Goal: Task Accomplishment & Management: Manage account settings

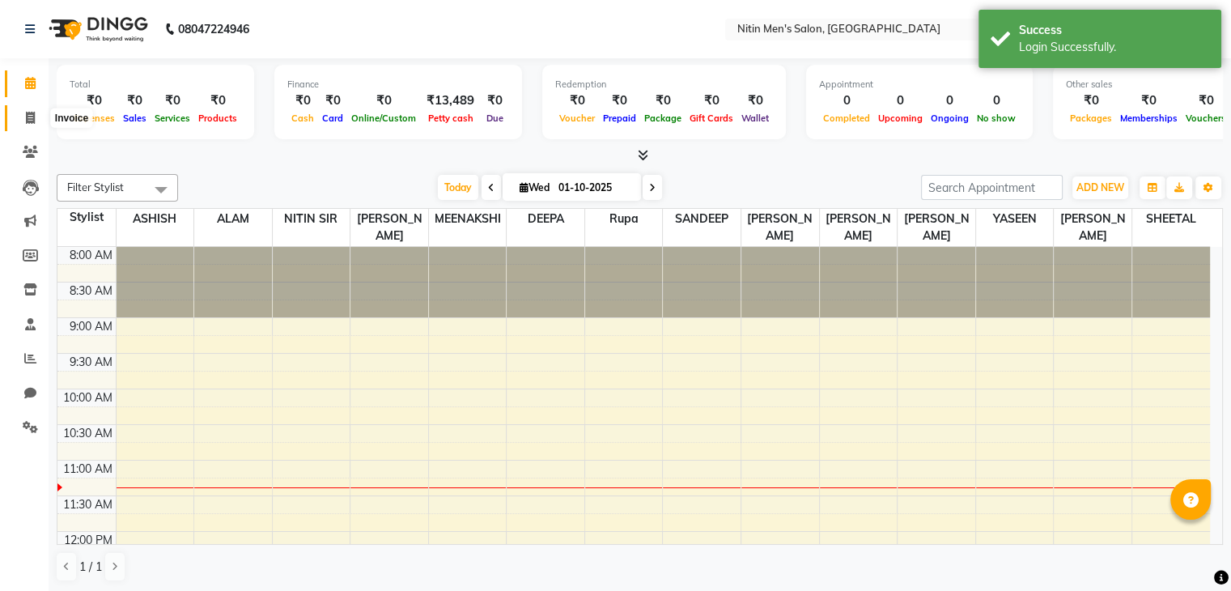
click at [22, 117] on span at bounding box center [30, 118] width 28 height 19
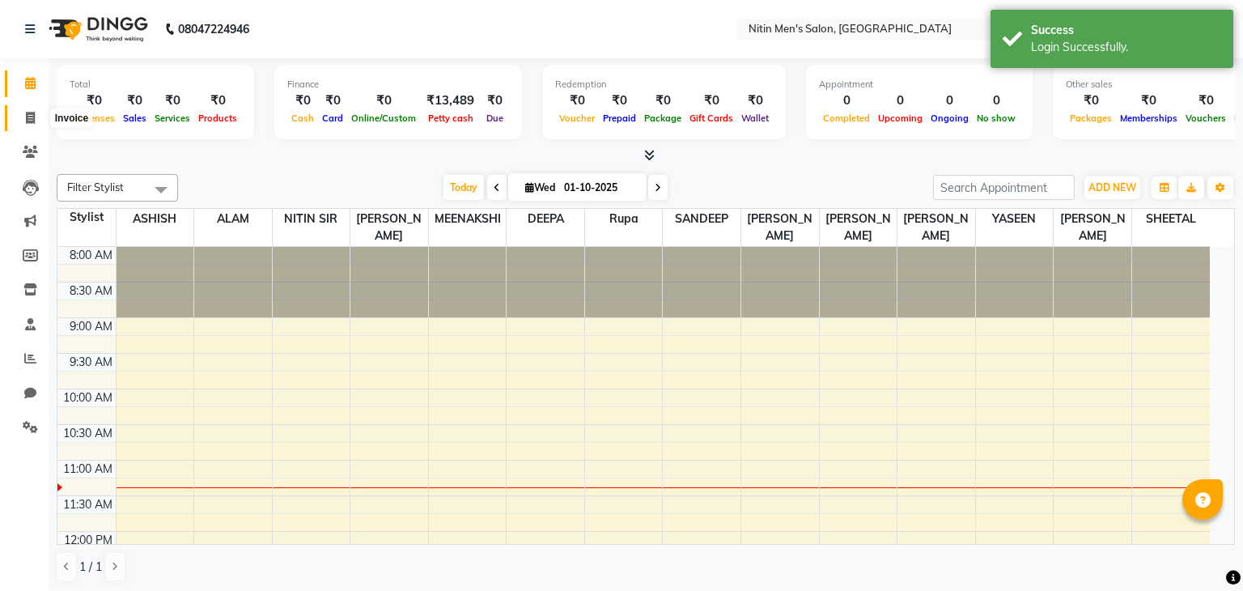
select select "7981"
select select "service"
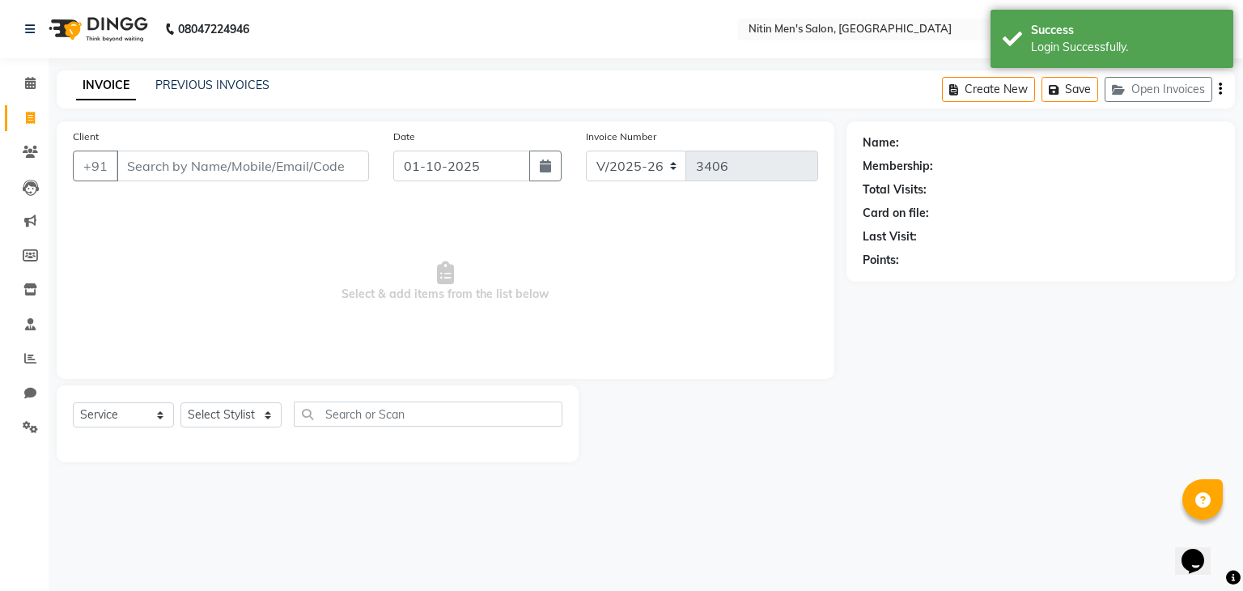
click at [202, 159] on input "Client" at bounding box center [243, 166] width 252 height 31
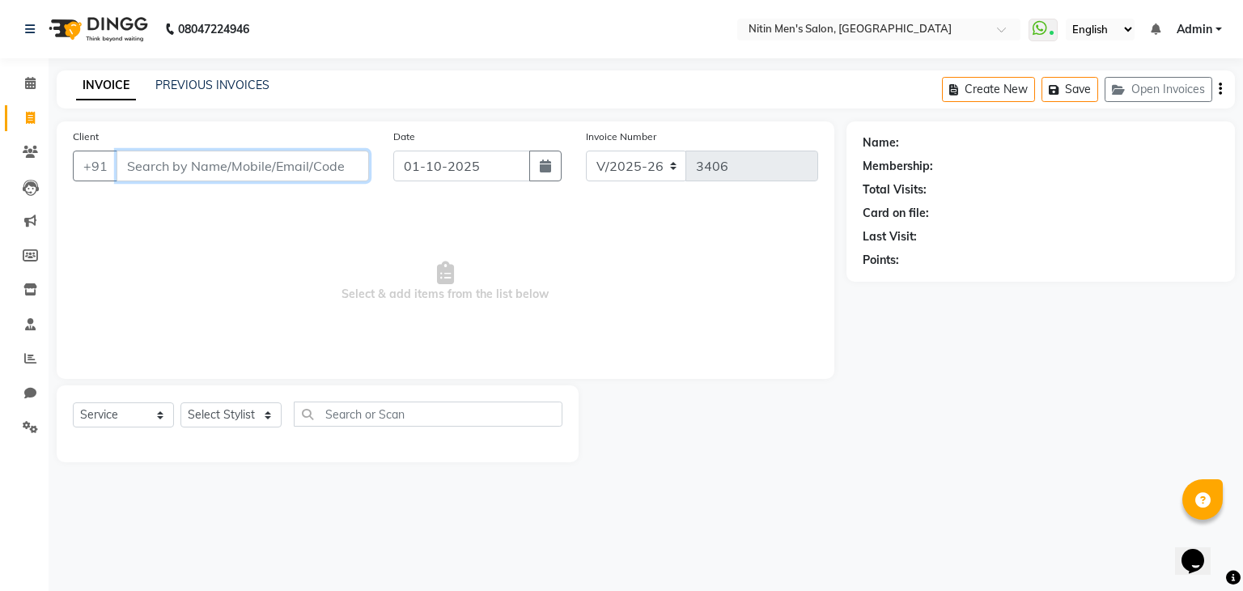
click at [189, 179] on input "Client" at bounding box center [243, 166] width 252 height 31
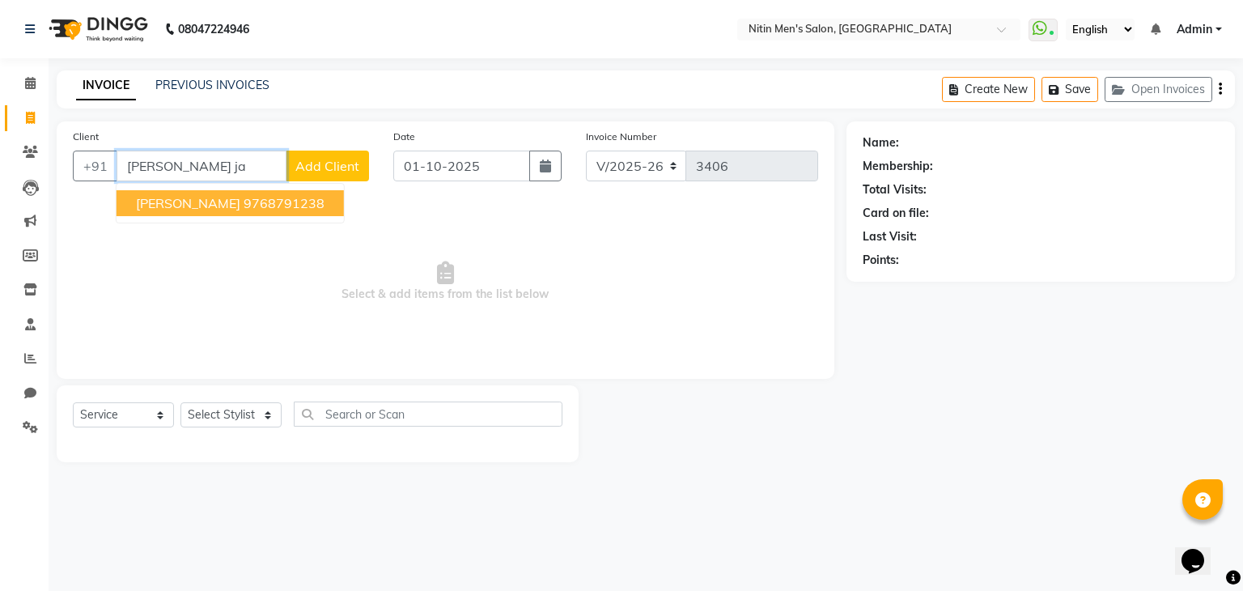
click at [201, 209] on span "[PERSON_NAME]" at bounding box center [188, 203] width 104 height 16
type input "9768791238"
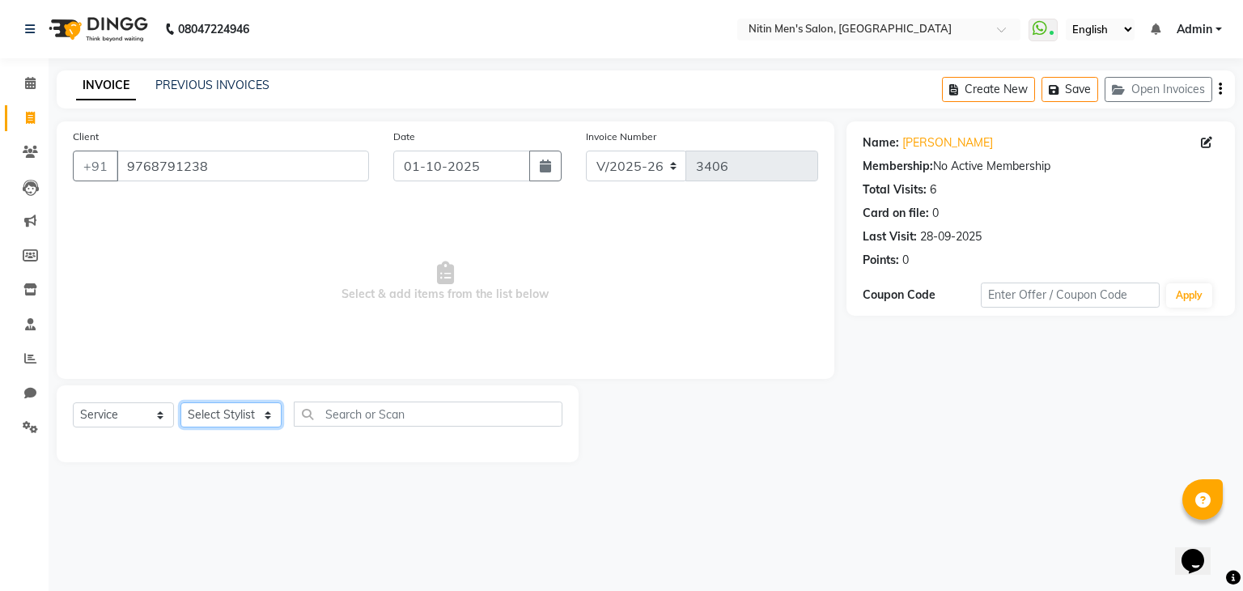
click at [229, 425] on select "Select Stylist [PERSON_NAME] DEEPA [PERSON_NAME] MEENAKSHI NITIN SIR [PERSON_NA…" at bounding box center [230, 414] width 101 height 25
select select "87617"
click at [180, 403] on select "Select Stylist [PERSON_NAME] DEEPA [PERSON_NAME] MEENAKSHI NITIN SIR [PERSON_NA…" at bounding box center [230, 414] width 101 height 25
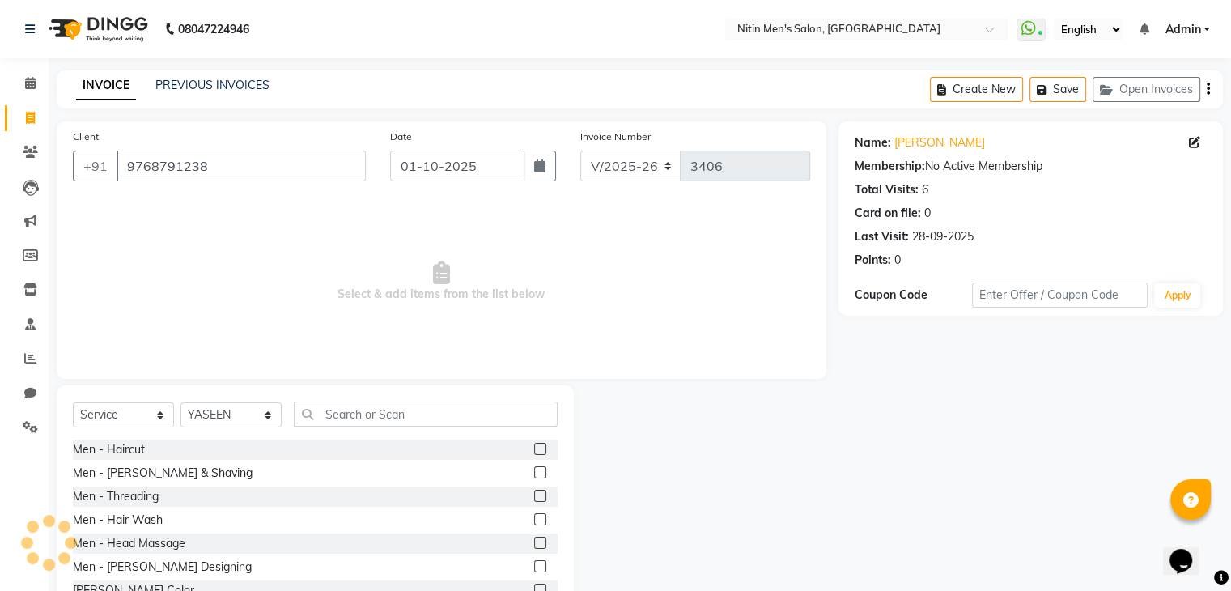
click at [534, 473] on label at bounding box center [540, 472] width 12 height 12
click at [534, 473] on input "checkbox" at bounding box center [539, 473] width 11 height 11
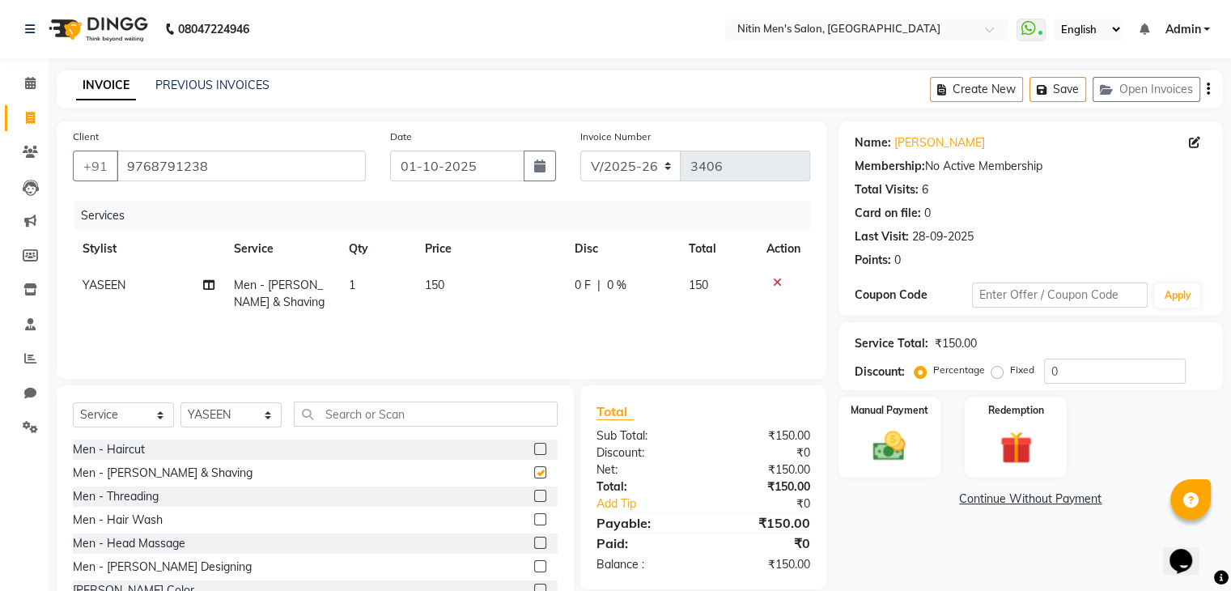
checkbox input "false"
click at [922, 475] on div "Manual Payment" at bounding box center [889, 436] width 106 height 83
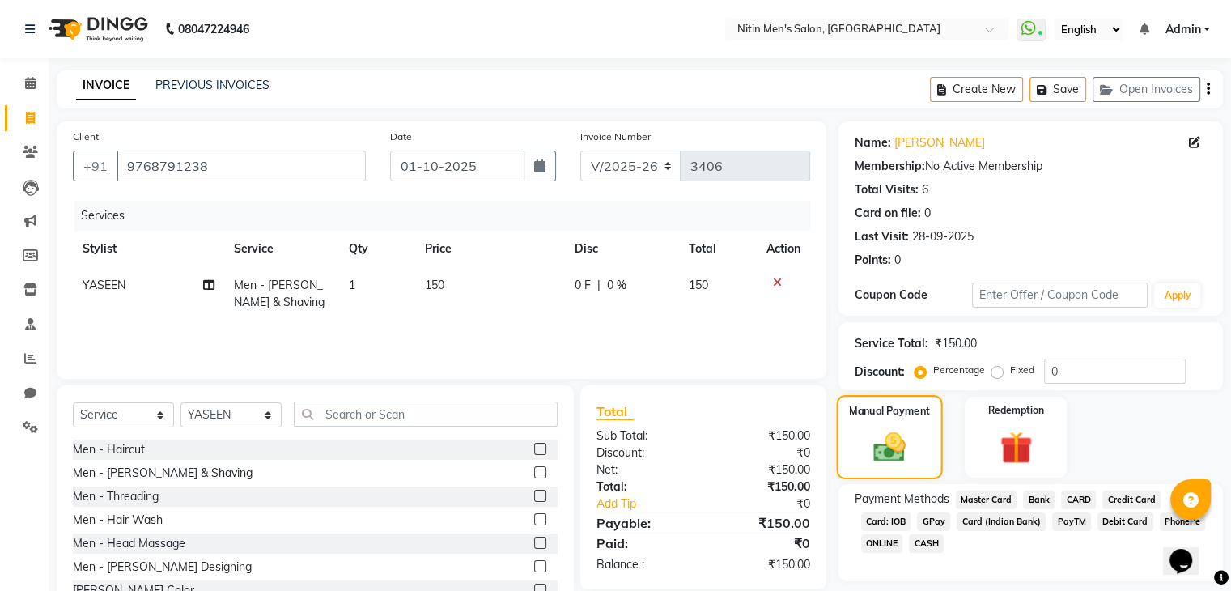
scroll to position [58, 0]
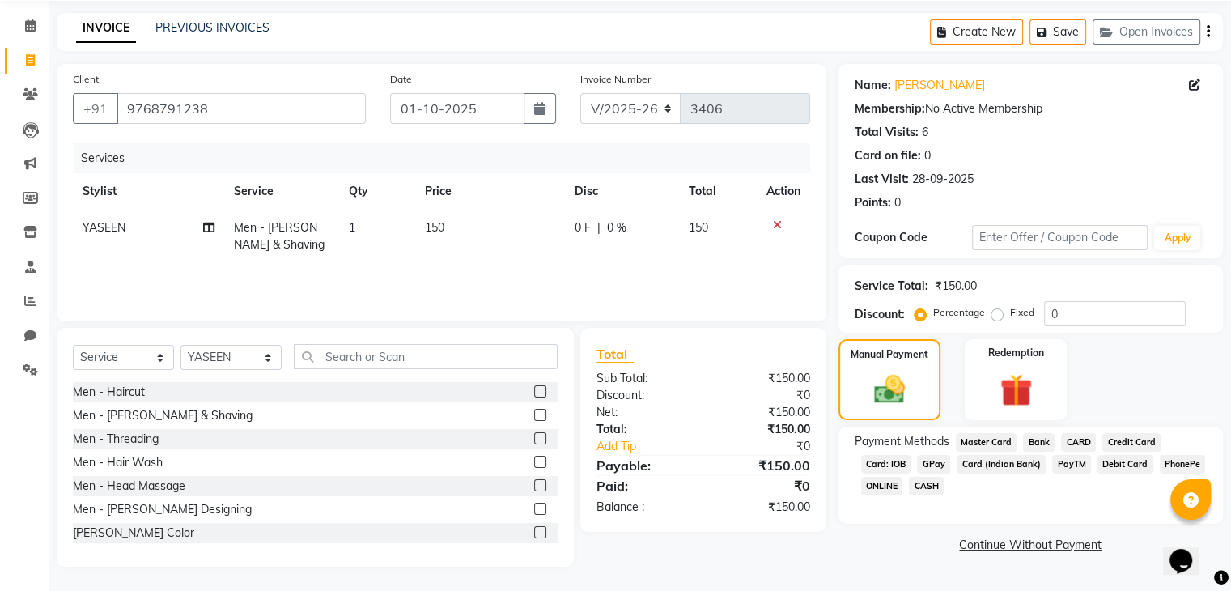
click at [939, 463] on span "GPay" at bounding box center [933, 464] width 33 height 19
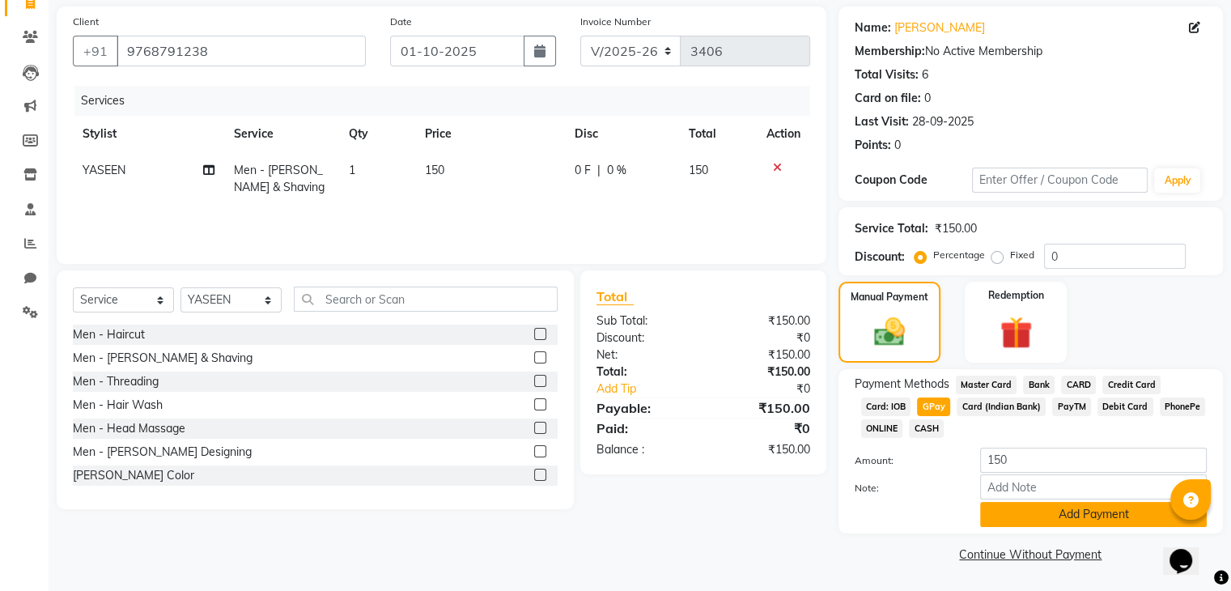
click at [1002, 516] on button "Add Payment" at bounding box center [1093, 514] width 227 height 25
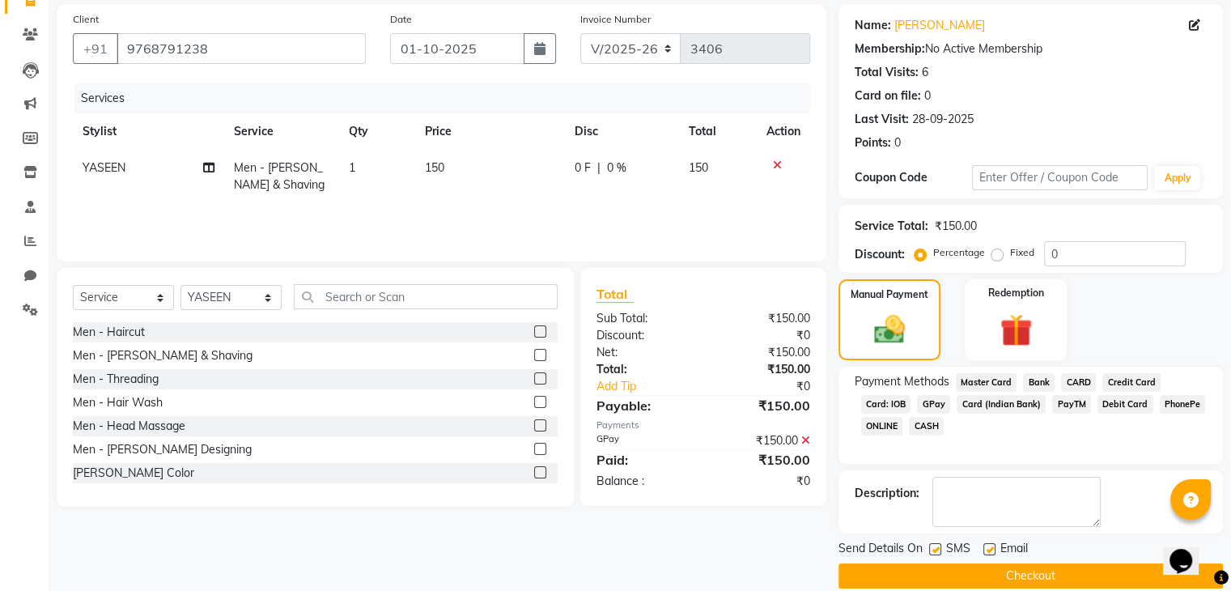
scroll to position [138, 0]
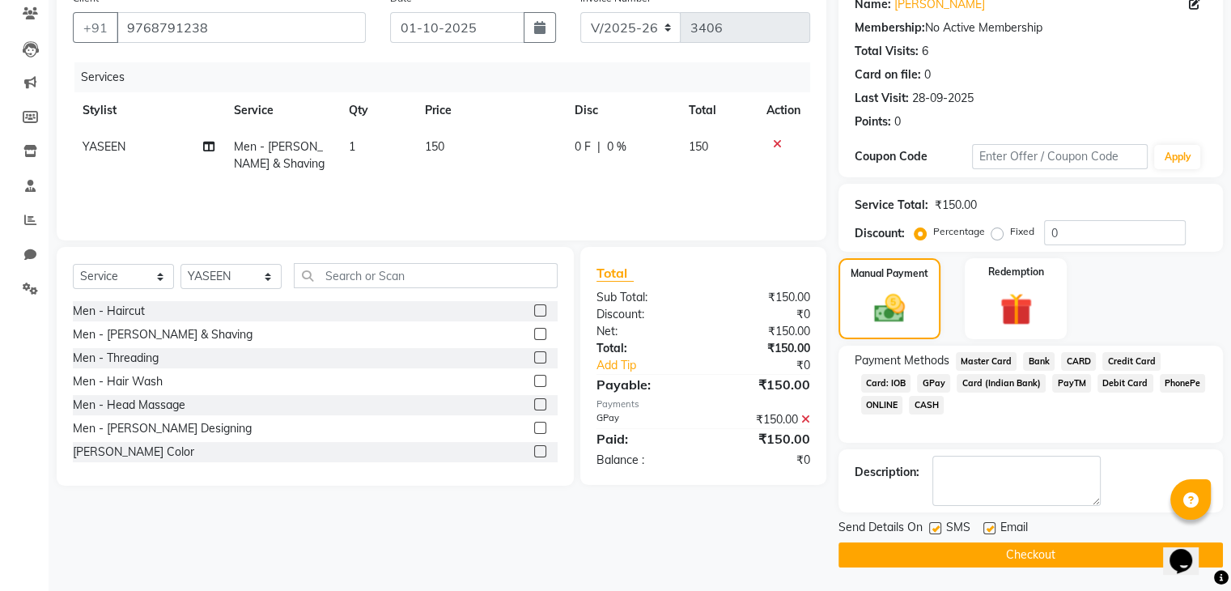
click at [1037, 566] on main "INVOICE PREVIOUS INVOICES Create New Save Open Invoices Client [PHONE_NUMBER] D…" at bounding box center [640, 262] width 1182 height 660
click at [1029, 560] on button "Checkout" at bounding box center [1030, 554] width 384 height 25
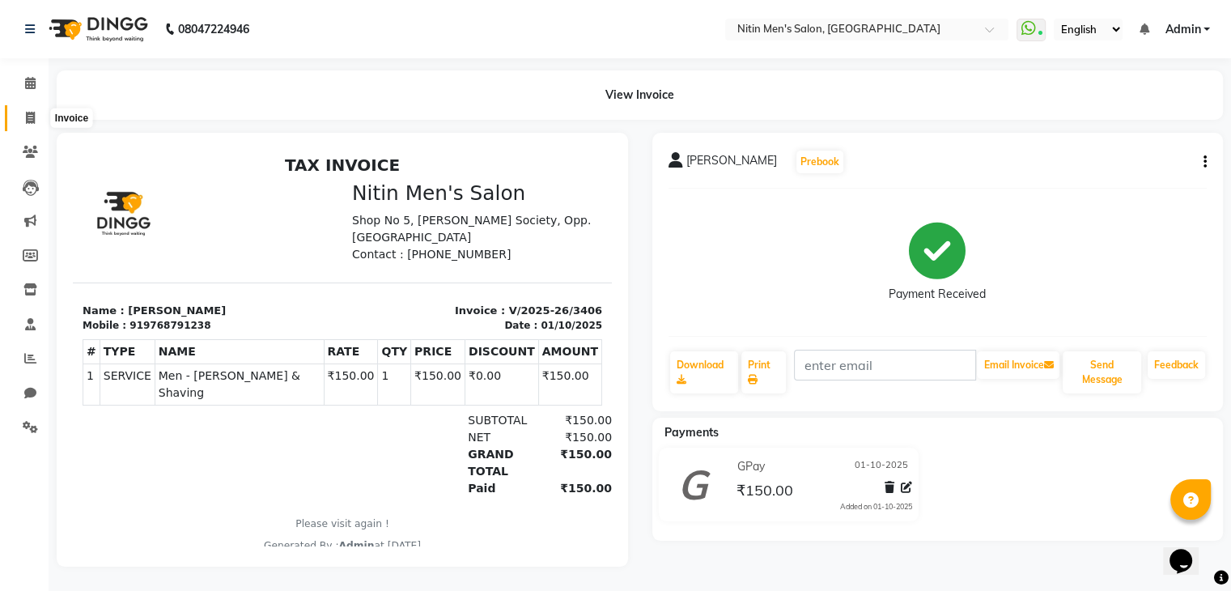
click at [30, 117] on icon at bounding box center [30, 118] width 9 height 12
select select "7981"
select select "service"
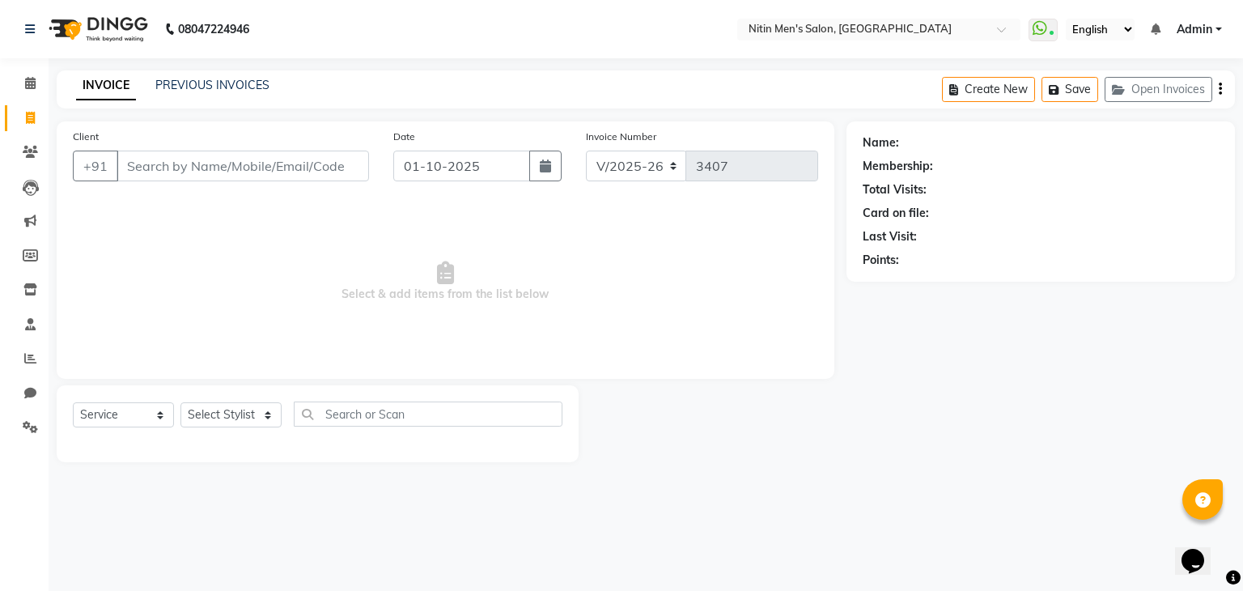
click at [167, 168] on input "Client" at bounding box center [243, 166] width 252 height 31
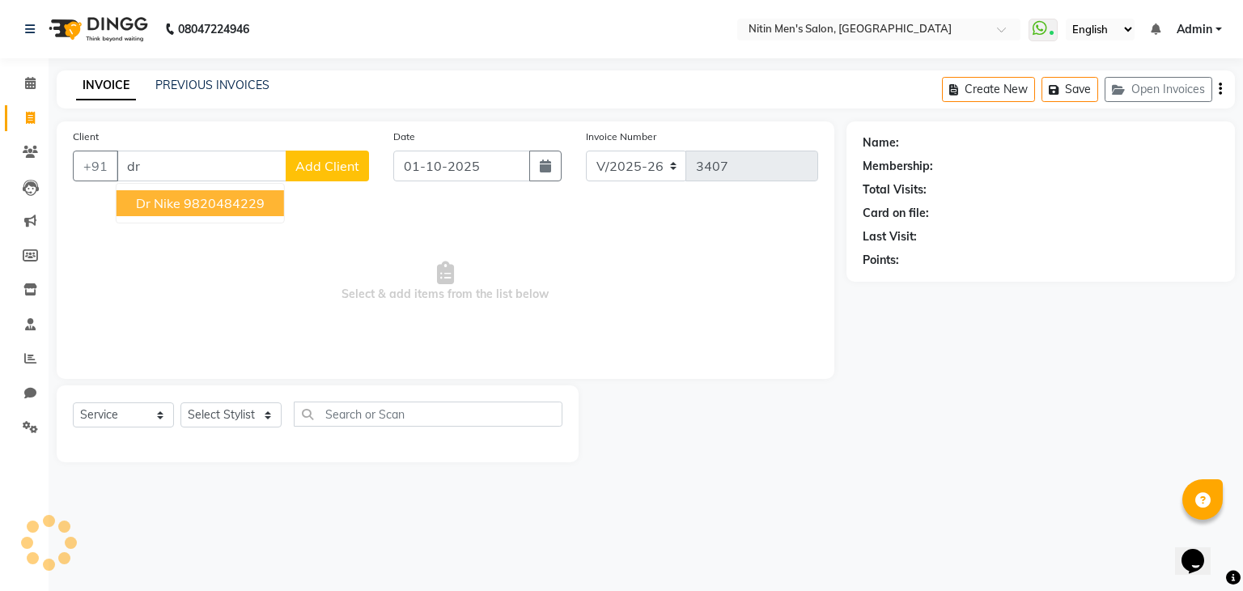
type input "d"
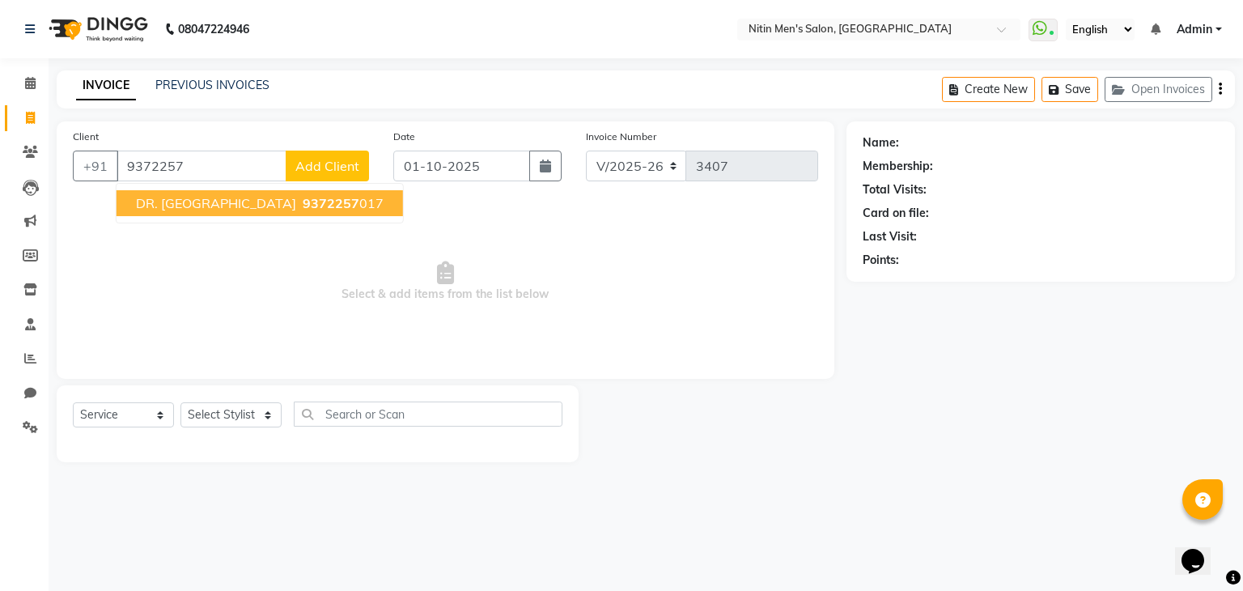
click at [161, 198] on span "DR. [GEOGRAPHIC_DATA]" at bounding box center [216, 203] width 160 height 16
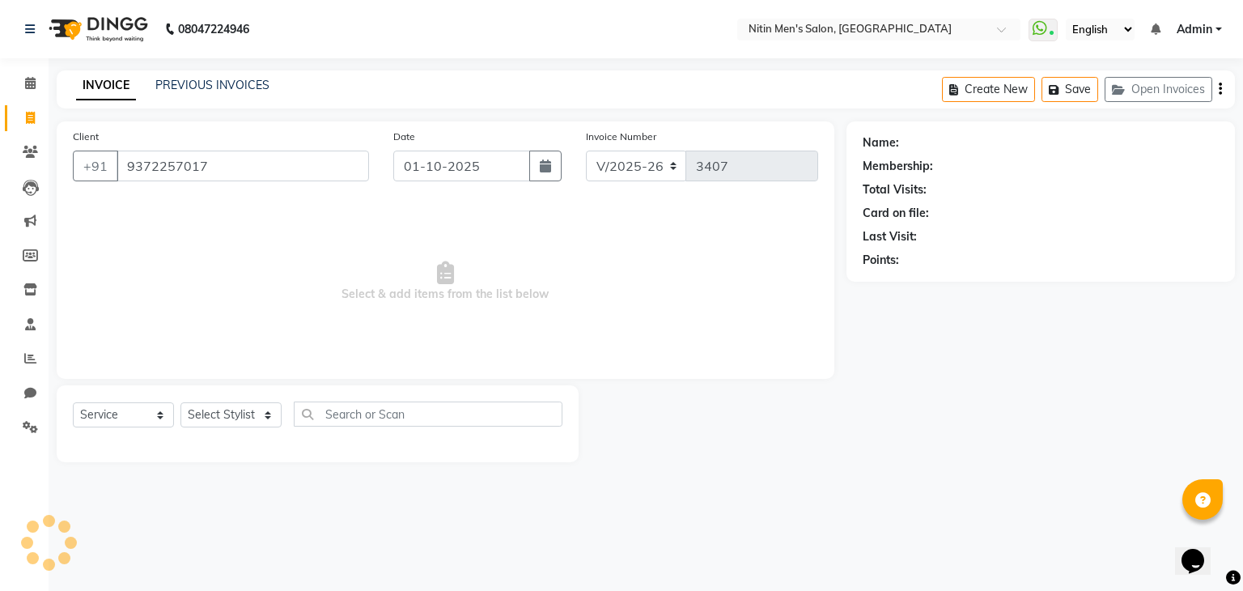
type input "9372257017"
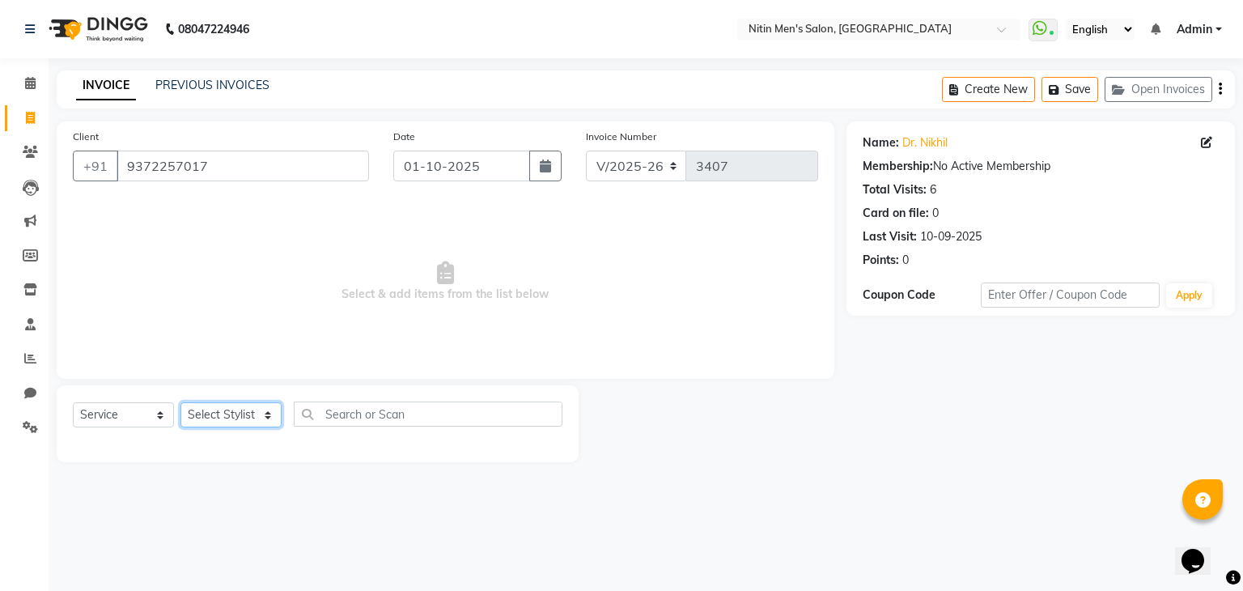
click at [244, 415] on select "Select Stylist [PERSON_NAME] DEEPA [PERSON_NAME] MEENAKSHI NITIN SIR [PERSON_NA…" at bounding box center [230, 414] width 101 height 25
select select "87617"
click at [180, 403] on select "Select Stylist [PERSON_NAME] DEEPA [PERSON_NAME] MEENAKSHI NITIN SIR [PERSON_NA…" at bounding box center [230, 414] width 101 height 25
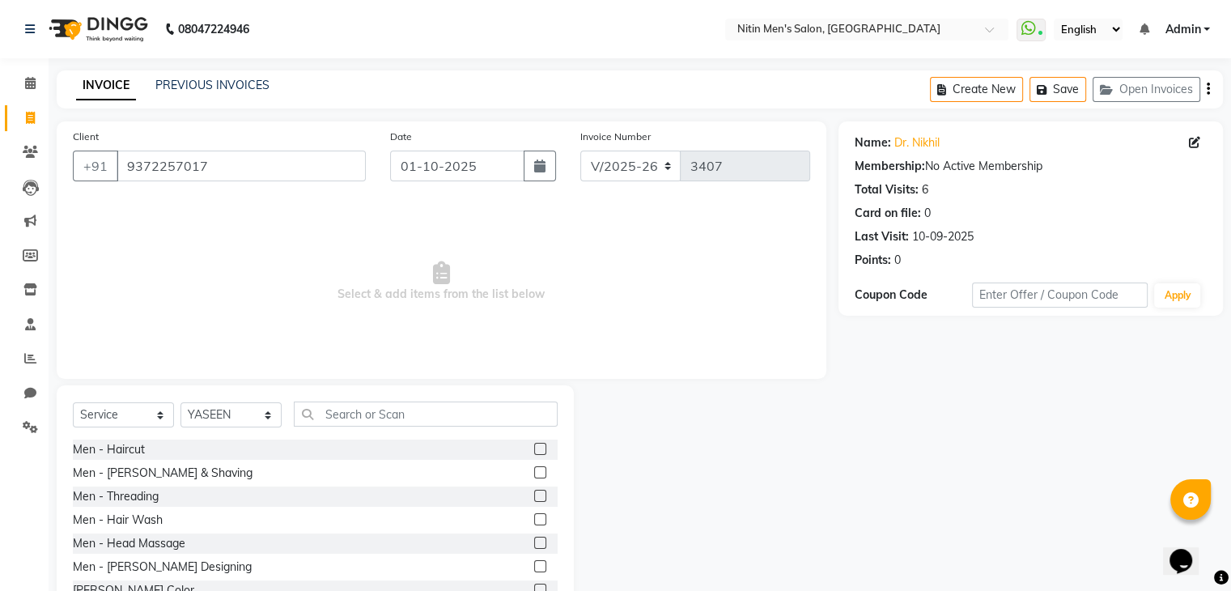
click at [520, 454] on div "Men - Haircut" at bounding box center [315, 449] width 485 height 20
click at [534, 451] on label at bounding box center [540, 449] width 12 height 12
click at [534, 451] on input "checkbox" at bounding box center [539, 449] width 11 height 11
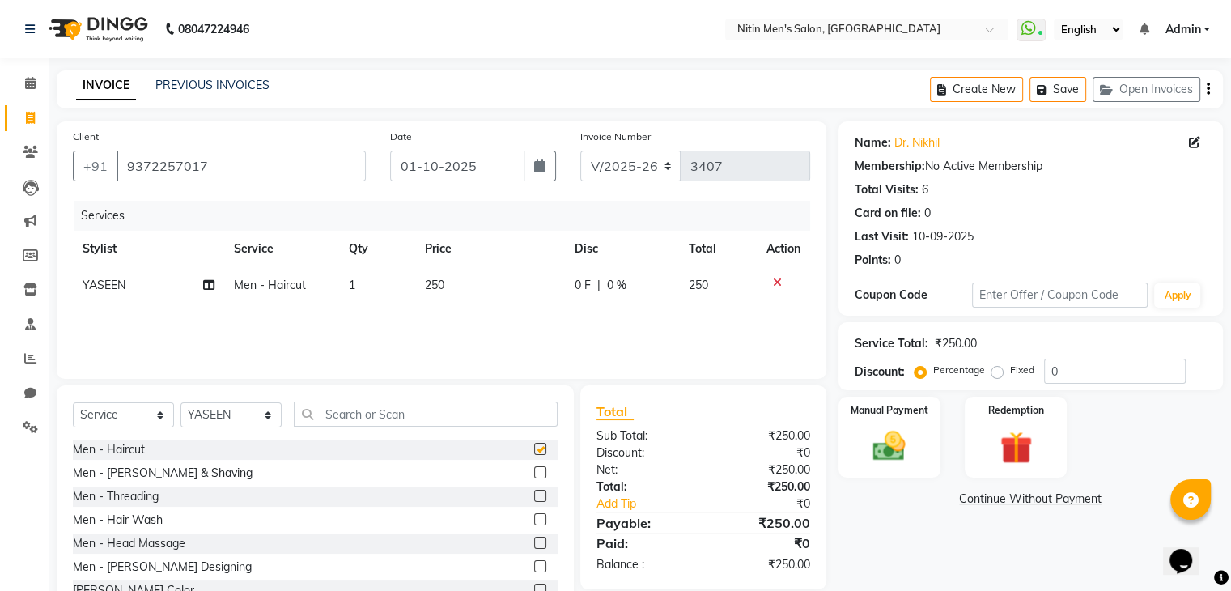
checkbox input "false"
click at [534, 473] on label at bounding box center [540, 472] width 12 height 12
click at [534, 473] on input "checkbox" at bounding box center [539, 473] width 11 height 11
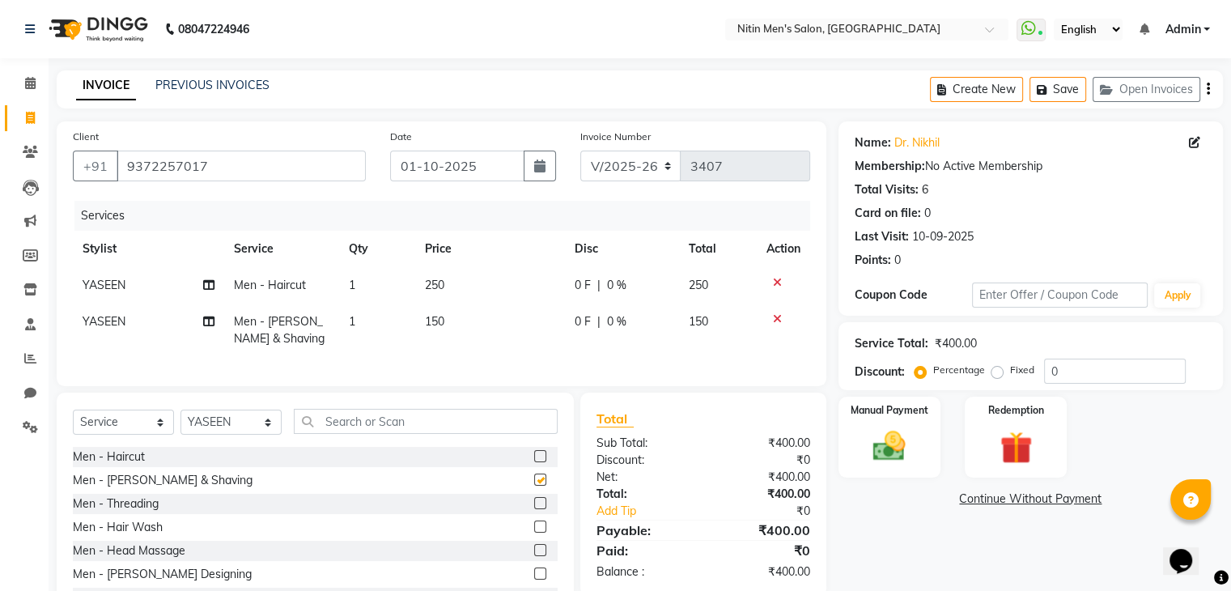
checkbox input "false"
click at [877, 446] on img at bounding box center [889, 446] width 54 height 39
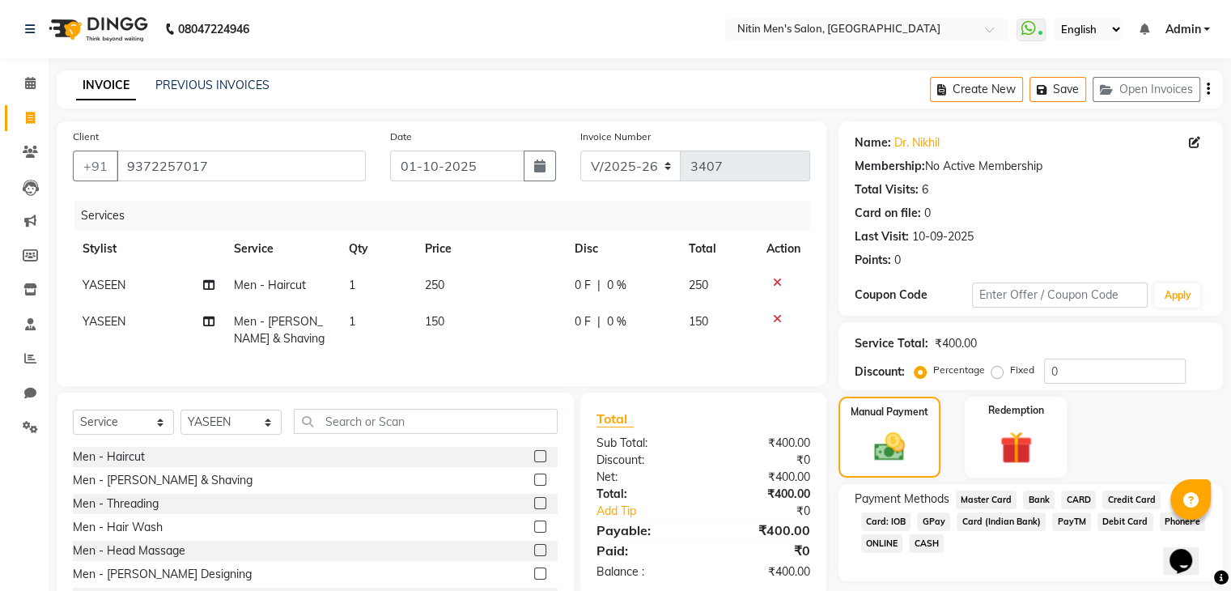
click at [1081, 496] on span "CARD" at bounding box center [1078, 499] width 35 height 19
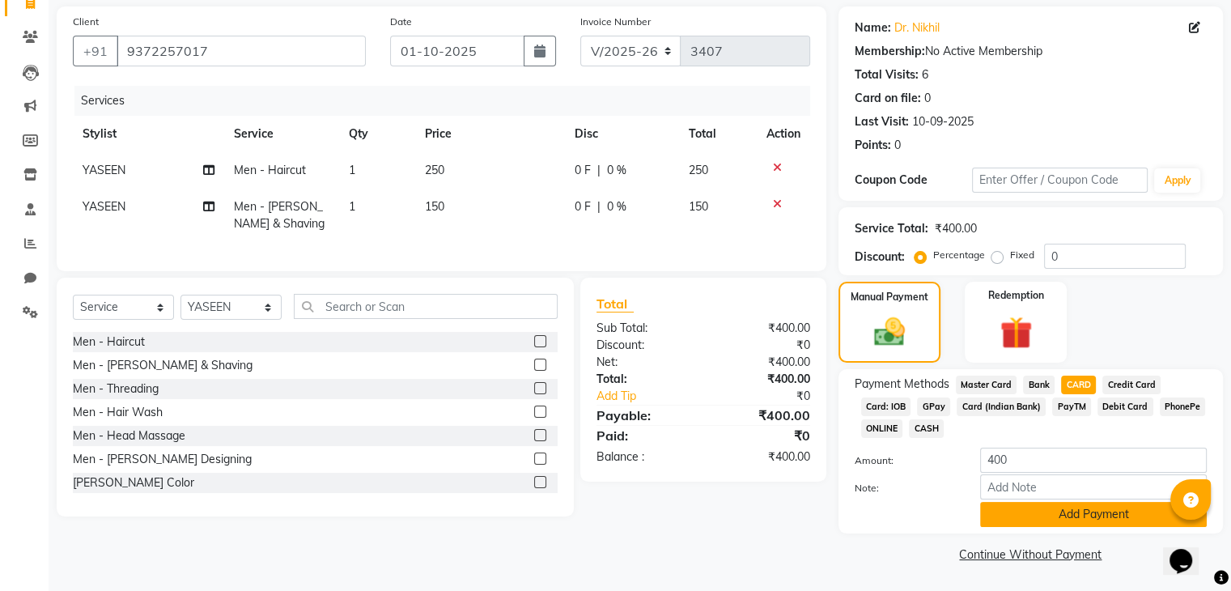
click at [1047, 519] on button "Add Payment" at bounding box center [1093, 514] width 227 height 25
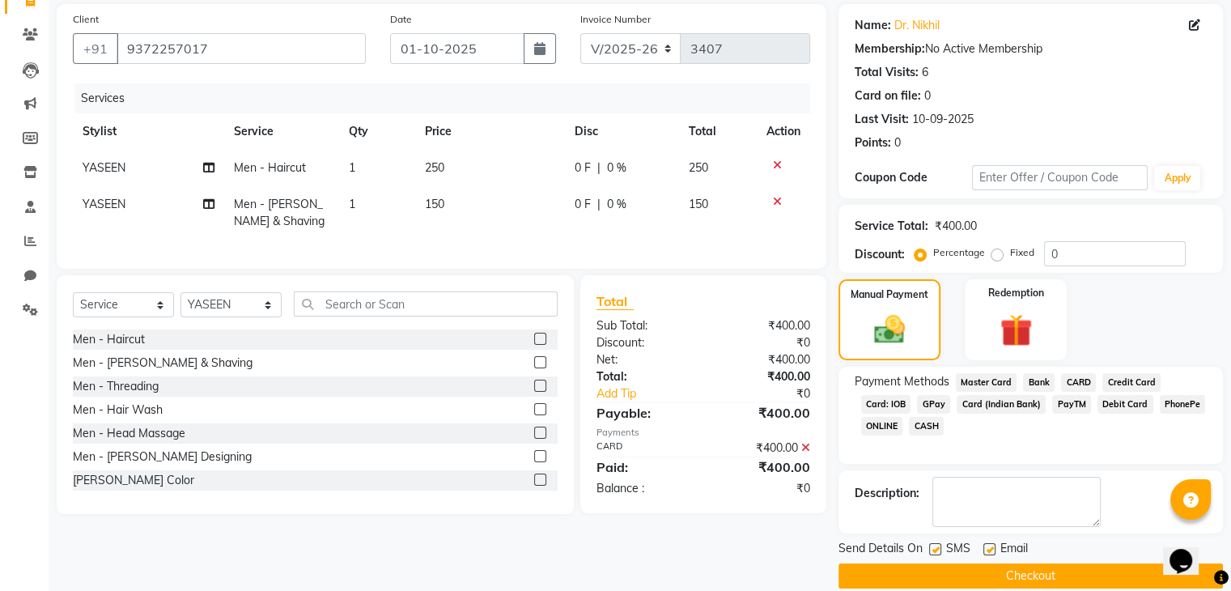
scroll to position [138, 0]
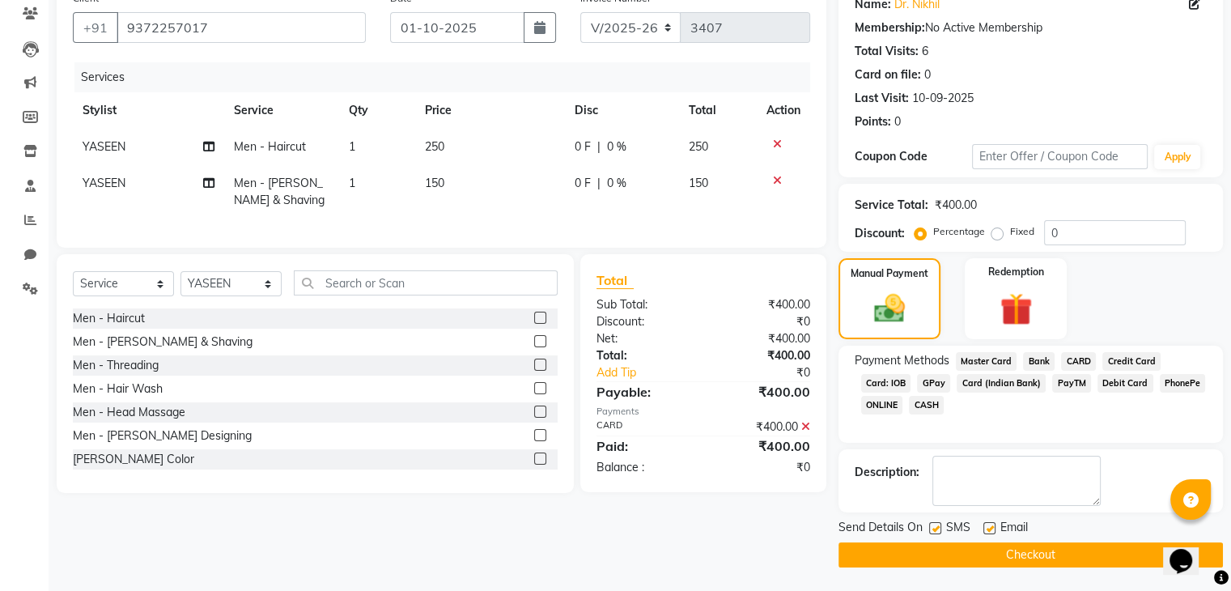
click at [1003, 552] on button "Checkout" at bounding box center [1030, 554] width 384 height 25
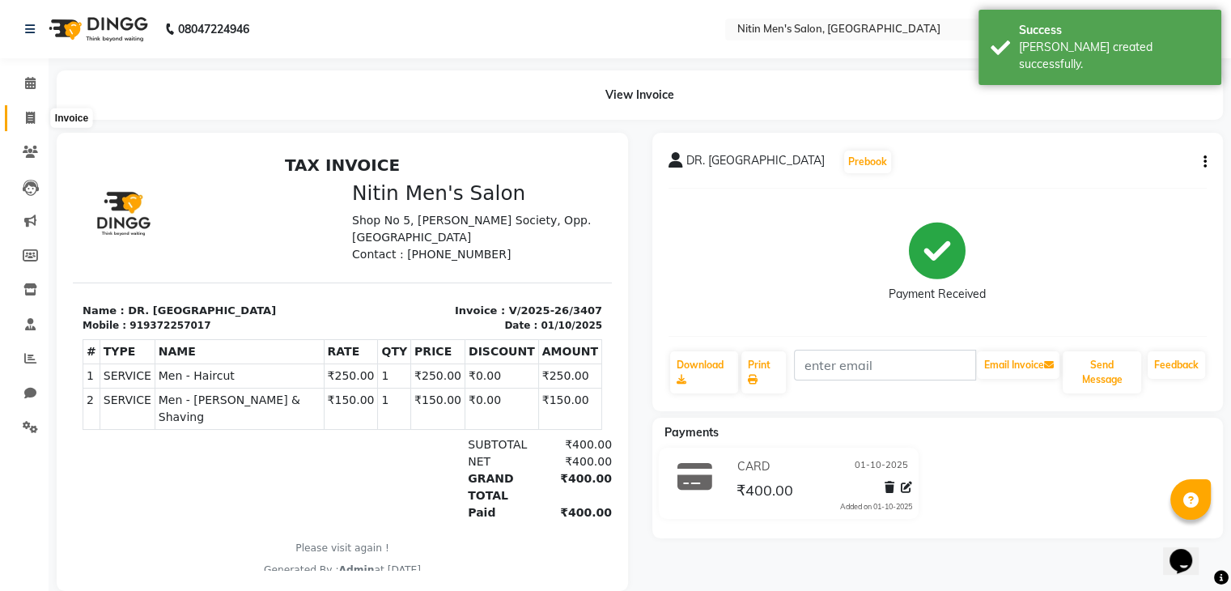
click at [39, 120] on span at bounding box center [30, 118] width 28 height 19
select select "7981"
select select "service"
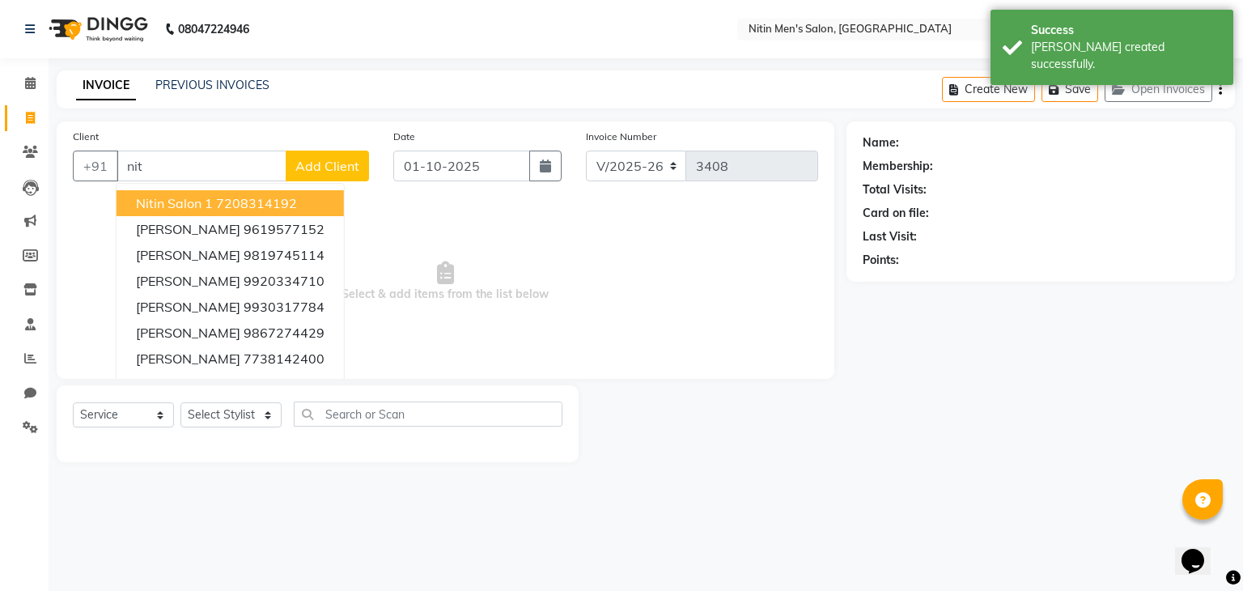
click at [155, 202] on span "Nitin Salon 1" at bounding box center [174, 203] width 77 height 16
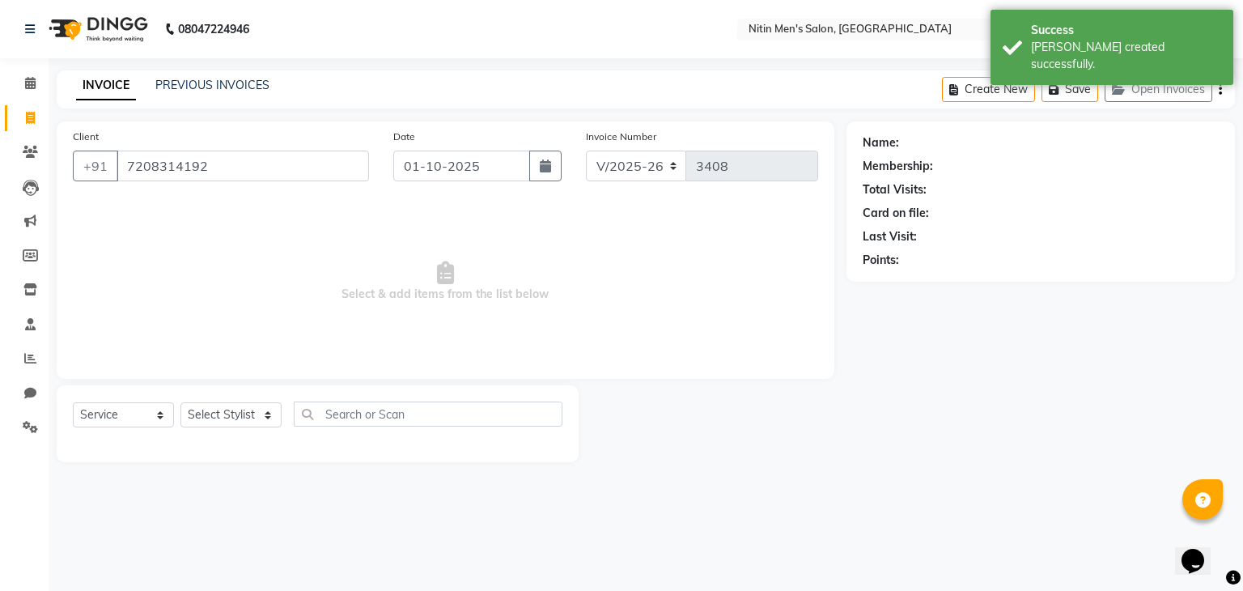
type input "7208314192"
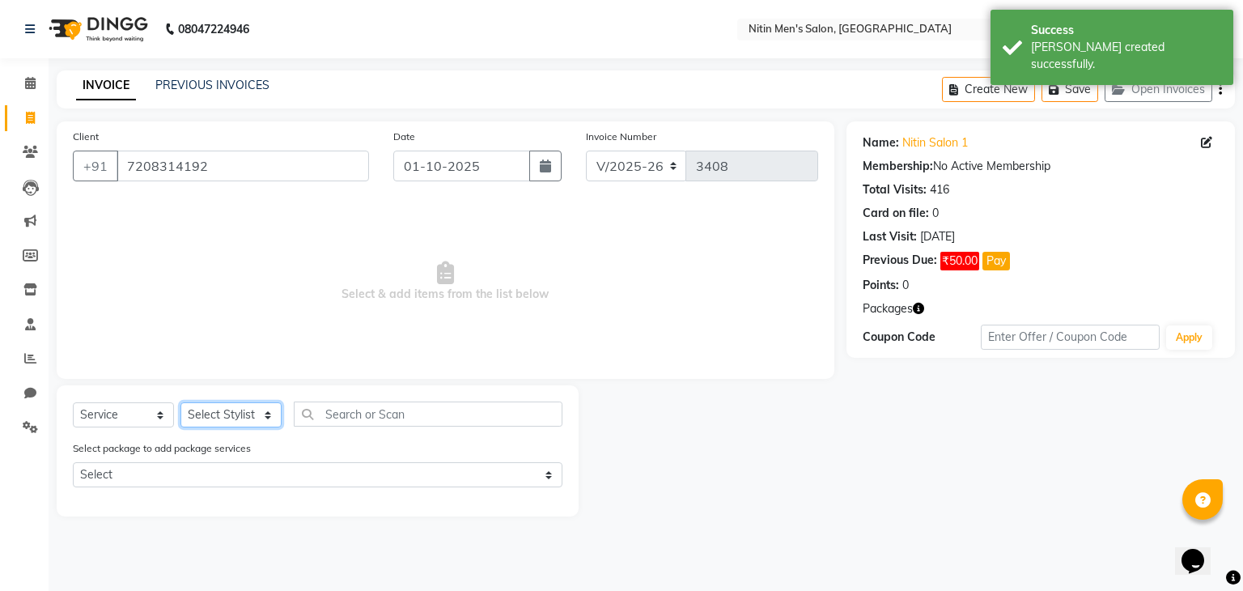
click at [249, 417] on select "Select Stylist [PERSON_NAME] DEEPA [PERSON_NAME] MEENAKSHI NITIN SIR [PERSON_NA…" at bounding box center [230, 414] width 101 height 25
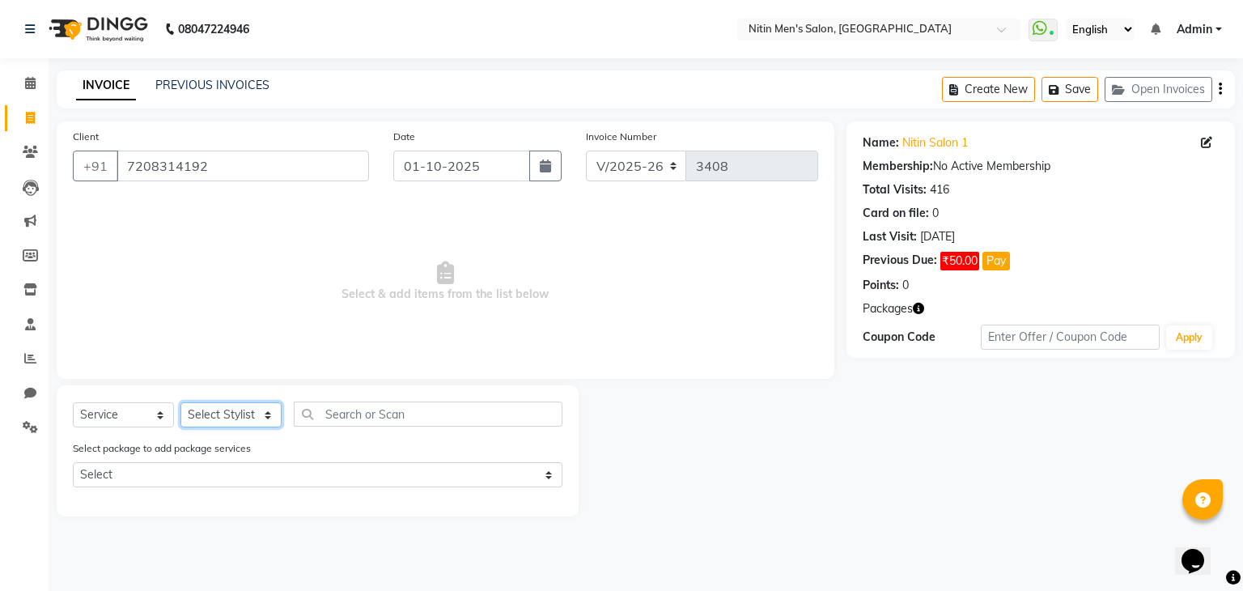
select select "75699"
click at [180, 403] on select "Select Stylist [PERSON_NAME] DEEPA [PERSON_NAME] MEENAKSHI NITIN SIR [PERSON_NA…" at bounding box center [230, 414] width 101 height 25
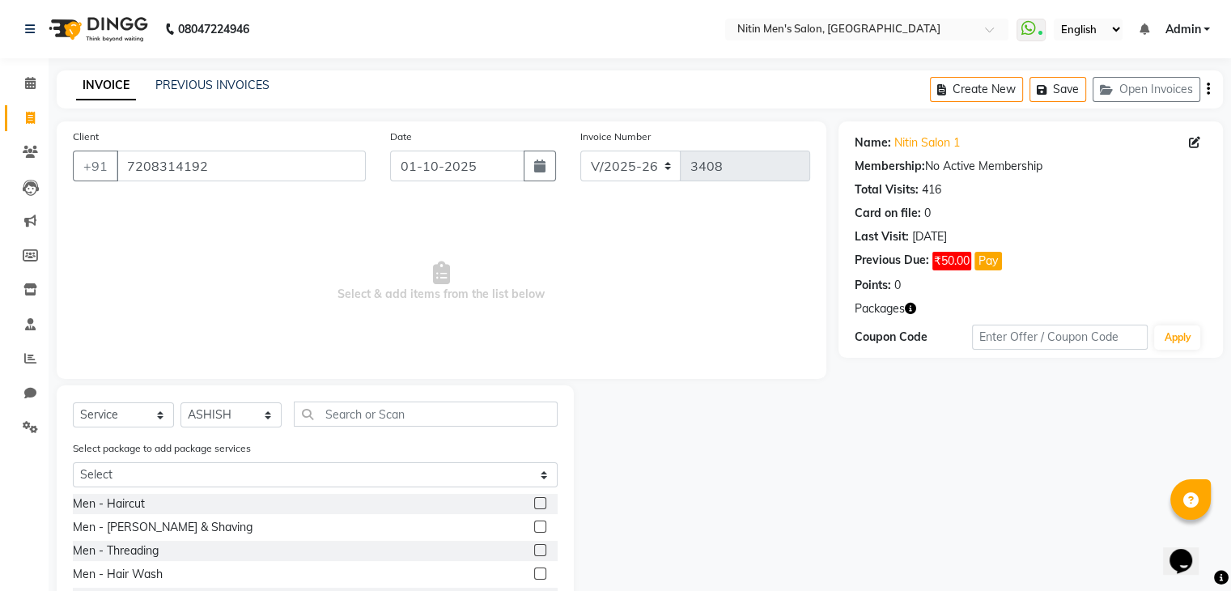
click at [534, 509] on label at bounding box center [540, 503] width 12 height 12
click at [534, 509] on input "checkbox" at bounding box center [539, 504] width 11 height 11
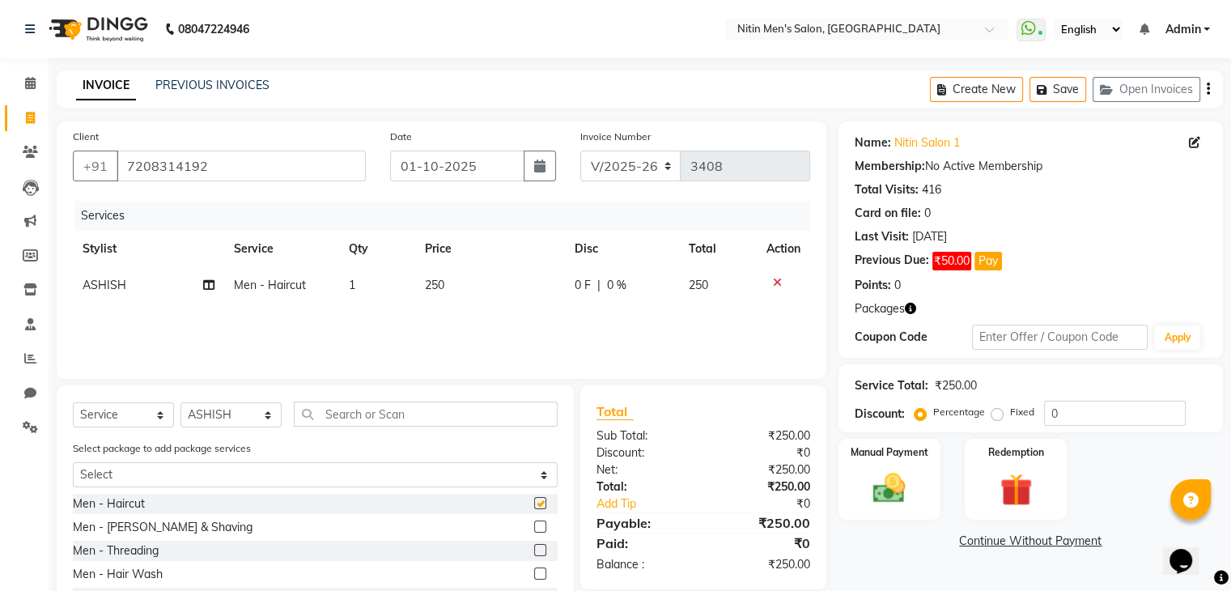
checkbox input "false"
click at [534, 532] on label at bounding box center [540, 526] width 12 height 12
click at [534, 532] on input "checkbox" at bounding box center [539, 527] width 11 height 11
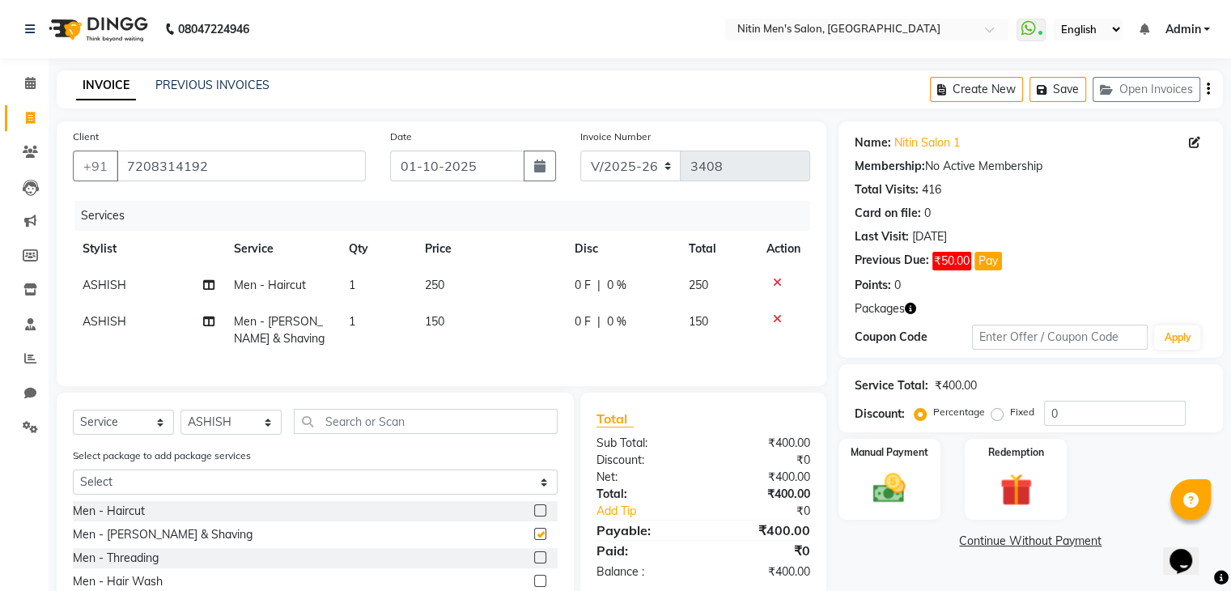
checkbox input "false"
click at [880, 498] on img at bounding box center [889, 488] width 54 height 39
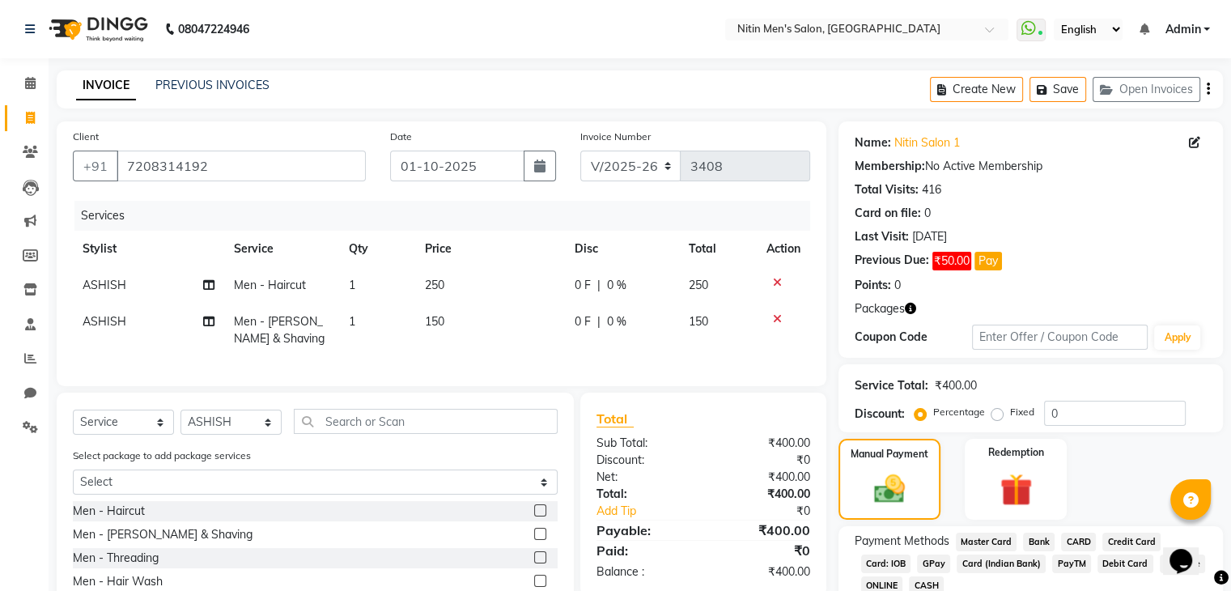
click at [931, 562] on span "GPay" at bounding box center [933, 563] width 33 height 19
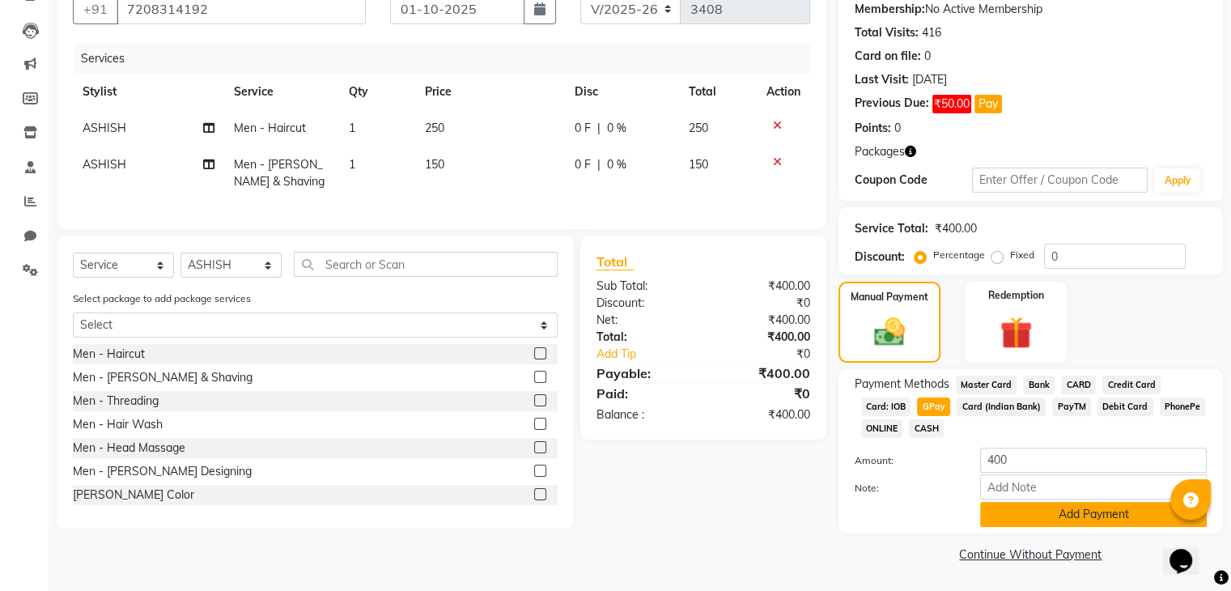
click at [1029, 523] on button "Add Payment" at bounding box center [1093, 514] width 227 height 25
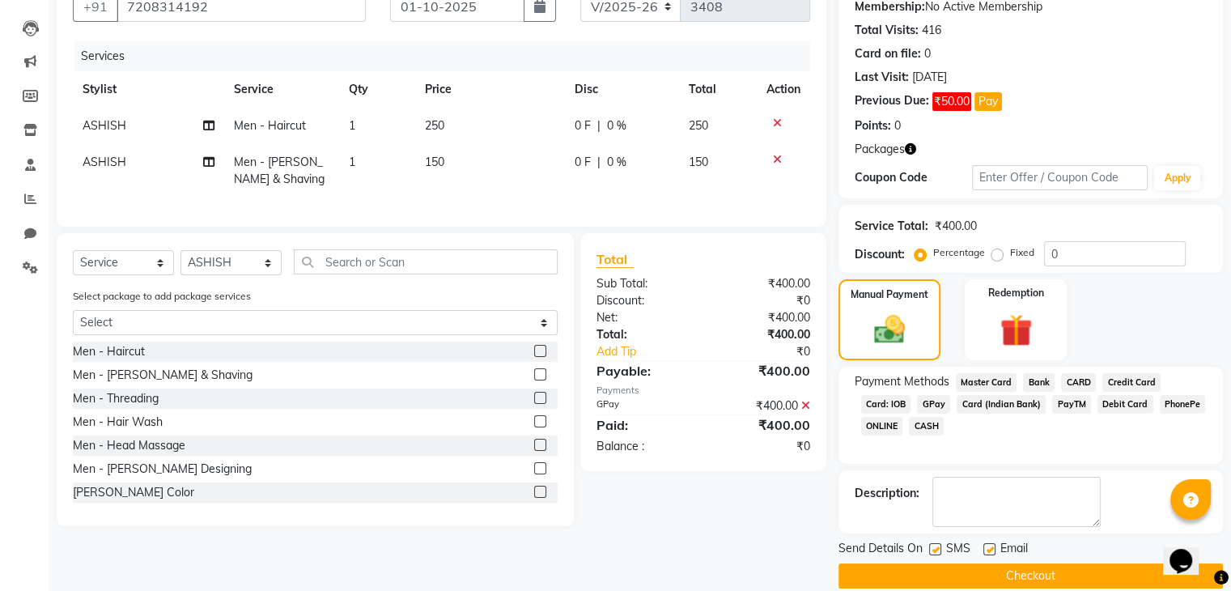
click at [926, 549] on div "Send Details On SMS Email" at bounding box center [1030, 550] width 384 height 20
click at [933, 549] on div "Send Details On SMS Email" at bounding box center [1030, 550] width 384 height 20
click at [933, 549] on label at bounding box center [935, 549] width 12 height 12
click at [933, 549] on input "checkbox" at bounding box center [934, 550] width 11 height 11
checkbox input "false"
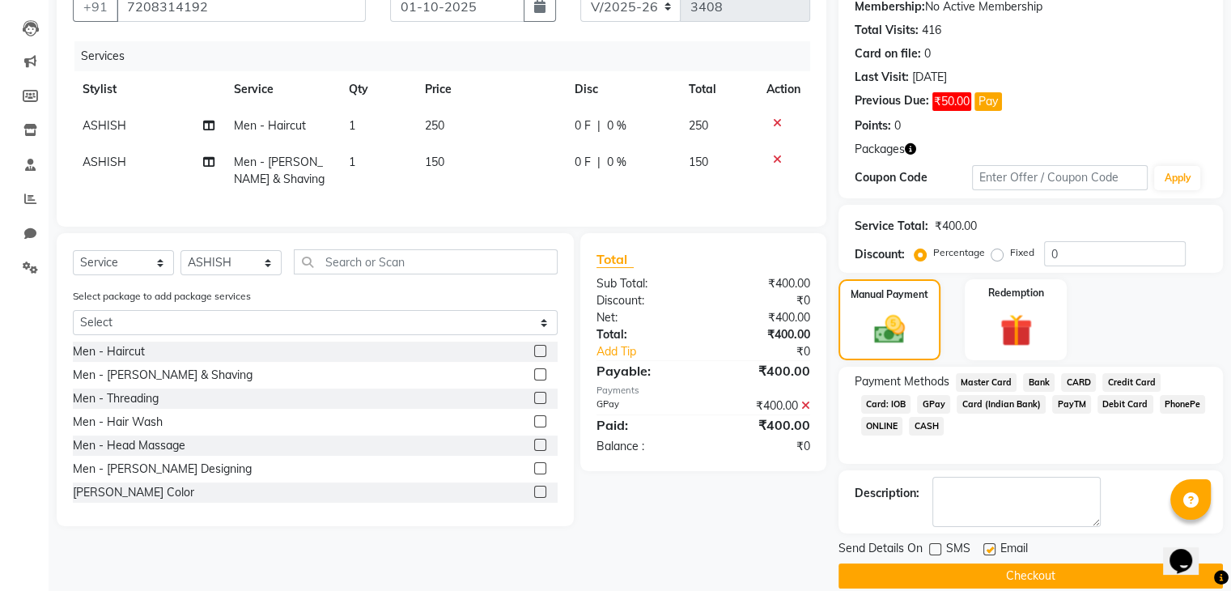
click at [988, 546] on label at bounding box center [989, 549] width 12 height 12
click at [988, 546] on input "checkbox" at bounding box center [988, 550] width 11 height 11
checkbox input "false"
click at [969, 577] on button "Checkout" at bounding box center [1030, 575] width 384 height 25
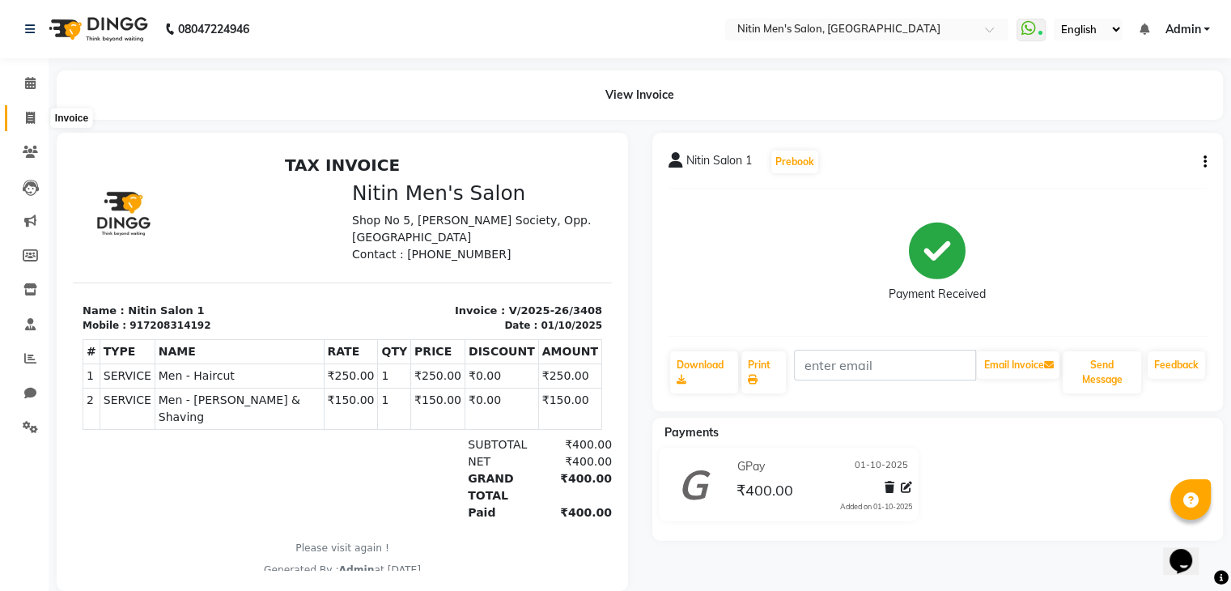
click at [32, 124] on span at bounding box center [30, 118] width 28 height 19
select select "7981"
select select "service"
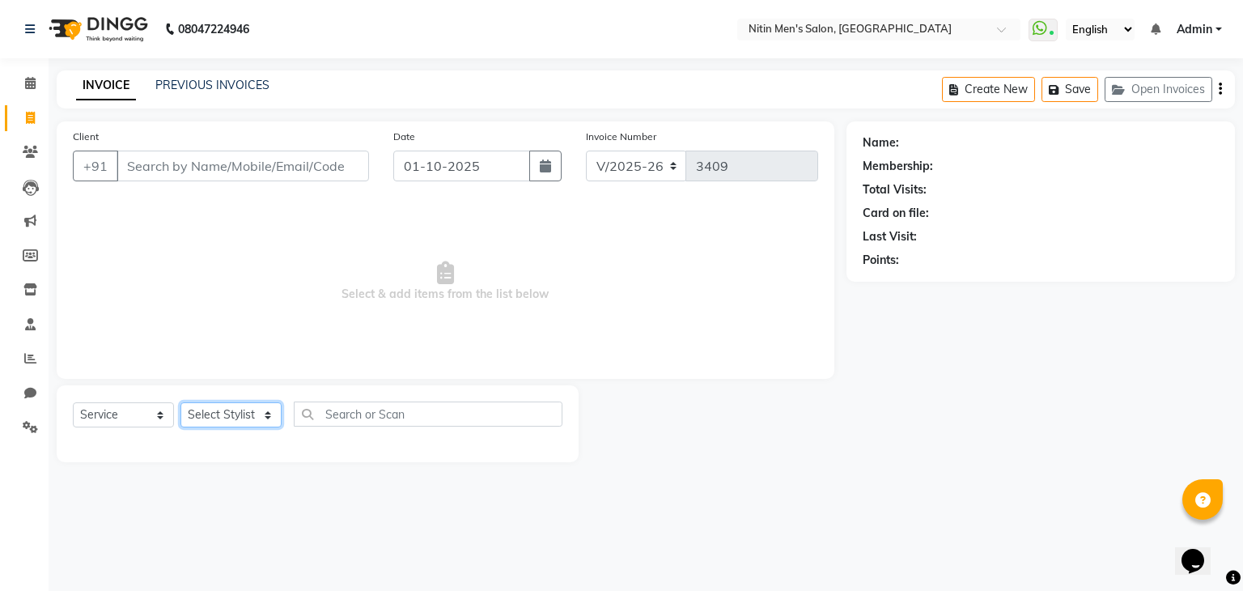
click at [252, 419] on select "Select Stylist [PERSON_NAME] DEEPA [PERSON_NAME] MEENAKSHI NITIN SIR [PERSON_NA…" at bounding box center [230, 414] width 101 height 25
select select "85157"
click at [180, 403] on select "Select Stylist [PERSON_NAME] DEEPA [PERSON_NAME] MEENAKSHI NITIN SIR [PERSON_NA…" at bounding box center [230, 414] width 101 height 25
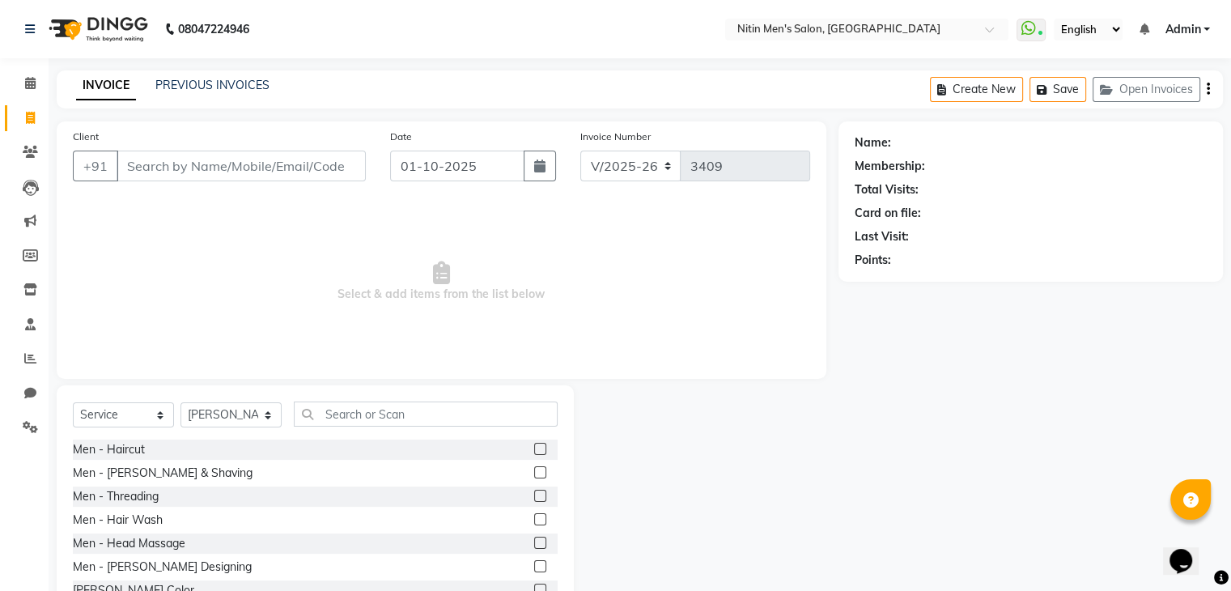
click at [534, 447] on label at bounding box center [540, 449] width 12 height 12
click at [534, 447] on input "checkbox" at bounding box center [539, 449] width 11 height 11
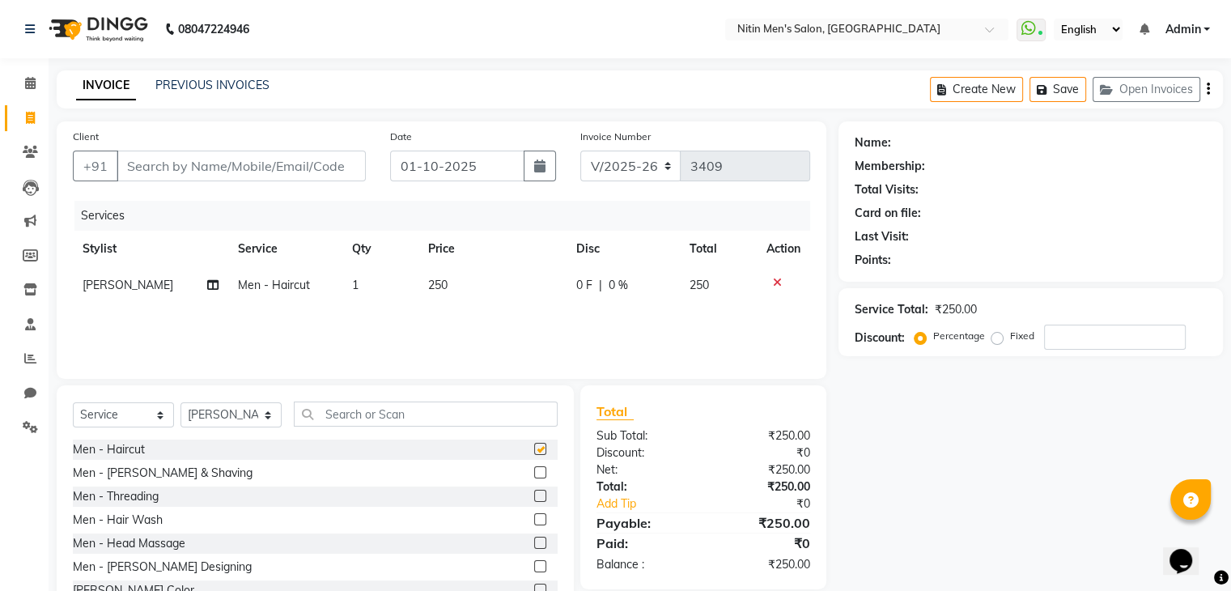
checkbox input "false"
click at [534, 472] on label at bounding box center [540, 472] width 12 height 12
click at [534, 472] on input "checkbox" at bounding box center [539, 473] width 11 height 11
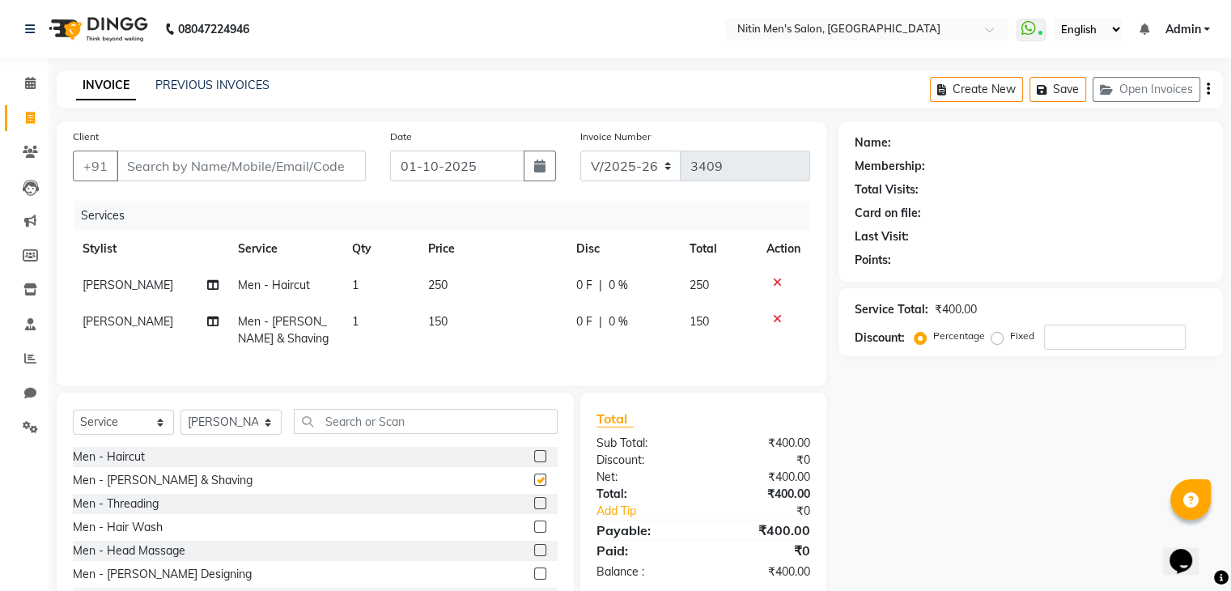
checkbox input "false"
click at [288, 175] on input "Client" at bounding box center [241, 166] width 249 height 31
type input "9"
type input "0"
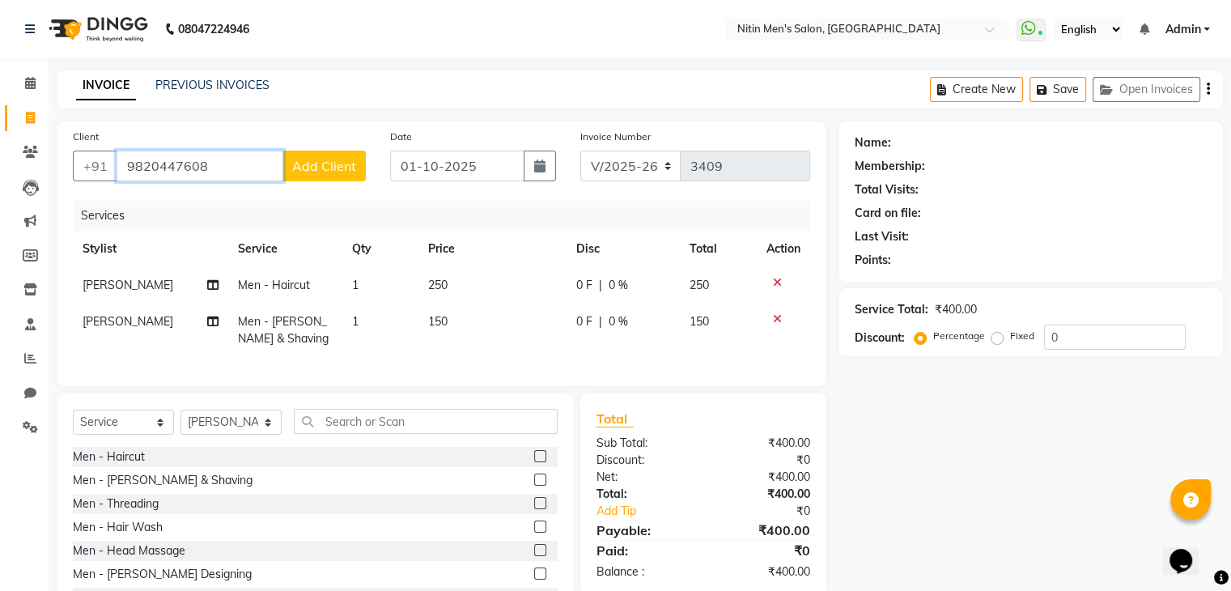
type input "9820447608"
click at [308, 171] on span "Add Client" at bounding box center [324, 166] width 64 height 16
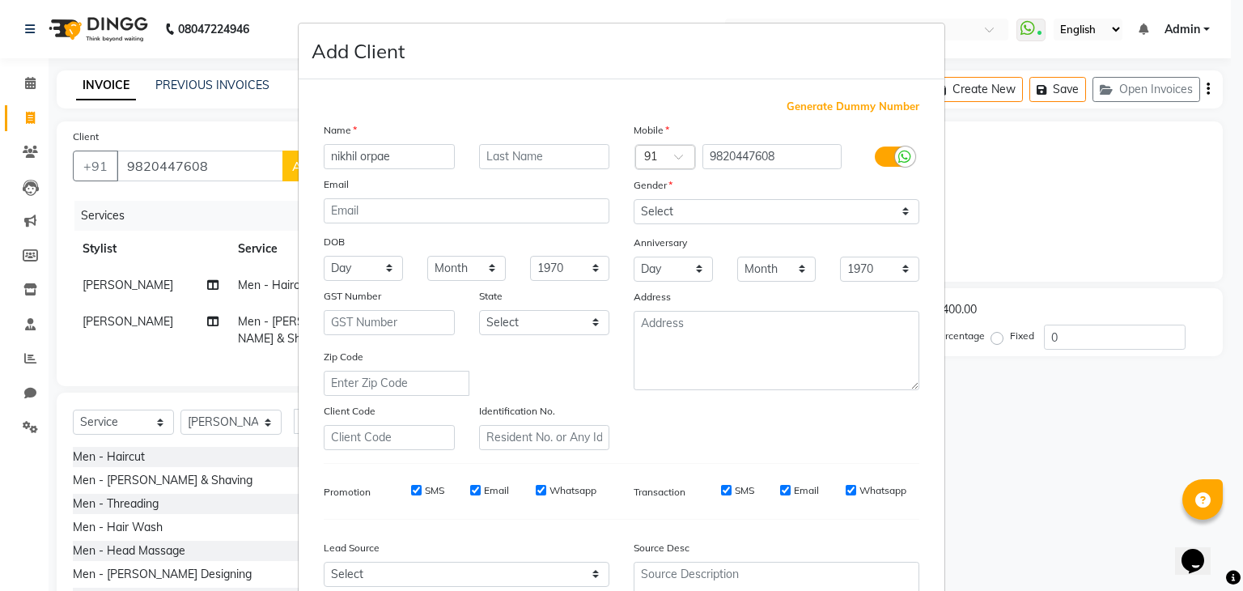
type input "nikhil orpae"
click at [681, 214] on select "Select [DEMOGRAPHIC_DATA] [DEMOGRAPHIC_DATA] Other Prefer Not To Say" at bounding box center [777, 211] width 286 height 25
select select "[DEMOGRAPHIC_DATA]"
click at [634, 200] on select "Select [DEMOGRAPHIC_DATA] [DEMOGRAPHIC_DATA] Other Prefer Not To Say" at bounding box center [777, 211] width 286 height 25
click at [412, 144] on input "nikhil orpae" at bounding box center [389, 156] width 131 height 25
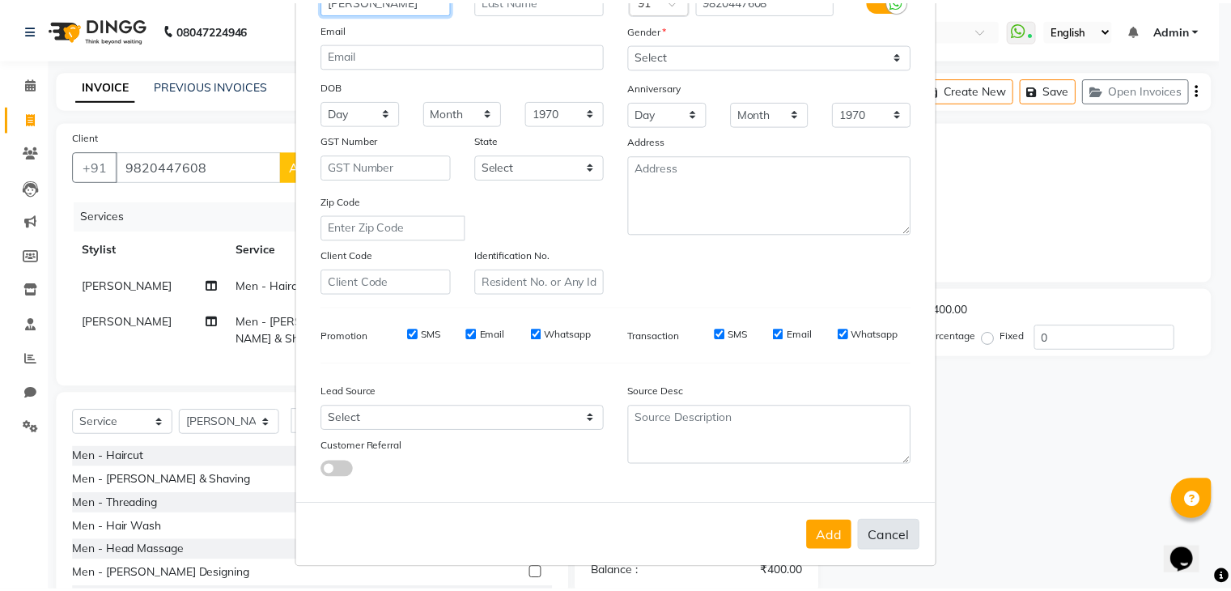
scroll to position [163, 0]
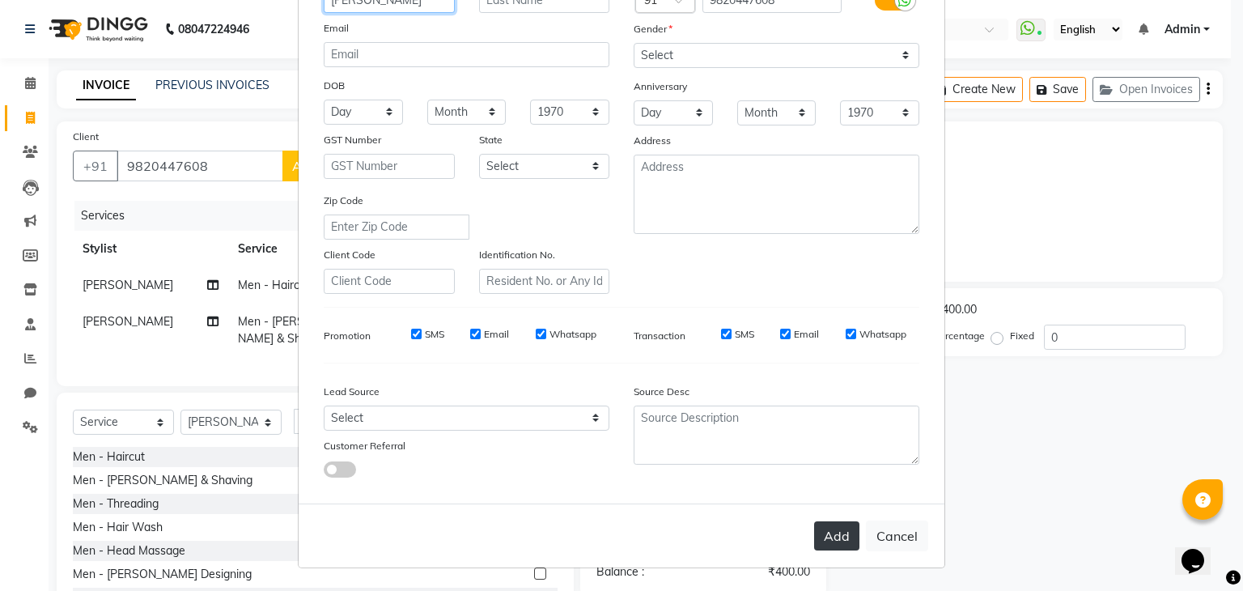
type input "[PERSON_NAME]"
click at [831, 540] on button "Add" at bounding box center [836, 535] width 45 height 29
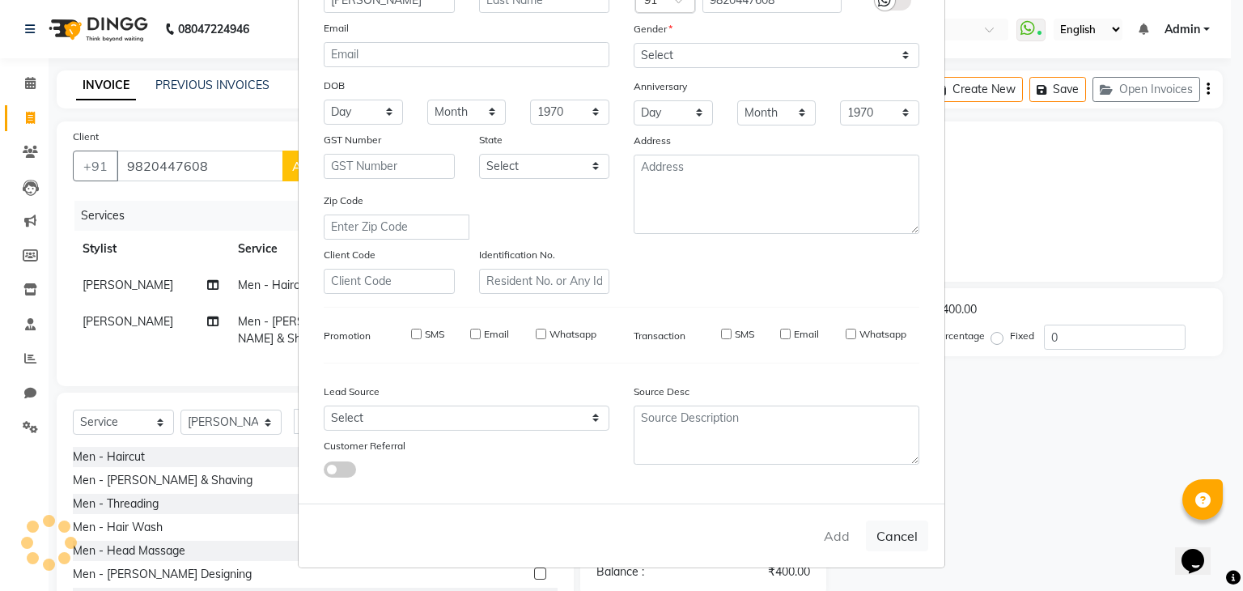
select select
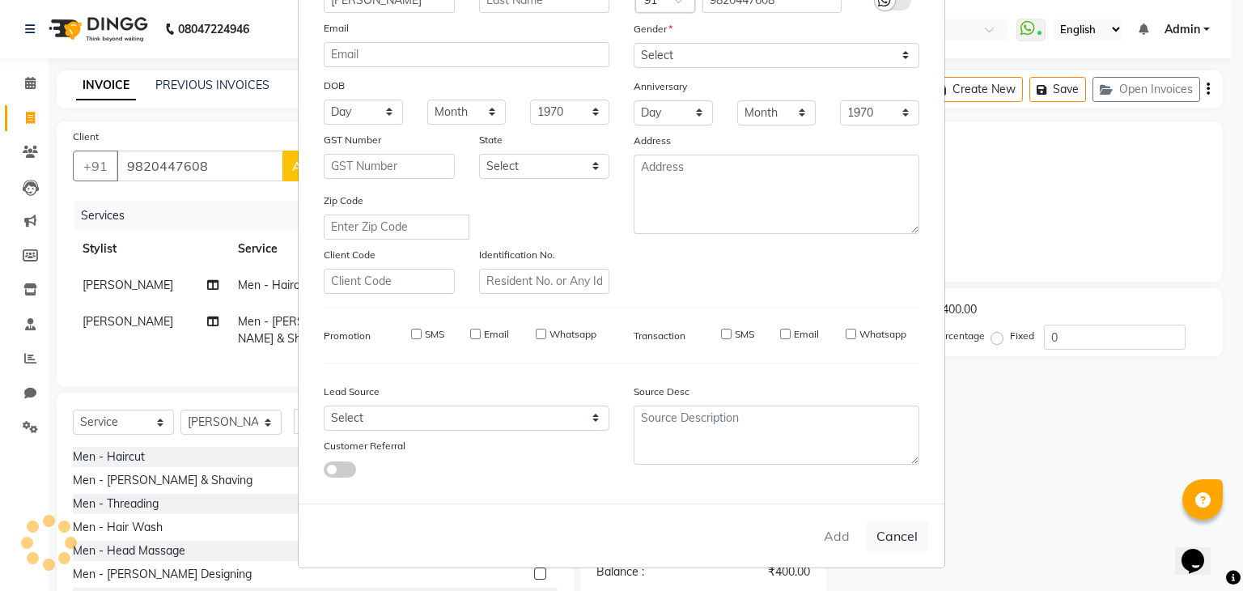
select select
checkbox input "false"
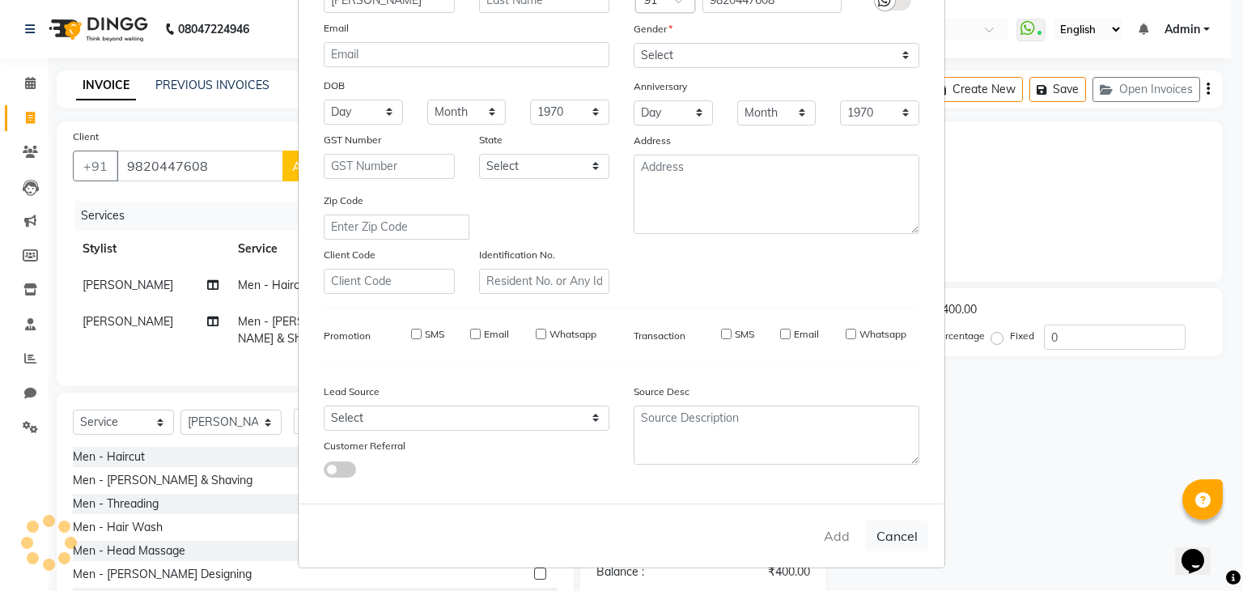
checkbox input "false"
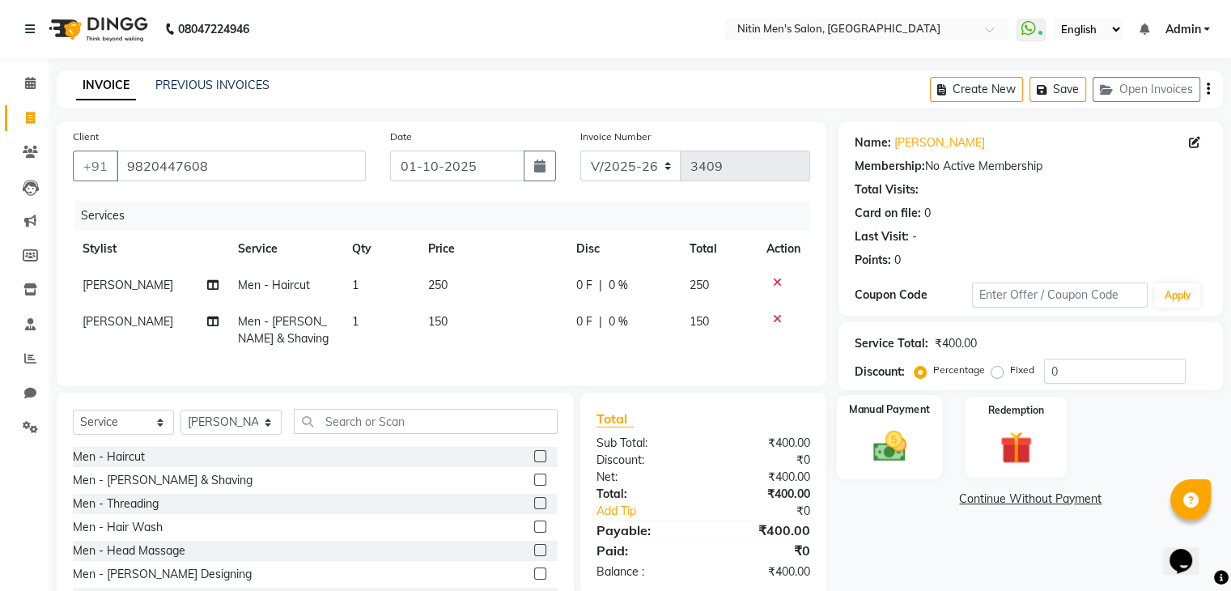
click at [897, 431] on img at bounding box center [889, 446] width 54 height 39
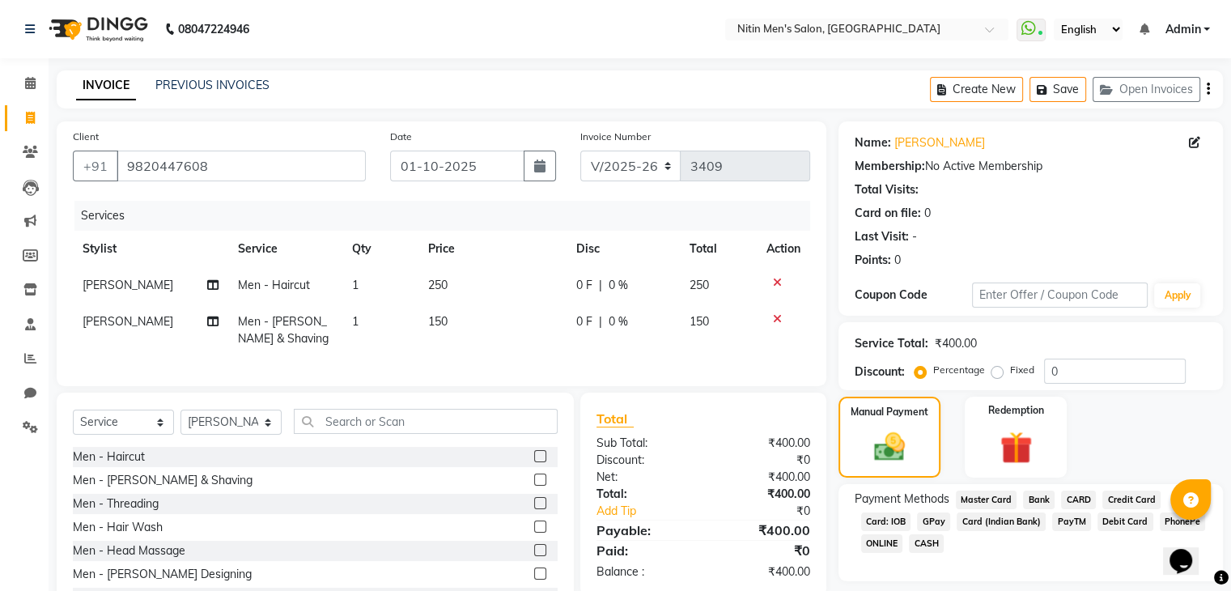
click at [930, 524] on span "GPay" at bounding box center [933, 521] width 33 height 19
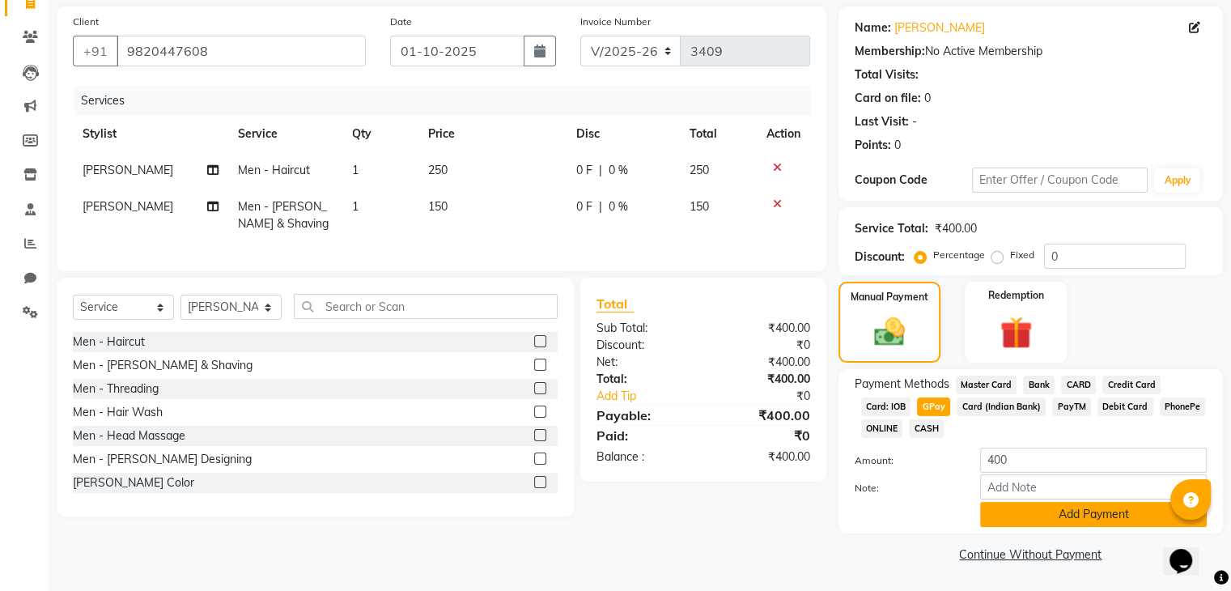
click at [1004, 521] on button "Add Payment" at bounding box center [1093, 514] width 227 height 25
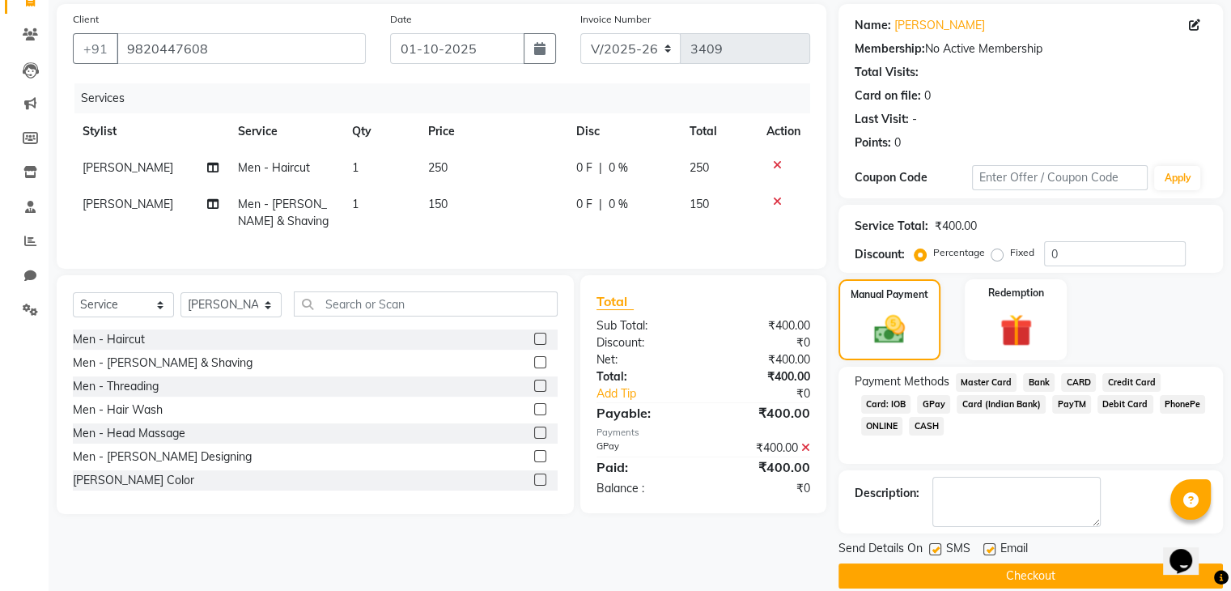
scroll to position [138, 0]
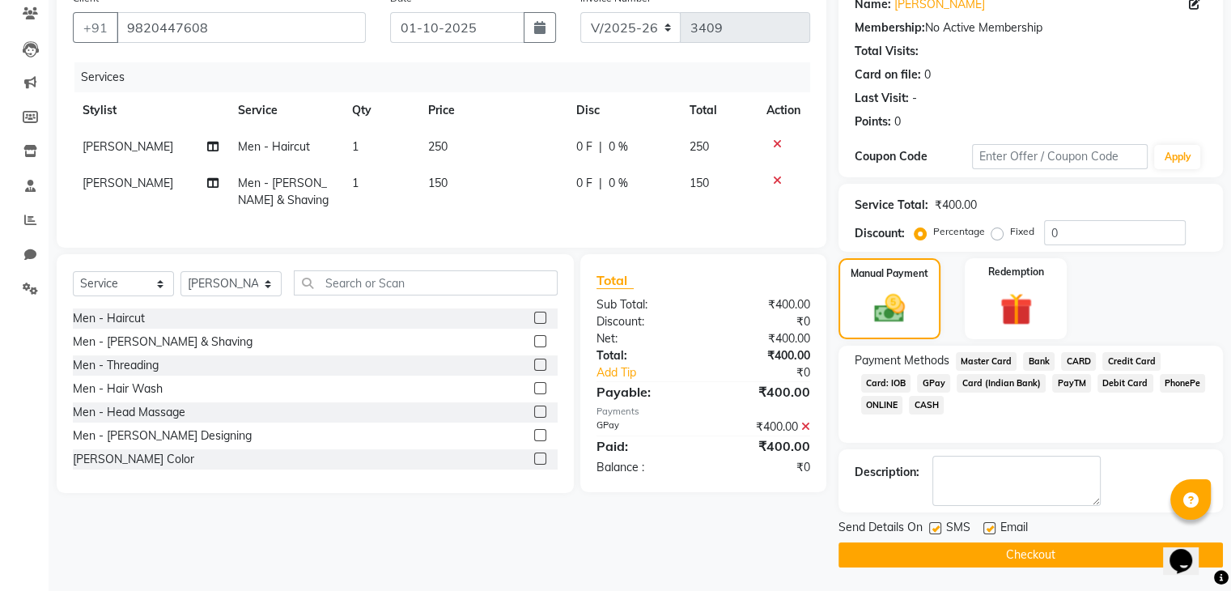
click at [991, 549] on button "Checkout" at bounding box center [1030, 554] width 384 height 25
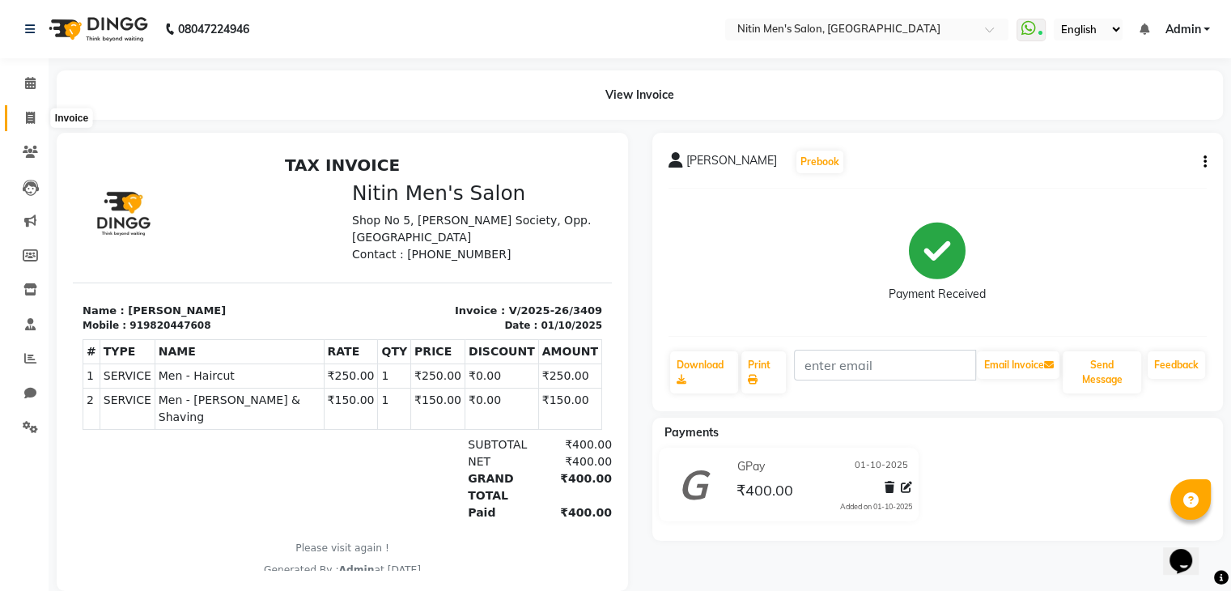
click at [19, 114] on span at bounding box center [30, 118] width 28 height 19
select select "7981"
select select "service"
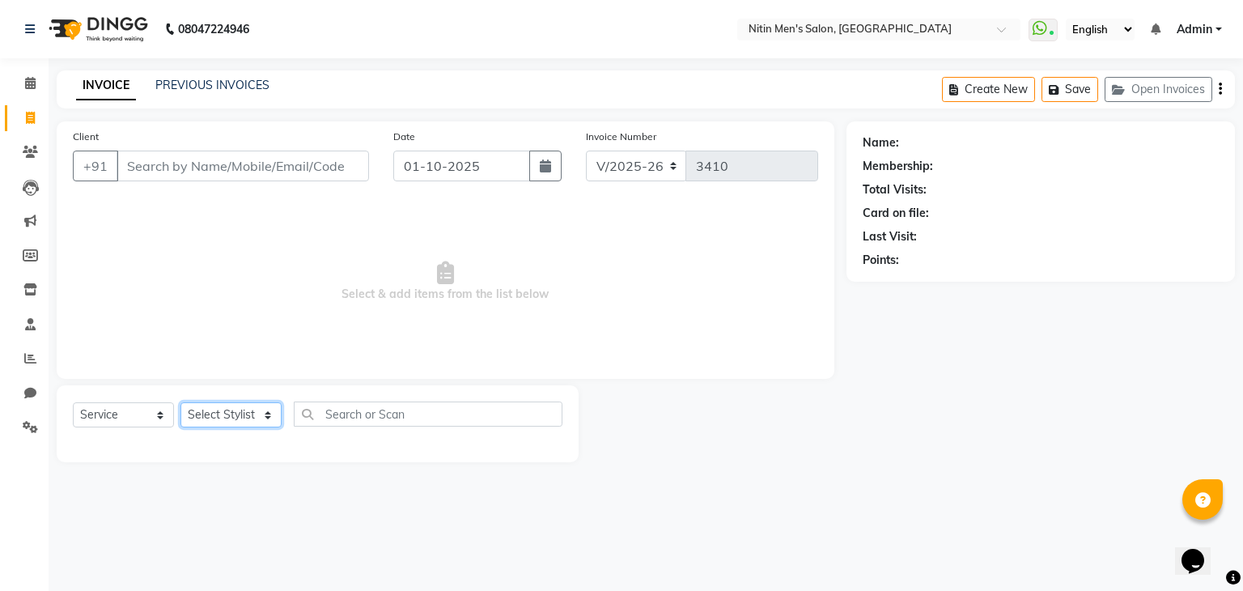
click at [253, 423] on select "Select Stylist [PERSON_NAME] DEEPA [PERSON_NAME] MEENAKSHI NITIN SIR [PERSON_NA…" at bounding box center [230, 414] width 101 height 25
select select "75699"
click at [180, 403] on select "Select Stylist [PERSON_NAME] DEEPA [PERSON_NAME] MEENAKSHI NITIN SIR [PERSON_NA…" at bounding box center [230, 414] width 101 height 25
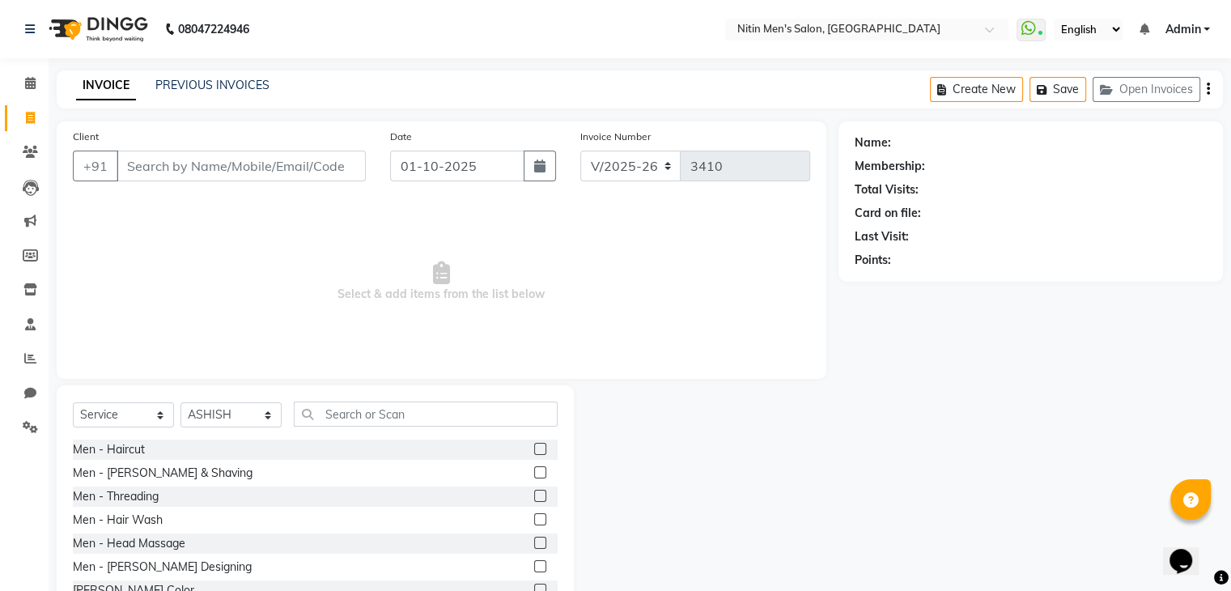
click at [534, 448] on label at bounding box center [540, 449] width 12 height 12
click at [534, 448] on input "checkbox" at bounding box center [539, 449] width 11 height 11
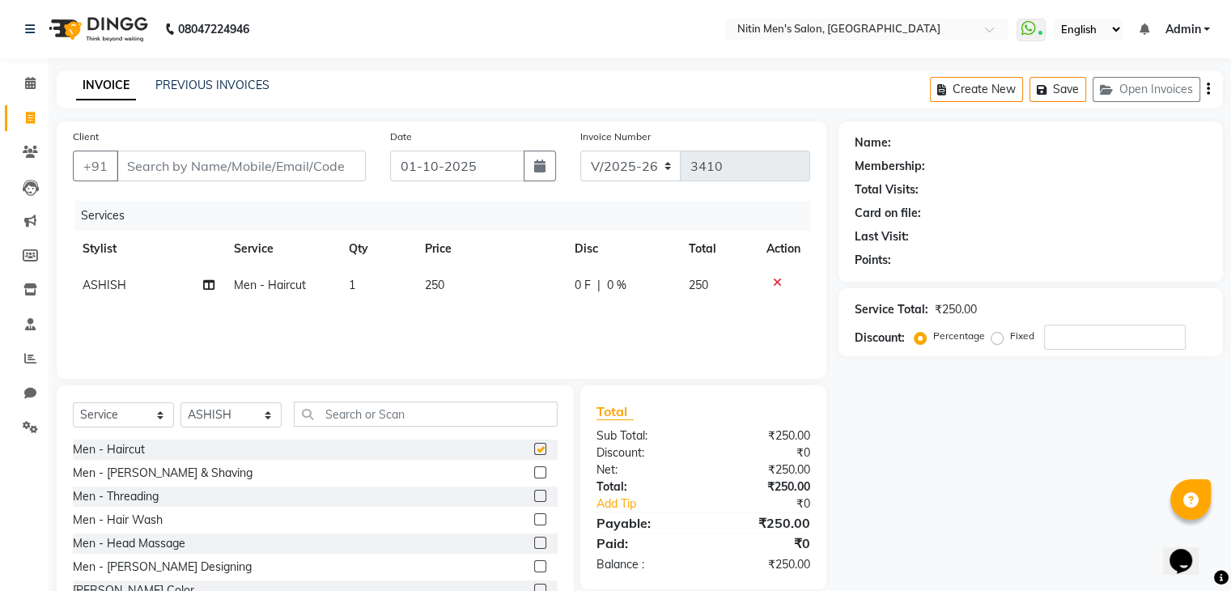
checkbox input "false"
click at [534, 465] on div at bounding box center [545, 473] width 23 height 20
click at [534, 470] on label at bounding box center [540, 472] width 12 height 12
click at [534, 470] on input "checkbox" at bounding box center [539, 473] width 11 height 11
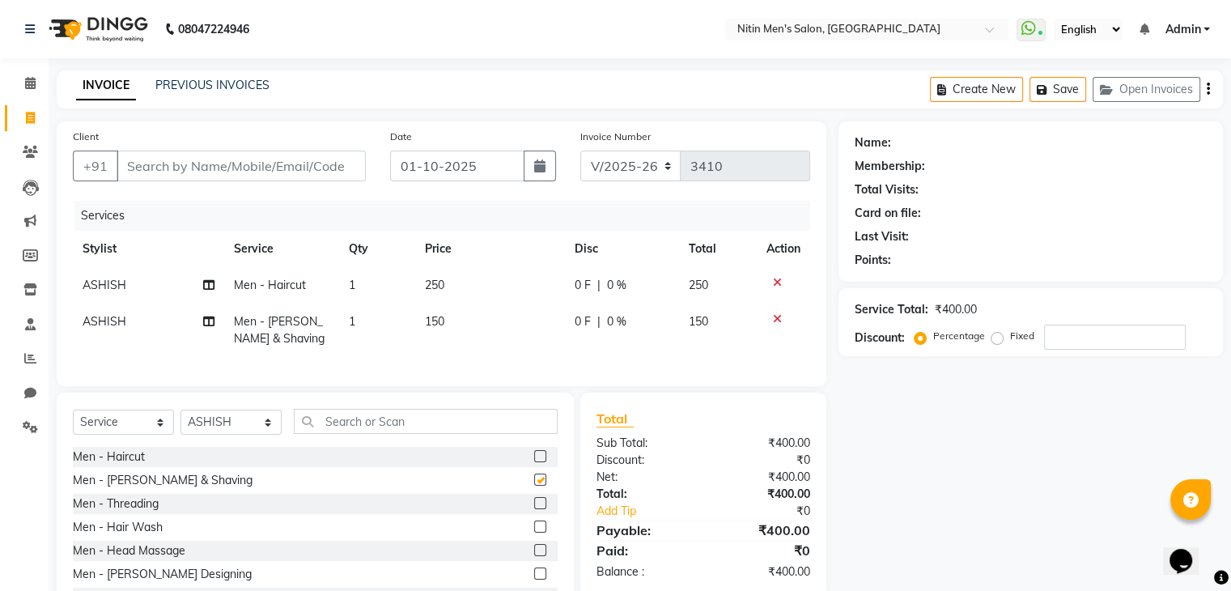
checkbox input "false"
click at [211, 163] on input "Client" at bounding box center [241, 166] width 249 height 31
type input "p"
type input "0"
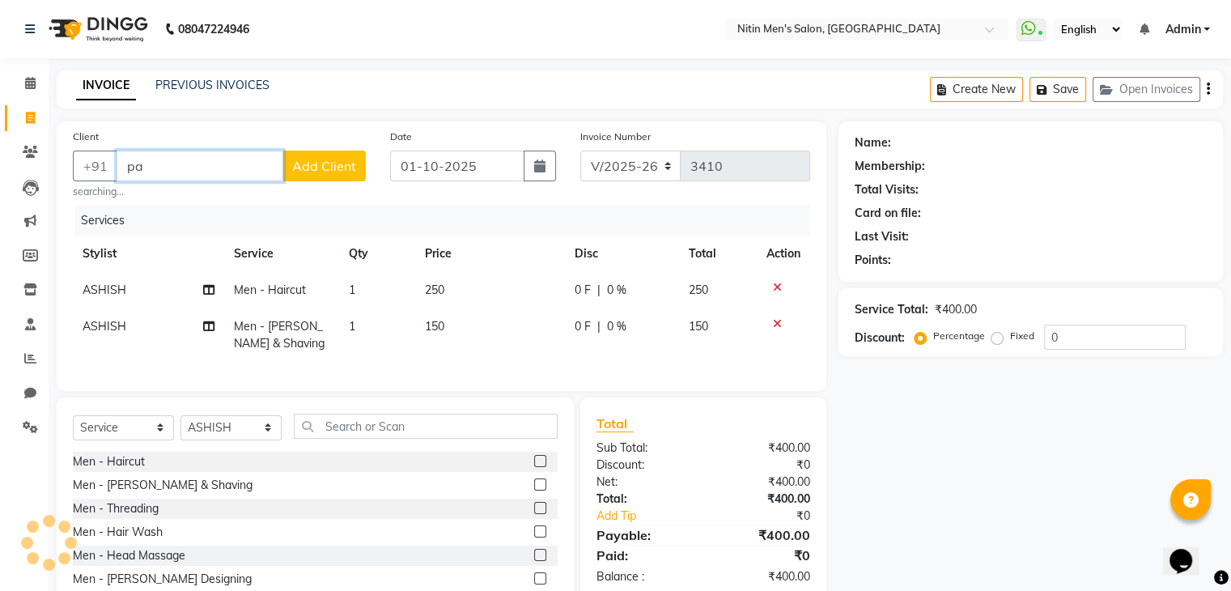
type input "p"
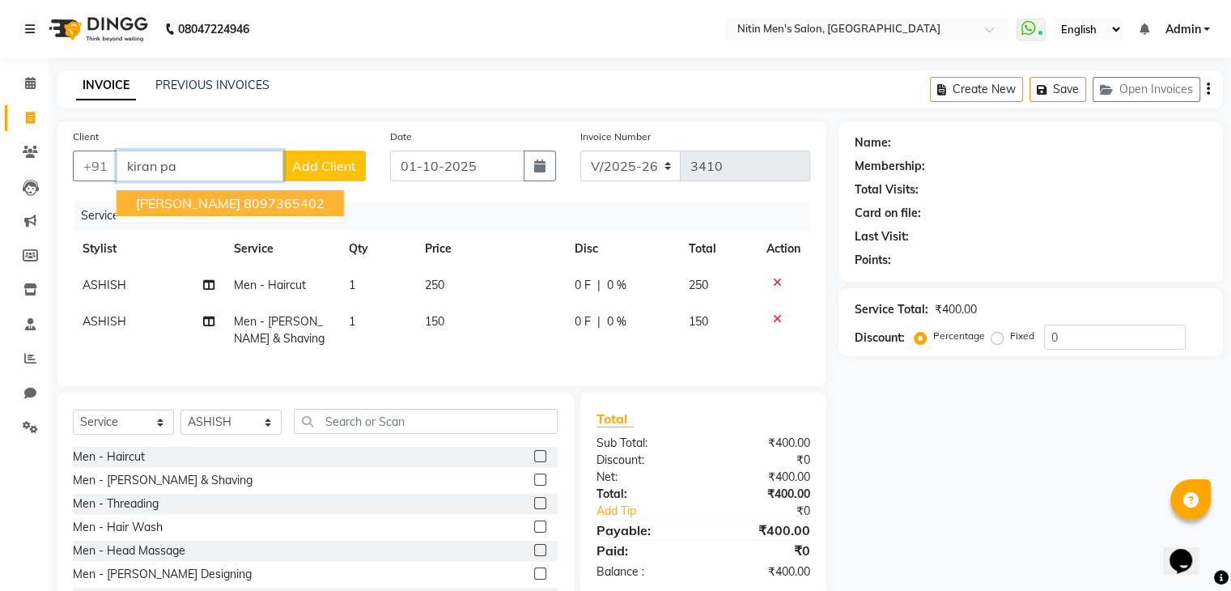
click at [229, 195] on span "[PERSON_NAME]" at bounding box center [188, 203] width 104 height 16
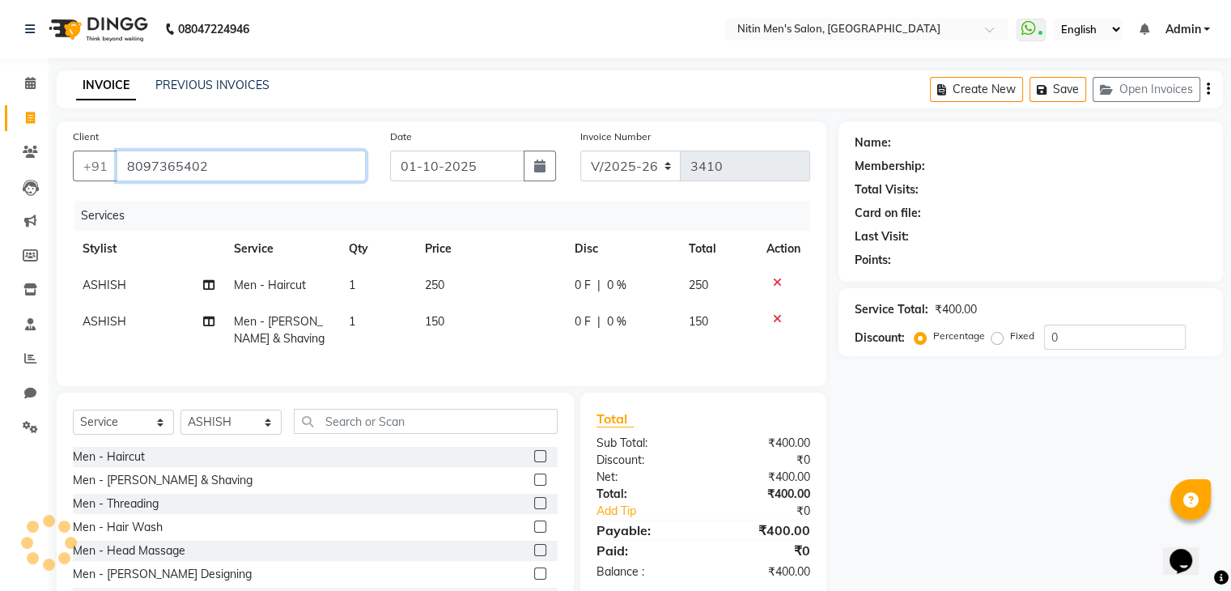
type input "8097365402"
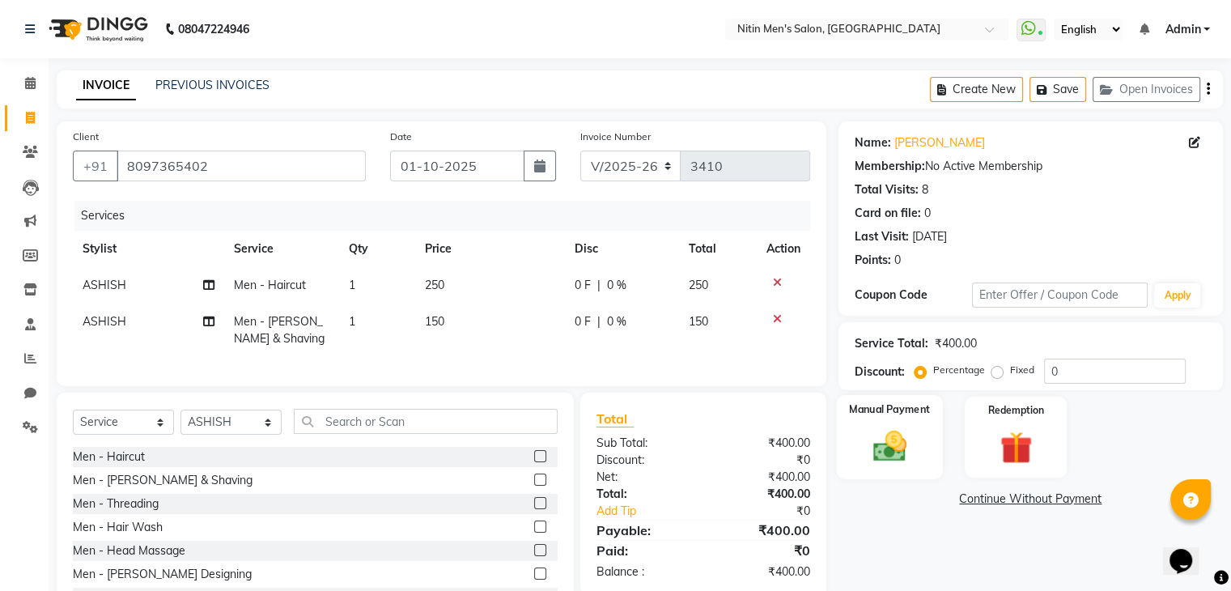
click at [915, 436] on img at bounding box center [889, 446] width 54 height 39
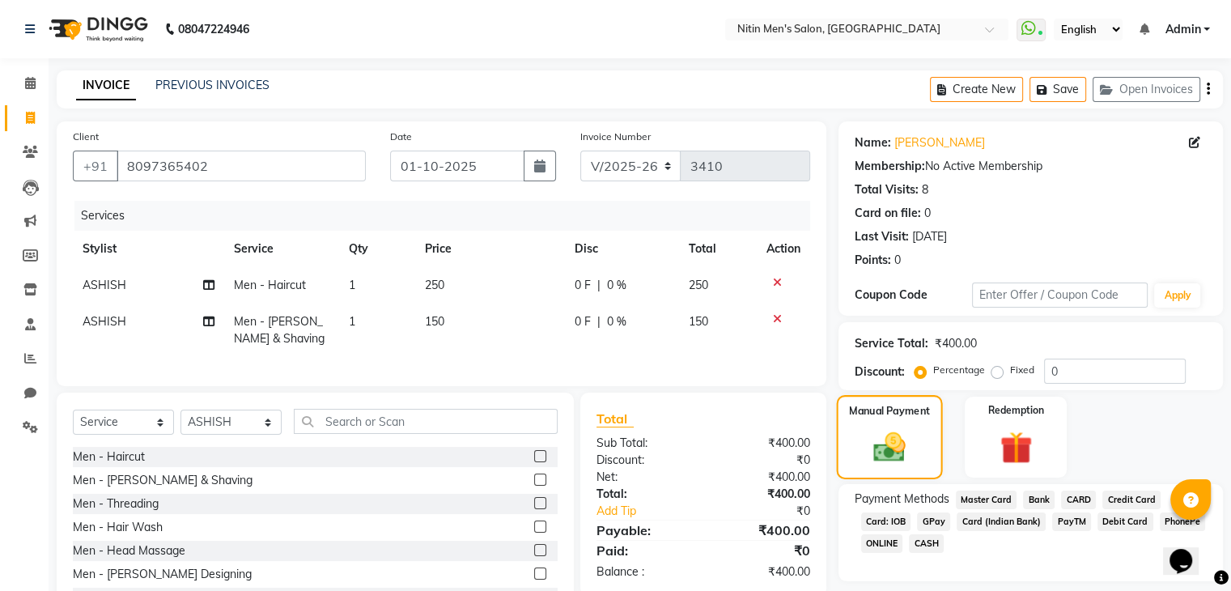
scroll to position [78, 0]
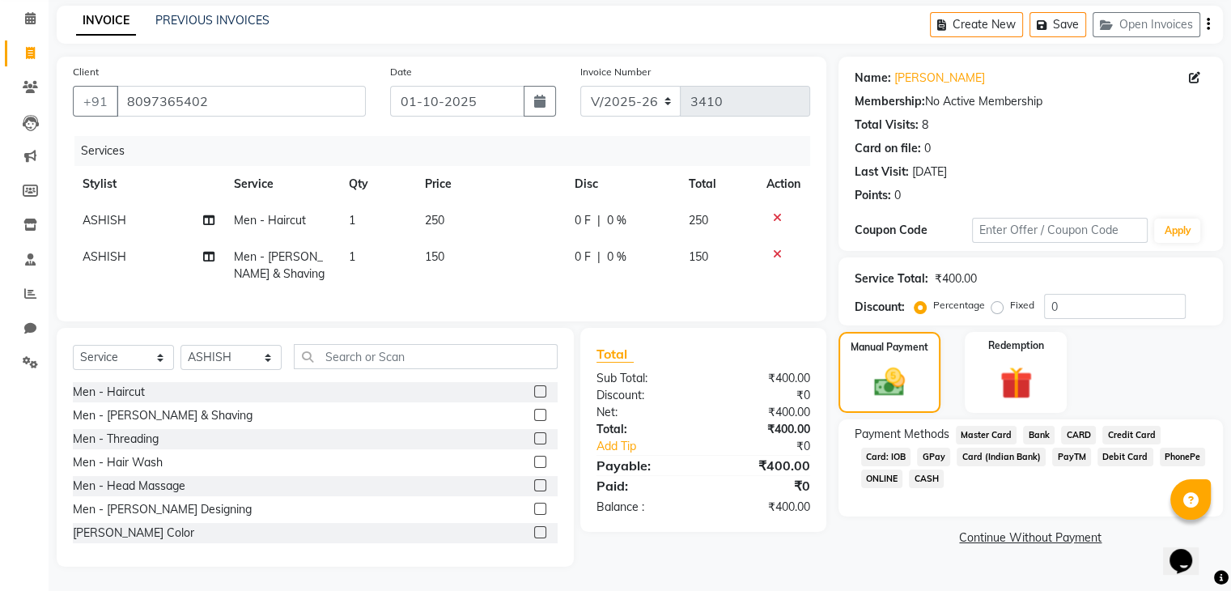
click at [933, 448] on span "GPay" at bounding box center [933, 457] width 33 height 19
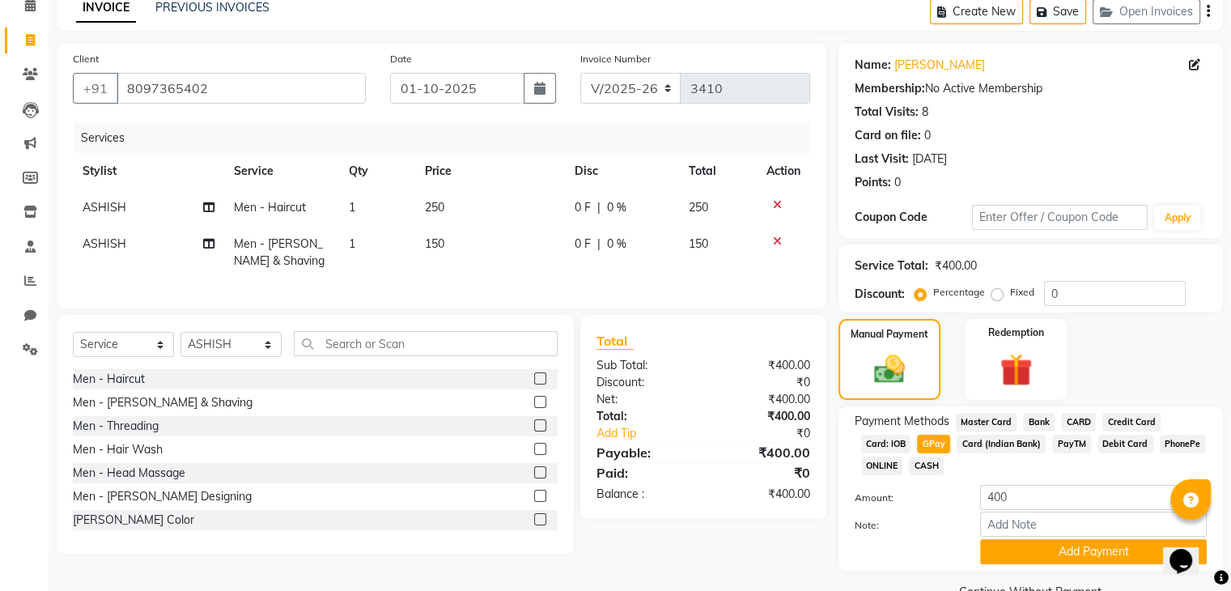
scroll to position [117, 0]
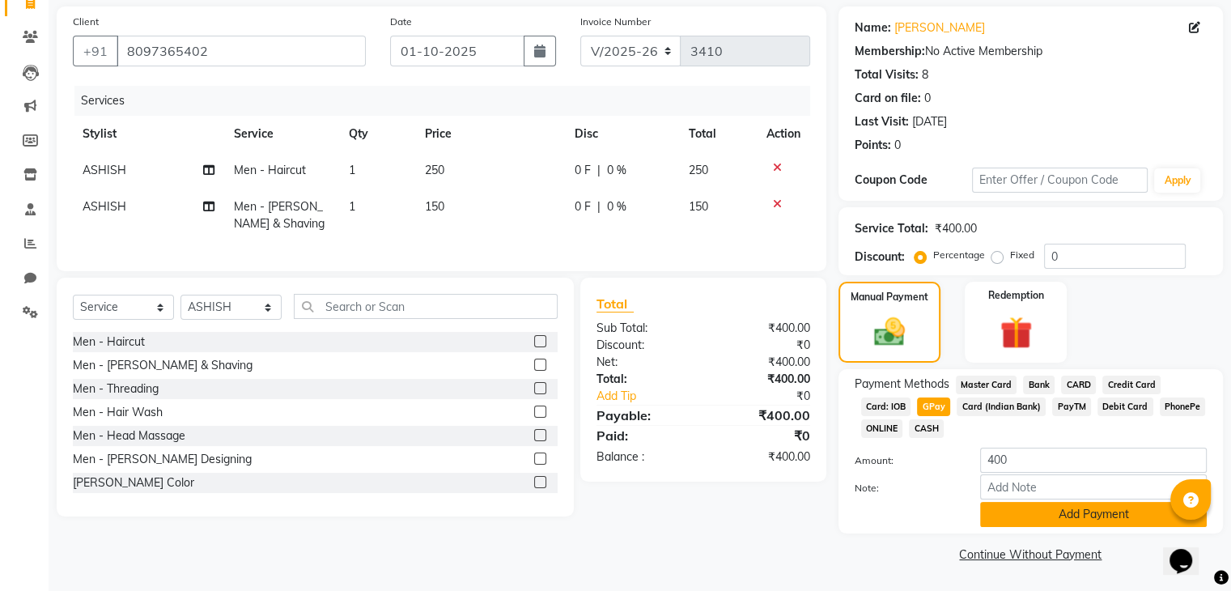
click at [1020, 525] on button "Add Payment" at bounding box center [1093, 514] width 227 height 25
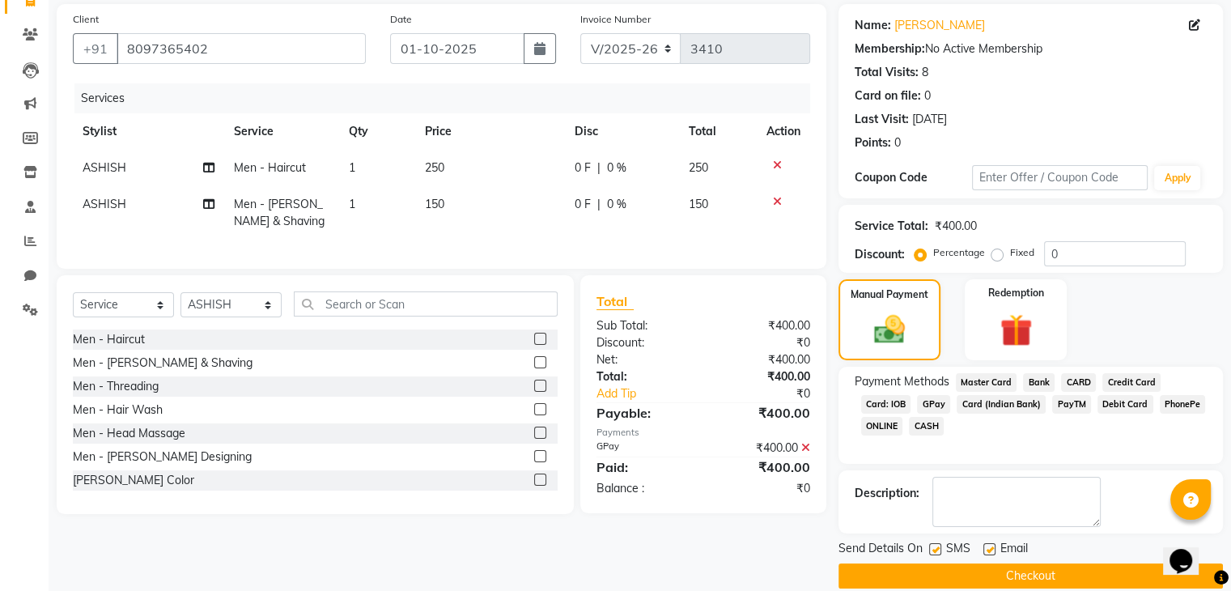
scroll to position [138, 0]
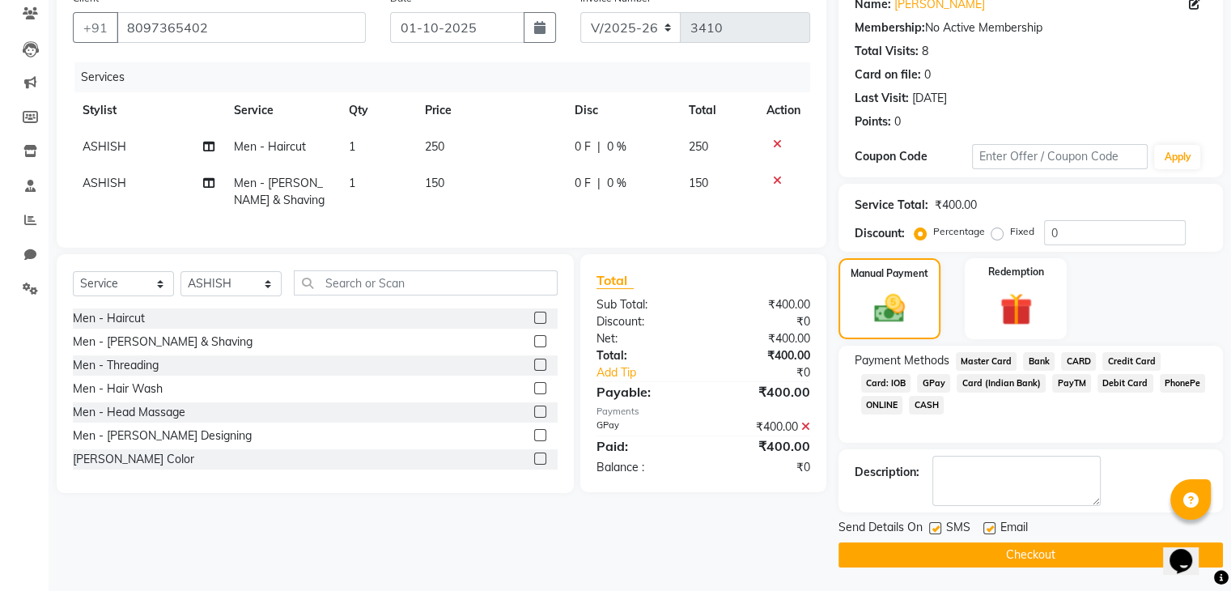
click at [1008, 553] on button "Checkout" at bounding box center [1030, 554] width 384 height 25
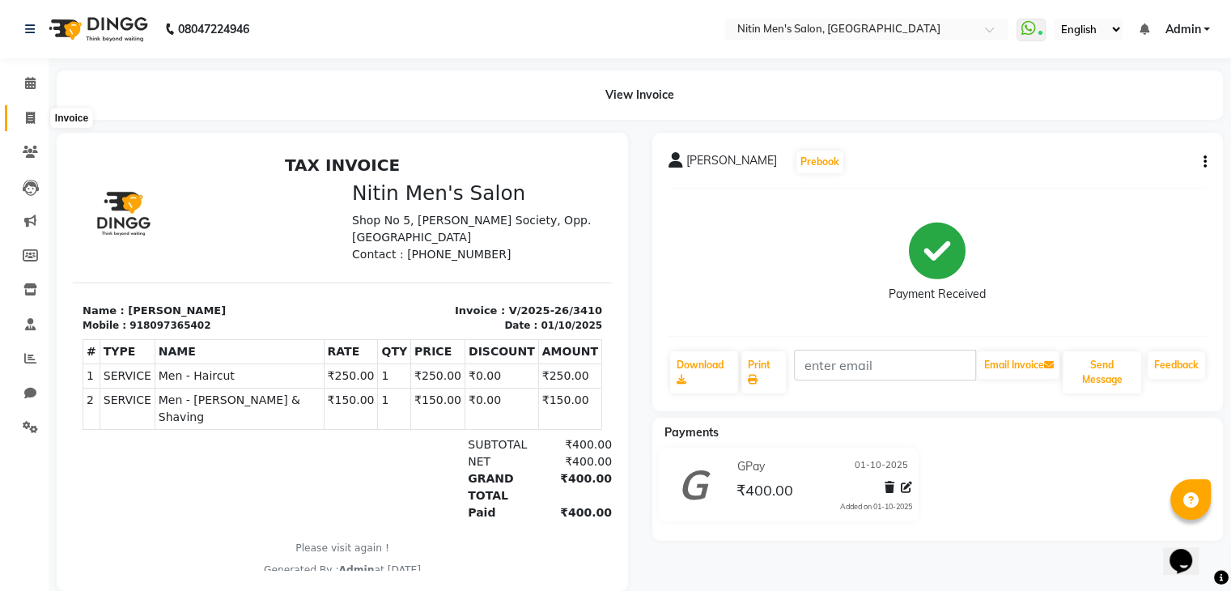
click at [23, 110] on span at bounding box center [30, 118] width 28 height 19
select select "7981"
select select "service"
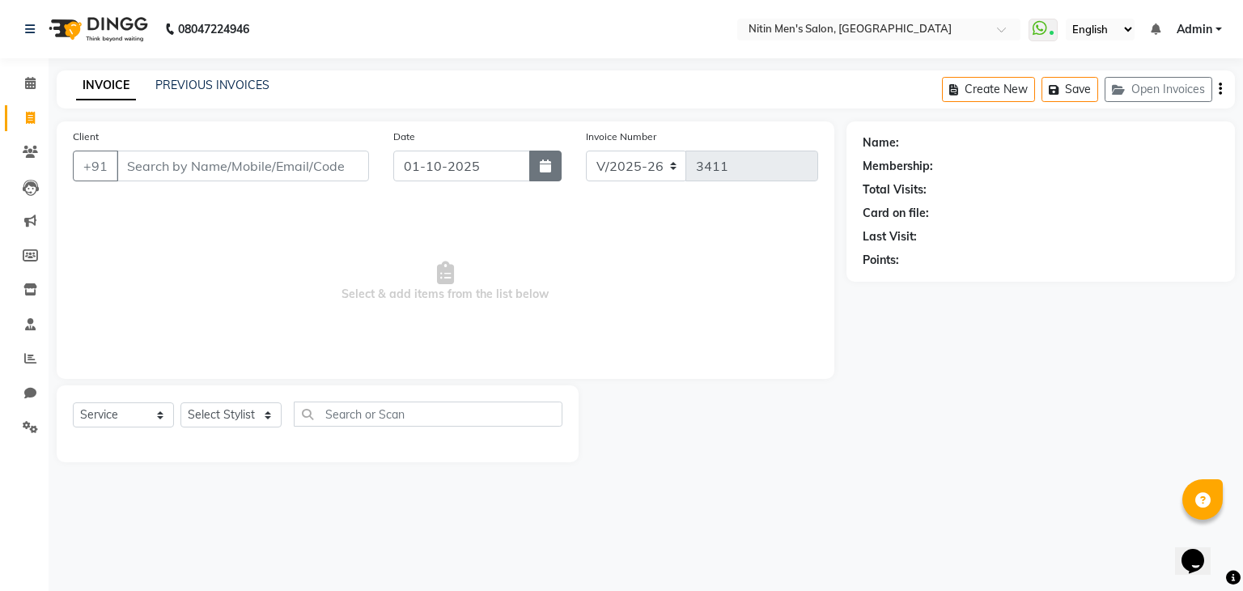
click at [552, 162] on button "button" at bounding box center [545, 166] width 32 height 31
select select "10"
select select "2025"
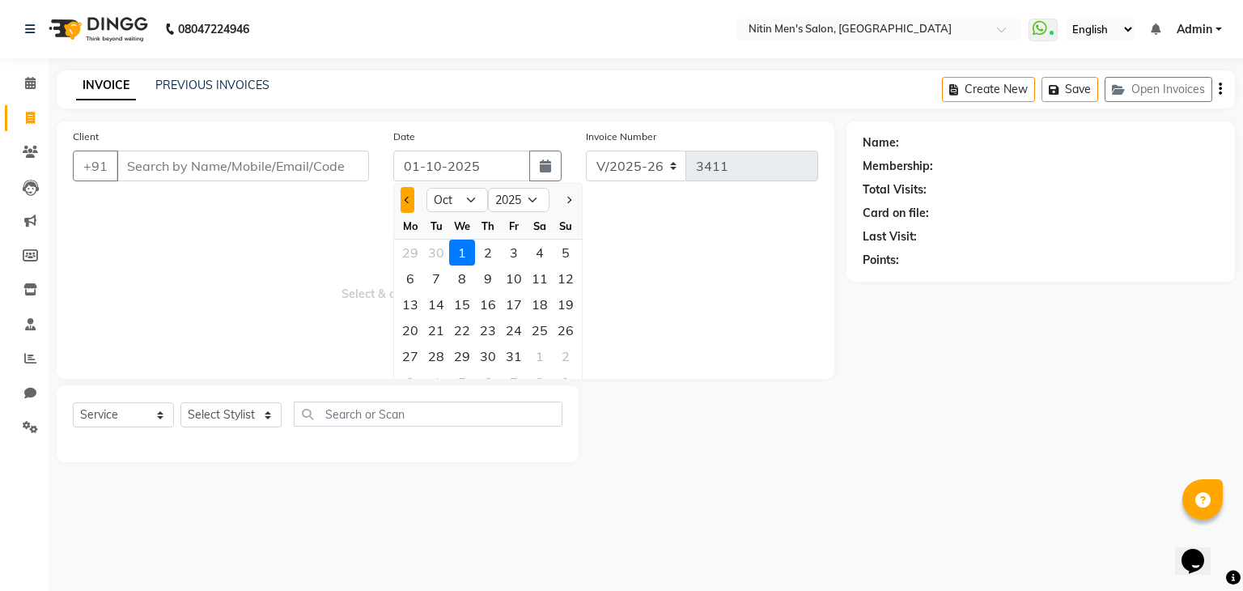
click at [403, 195] on button "Previous month" at bounding box center [408, 200] width 14 height 26
click at [409, 198] on span "Previous month" at bounding box center [408, 200] width 6 height 6
click at [568, 202] on span "Next month" at bounding box center [568, 200] width 6 height 6
select select "9"
click at [431, 354] on div "30" at bounding box center [436, 356] width 26 height 26
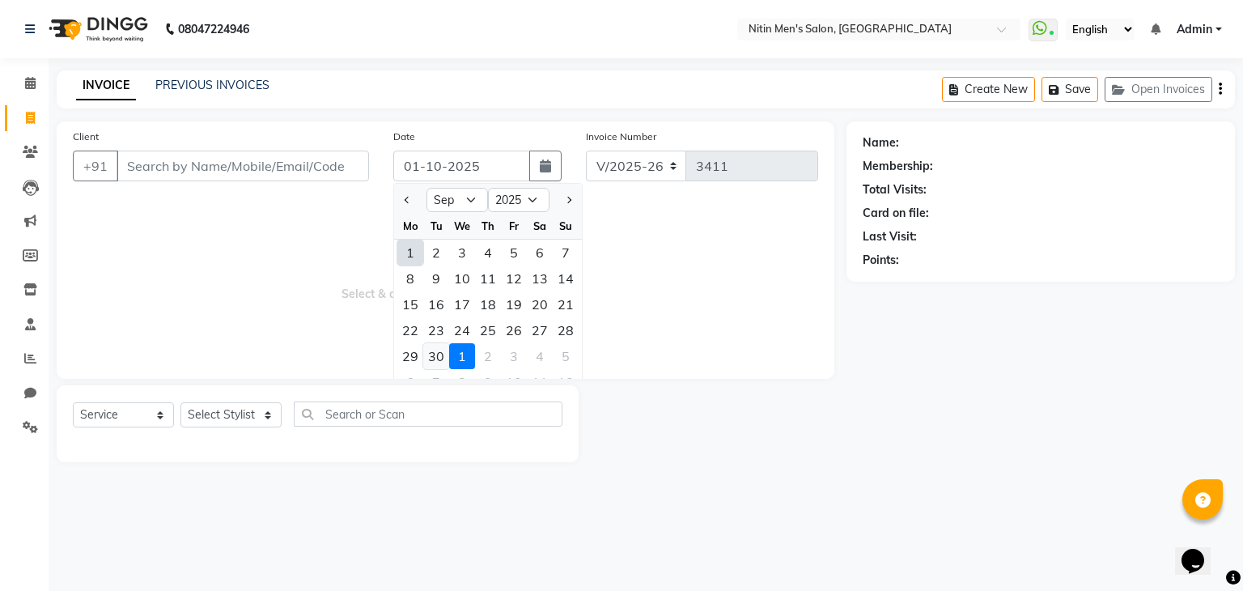
type input "[DATE]"
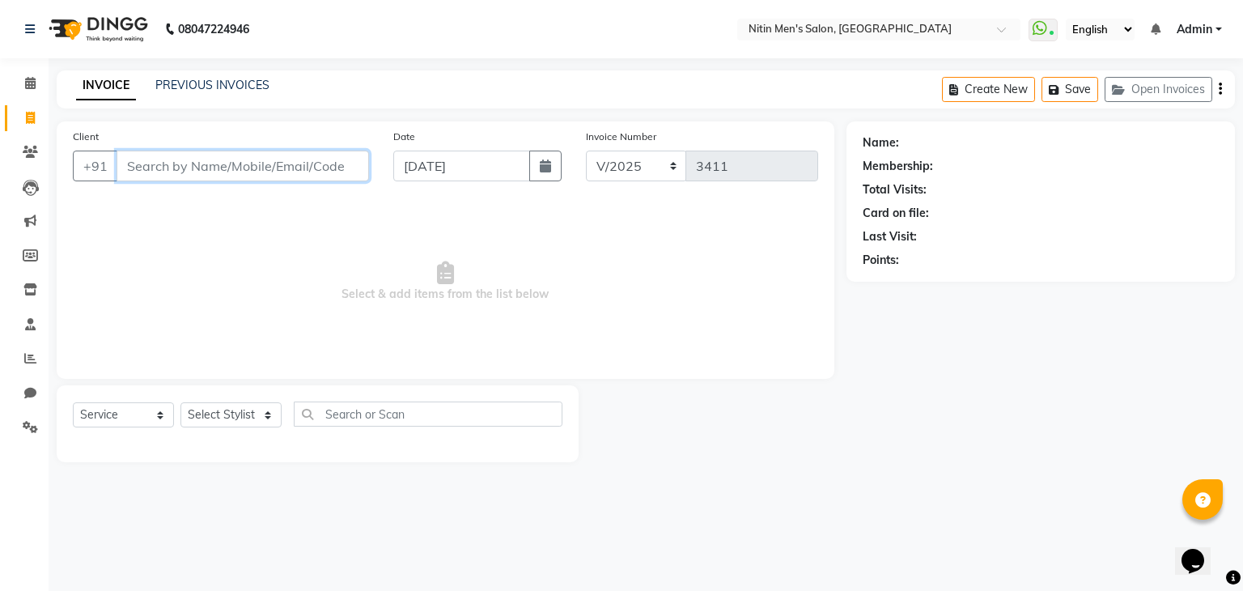
click at [270, 157] on input "Client" at bounding box center [243, 166] width 252 height 31
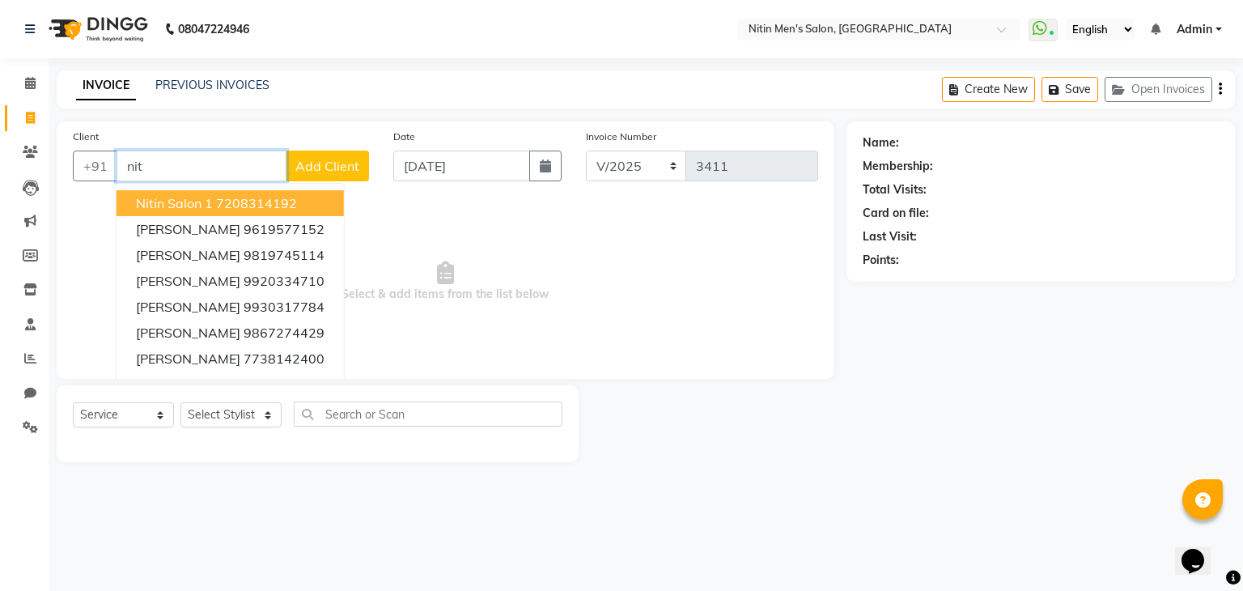
click at [242, 210] on ngb-highlight "7208314192" at bounding box center [256, 203] width 81 height 16
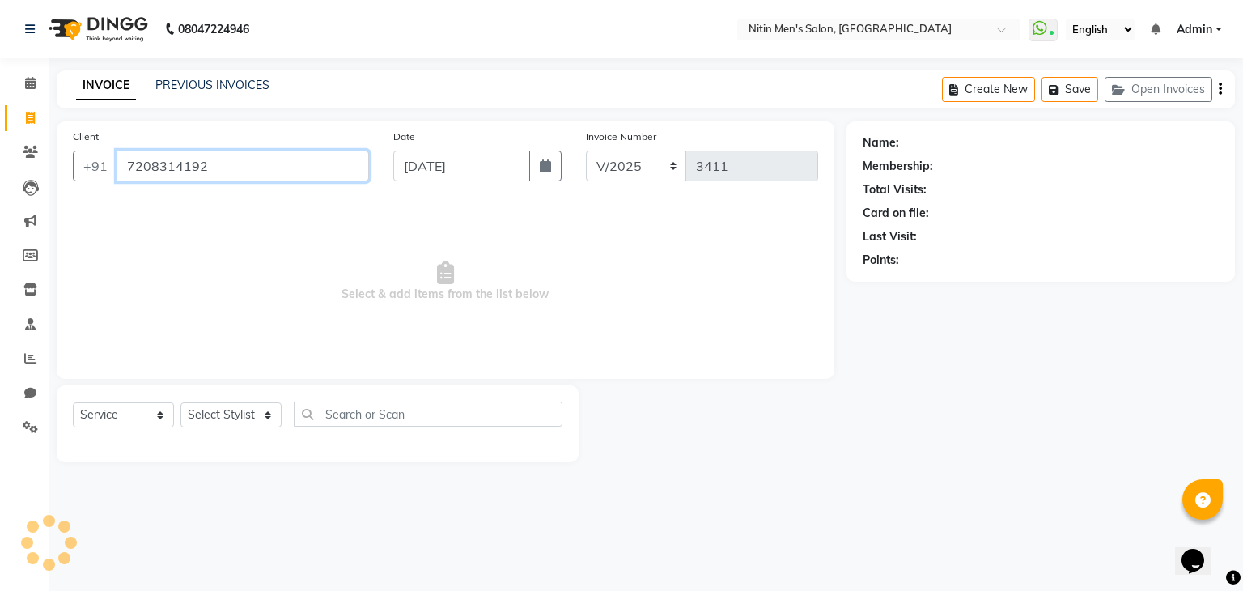
type input "7208314192"
click at [201, 424] on select "Select Stylist [PERSON_NAME] DEEPA [PERSON_NAME] MEENAKSHI NITIN SIR [PERSON_NA…" at bounding box center [230, 414] width 101 height 25
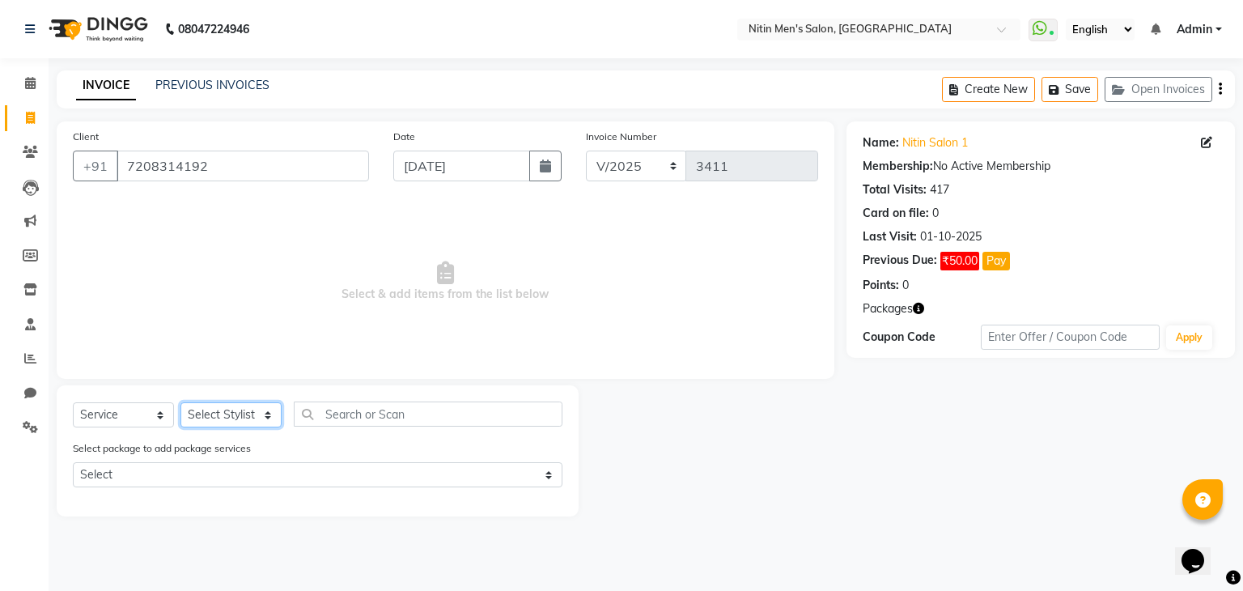
select select "75699"
click at [180, 403] on select "Select Stylist [PERSON_NAME] DEEPA [PERSON_NAME] MEENAKSHI NITIN SIR [PERSON_NA…" at bounding box center [230, 414] width 101 height 25
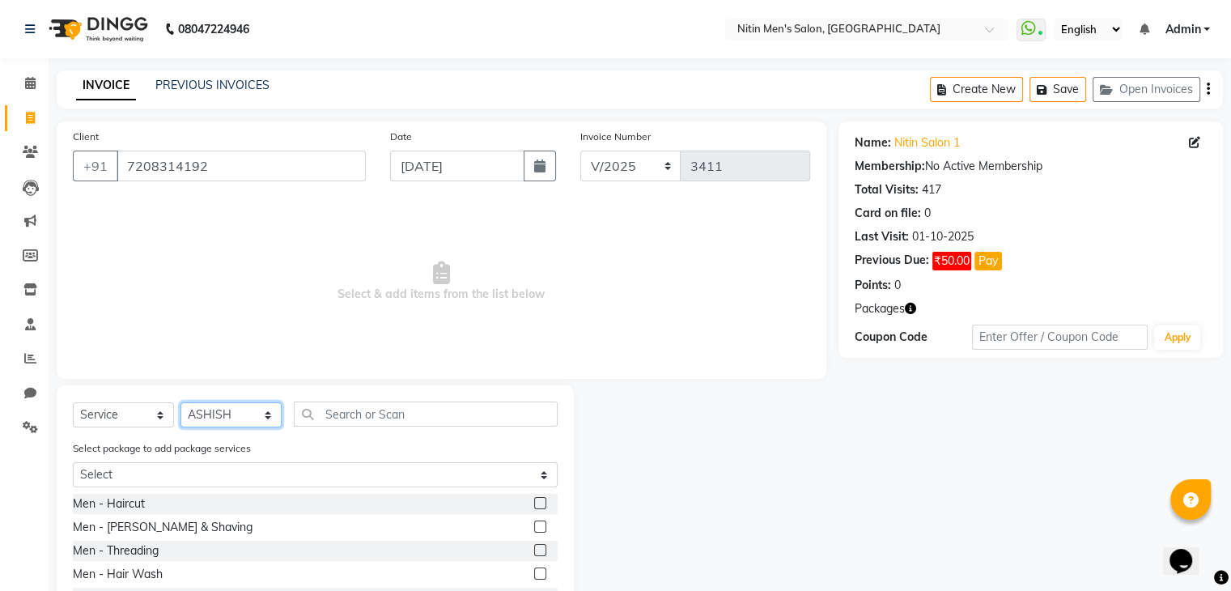
scroll to position [113, 0]
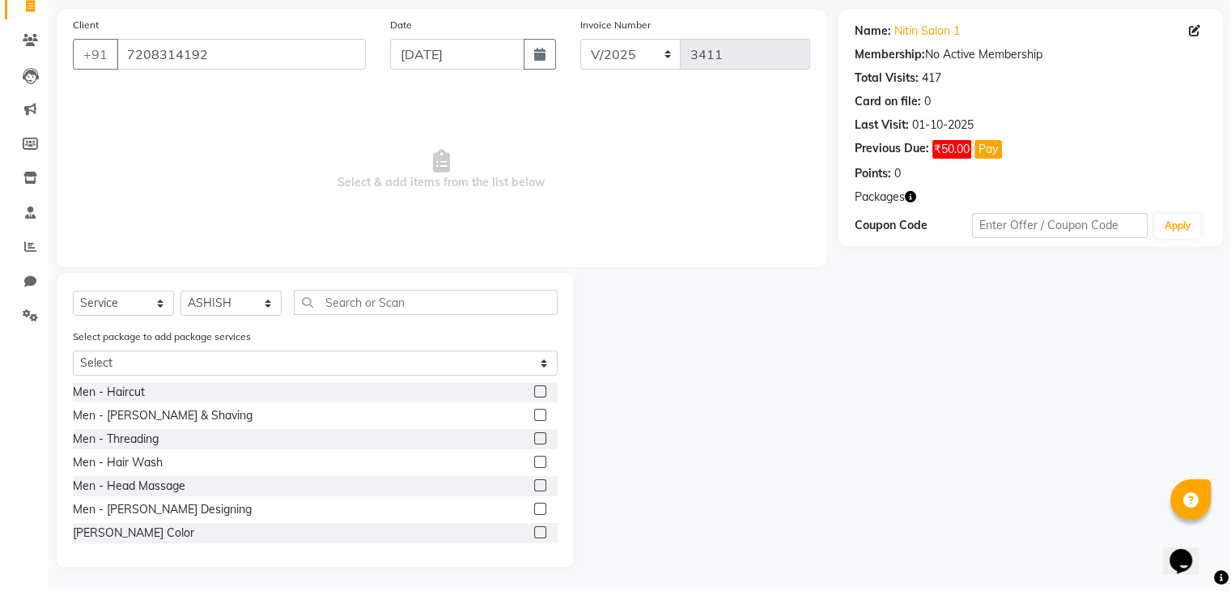
click at [534, 387] on label at bounding box center [540, 391] width 12 height 12
click at [534, 387] on input "checkbox" at bounding box center [539, 392] width 11 height 11
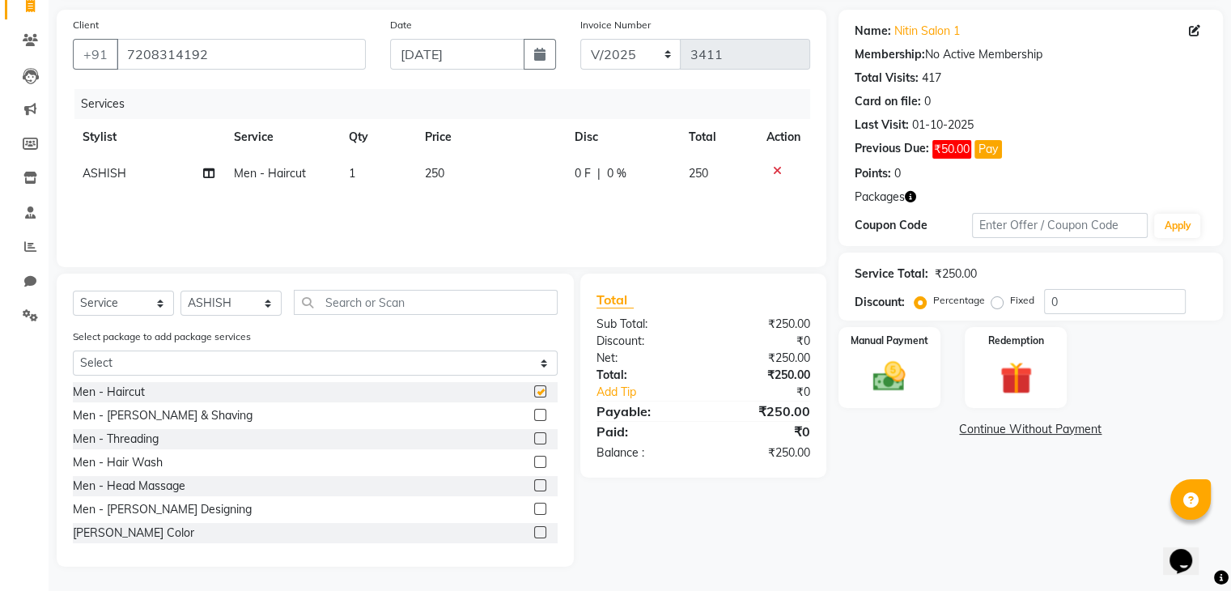
checkbox input "false"
click at [534, 409] on label at bounding box center [540, 415] width 12 height 12
click at [534, 410] on input "checkbox" at bounding box center [539, 415] width 11 height 11
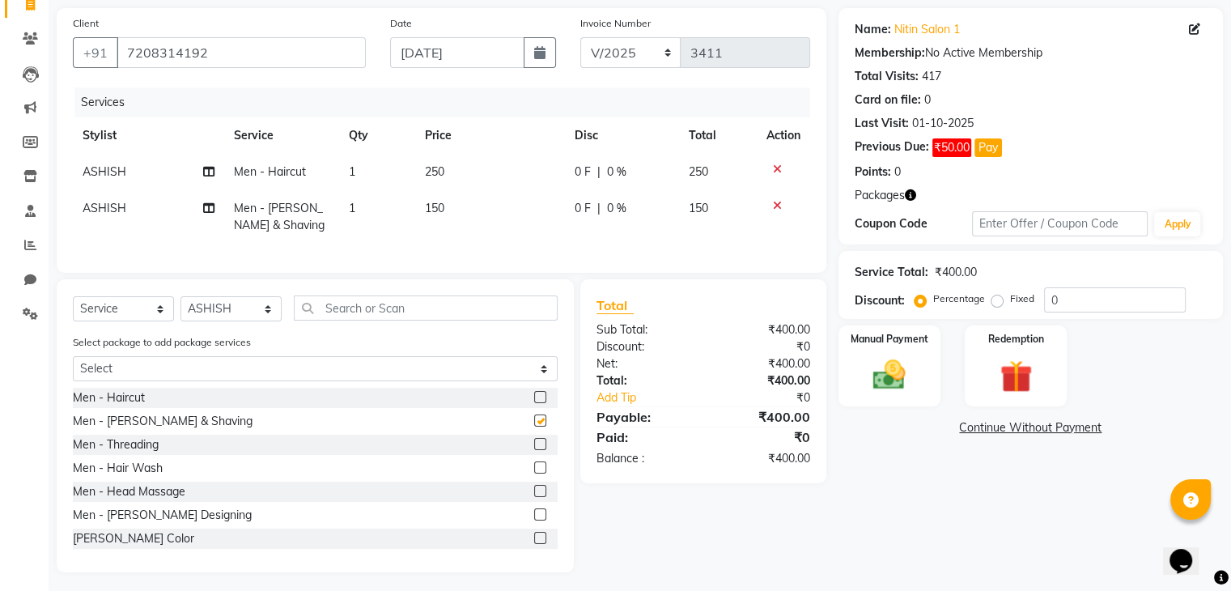
checkbox input "false"
click at [479, 316] on input "text" at bounding box center [426, 307] width 264 height 25
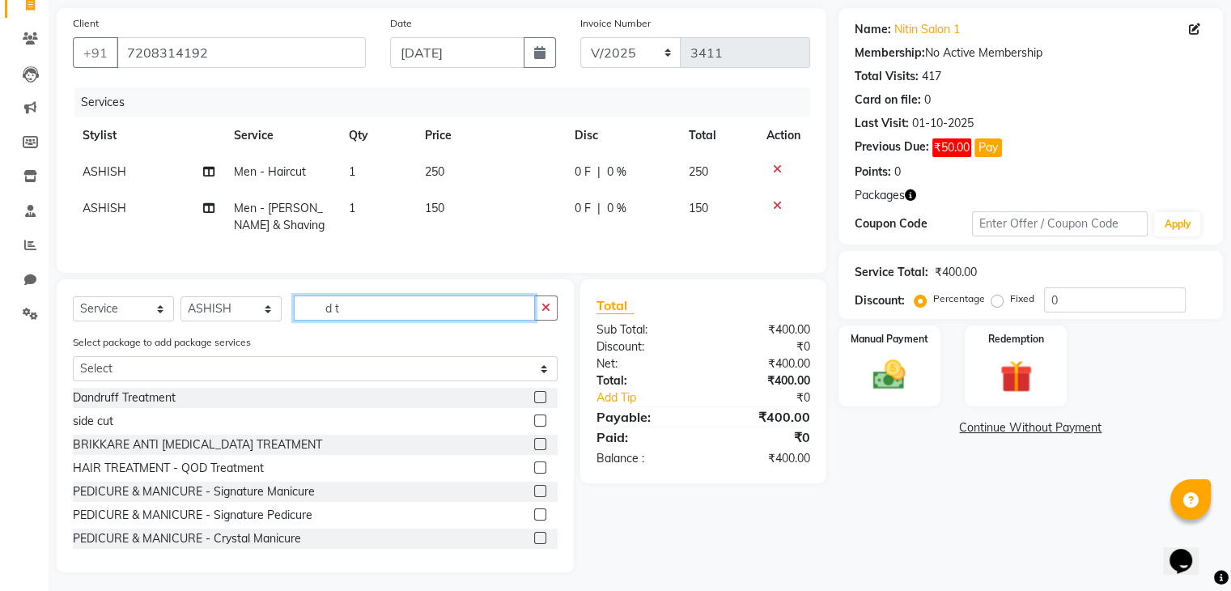
scroll to position [120, 0]
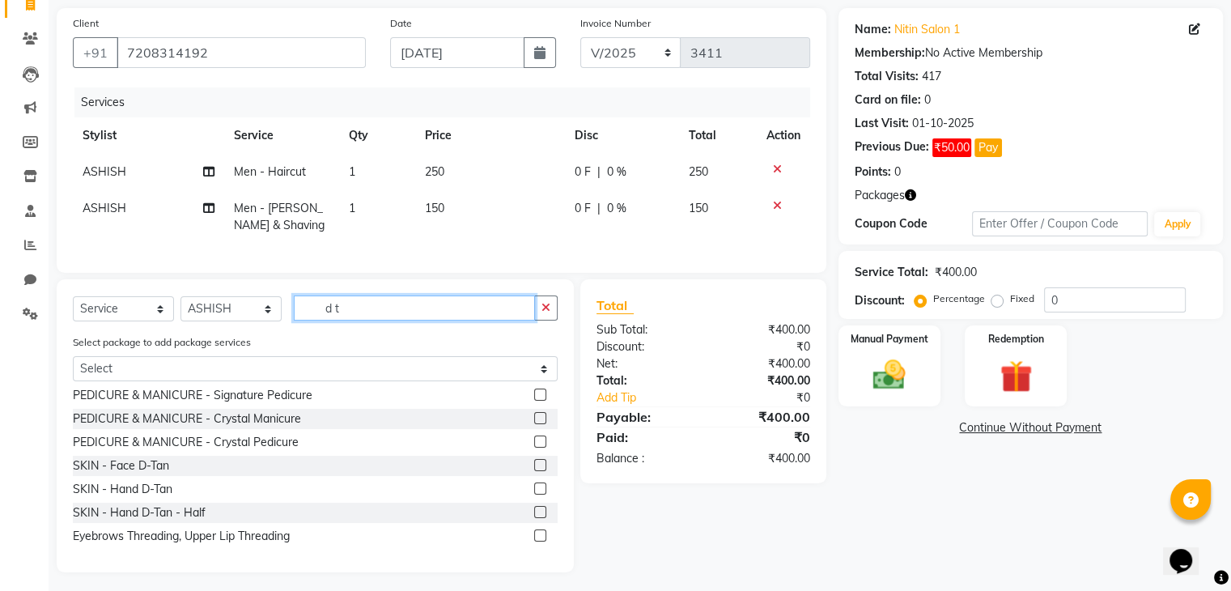
type input "d t"
click at [534, 471] on label at bounding box center [540, 465] width 12 height 12
click at [534, 471] on input "checkbox" at bounding box center [539, 465] width 11 height 11
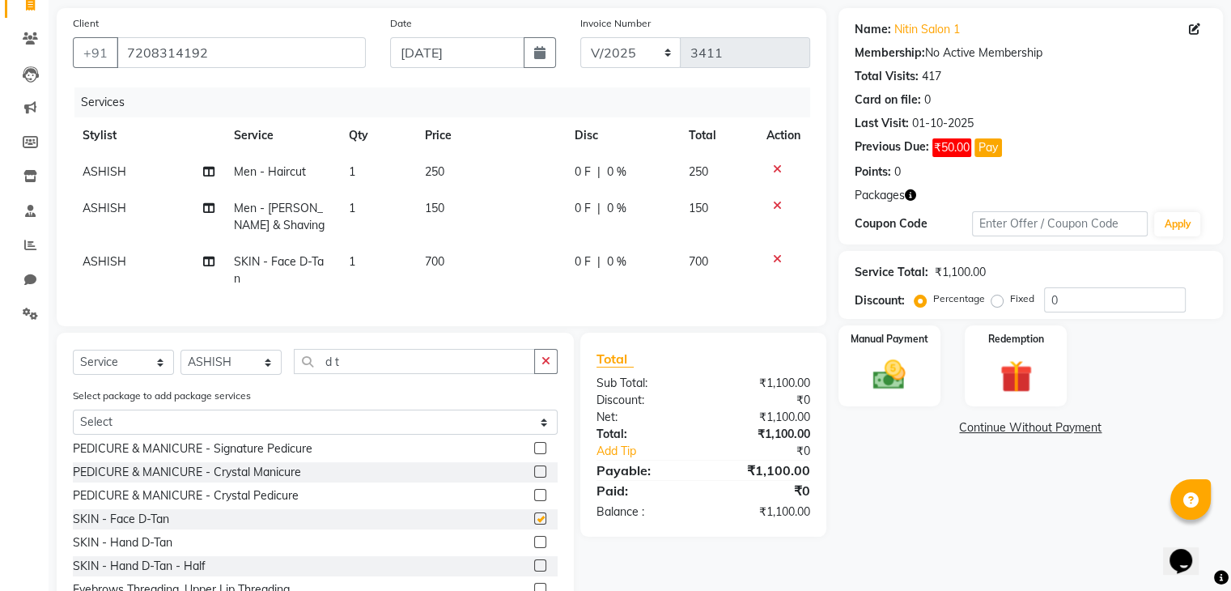
checkbox input "false"
click at [380, 372] on input "d t" at bounding box center [414, 361] width 241 height 25
type input "d"
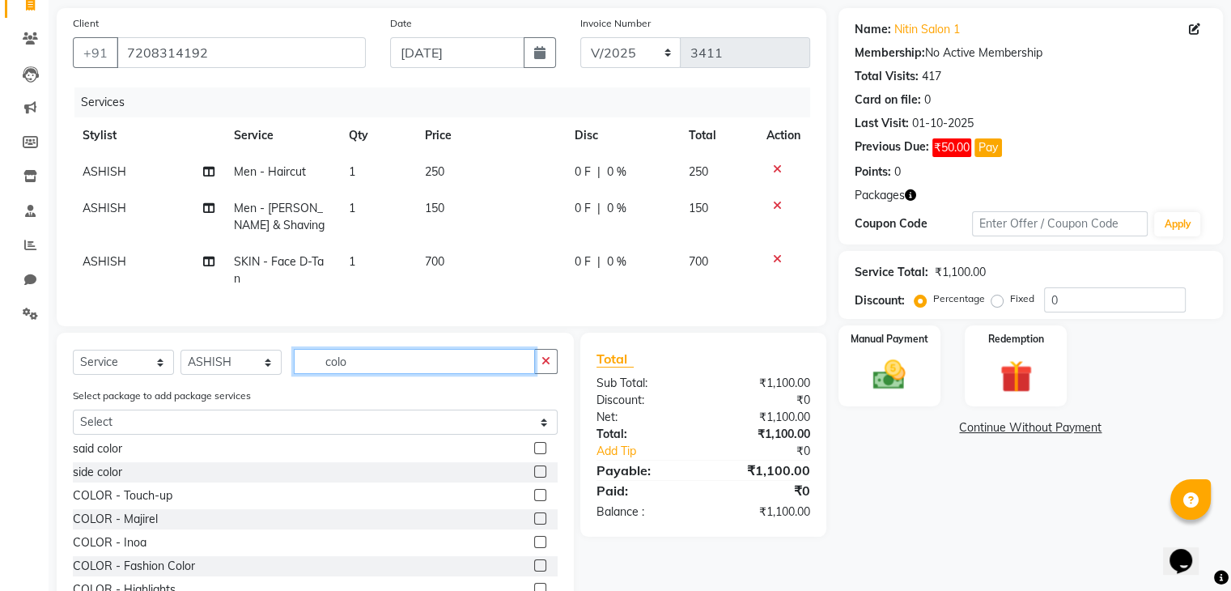
scroll to position [26, 0]
type input "colo"
click at [534, 548] on label at bounding box center [540, 542] width 12 height 12
click at [534, 548] on input "checkbox" at bounding box center [539, 542] width 11 height 11
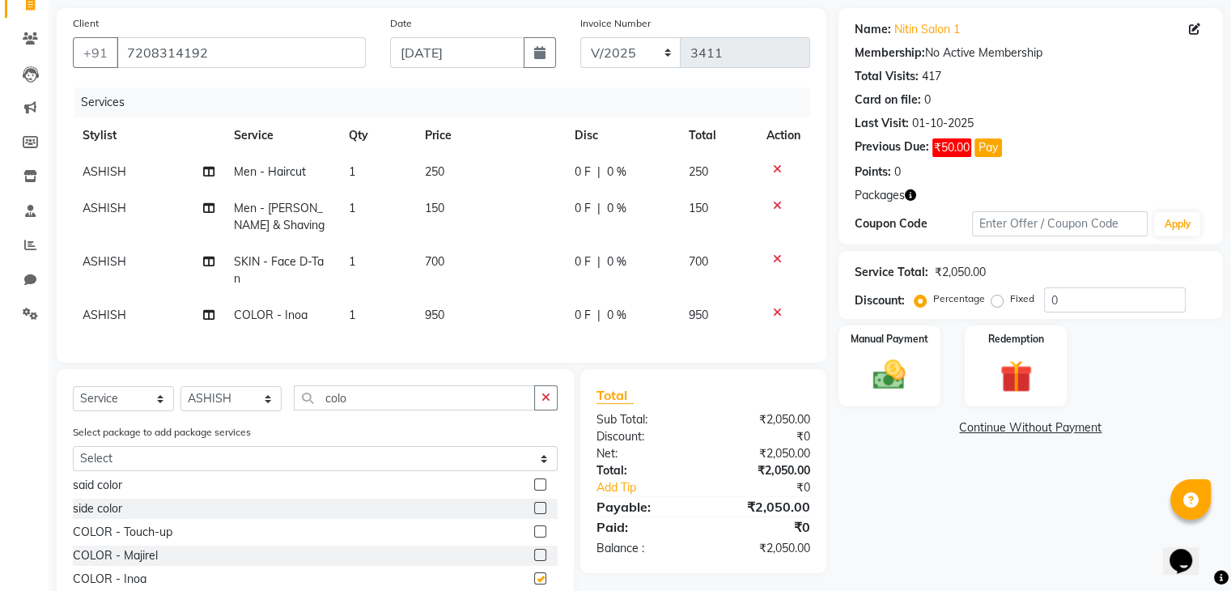
click at [528, 556] on div "[PERSON_NAME] Color said color side color COLOR - Touch-up COLOR - Majirel COLO…" at bounding box center [315, 558] width 485 height 162
checkbox input "false"
click at [450, 269] on td "700" at bounding box center [490, 270] width 150 height 53
select select "75699"
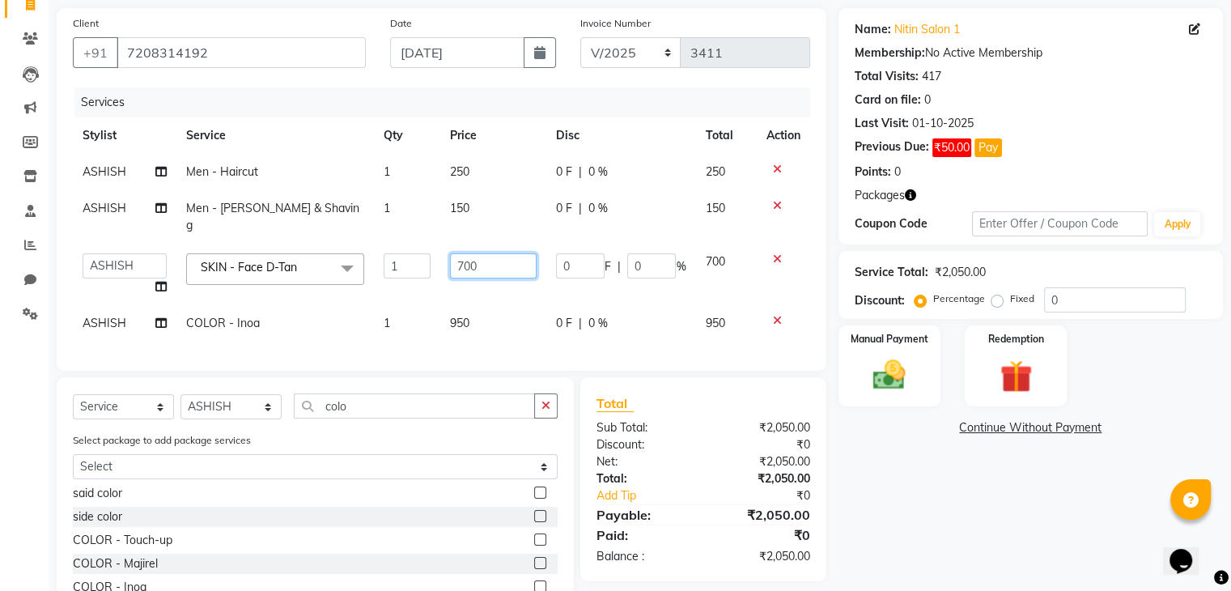
drag, startPoint x: 450, startPoint y: 269, endPoint x: 465, endPoint y: 249, distance: 24.8
click at [465, 249] on td "700" at bounding box center [493, 275] width 107 height 62
click at [465, 253] on input "700" at bounding box center [493, 265] width 87 height 25
type input "600"
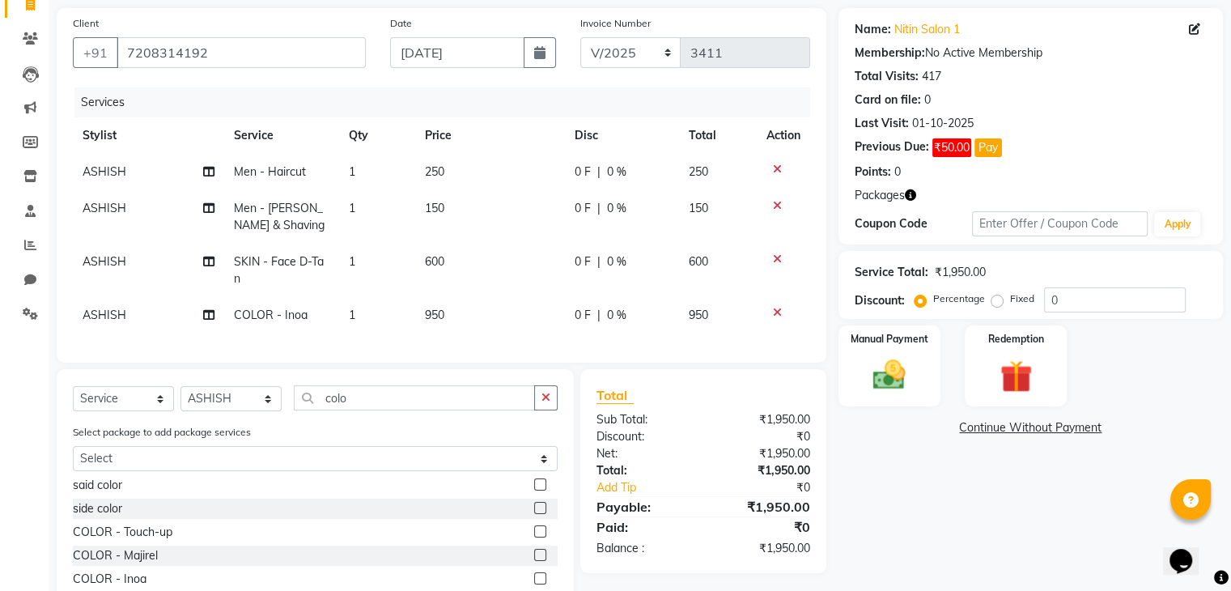
click at [495, 286] on td "600" at bounding box center [490, 270] width 150 height 53
select select "75699"
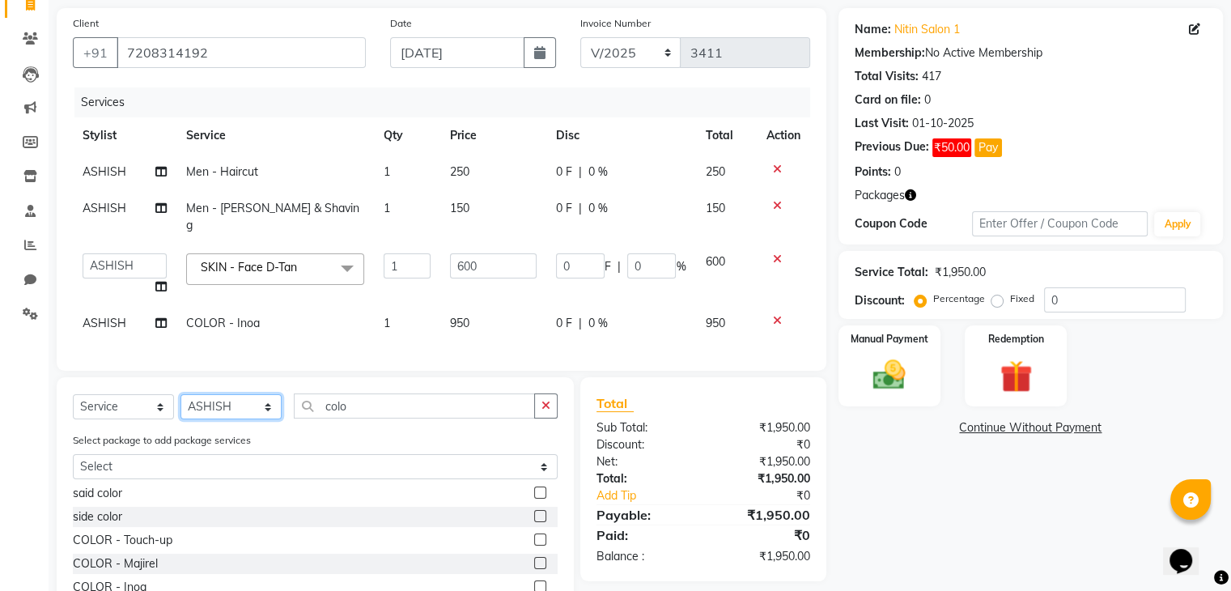
drag, startPoint x: 190, startPoint y: 405, endPoint x: 236, endPoint y: 316, distance: 100.3
click at [236, 316] on div "Client [PHONE_NUMBER] Date [DATE] Invoice Number V/2025 V/[PHONE_NUMBER] Servic…" at bounding box center [442, 339] width 794 height 662
select select "82599"
click at [180, 394] on select "Select Stylist [PERSON_NAME] DEEPA [PERSON_NAME] MEENAKSHI NITIN SIR [PERSON_NA…" at bounding box center [230, 406] width 101 height 25
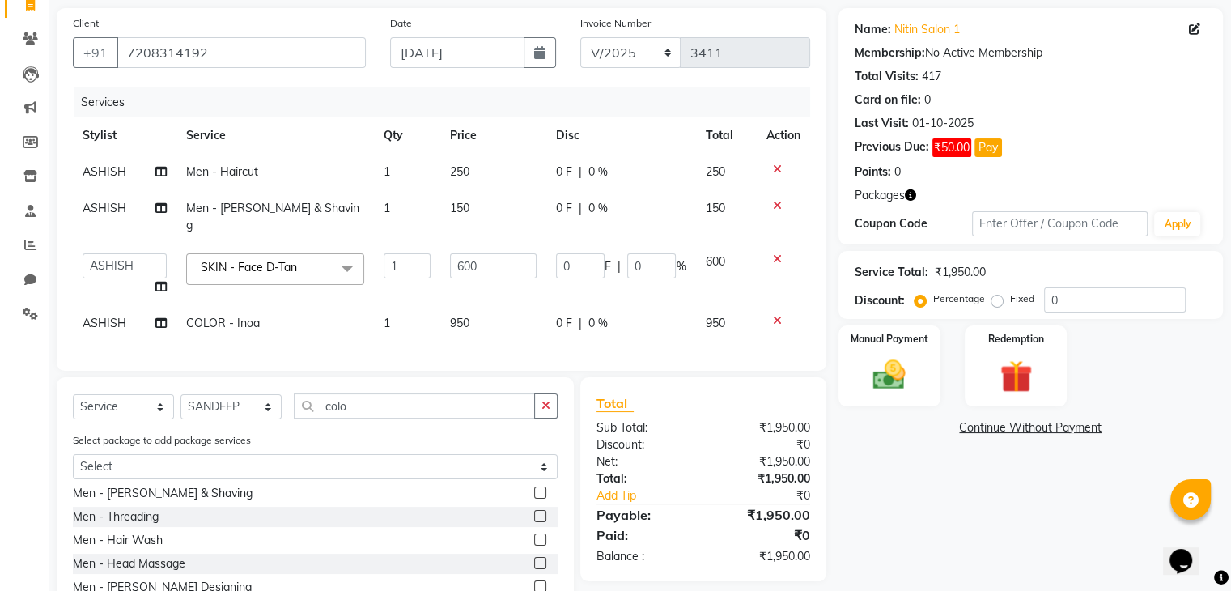
click at [534, 510] on label at bounding box center [540, 516] width 12 height 12
click at [534, 511] on input "checkbox" at bounding box center [539, 516] width 11 height 11
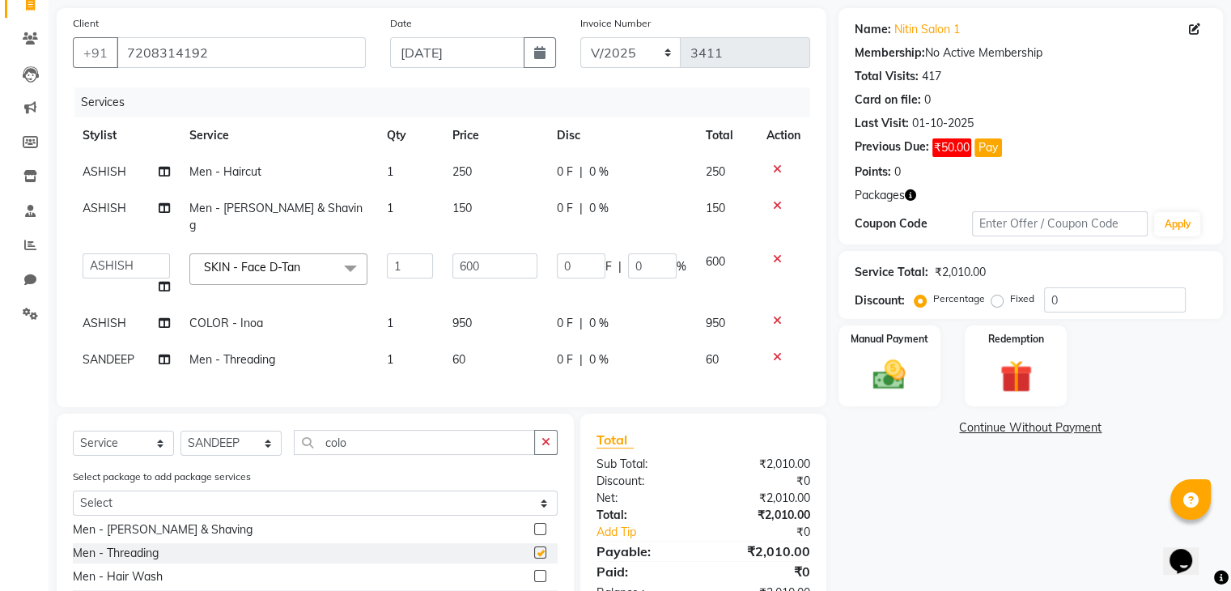
checkbox input "false"
click at [240, 431] on select "Select Stylist [PERSON_NAME] DEEPA [PERSON_NAME] MEENAKSHI NITIN SIR [PERSON_NA…" at bounding box center [230, 443] width 101 height 25
select select "85157"
click at [180, 431] on select "Select Stylist [PERSON_NAME] DEEPA [PERSON_NAME] MEENAKSHI NITIN SIR [PERSON_NA…" at bounding box center [230, 443] width 101 height 25
click at [545, 439] on icon "button" at bounding box center [545, 441] width 9 height 11
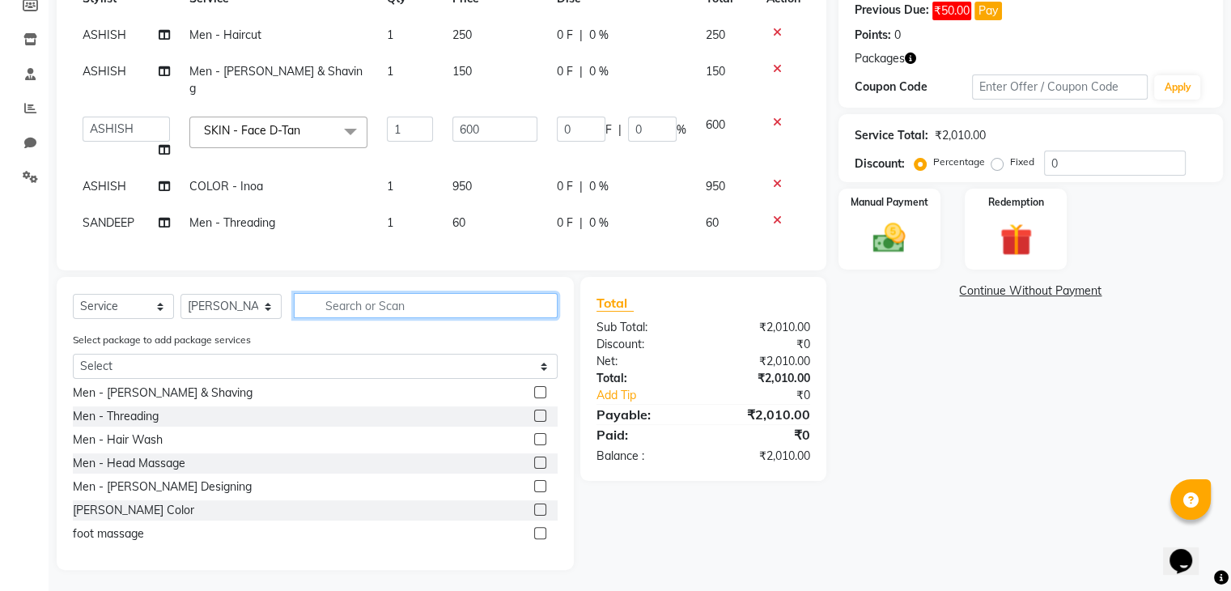
scroll to position [0, 0]
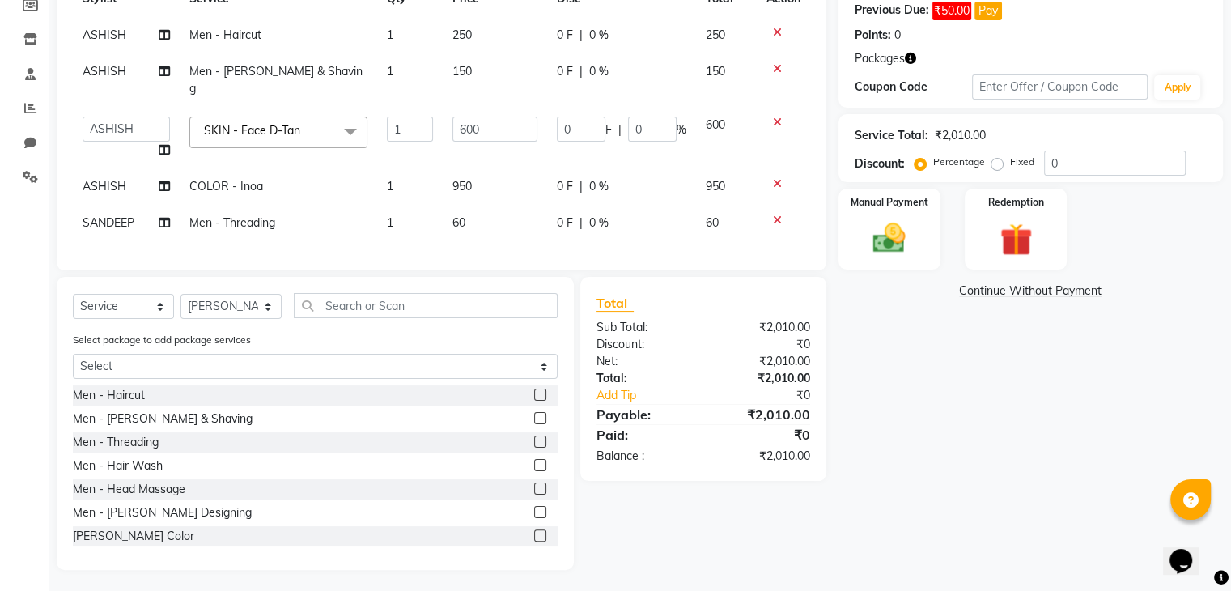
click at [534, 391] on label at bounding box center [540, 394] width 12 height 12
click at [534, 391] on input "checkbox" at bounding box center [539, 395] width 11 height 11
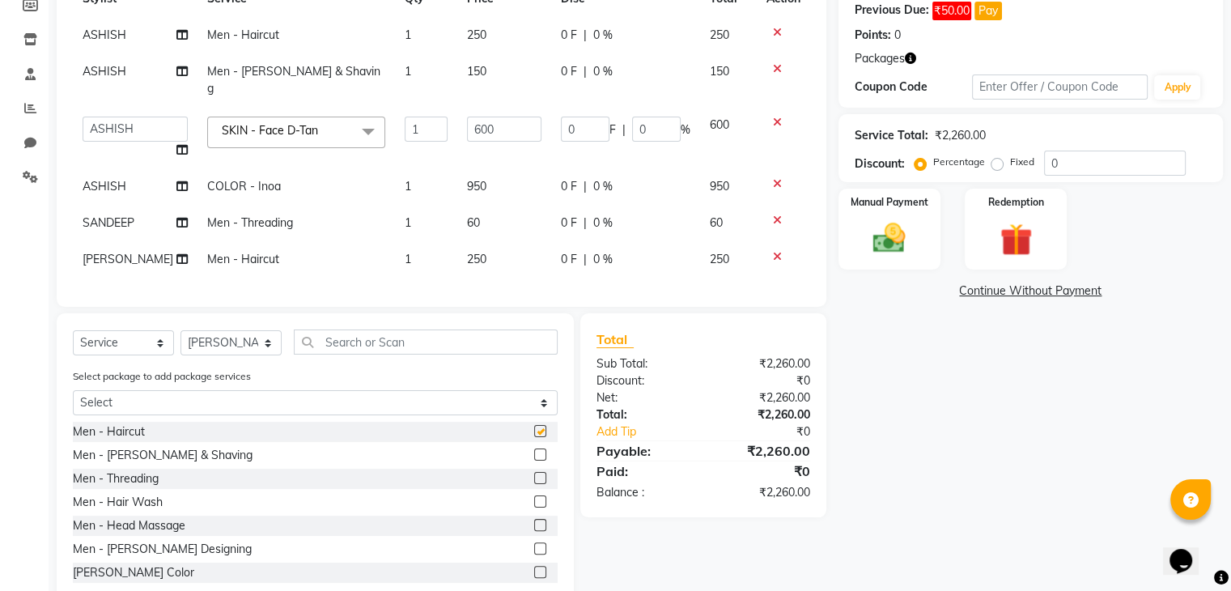
checkbox input "false"
click at [534, 450] on label at bounding box center [540, 454] width 12 height 12
click at [534, 450] on input "checkbox" at bounding box center [539, 455] width 11 height 11
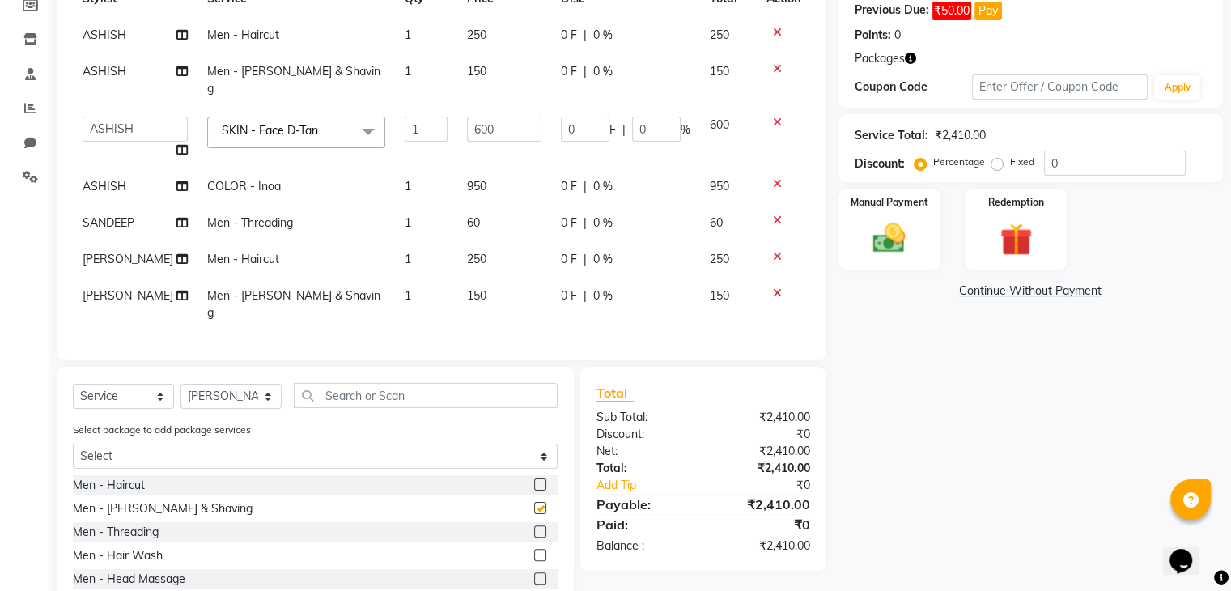
checkbox input "false"
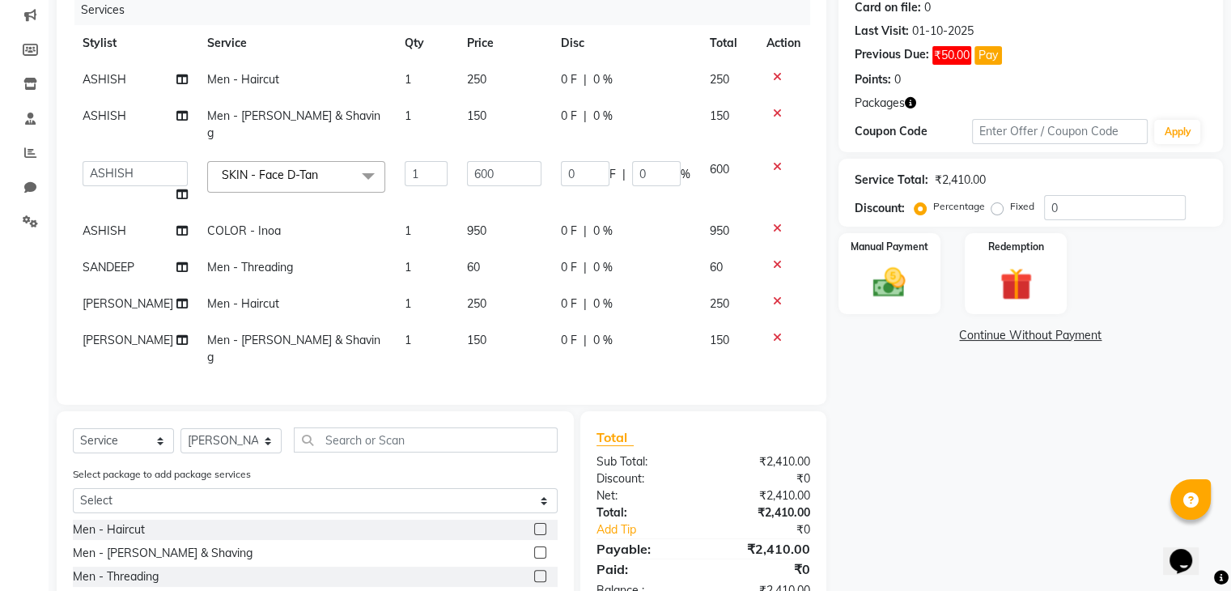
scroll to position [204, 0]
click at [502, 214] on td "950" at bounding box center [504, 232] width 94 height 36
select select "75699"
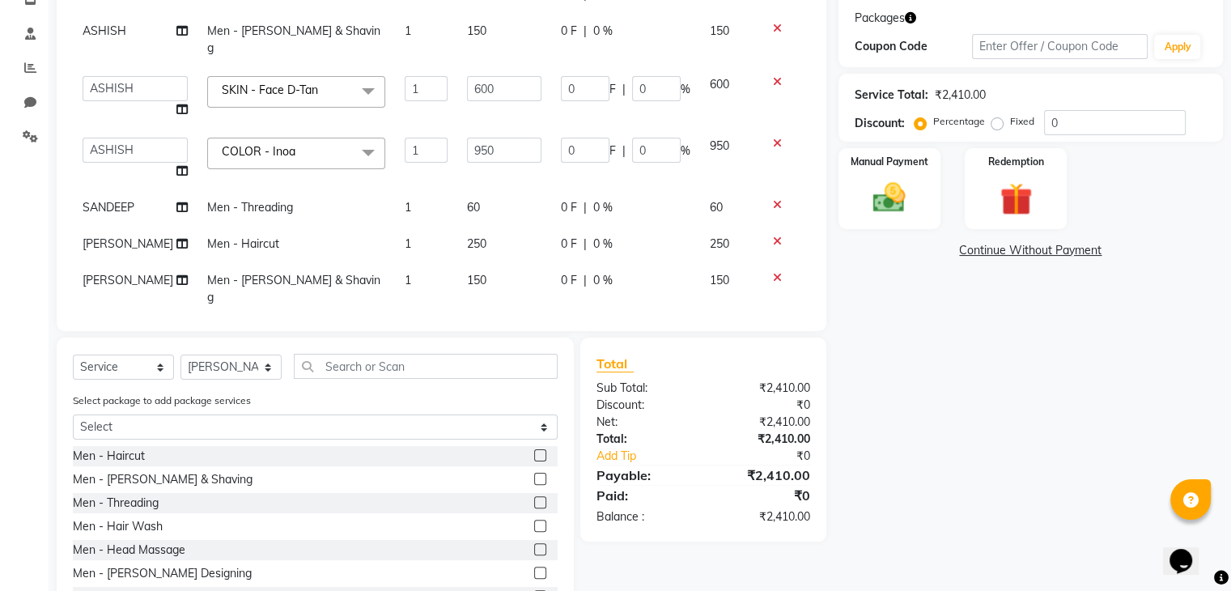
scroll to position [290, 0]
click at [468, 191] on td "60" at bounding box center [504, 208] width 94 height 36
select select "82599"
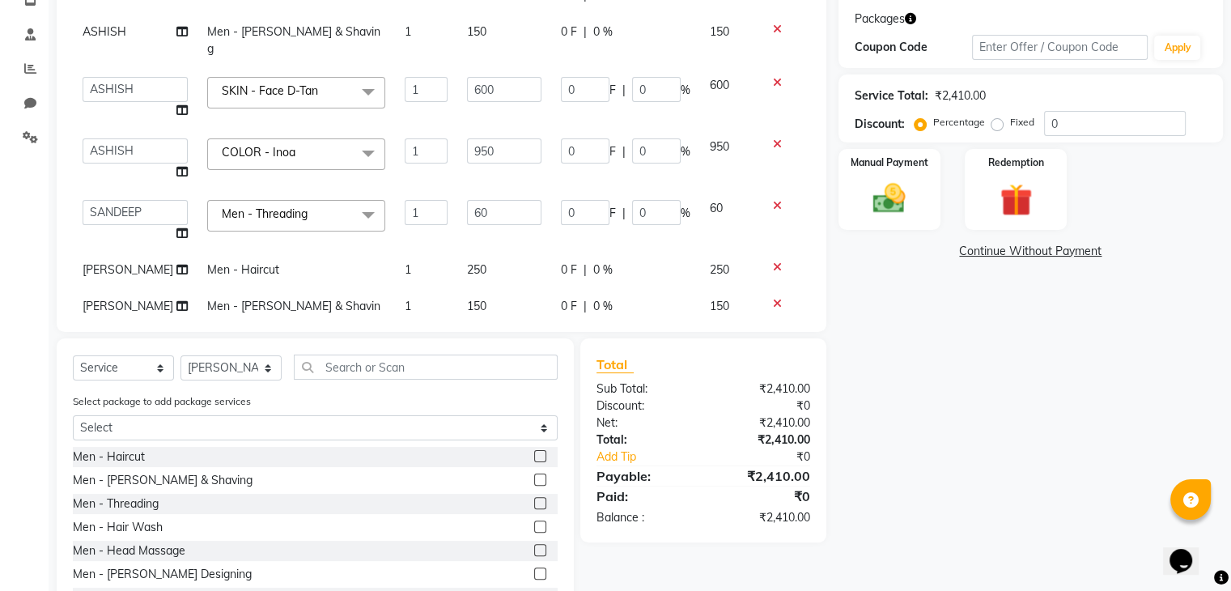
click at [468, 200] on input "60" at bounding box center [504, 212] width 74 height 25
click at [766, 200] on div at bounding box center [783, 205] width 34 height 11
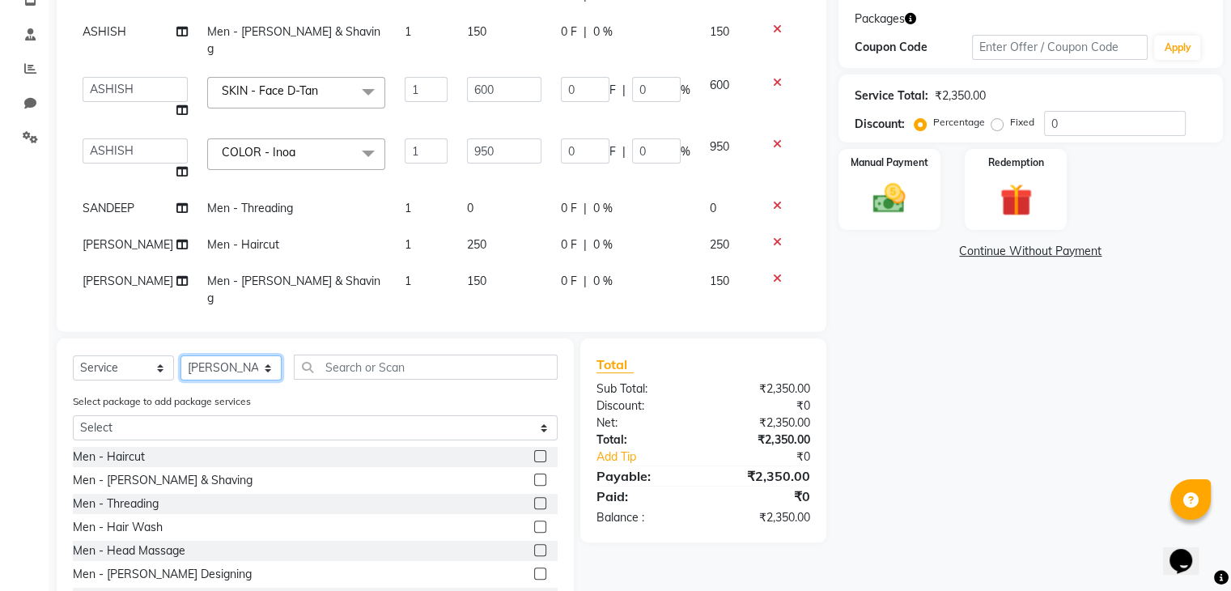
click at [259, 355] on select "Select Stylist [PERSON_NAME] DEEPA [PERSON_NAME] MEENAKSHI NITIN SIR [PERSON_NA…" at bounding box center [230, 367] width 101 height 25
click at [470, 201] on td "0" at bounding box center [504, 208] width 94 height 36
select select "82599"
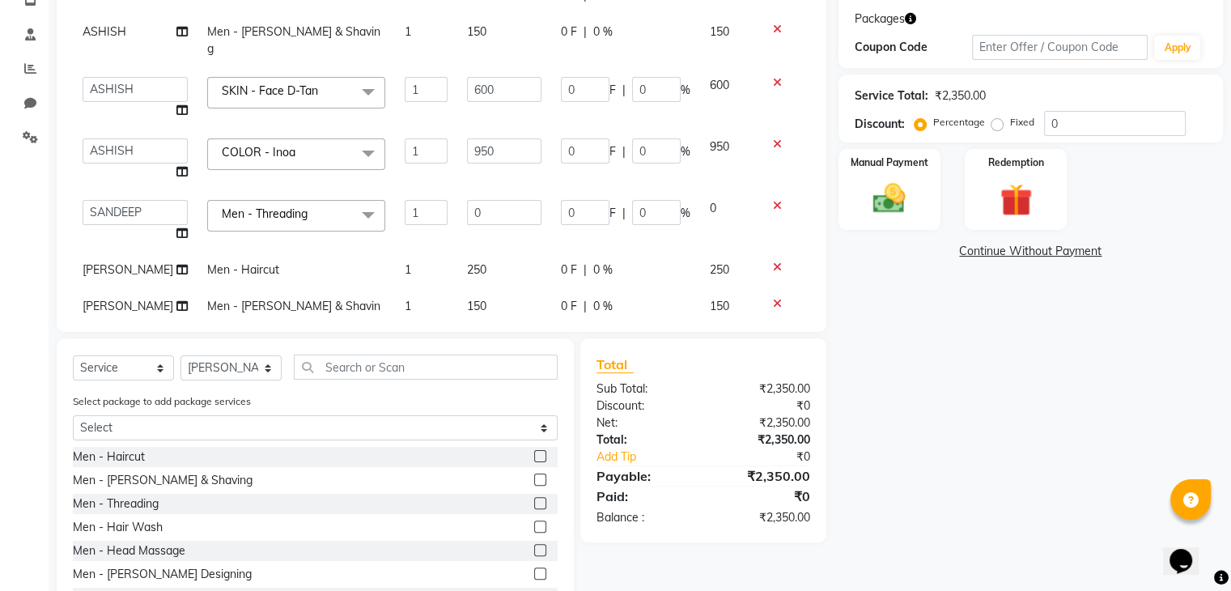
click at [252, 206] on span "Men - Threading" at bounding box center [265, 213] width 86 height 15
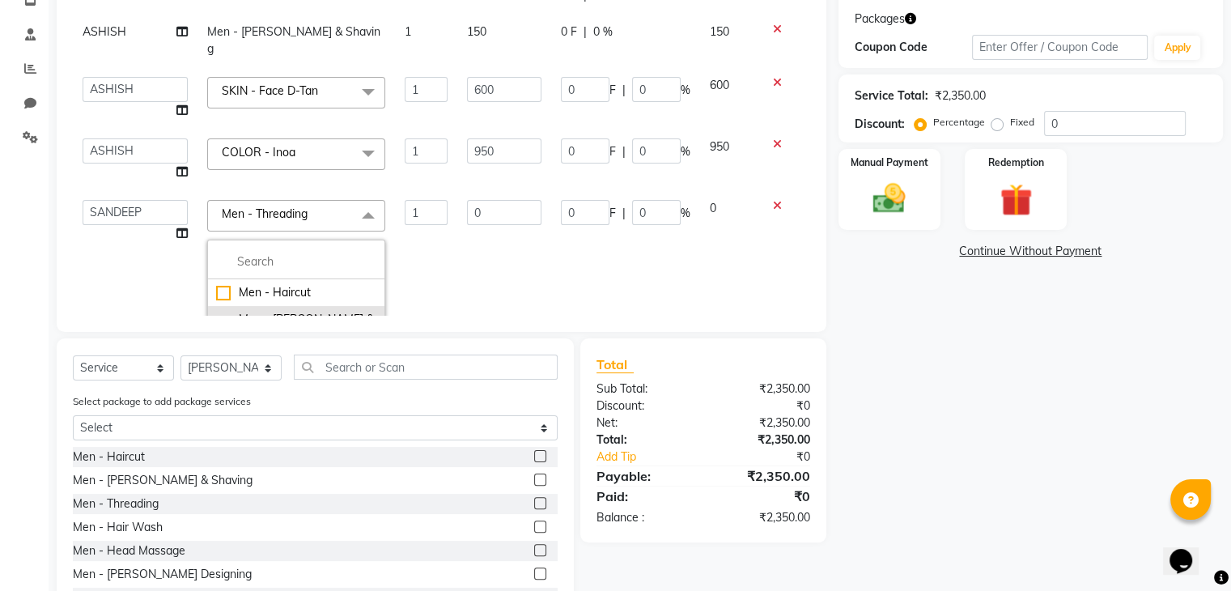
click at [244, 311] on div "Men - [PERSON_NAME] & Shaving" at bounding box center [296, 328] width 160 height 34
checkbox input "true"
checkbox input "false"
type input "150"
click at [457, 245] on td "150" at bounding box center [504, 328] width 94 height 277
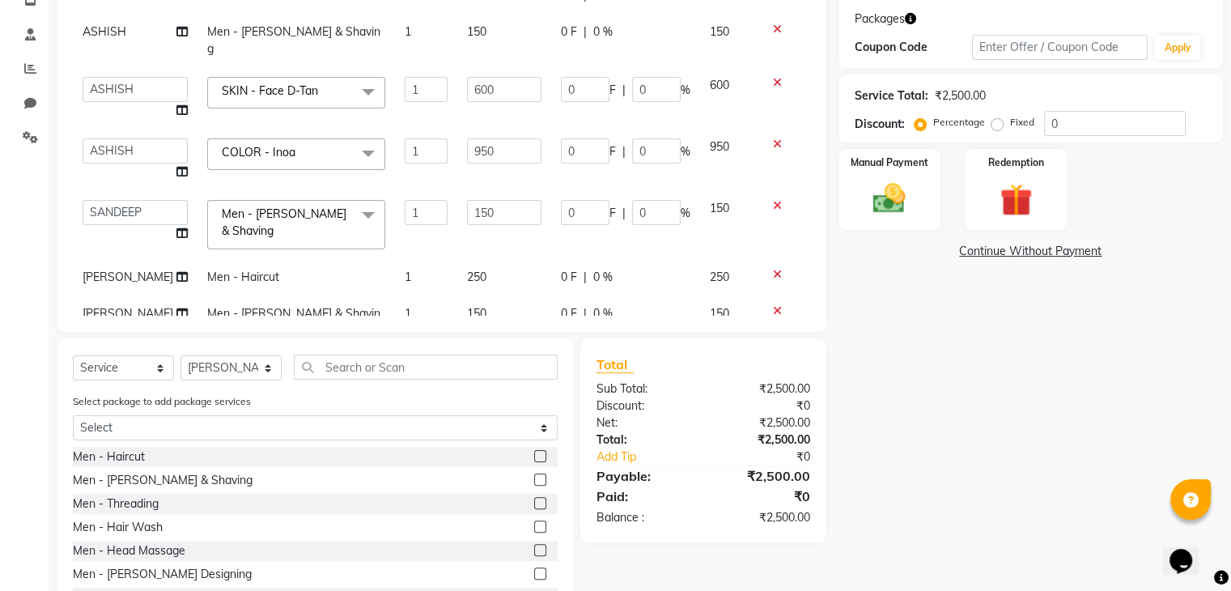
scroll to position [17, 0]
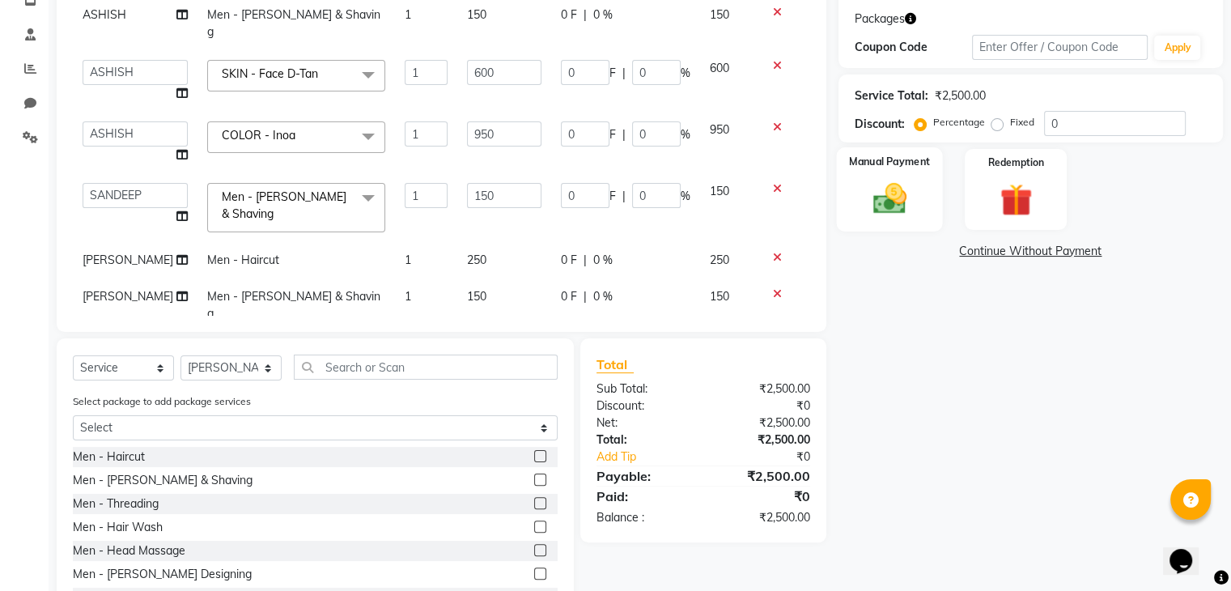
click at [897, 202] on img at bounding box center [889, 199] width 54 height 39
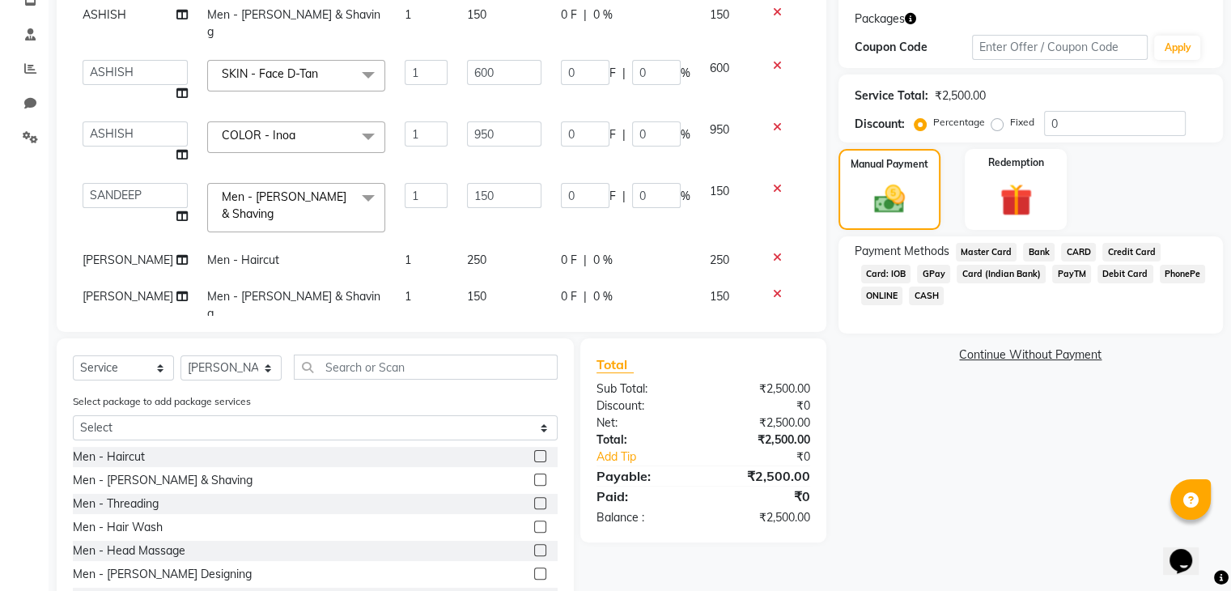
click at [926, 301] on span "CASH" at bounding box center [926, 295] width 35 height 19
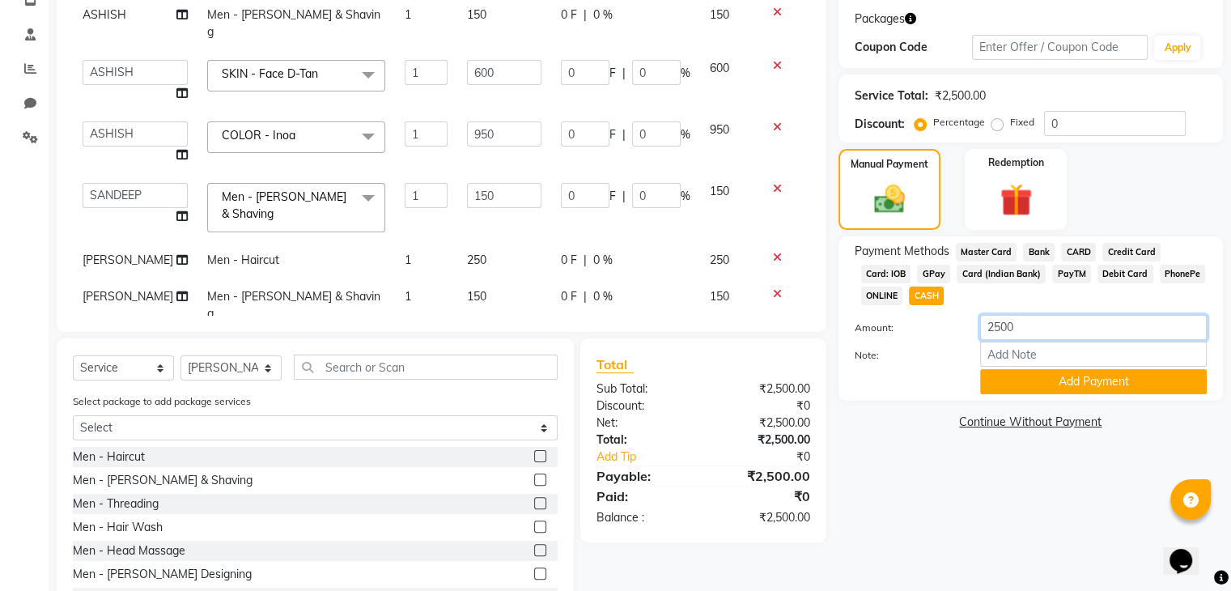
click at [1013, 334] on input "2500" at bounding box center [1093, 327] width 227 height 25
type input "2"
type input "250"
click at [1012, 389] on button "Add Payment" at bounding box center [1093, 381] width 227 height 25
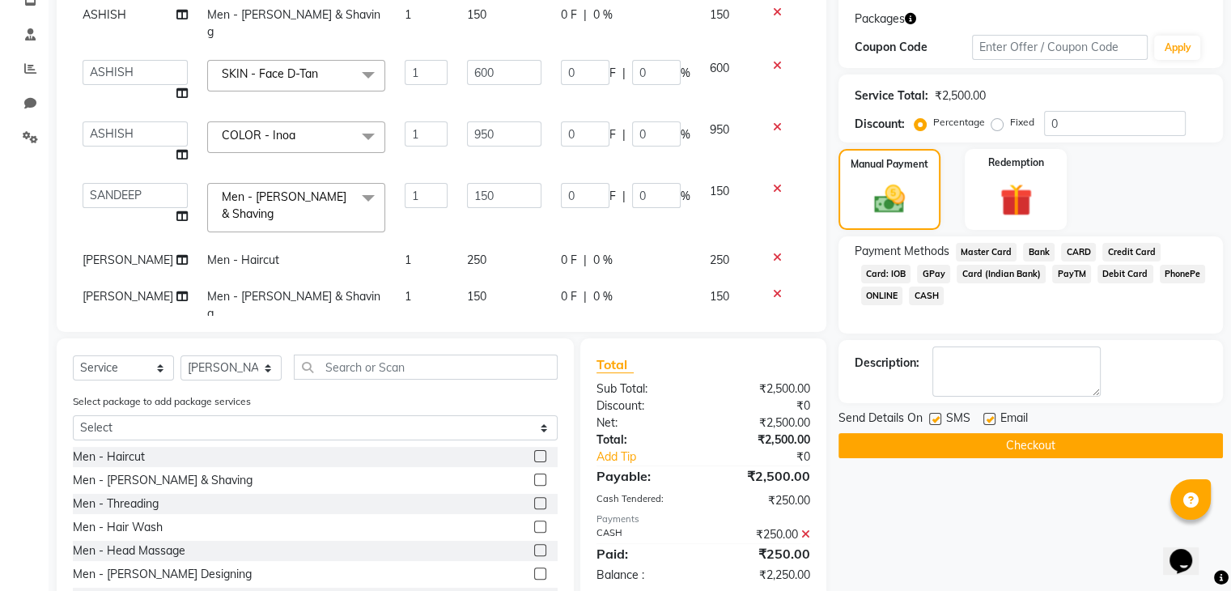
click at [936, 276] on span "GPay" at bounding box center [933, 274] width 33 height 19
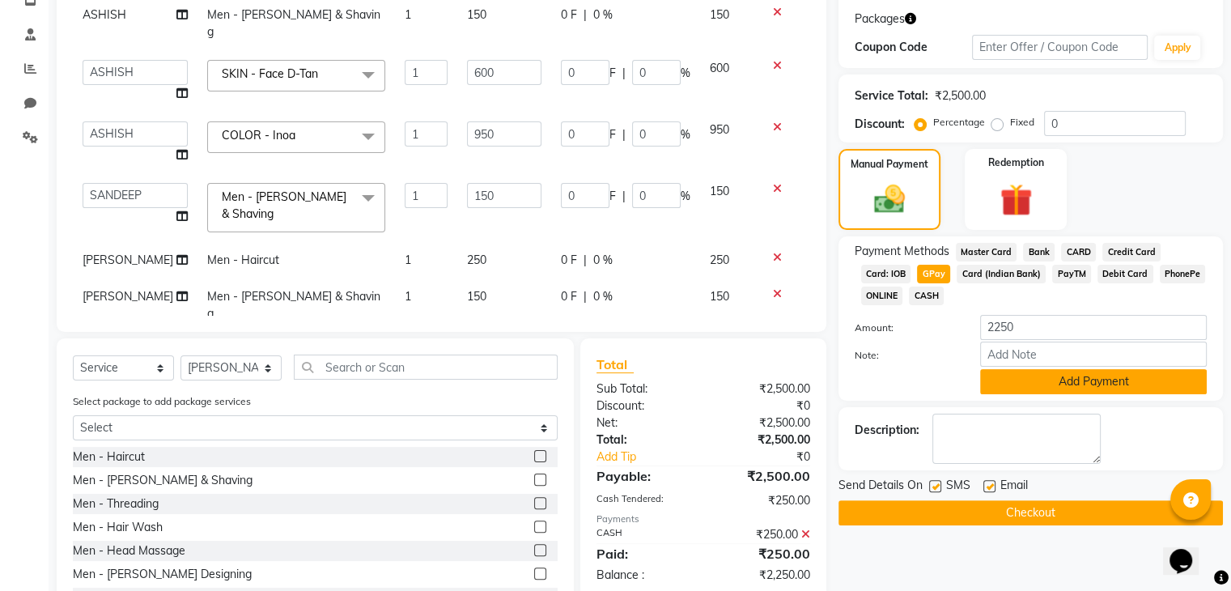
click at [1000, 379] on button "Add Payment" at bounding box center [1093, 381] width 227 height 25
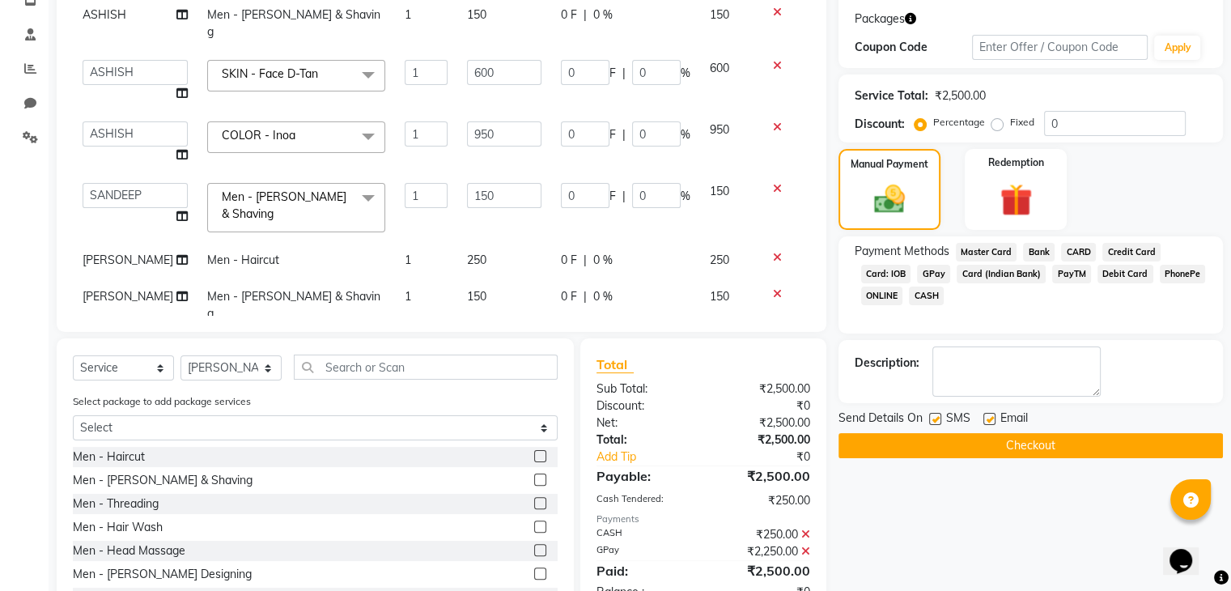
click at [932, 416] on label at bounding box center [935, 419] width 12 height 12
click at [932, 416] on input "checkbox" at bounding box center [934, 419] width 11 height 11
checkbox input "false"
click at [983, 418] on label at bounding box center [989, 419] width 12 height 12
click at [983, 418] on input "checkbox" at bounding box center [988, 419] width 11 height 11
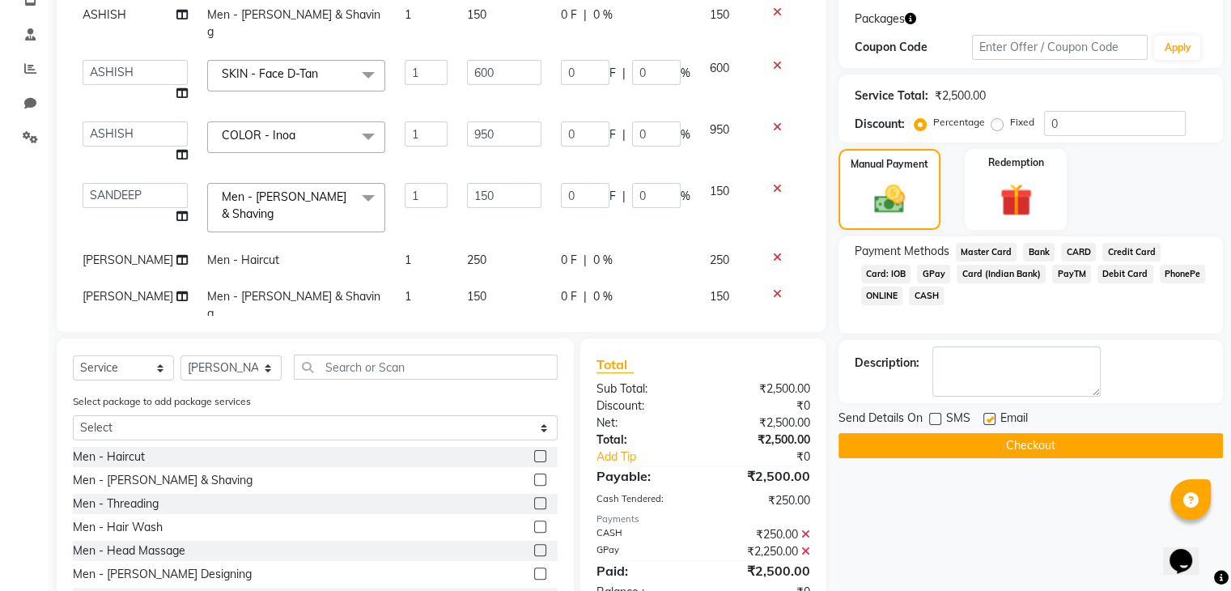
checkbox input "false"
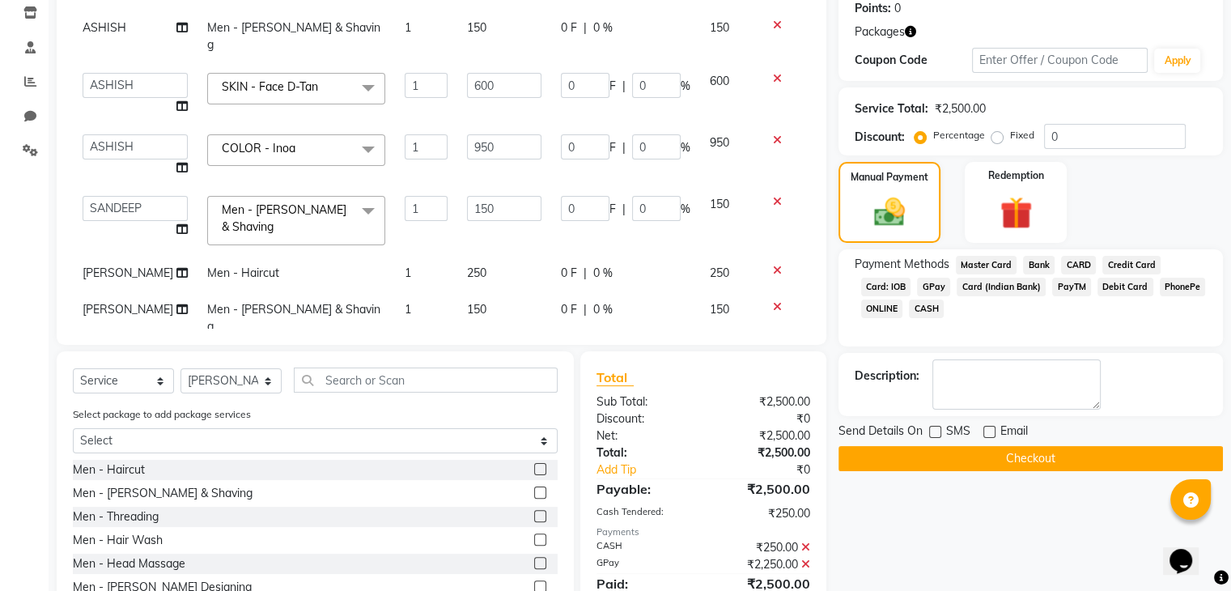
scroll to position [278, 0]
click at [940, 464] on button "Checkout" at bounding box center [1030, 457] width 384 height 25
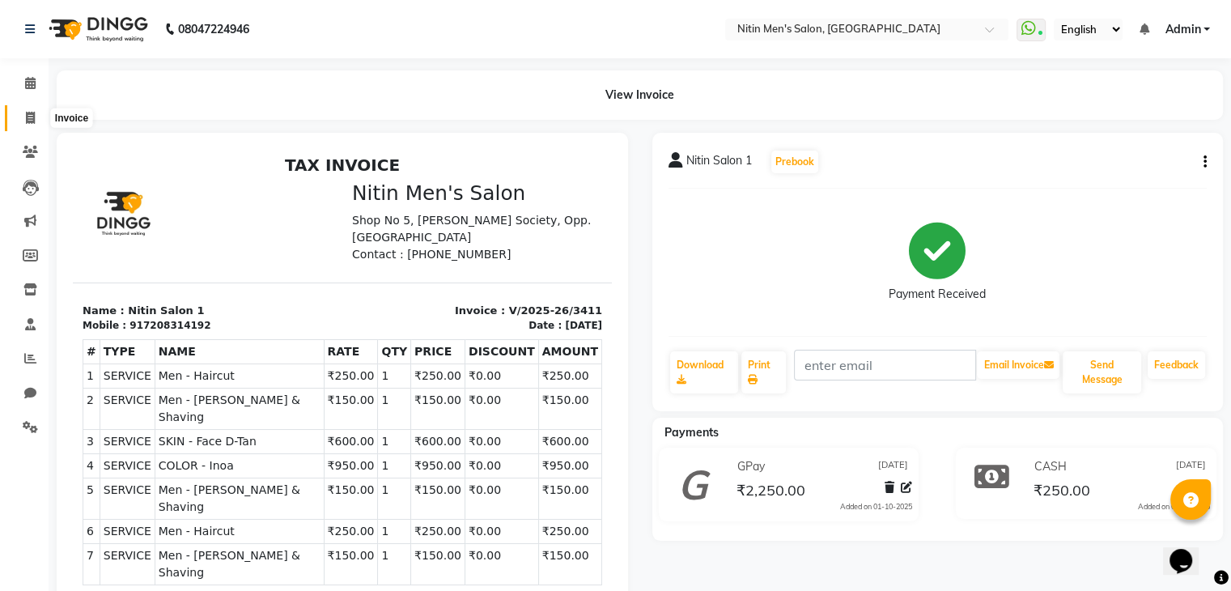
click at [40, 109] on span at bounding box center [30, 118] width 28 height 19
select select "service"
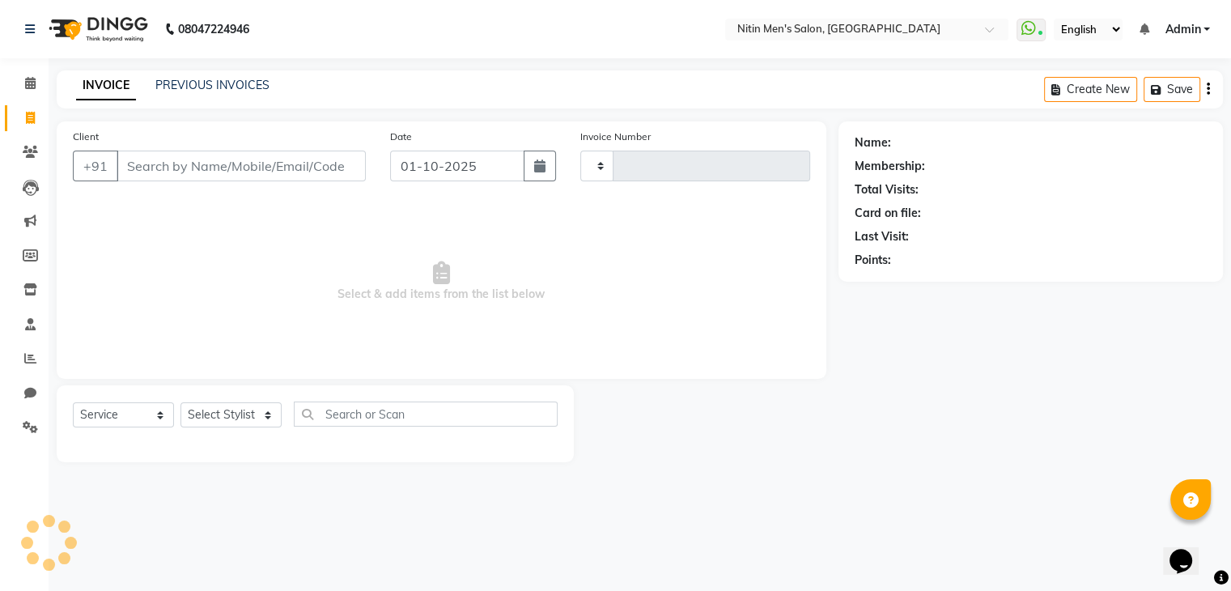
type input "3412"
select select "7981"
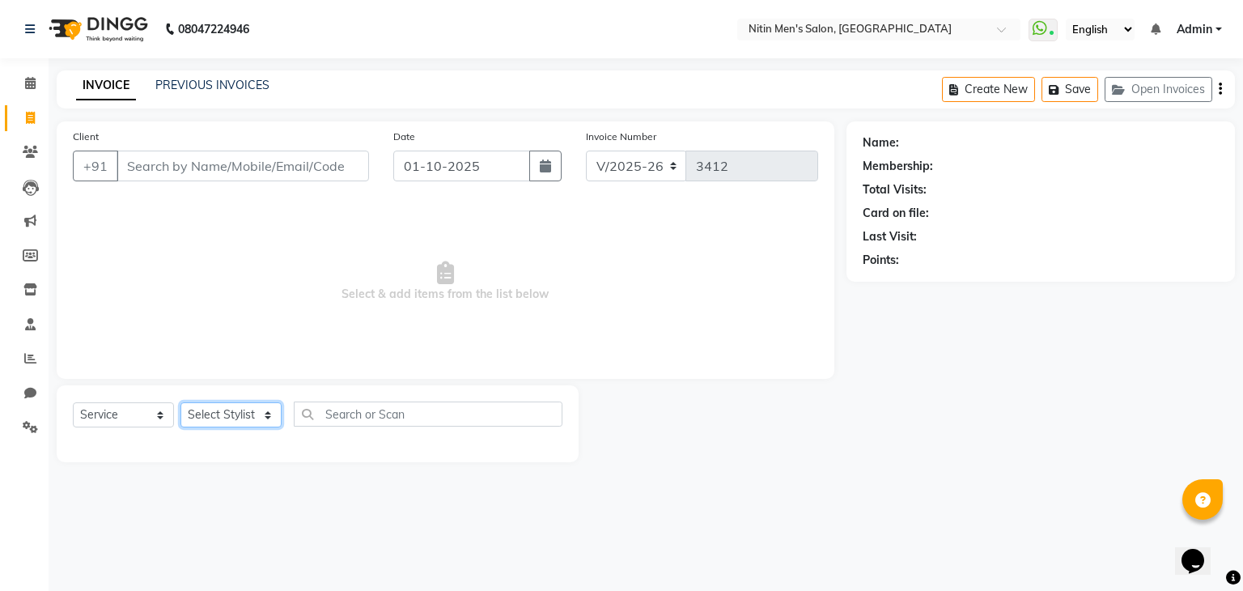
click at [262, 414] on select "Select Stylist [PERSON_NAME] DEEPA [PERSON_NAME] MEENAKSHI NITIN SIR [PERSON_NA…" at bounding box center [230, 414] width 101 height 25
select select "87617"
click at [180, 403] on select "Select Stylist [PERSON_NAME] DEEPA [PERSON_NAME] MEENAKSHI NITIN SIR [PERSON_NA…" at bounding box center [230, 414] width 101 height 25
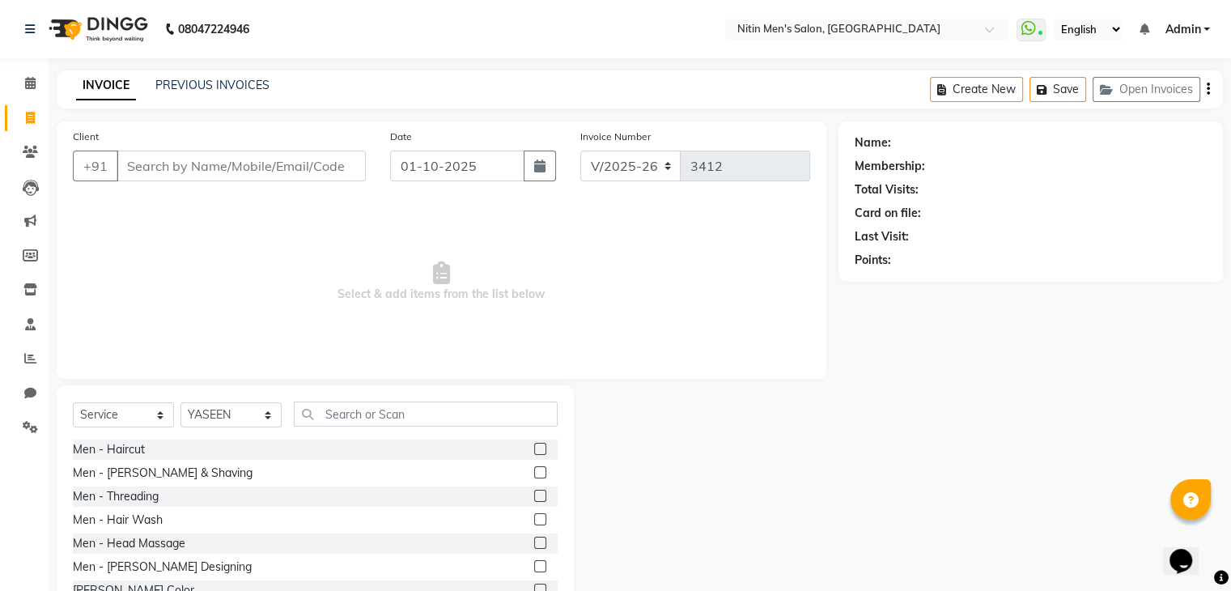
click at [534, 473] on label at bounding box center [540, 472] width 12 height 12
click at [534, 473] on input "checkbox" at bounding box center [539, 473] width 11 height 11
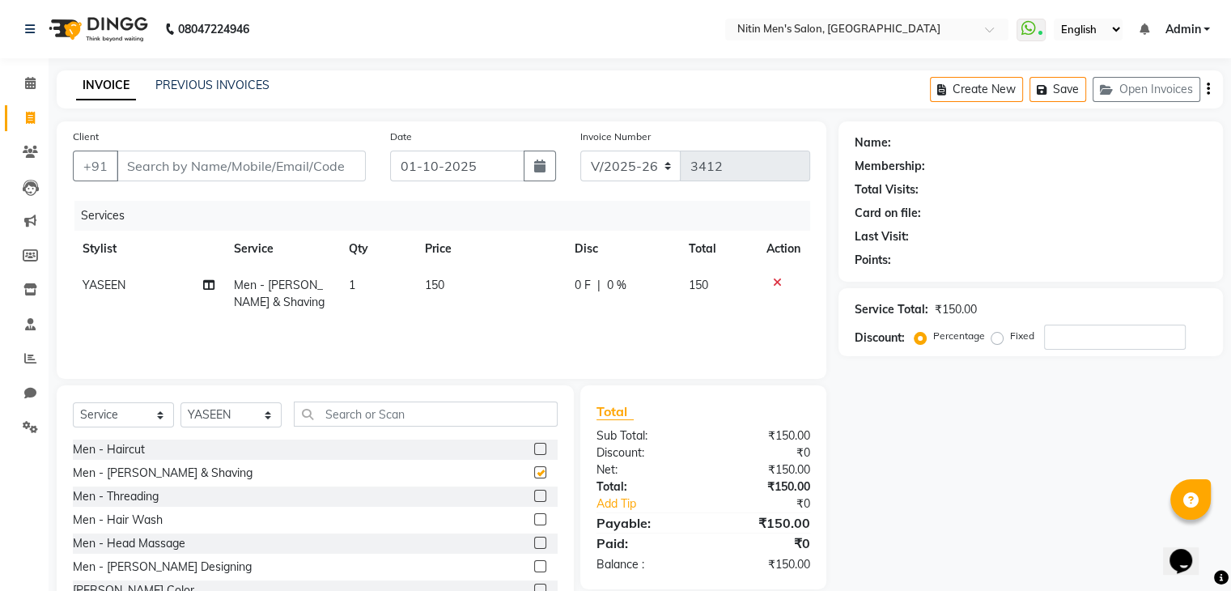
checkbox input "false"
click at [272, 408] on select "Select Stylist [PERSON_NAME] DEEPA [PERSON_NAME] MEENAKSHI NITIN SIR [PERSON_NA…" at bounding box center [230, 414] width 101 height 25
select select "75699"
click at [180, 403] on select "Select Stylist [PERSON_NAME] DEEPA [PERSON_NAME] MEENAKSHI NITIN SIR [PERSON_NA…" at bounding box center [230, 414] width 101 height 25
click at [534, 449] on label at bounding box center [540, 449] width 12 height 12
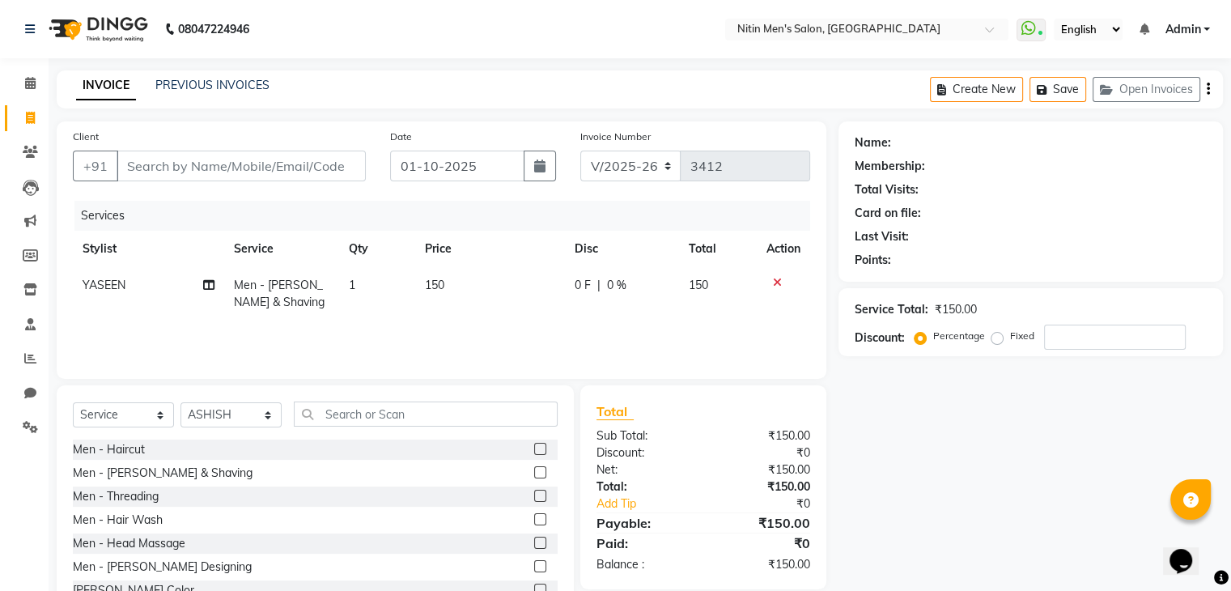
click at [534, 449] on input "checkbox" at bounding box center [539, 449] width 11 height 11
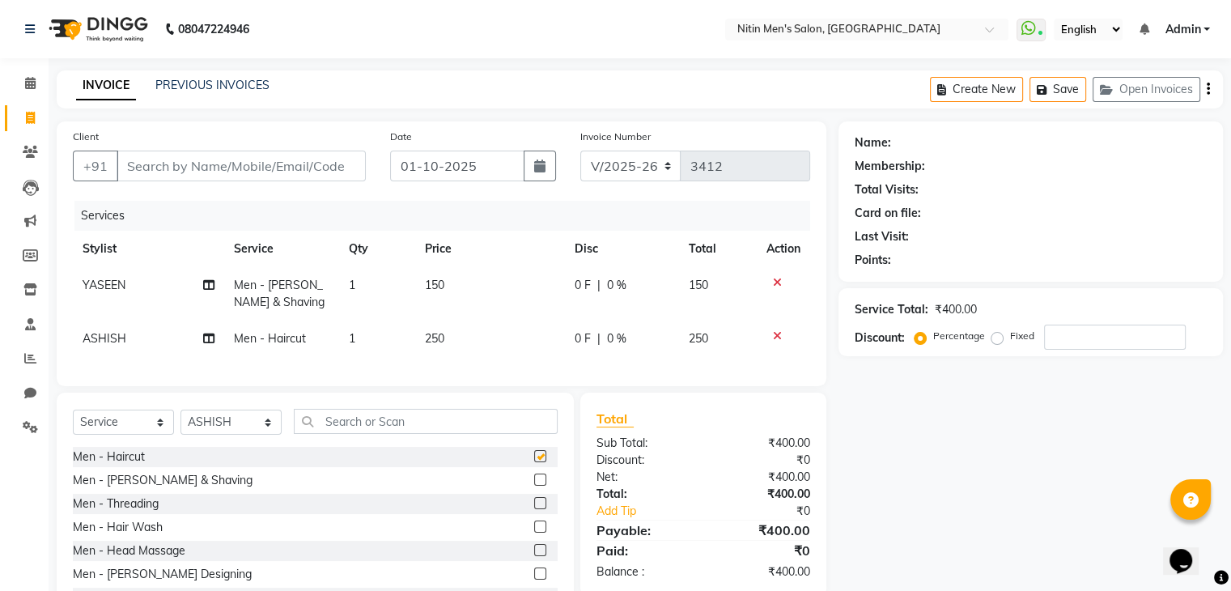
checkbox input "false"
click at [534, 486] on label at bounding box center [540, 479] width 12 height 12
click at [534, 486] on input "checkbox" at bounding box center [539, 480] width 11 height 11
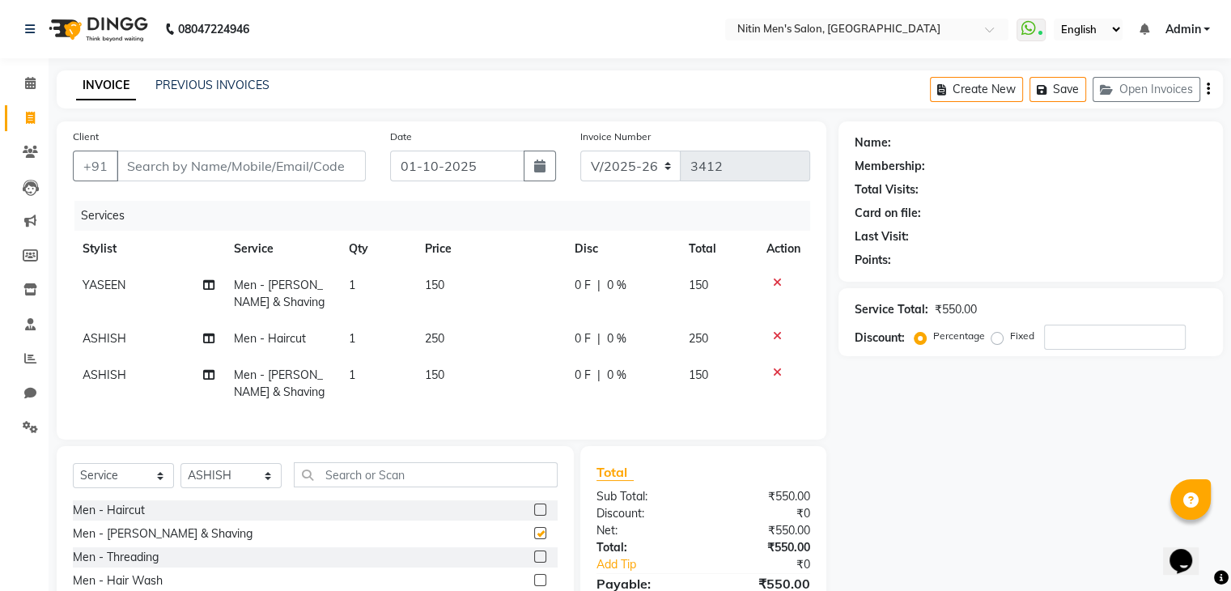
checkbox input "false"
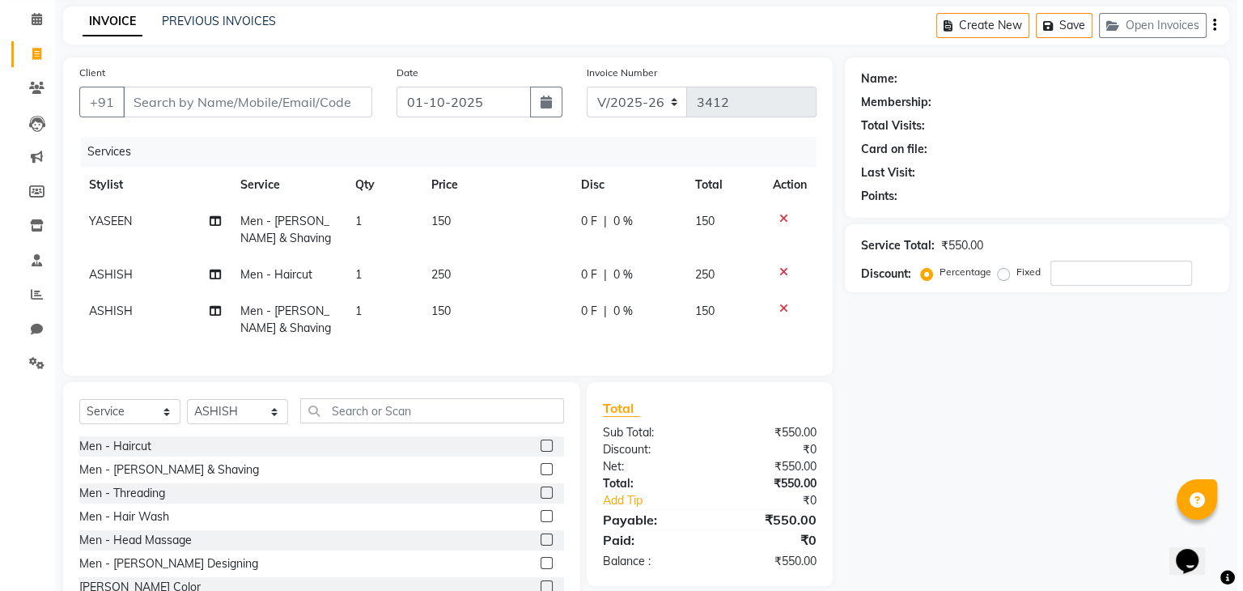
scroll to position [65, 0]
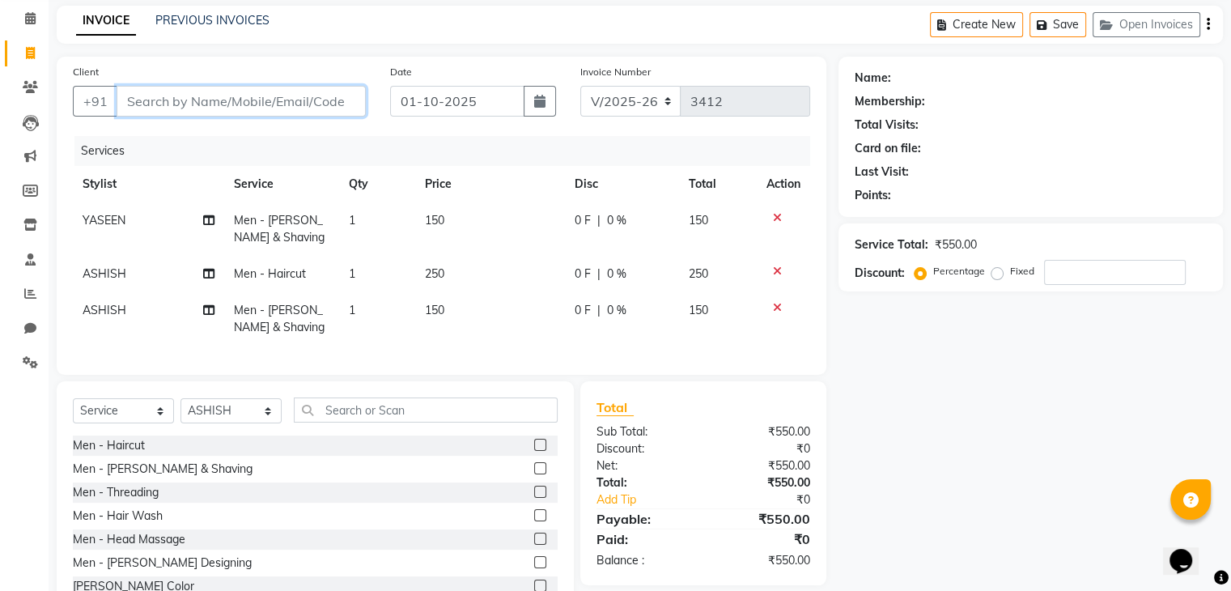
click at [291, 115] on input "Client" at bounding box center [241, 101] width 249 height 31
type input "9"
type input "0"
type input "9867286962"
click at [299, 109] on button "Add Client" at bounding box center [323, 101] width 83 height 31
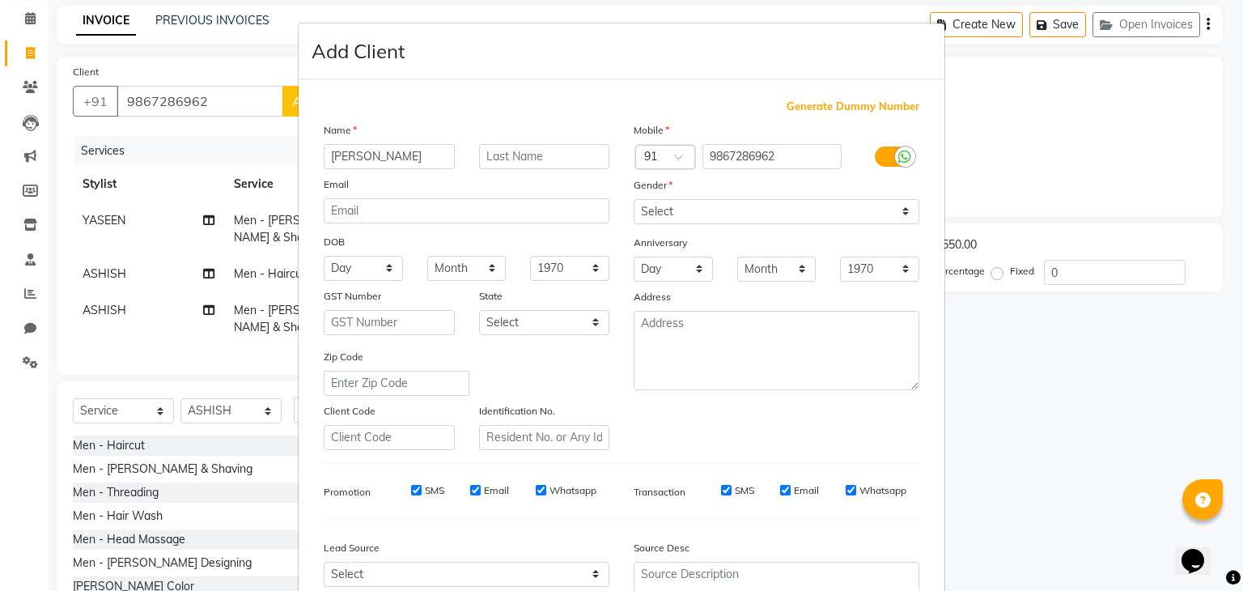
type input "[PERSON_NAME]"
click at [634, 209] on select "Select [DEMOGRAPHIC_DATA] [DEMOGRAPHIC_DATA] Other Prefer Not To Say" at bounding box center [777, 211] width 286 height 25
select select "[DEMOGRAPHIC_DATA]"
click at [634, 200] on select "Select [DEMOGRAPHIC_DATA] [DEMOGRAPHIC_DATA] Other Prefer Not To Say" at bounding box center [777, 211] width 286 height 25
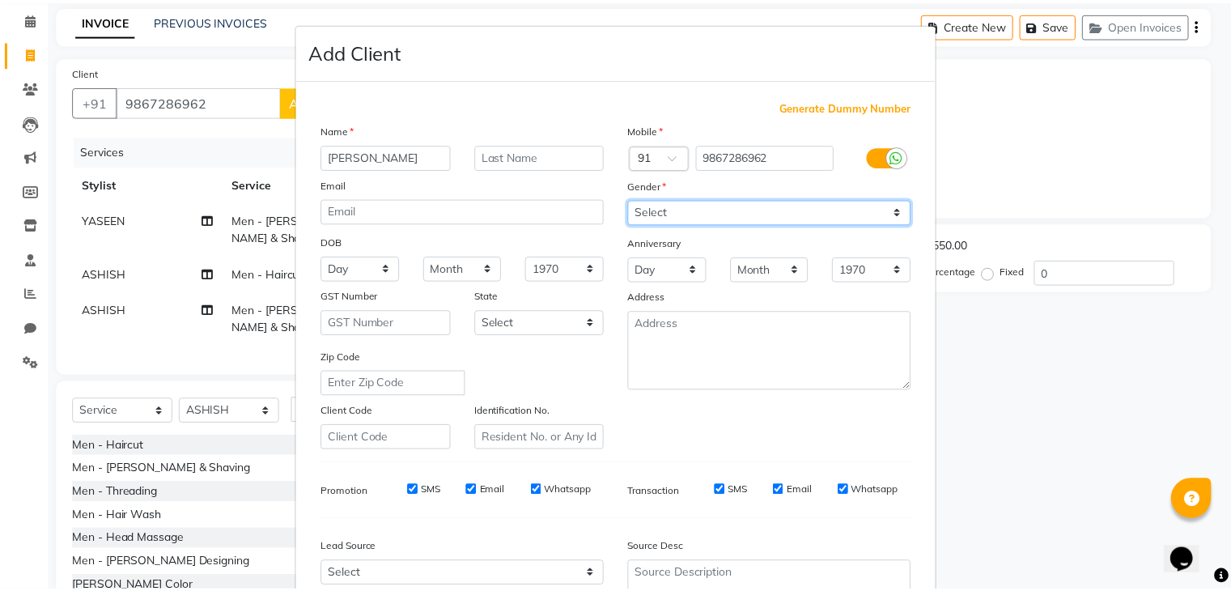
scroll to position [164, 0]
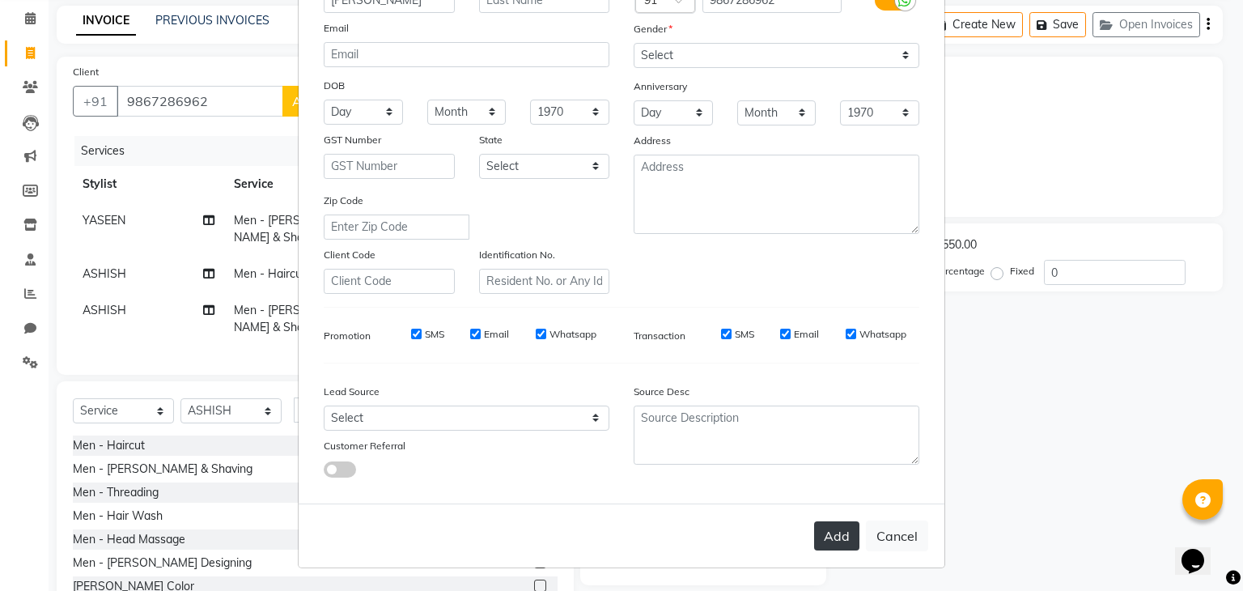
click at [830, 524] on button "Add" at bounding box center [836, 535] width 45 height 29
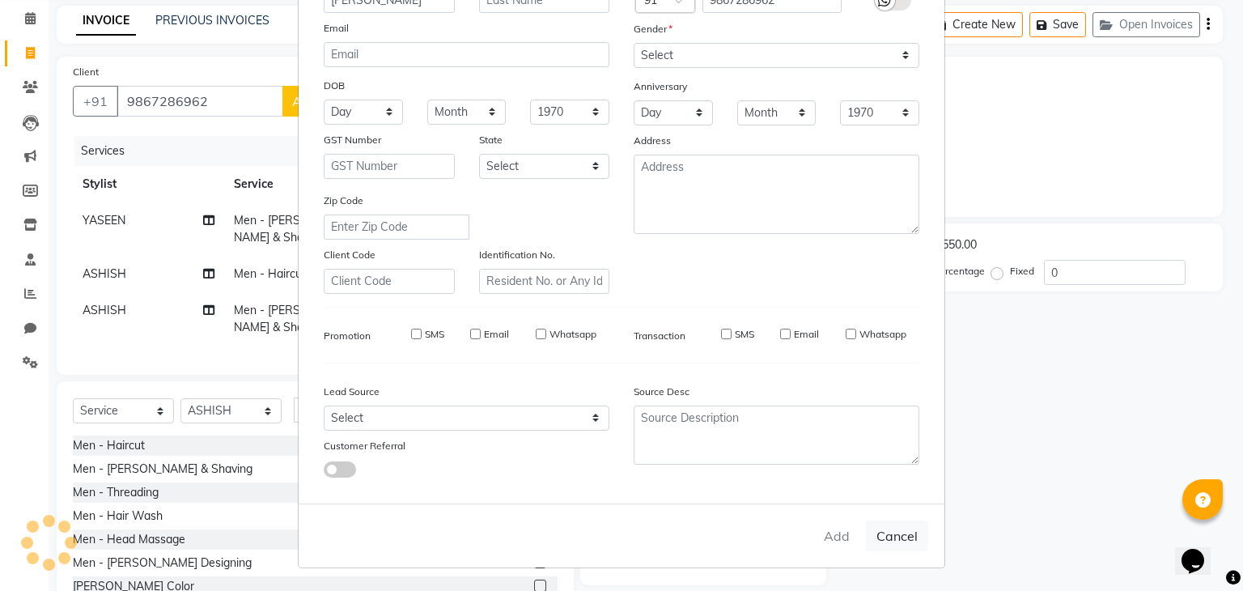
select select
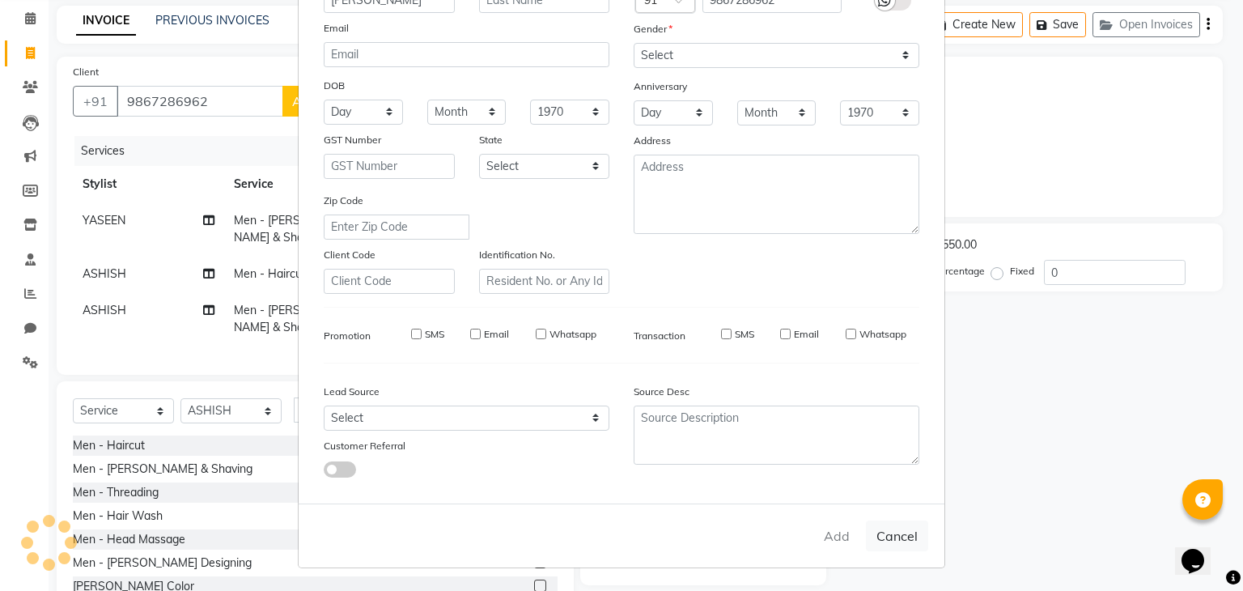
select select
checkbox input "false"
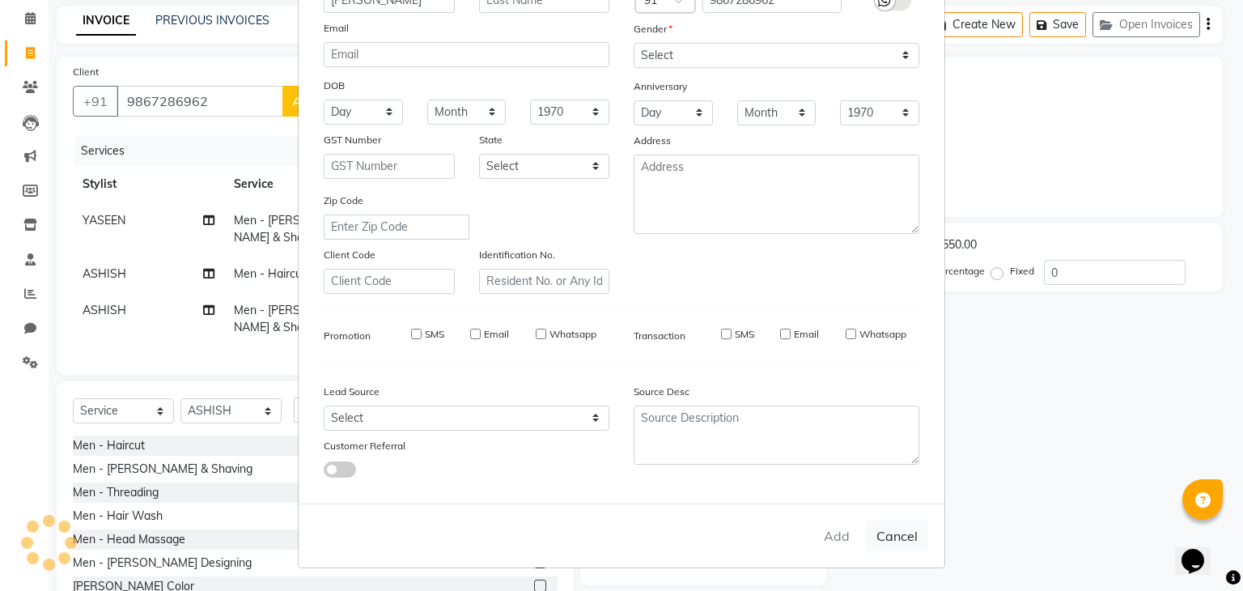
checkbox input "false"
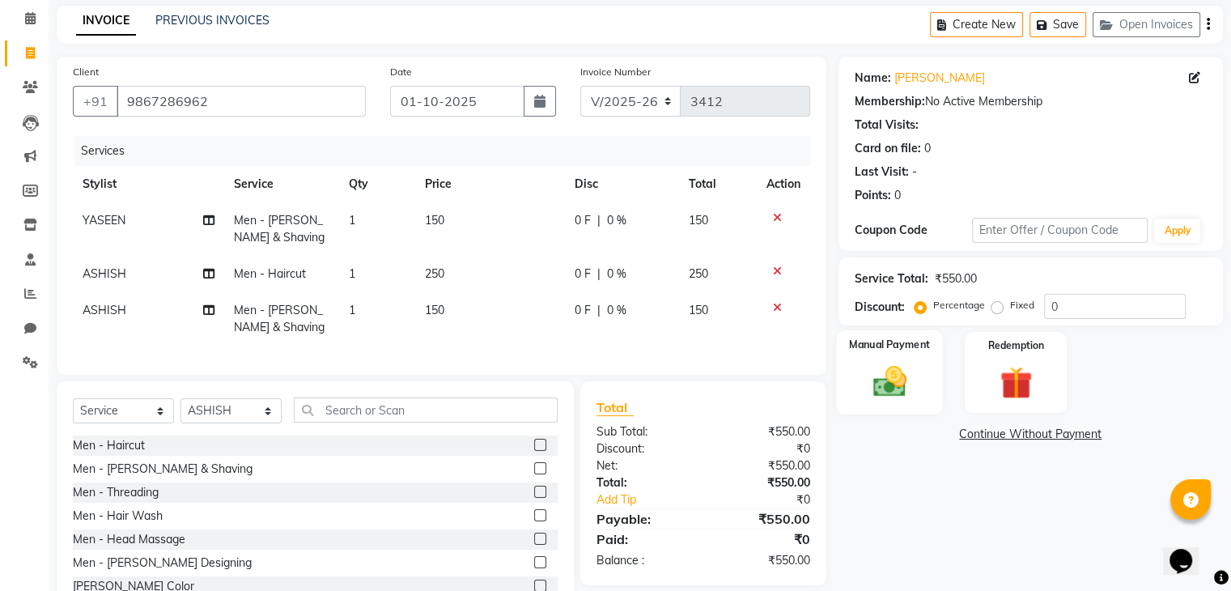
click at [908, 377] on img at bounding box center [889, 382] width 54 height 39
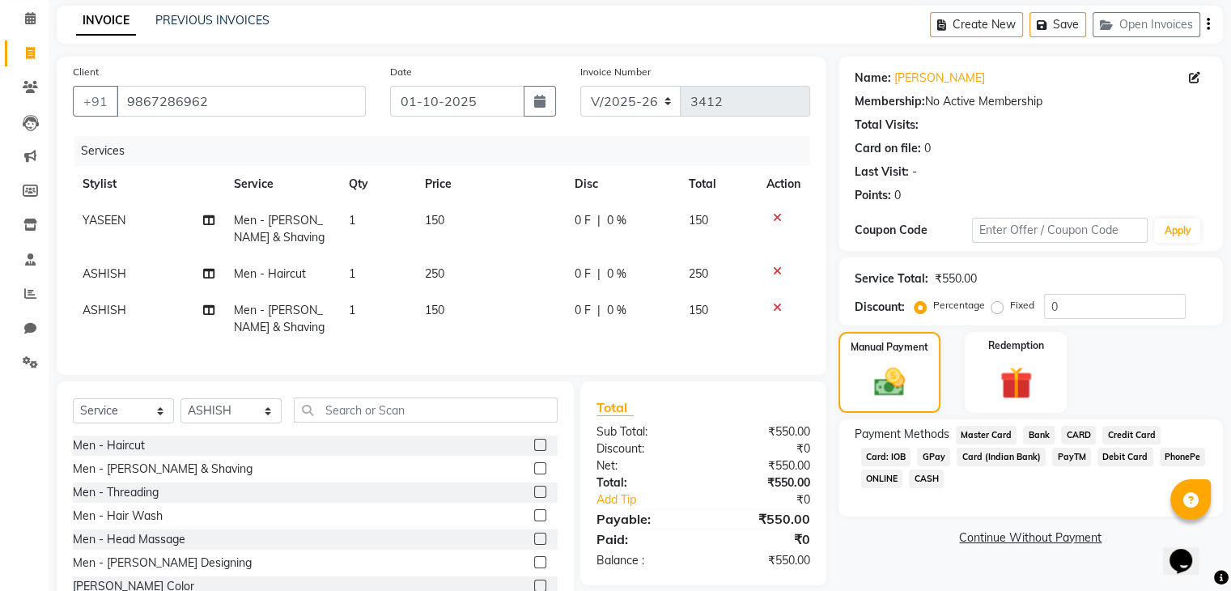
click at [936, 446] on div "Payment Methods Master Card Bank CARD Credit Card Card: IOB GPay Card (Indian B…" at bounding box center [1031, 459] width 352 height 66
click at [936, 452] on span "GPay" at bounding box center [933, 457] width 33 height 19
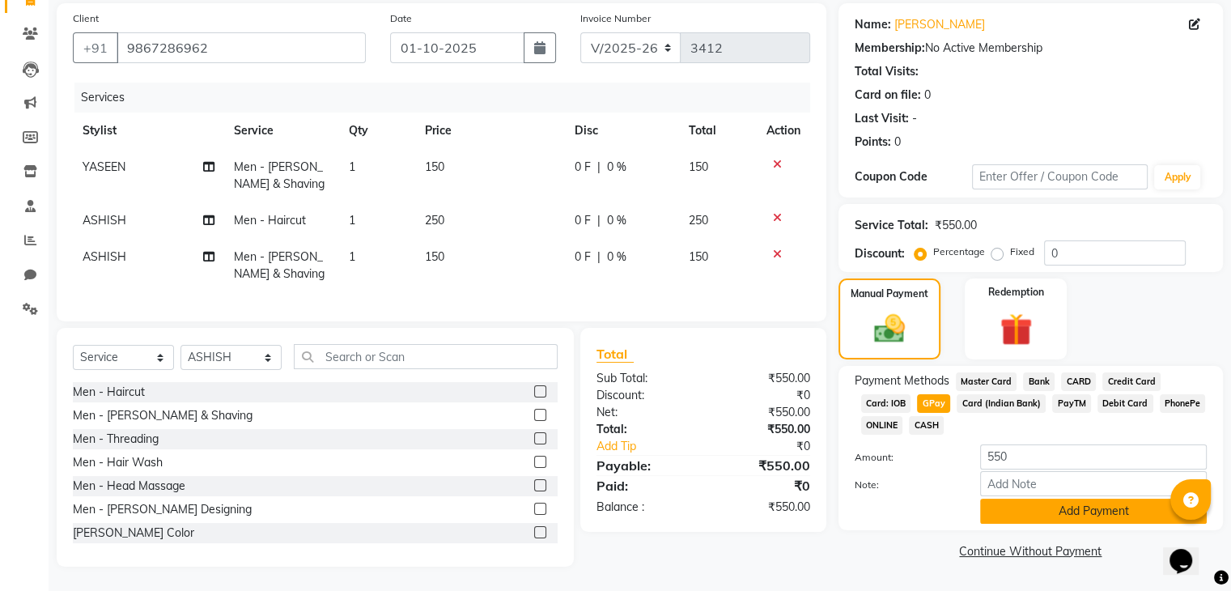
click at [994, 499] on button "Add Payment" at bounding box center [1093, 511] width 227 height 25
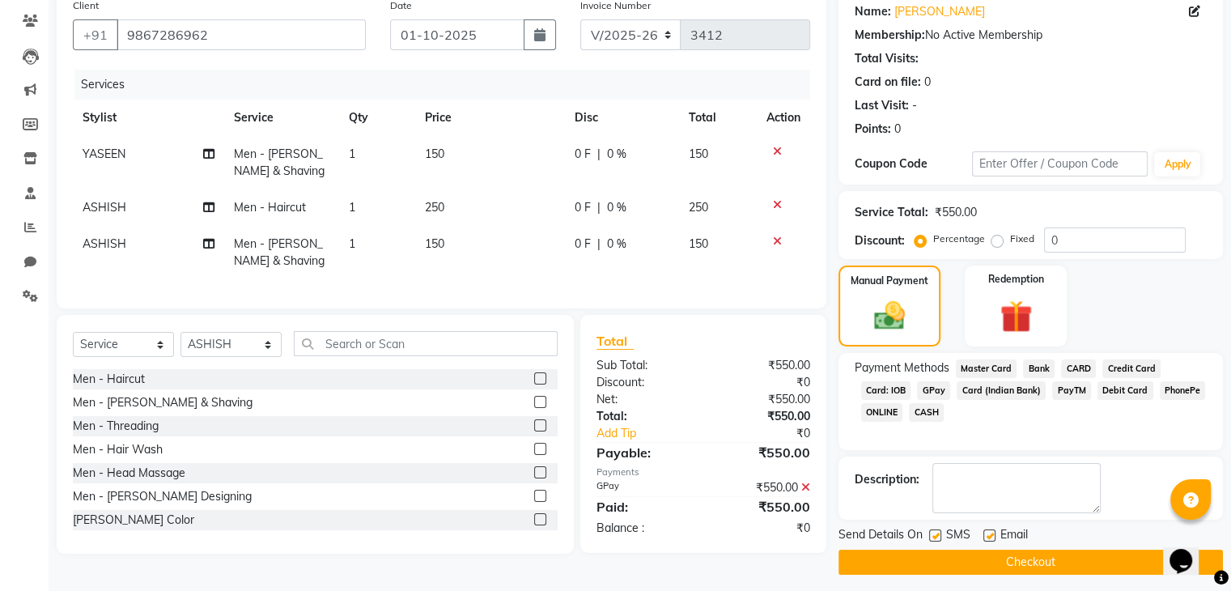
scroll to position [138, 0]
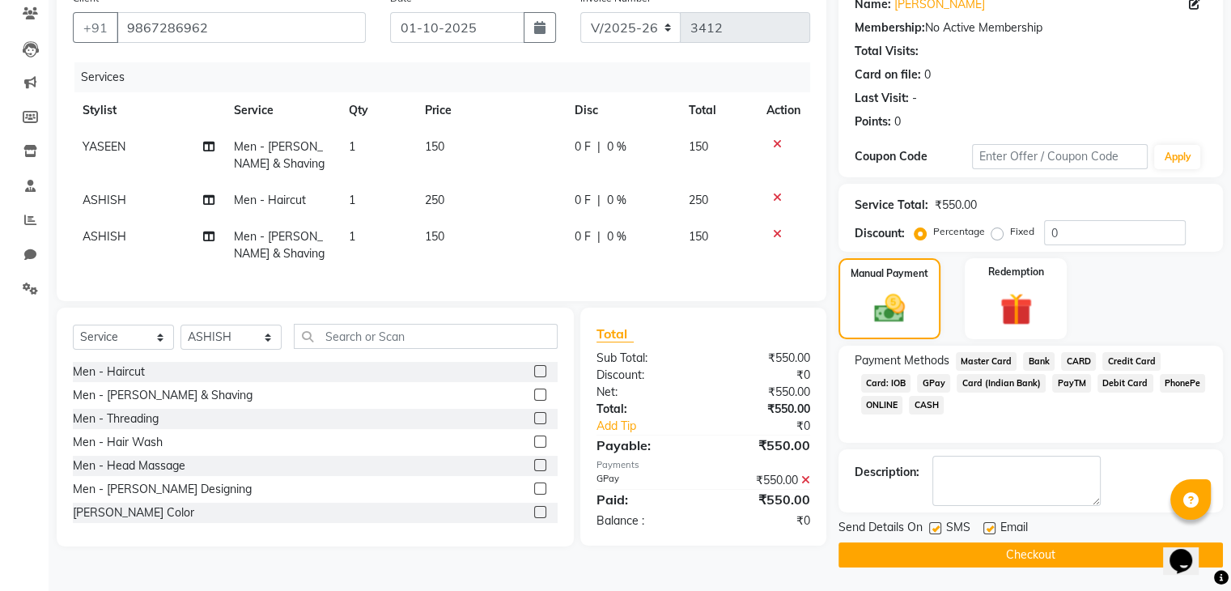
click at [975, 552] on button "Checkout" at bounding box center [1030, 554] width 384 height 25
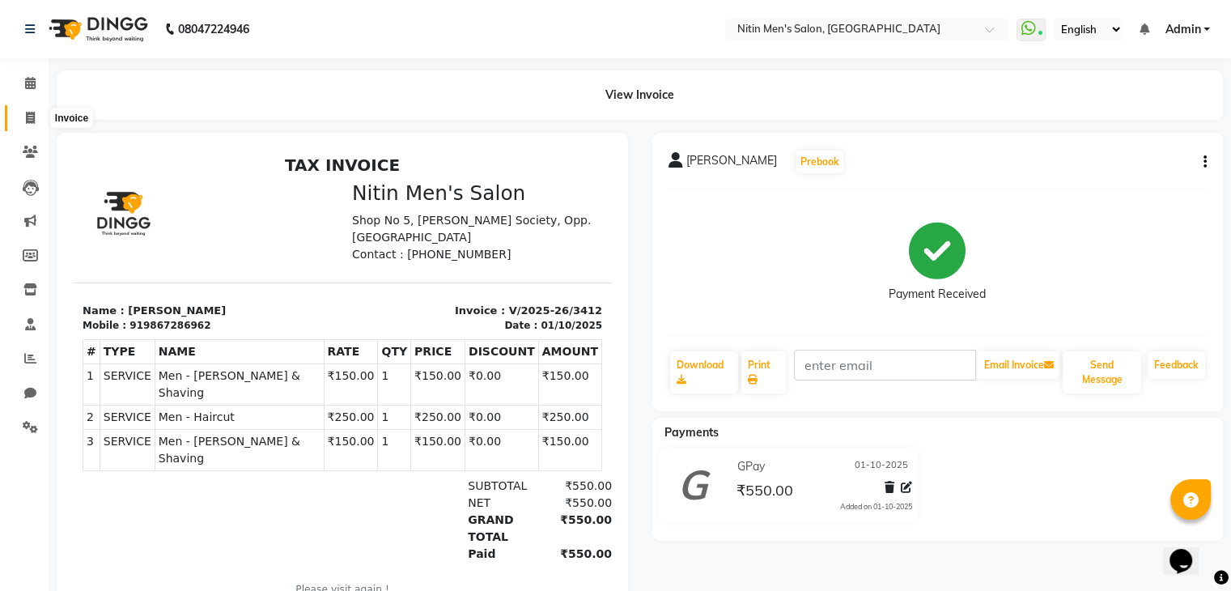
click at [30, 121] on icon at bounding box center [30, 118] width 9 height 12
select select "7981"
select select "service"
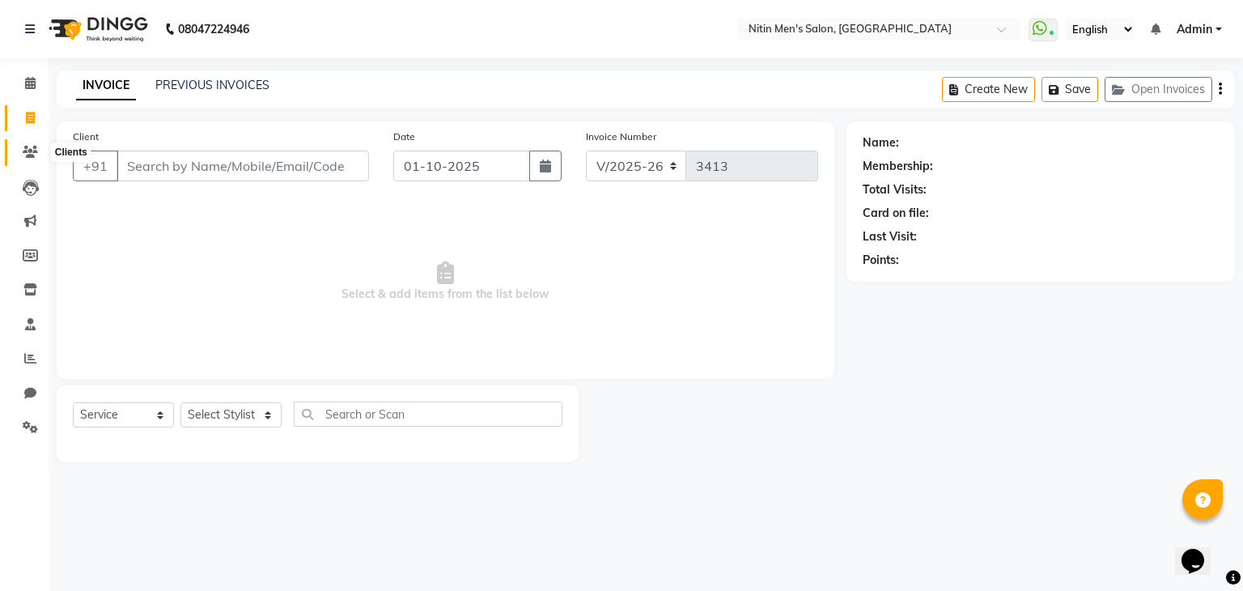
click at [35, 147] on icon at bounding box center [30, 152] width 15 height 12
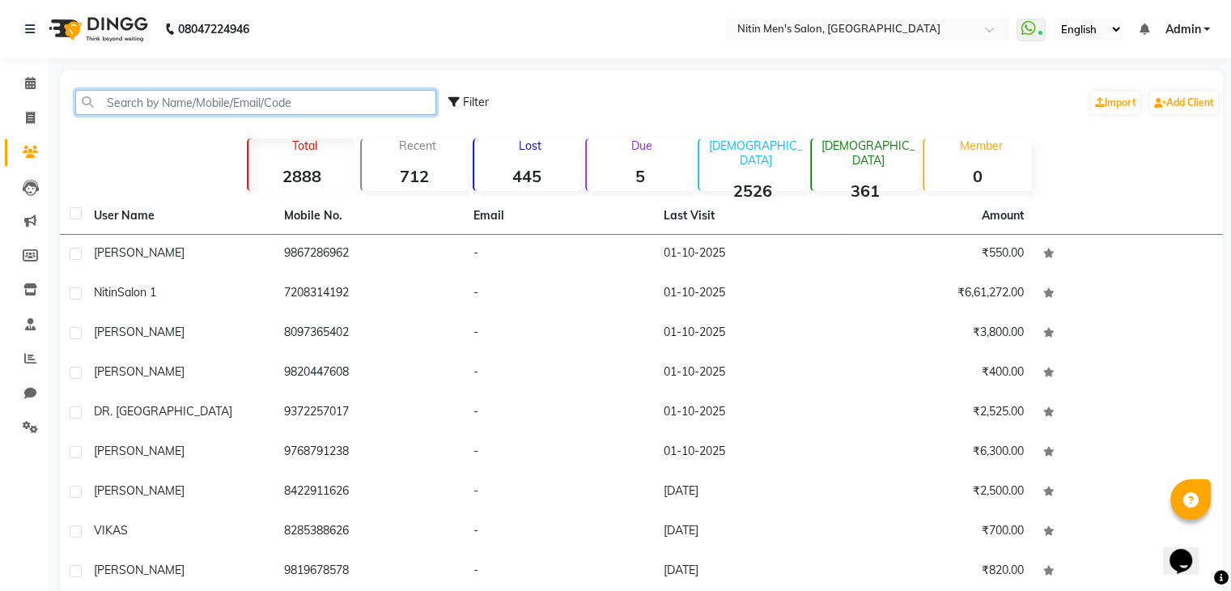
click at [189, 93] on input "text" at bounding box center [255, 102] width 361 height 25
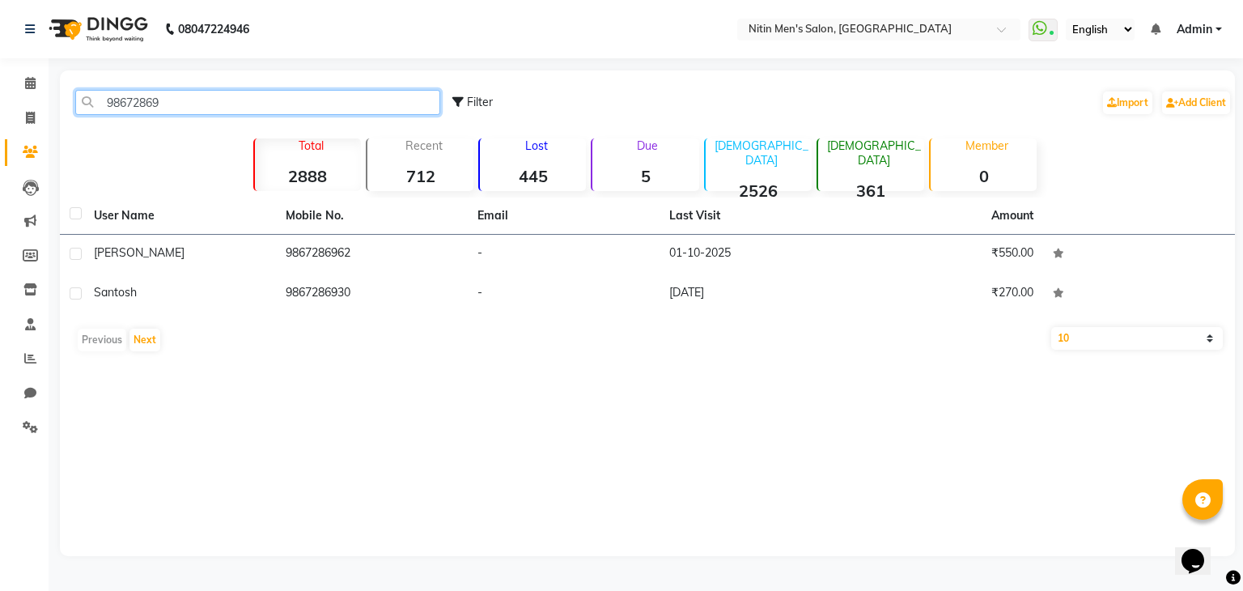
type input "98672869"
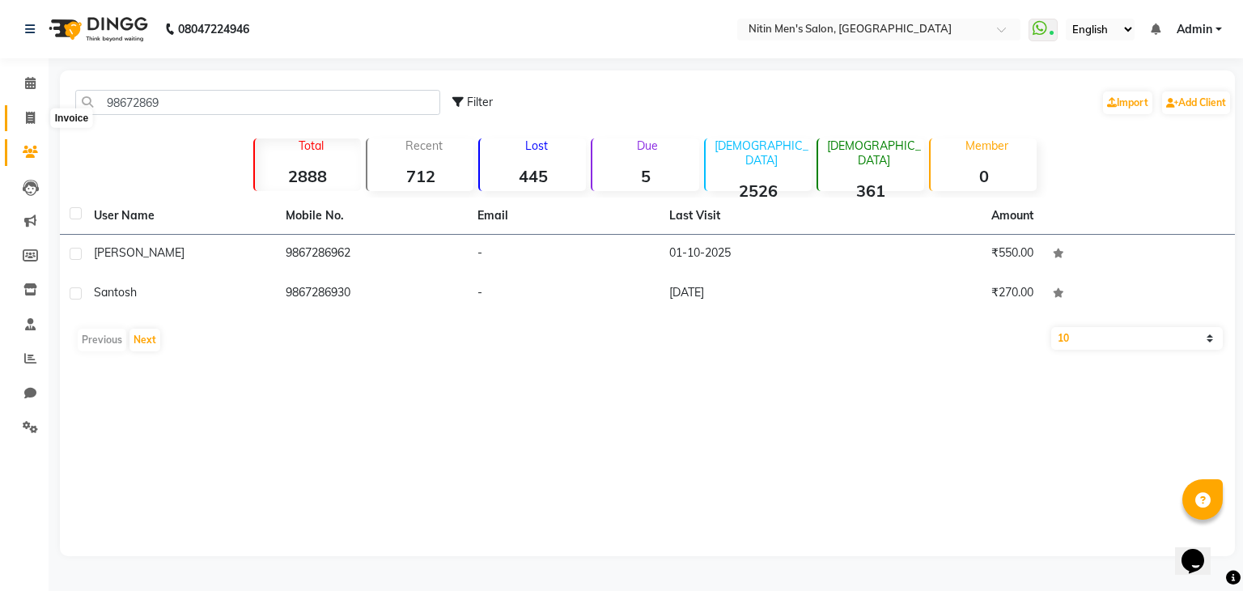
click at [21, 119] on span at bounding box center [30, 118] width 28 height 19
select select "service"
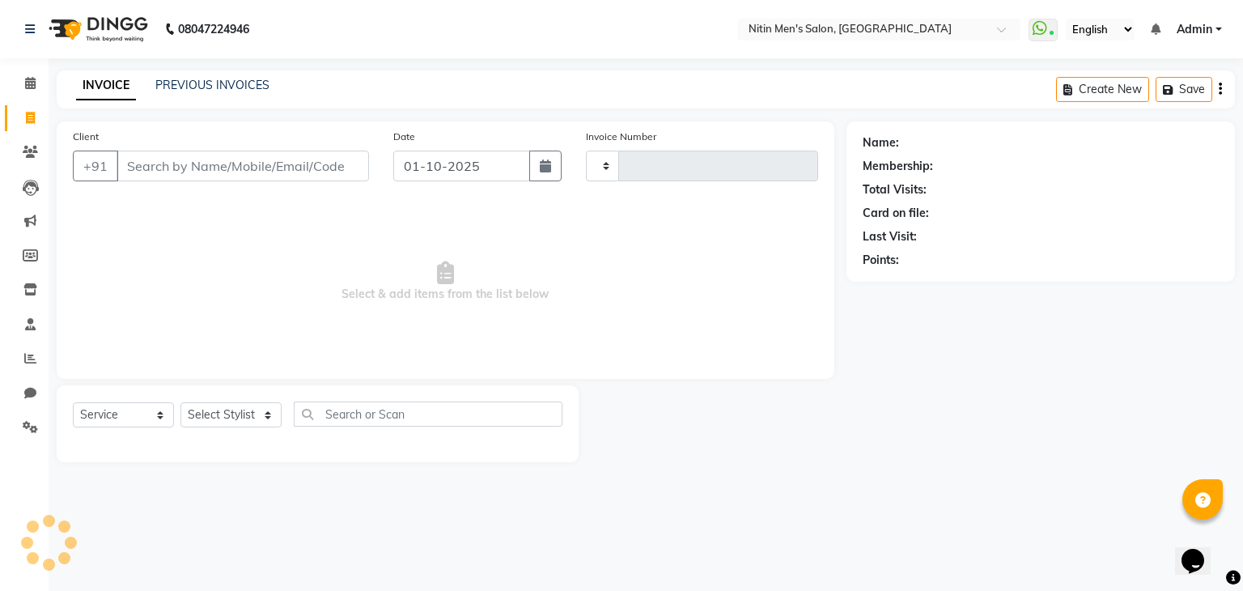
type input "3413"
select select "7981"
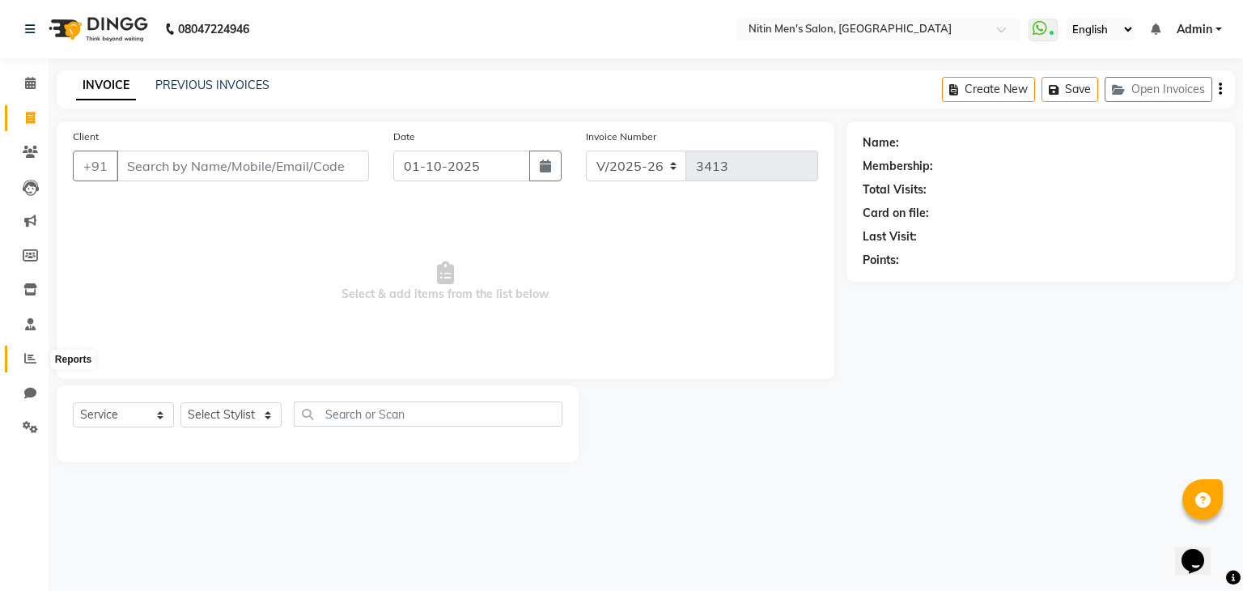
click at [24, 364] on icon at bounding box center [30, 358] width 12 height 12
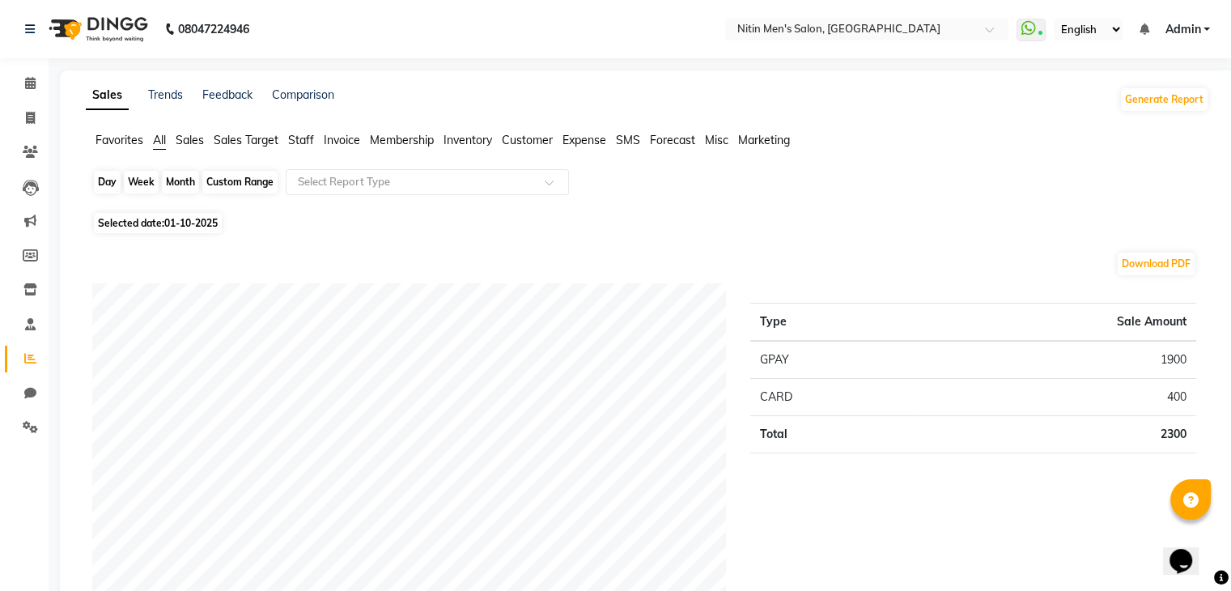
click at [105, 185] on div "Day" at bounding box center [107, 182] width 27 height 23
select select "10"
select select "2025"
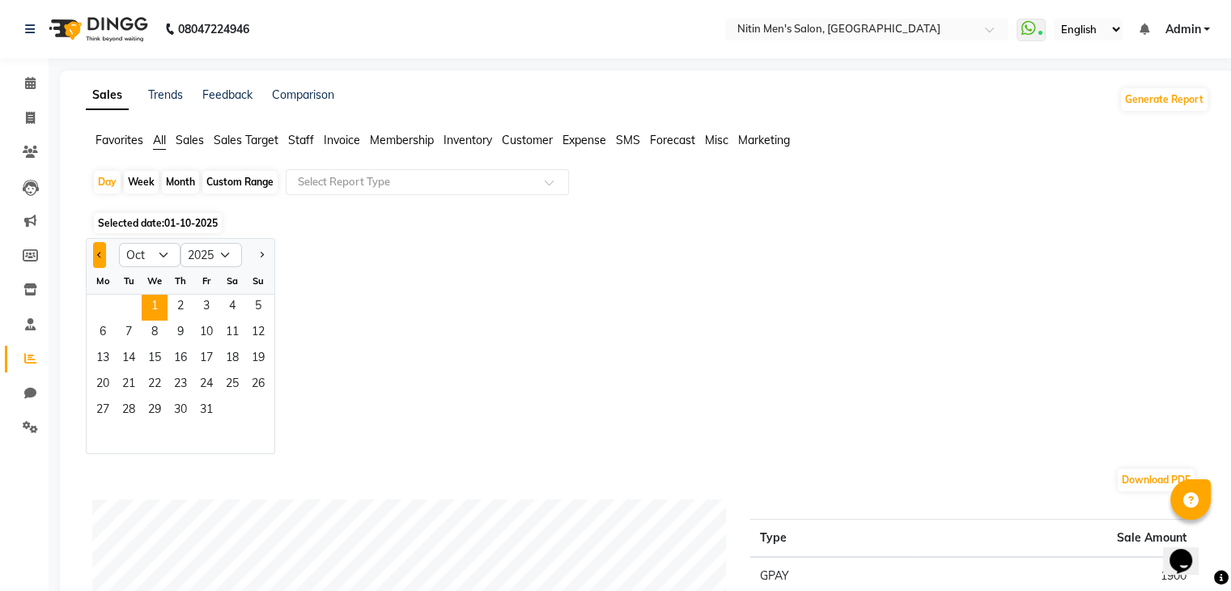
click at [97, 254] on span "Previous month" at bounding box center [100, 254] width 6 height 6
select select "9"
click at [136, 404] on span "30" at bounding box center [129, 411] width 26 height 26
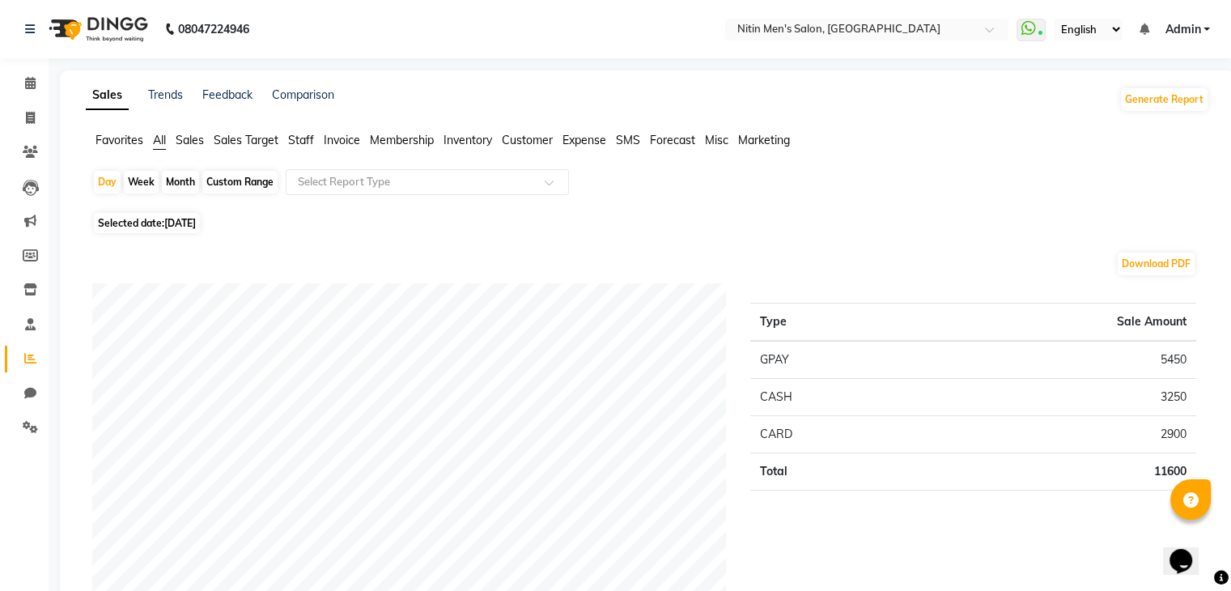
click at [189, 189] on div "Month" at bounding box center [180, 182] width 37 height 23
select select "9"
select select "2025"
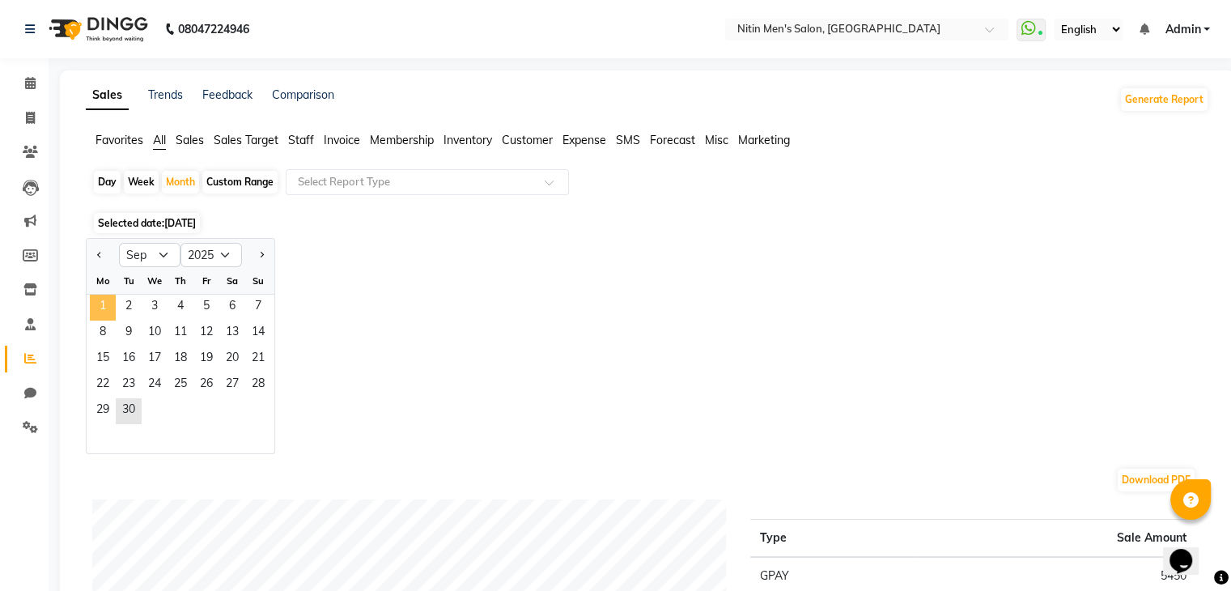
click at [104, 304] on span "1" at bounding box center [103, 308] width 26 height 26
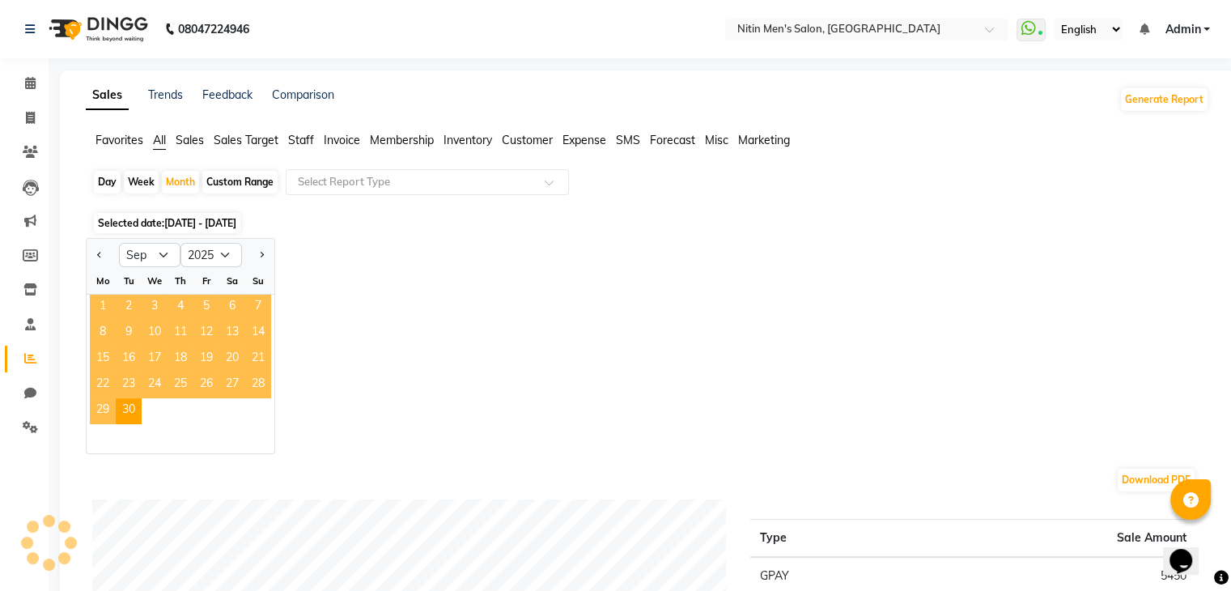
click at [104, 304] on span "1" at bounding box center [103, 308] width 26 height 26
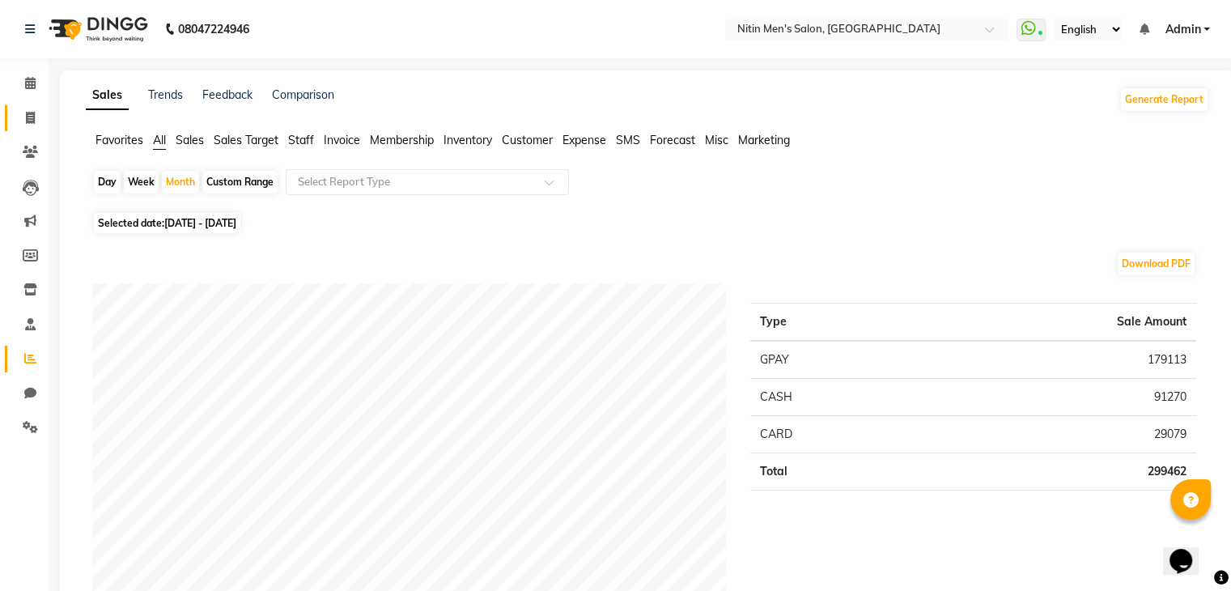
click at [13, 120] on link "Invoice" at bounding box center [24, 118] width 39 height 27
select select "7981"
select select "service"
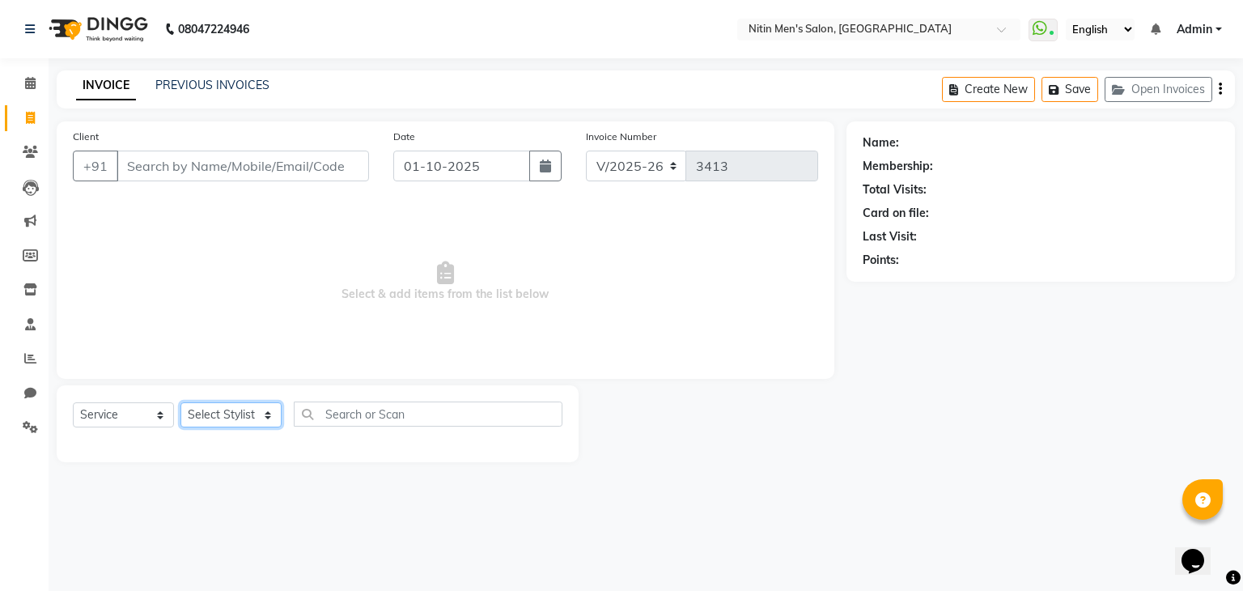
click at [263, 427] on select "Select Stylist [PERSON_NAME] DEEPA [PERSON_NAME] MEENAKSHI NITIN SIR [PERSON_NA…" at bounding box center [230, 414] width 101 height 25
select select "85157"
click at [180, 403] on select "Select Stylist [PERSON_NAME] DEEPA [PERSON_NAME] MEENAKSHI NITIN SIR [PERSON_NA…" at bounding box center [230, 414] width 101 height 25
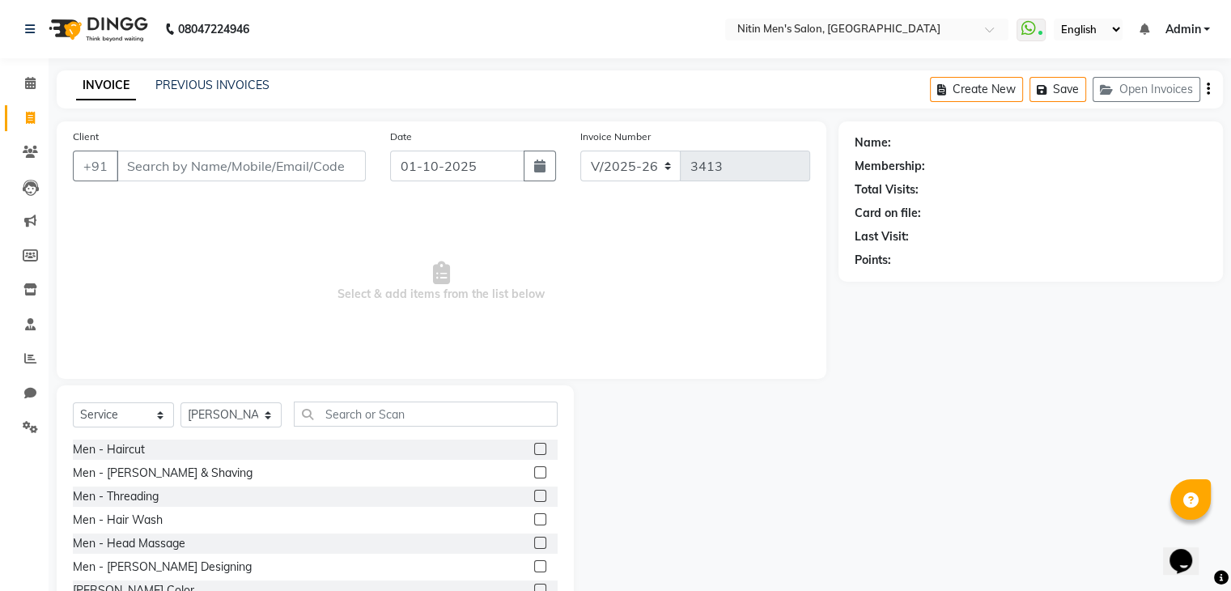
click at [534, 474] on label at bounding box center [540, 472] width 12 height 12
click at [534, 474] on input "checkbox" at bounding box center [539, 473] width 11 height 11
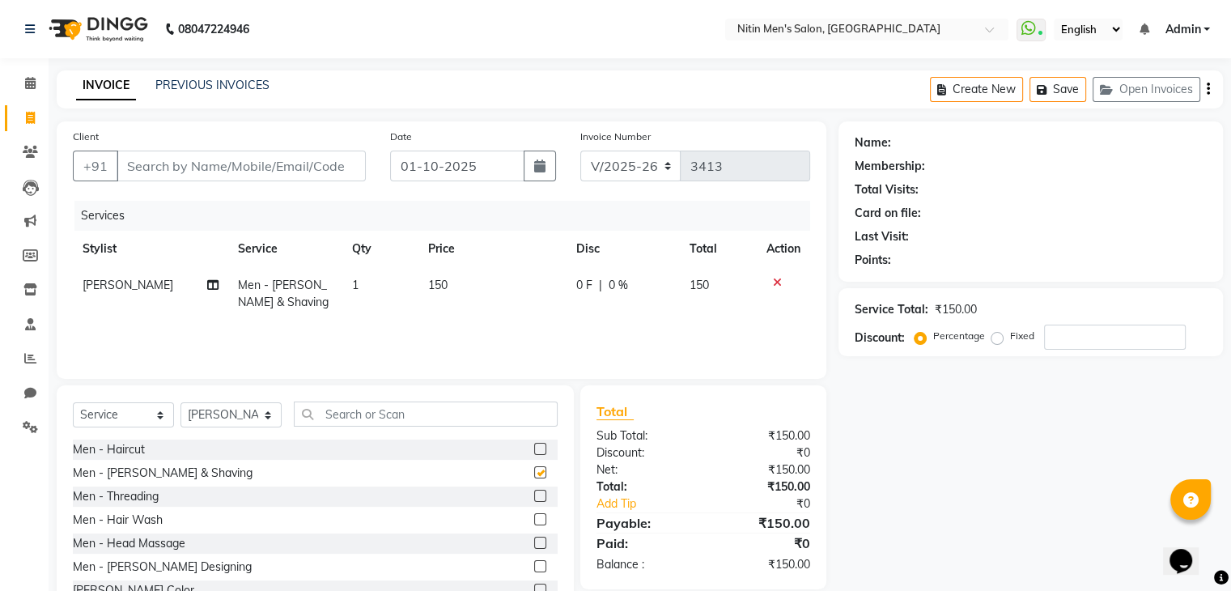
checkbox input "false"
click at [264, 174] on input "Client" at bounding box center [241, 166] width 249 height 31
type input "n"
type input "0"
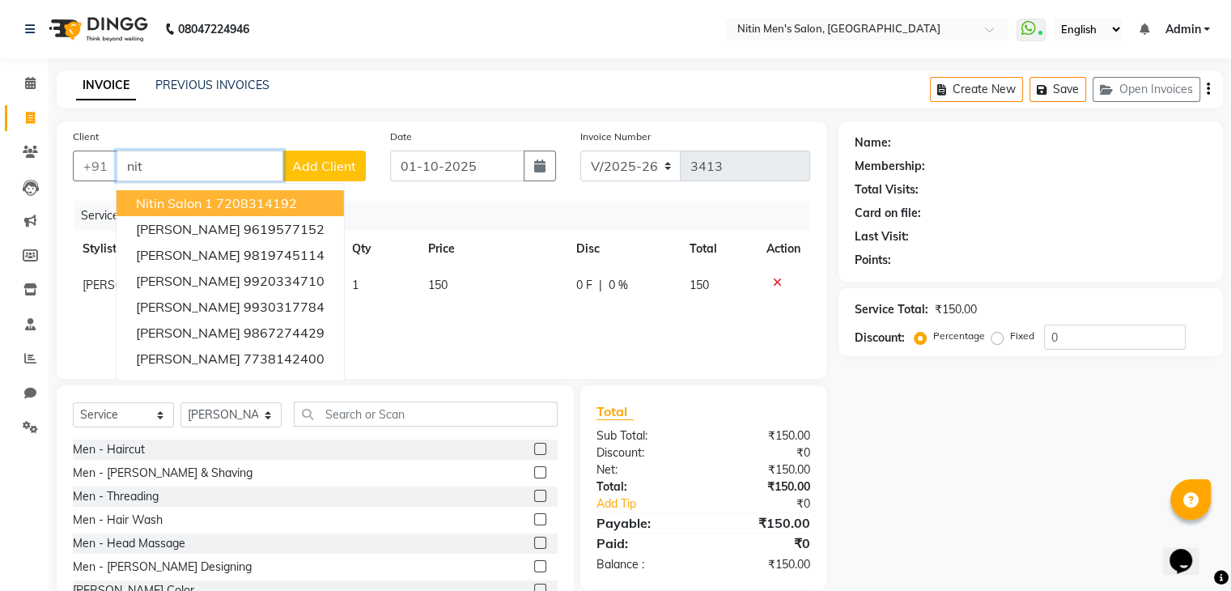
click at [255, 193] on button "Nitin Salon 1 7208314192" at bounding box center [230, 203] width 227 height 26
type input "7208314192"
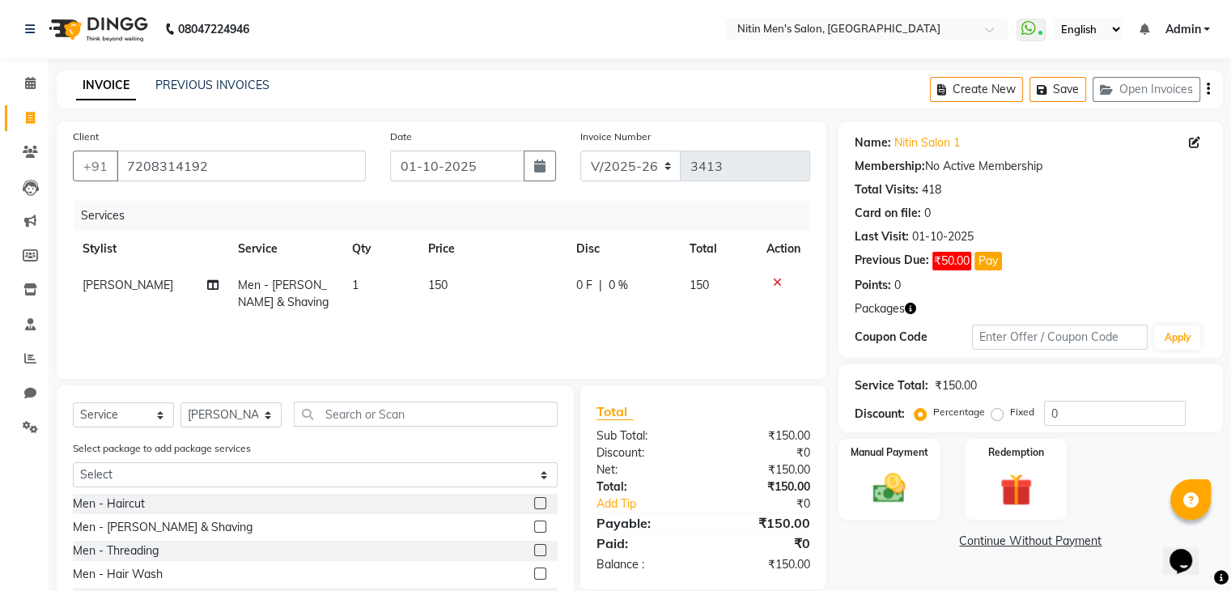
scroll to position [113, 0]
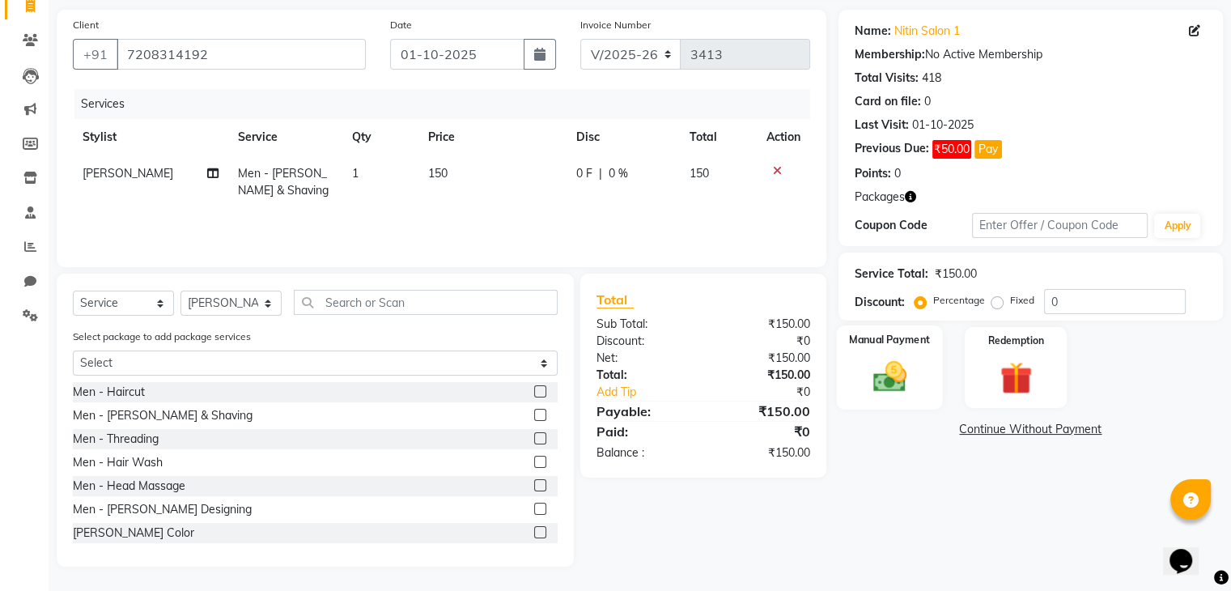
click at [910, 374] on img at bounding box center [889, 377] width 54 height 39
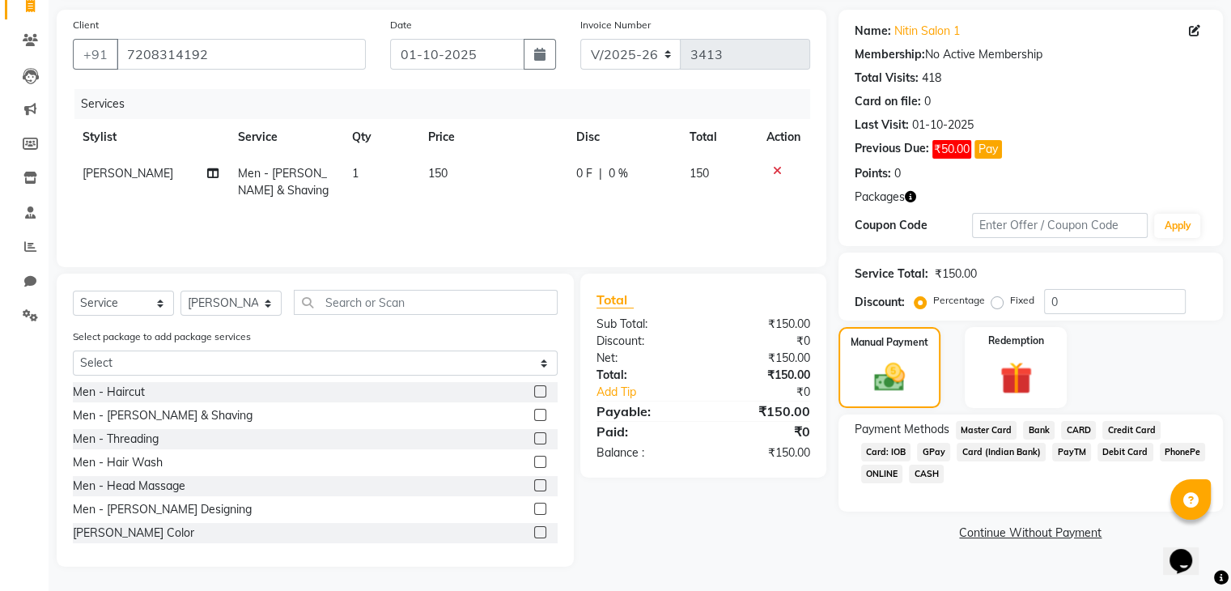
click at [936, 451] on span "GPay" at bounding box center [933, 452] width 33 height 19
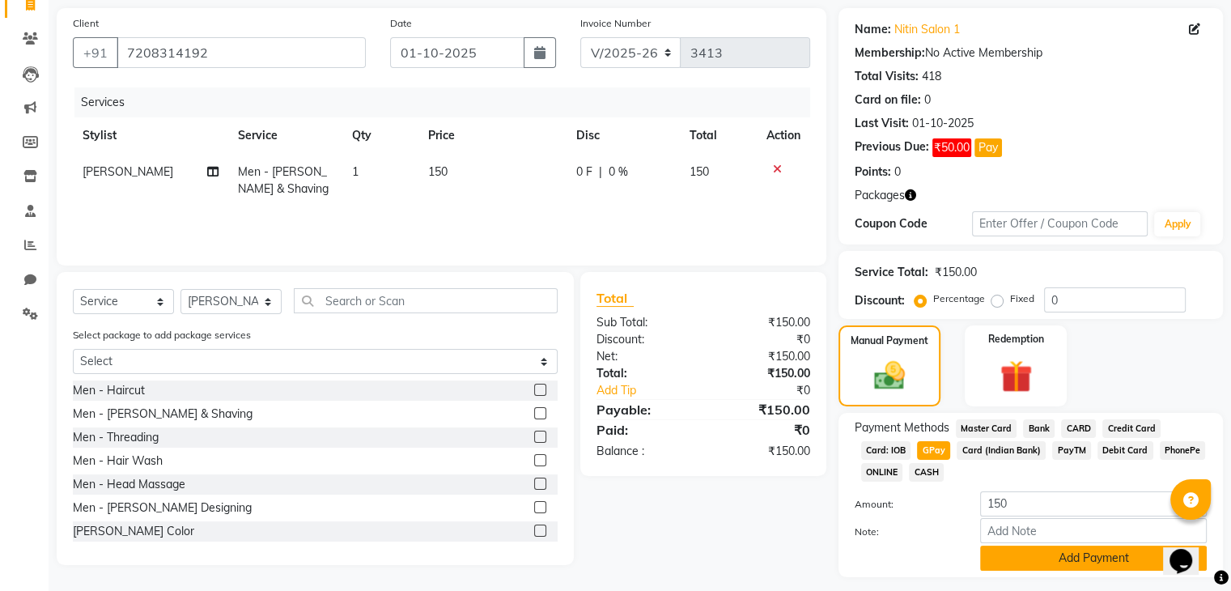
click at [1010, 559] on button "Add Payment" at bounding box center [1093, 557] width 227 height 25
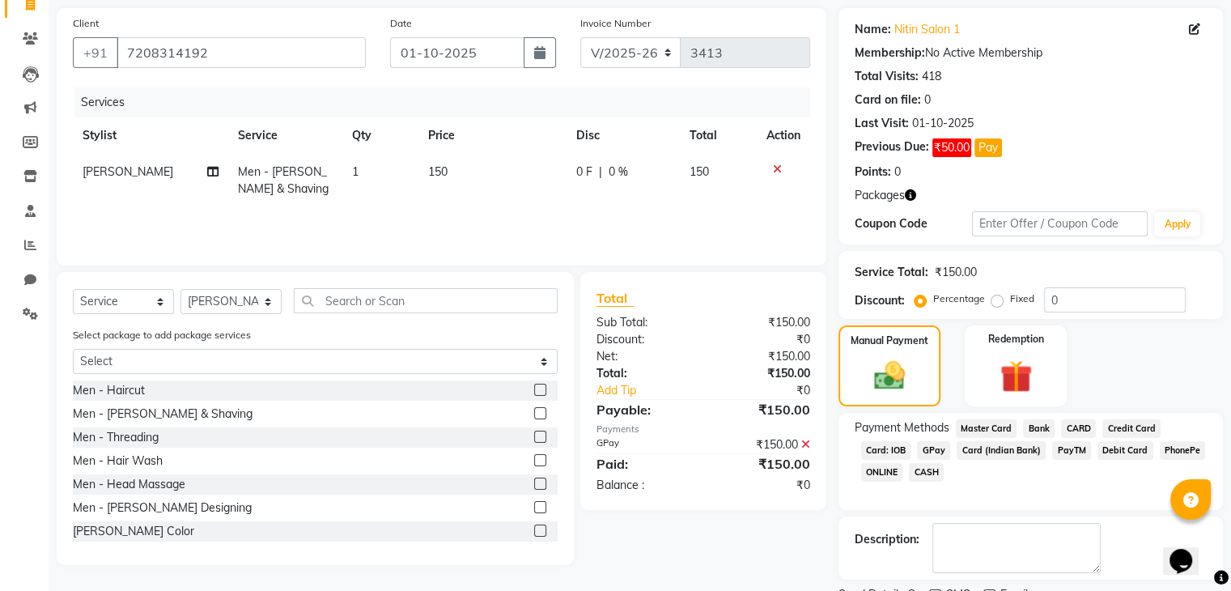
scroll to position [180, 0]
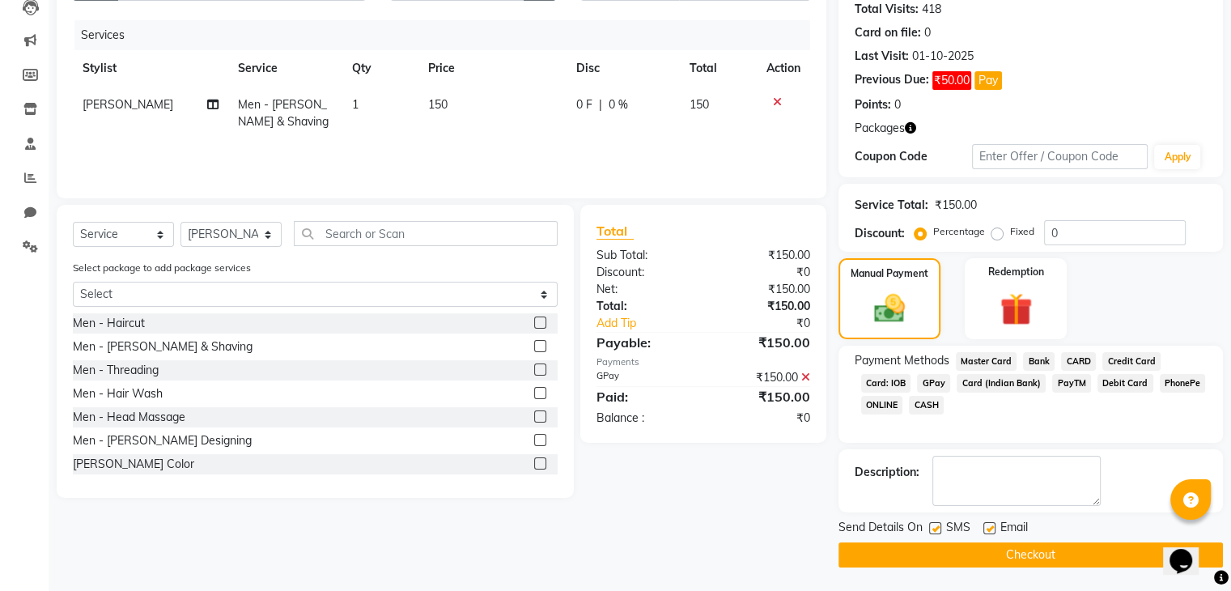
click at [938, 526] on label at bounding box center [935, 528] width 12 height 12
click at [938, 526] on input "checkbox" at bounding box center [934, 529] width 11 height 11
checkbox input "false"
click at [984, 531] on label at bounding box center [989, 528] width 12 height 12
click at [984, 531] on input "checkbox" at bounding box center [988, 529] width 11 height 11
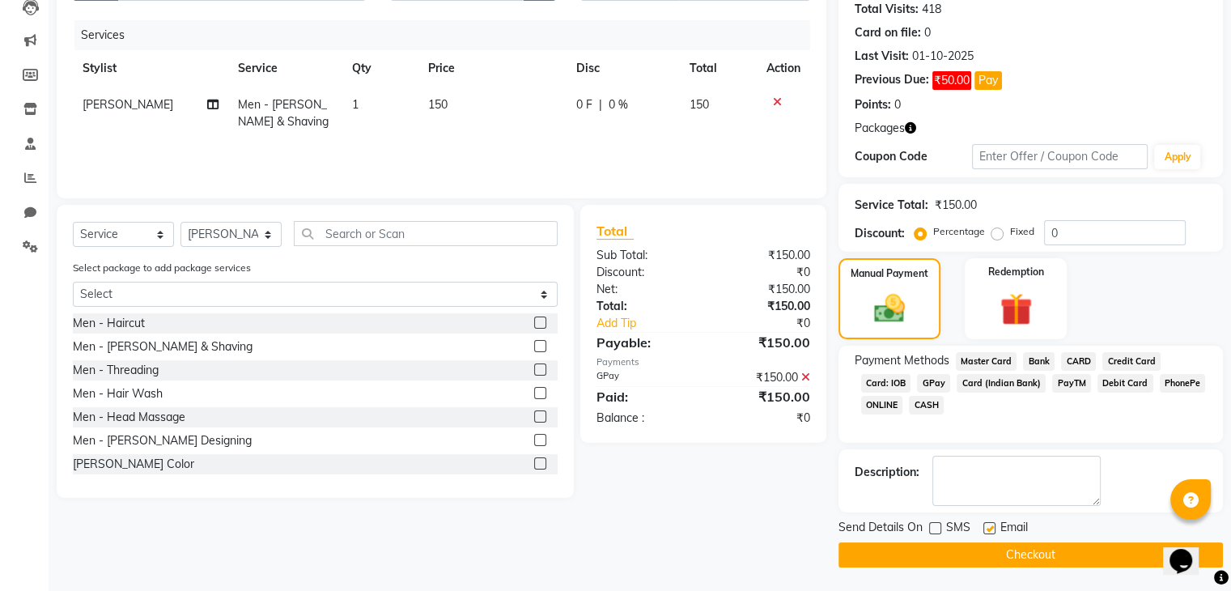
checkbox input "false"
click at [984, 542] on button "Checkout" at bounding box center [1030, 554] width 384 height 25
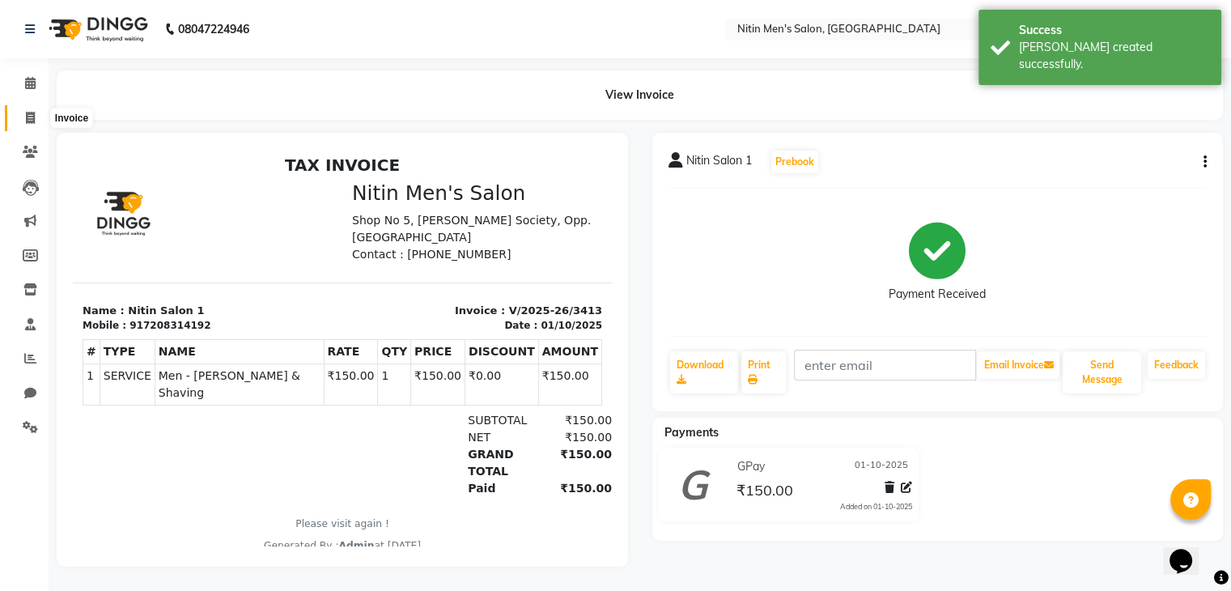
click at [28, 115] on icon at bounding box center [30, 118] width 9 height 12
select select "service"
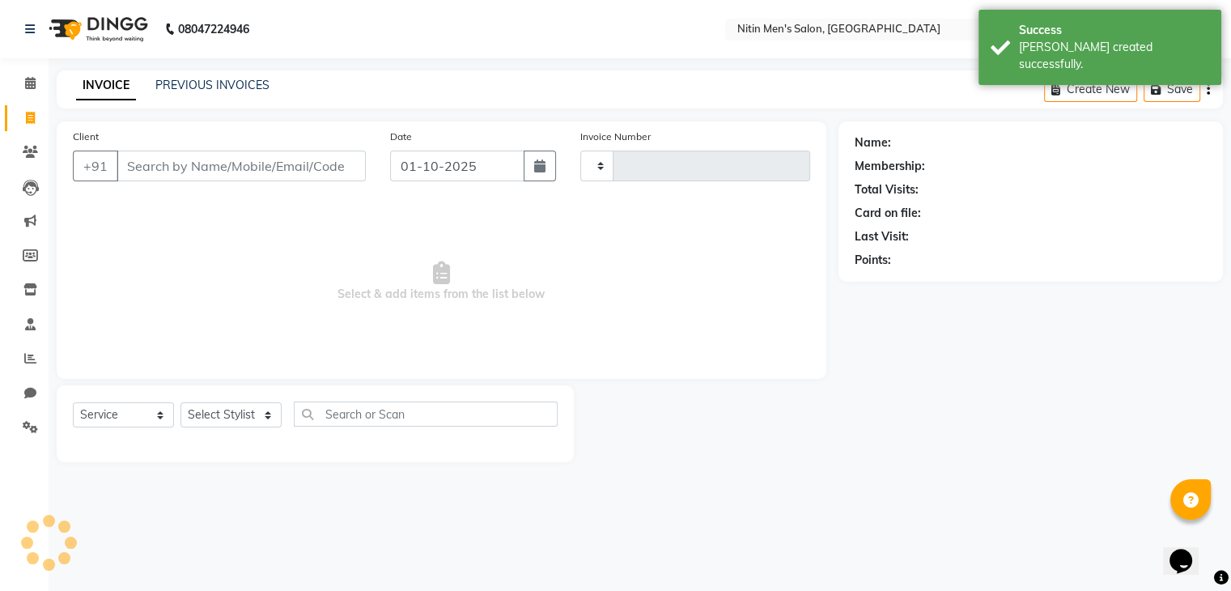
type input "3414"
select select "7981"
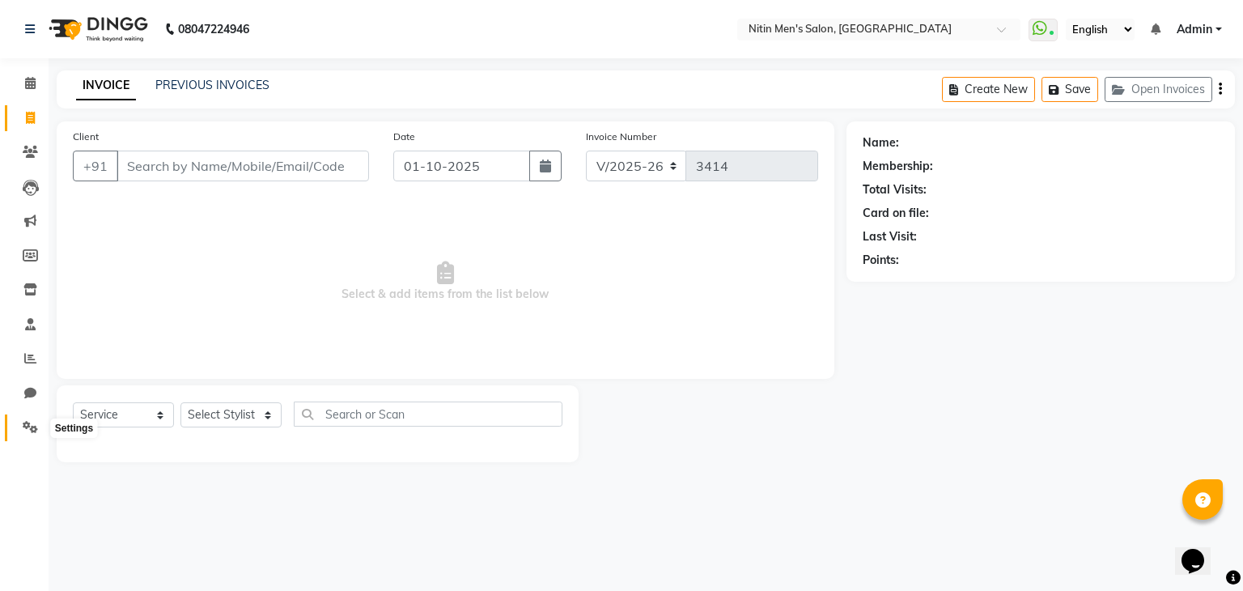
click at [32, 435] on span at bounding box center [30, 427] width 28 height 19
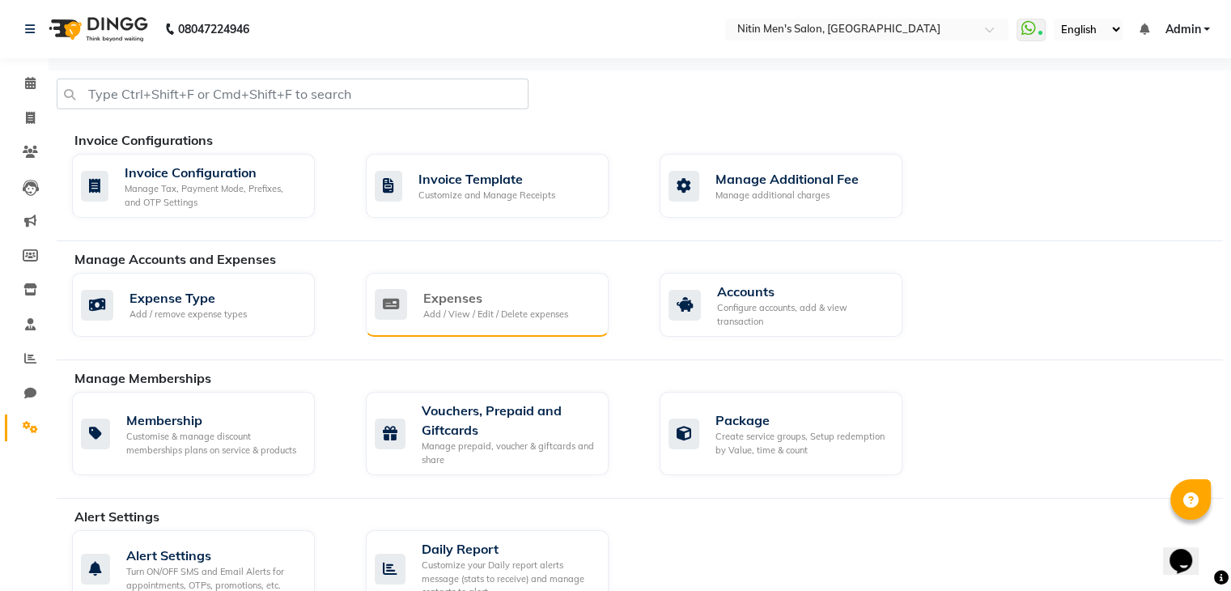
click at [486, 334] on div "Expenses Add / View / Edit / Delete expenses" at bounding box center [487, 305] width 243 height 64
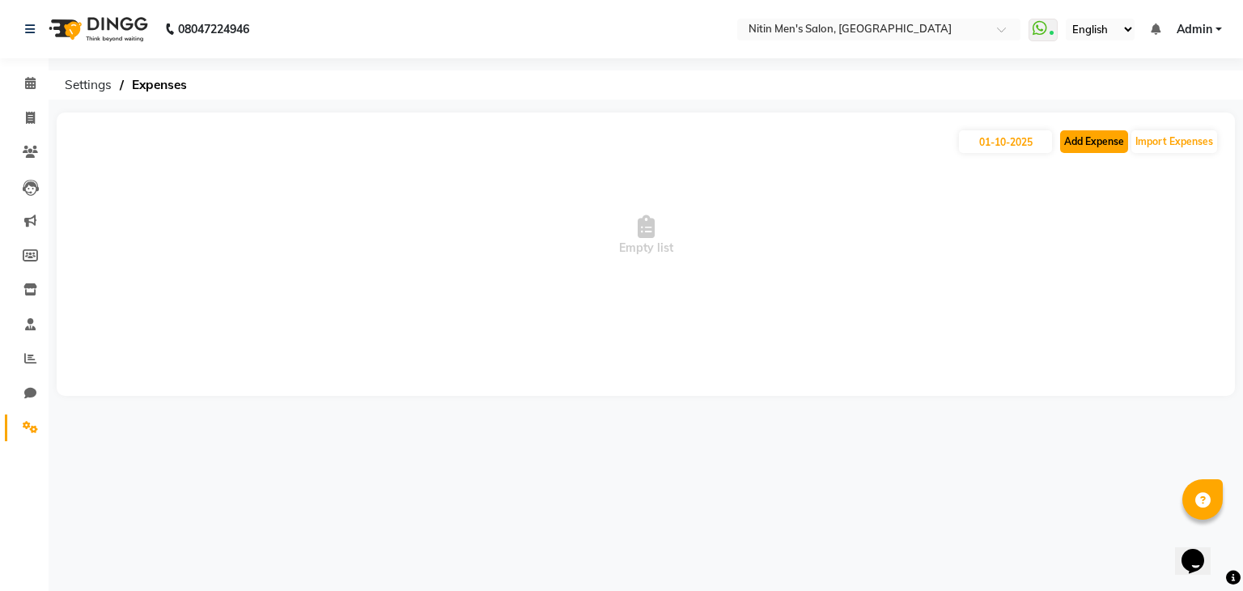
click at [1128, 142] on button "Add Expense" at bounding box center [1094, 141] width 68 height 23
select select "1"
select select "7124"
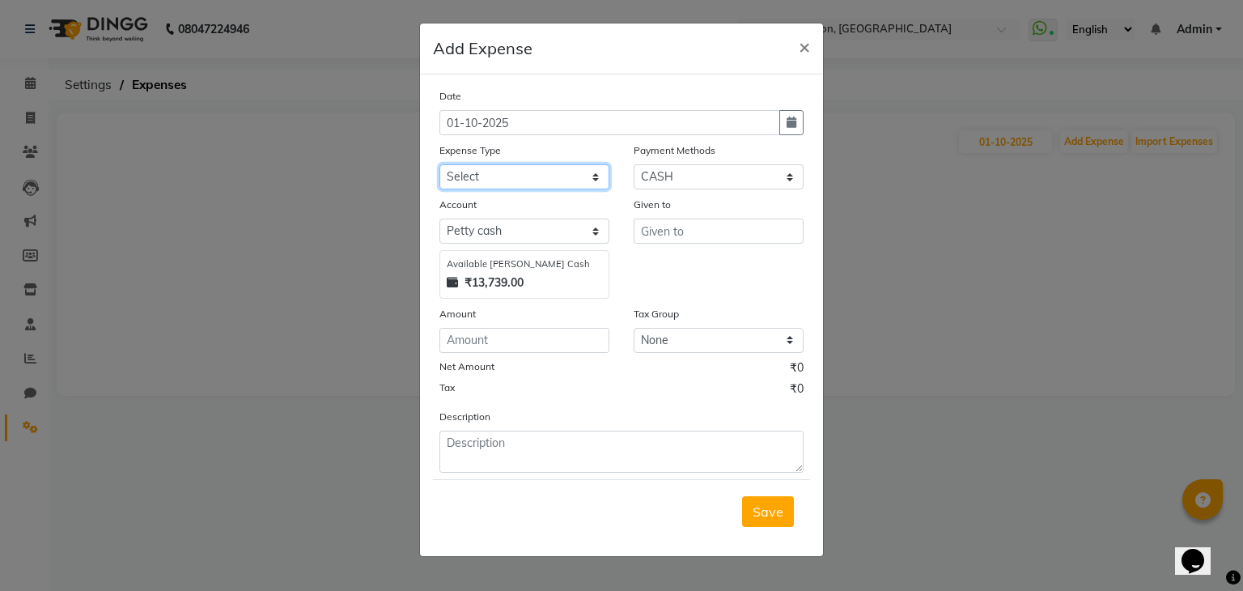
drag, startPoint x: 574, startPoint y: 172, endPoint x: 568, endPoint y: 494, distance: 322.1
click at [568, 494] on form "Date [DATE] Expense Type Select Advance Salary Bank charges Car maintenance Cas…" at bounding box center [621, 315] width 377 height 456
select select "26"
click at [439, 166] on select "Select Advance Salary Bank charges Car maintenance Cash transfer to bank Cash t…" at bounding box center [524, 176] width 170 height 25
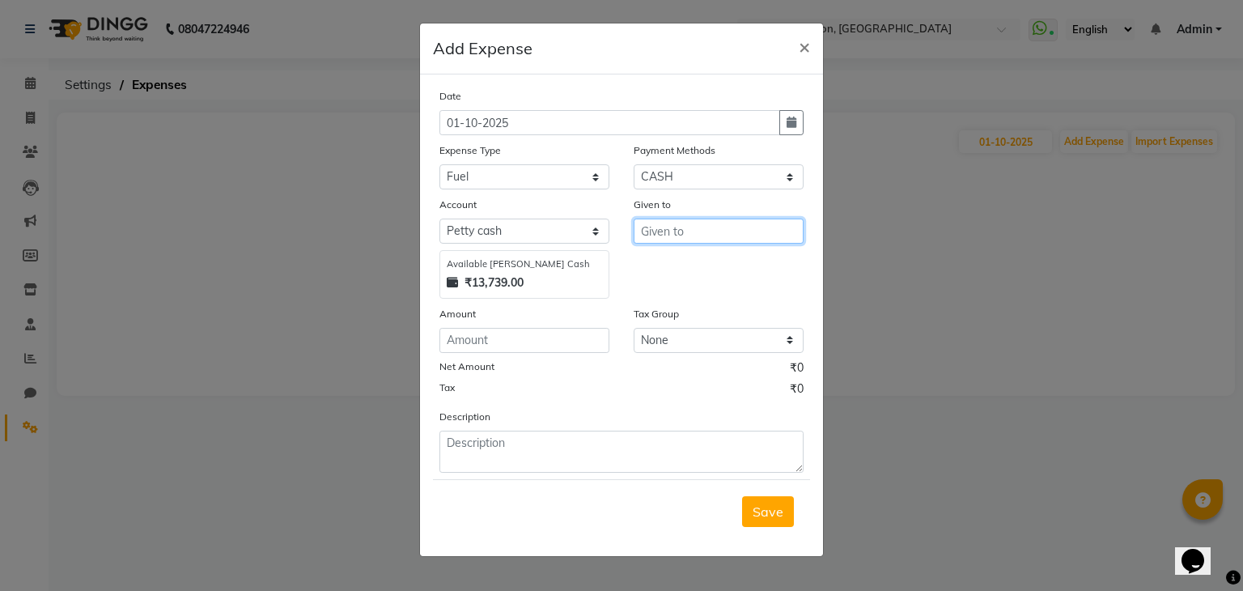
click at [649, 229] on input "text" at bounding box center [719, 231] width 170 height 25
click at [651, 268] on button "J ITU" at bounding box center [698, 266] width 128 height 26
type input "[PERSON_NAME]"
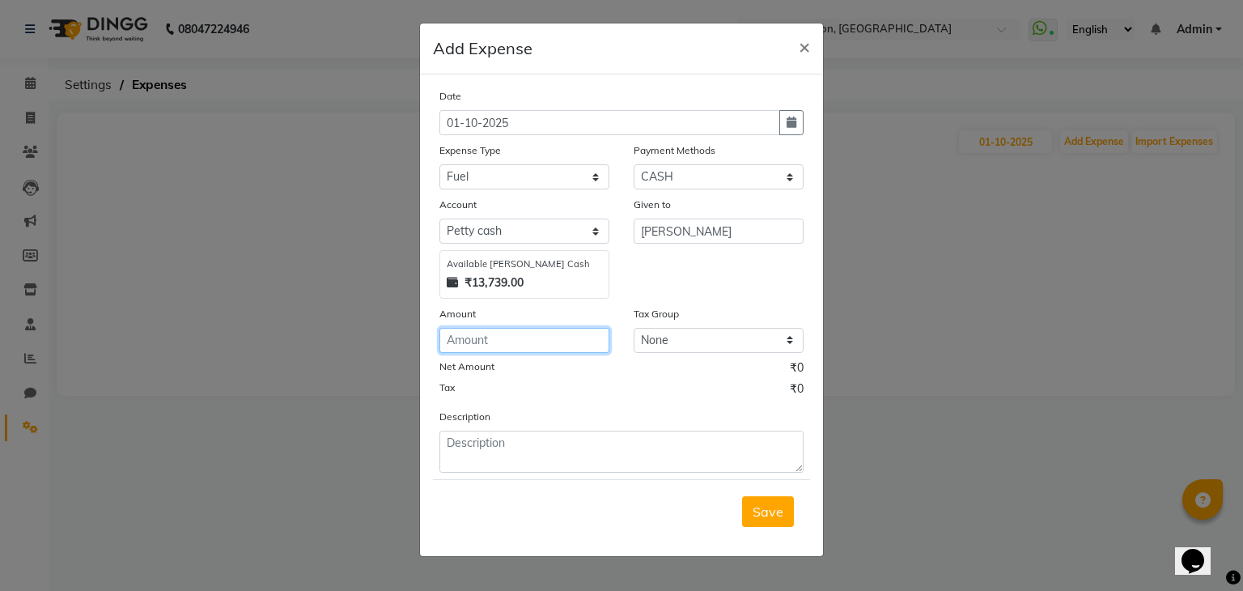
click at [583, 351] on input "number" at bounding box center [524, 340] width 170 height 25
type input "1"
type input "500"
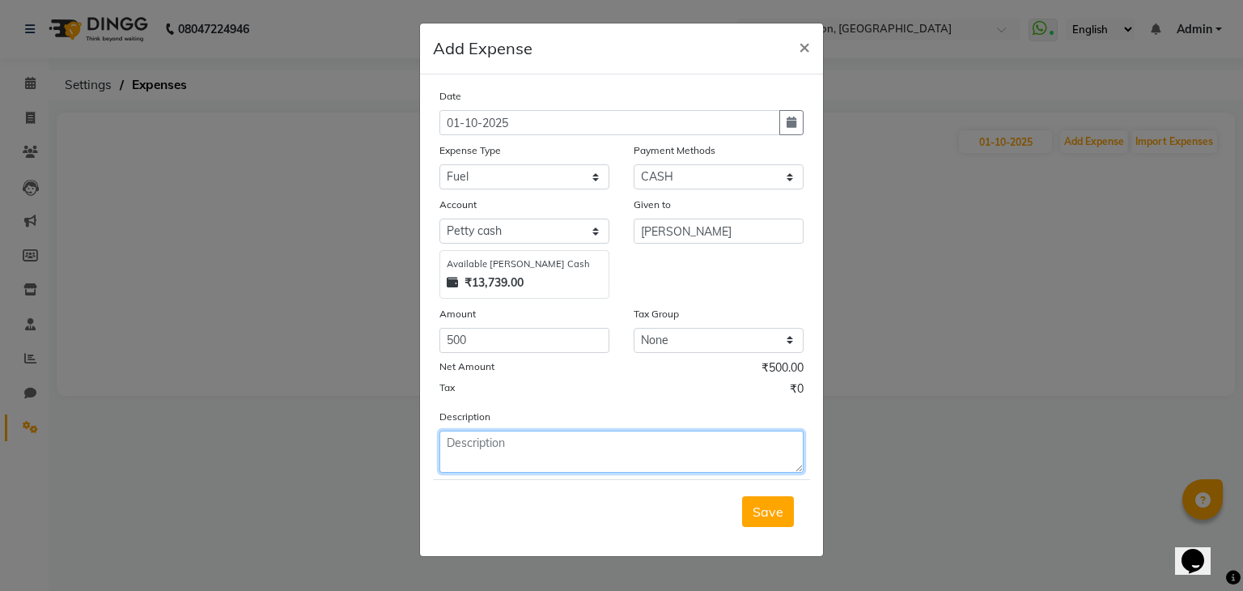
click at [550, 452] on textarea at bounding box center [621, 452] width 364 height 42
type textarea "petrol"
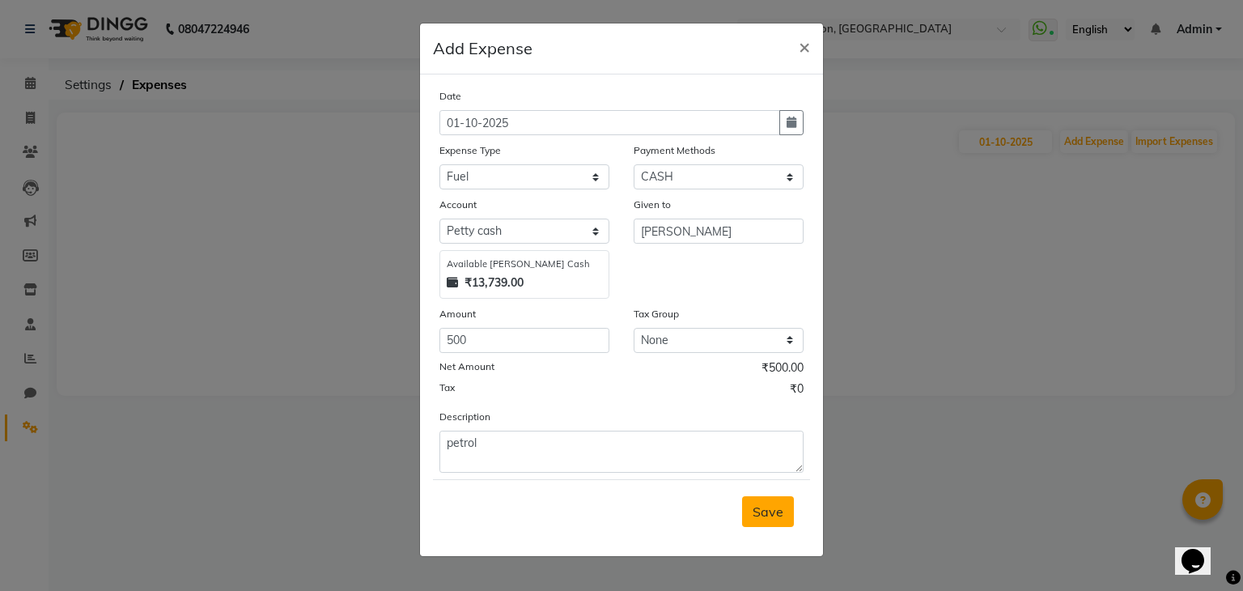
click at [776, 522] on button "Save" at bounding box center [768, 511] width 52 height 31
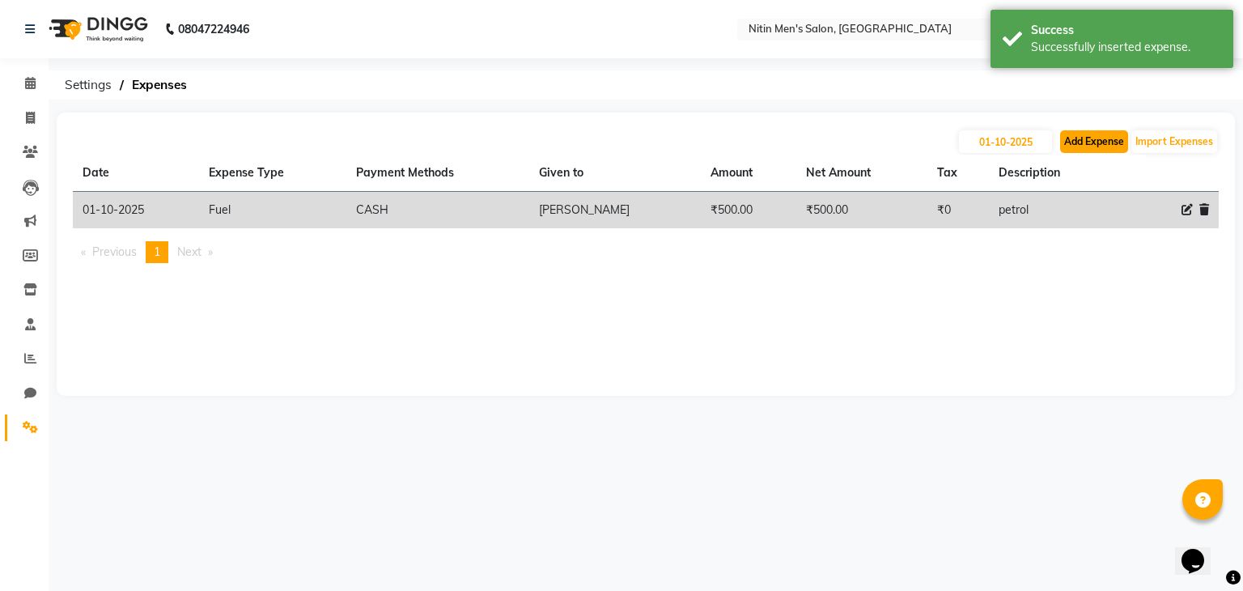
click at [1088, 148] on button "Add Expense" at bounding box center [1094, 141] width 68 height 23
select select "1"
select select "7124"
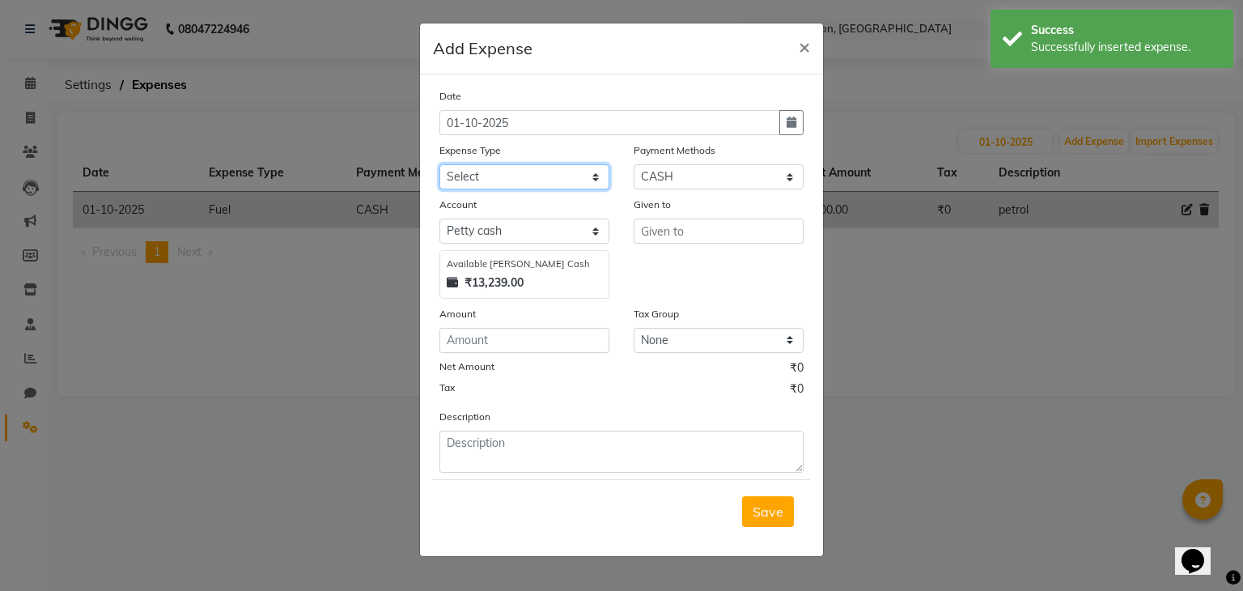
drag, startPoint x: 570, startPoint y: 181, endPoint x: 522, endPoint y: 454, distance: 276.9
click at [522, 454] on div "Date [DATE] Expense Type Select Advance Salary Bank charges Car maintenance Cas…" at bounding box center [621, 279] width 364 height 385
select select "17"
click at [439, 166] on select "Select Advance Salary Bank charges Car maintenance Cash transfer to bank Cash t…" at bounding box center [524, 176] width 170 height 25
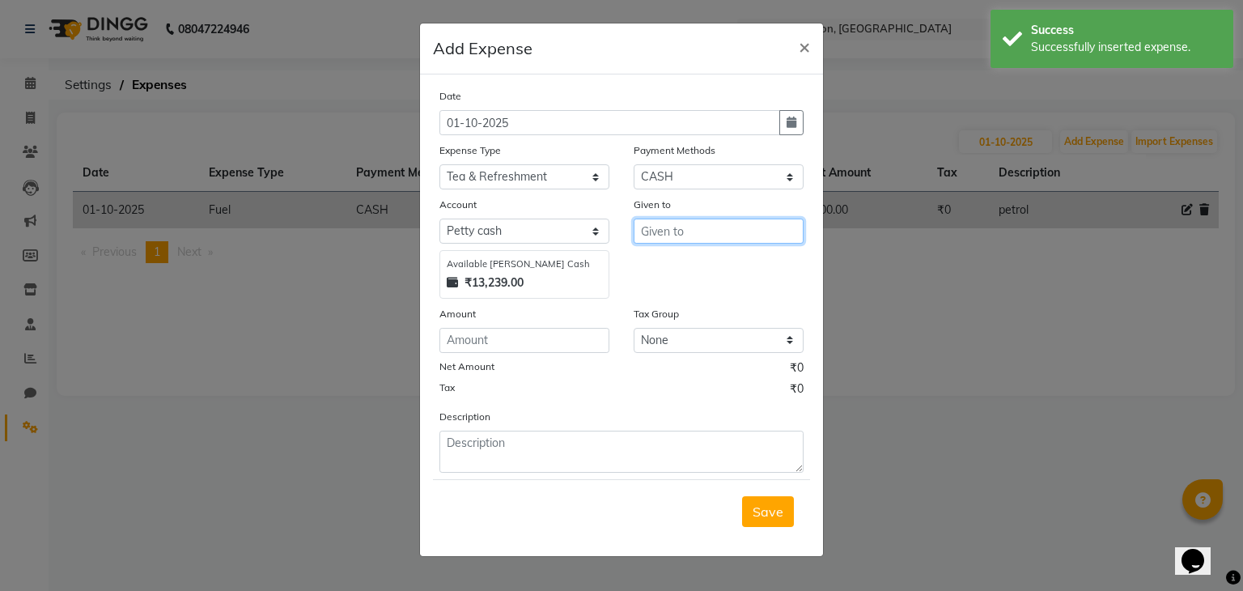
click at [699, 228] on input "text" at bounding box center [719, 231] width 170 height 25
click at [664, 266] on span "JIT" at bounding box center [662, 266] width 17 height 16
type input "[PERSON_NAME]"
drag, startPoint x: 560, startPoint y: 359, endPoint x: 566, endPoint y: 350, distance: 10.6
click at [566, 350] on div "Date [DATE] Expense Type Select Advance Salary Bank charges Car maintenance Cas…" at bounding box center [621, 279] width 364 height 385
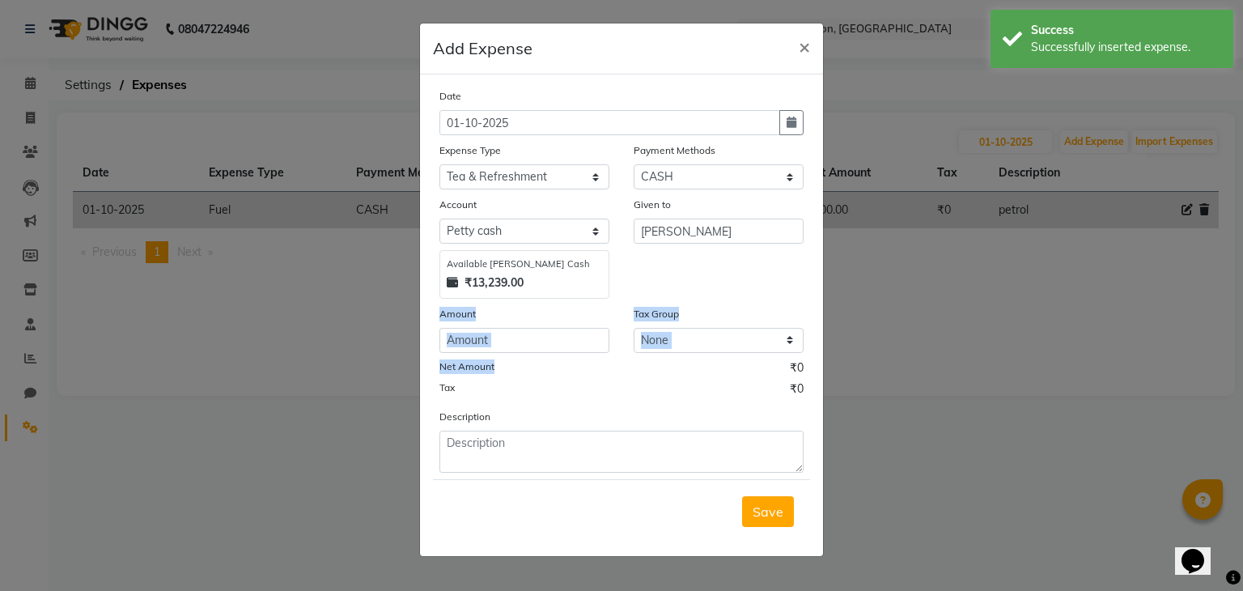
click at [566, 350] on input "number" at bounding box center [524, 340] width 170 height 25
type input "17"
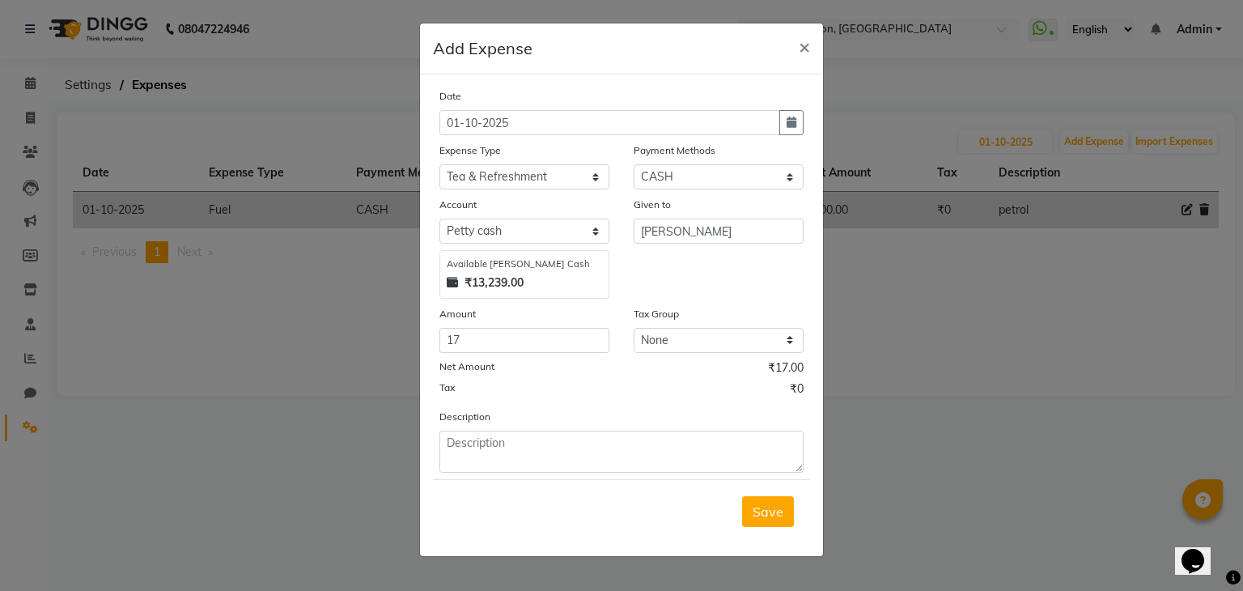
click at [568, 434] on div "Description" at bounding box center [621, 440] width 388 height 65
click at [563, 464] on textarea at bounding box center [621, 452] width 364 height 42
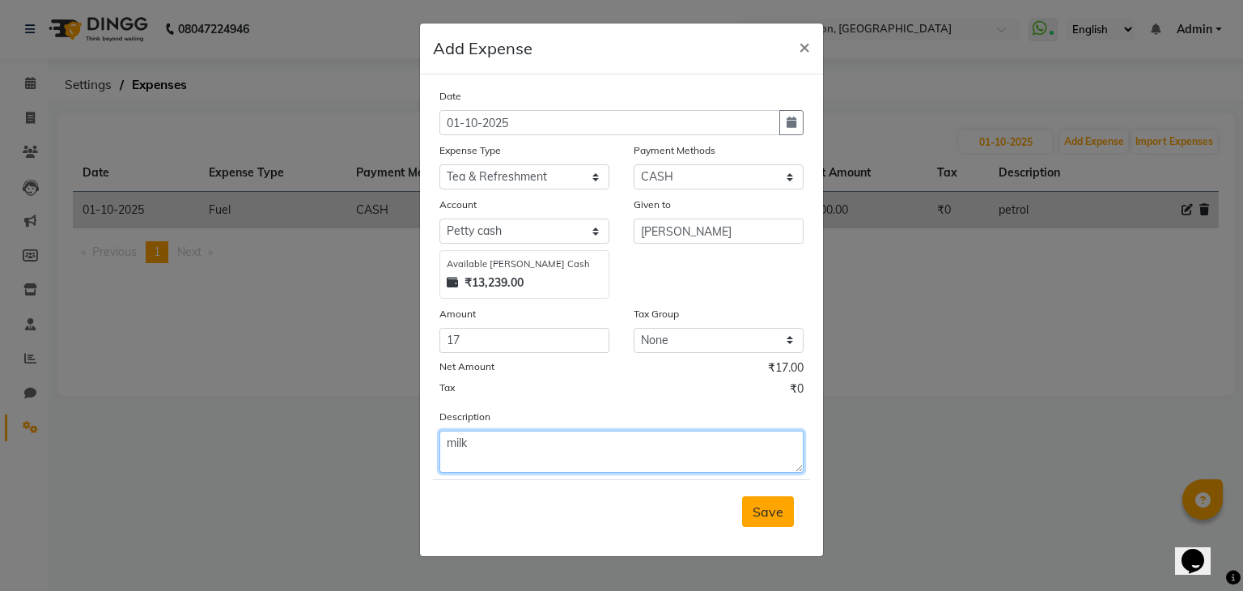
type textarea "milk"
click at [774, 515] on span "Save" at bounding box center [768, 511] width 31 height 16
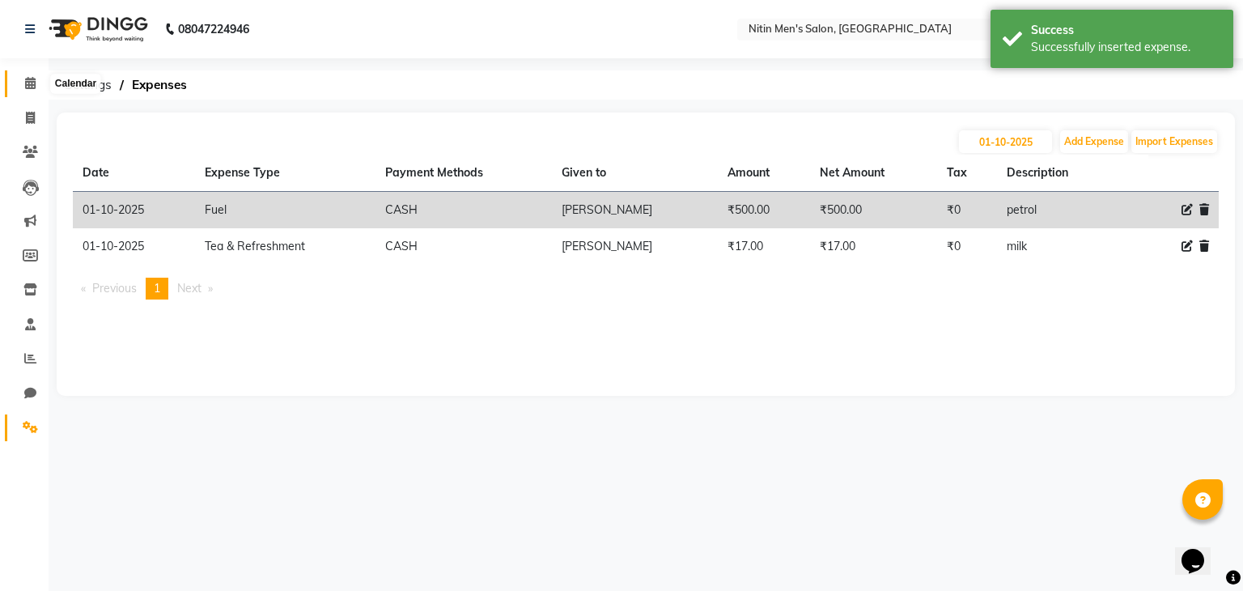
click at [39, 83] on span at bounding box center [30, 83] width 28 height 19
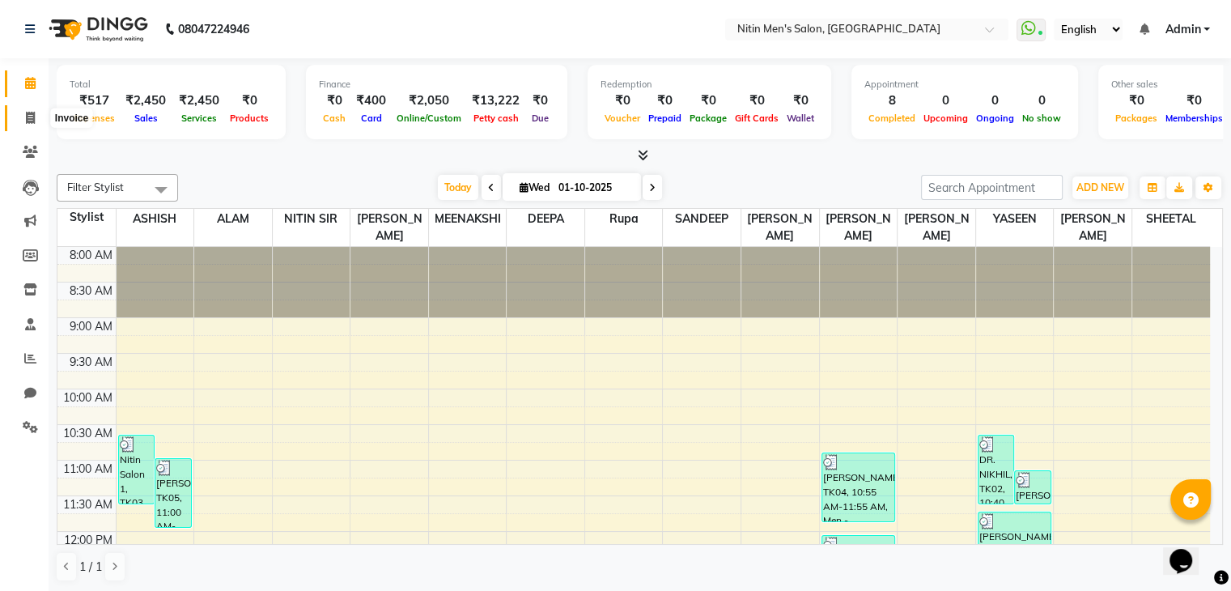
click at [19, 123] on span at bounding box center [30, 118] width 28 height 19
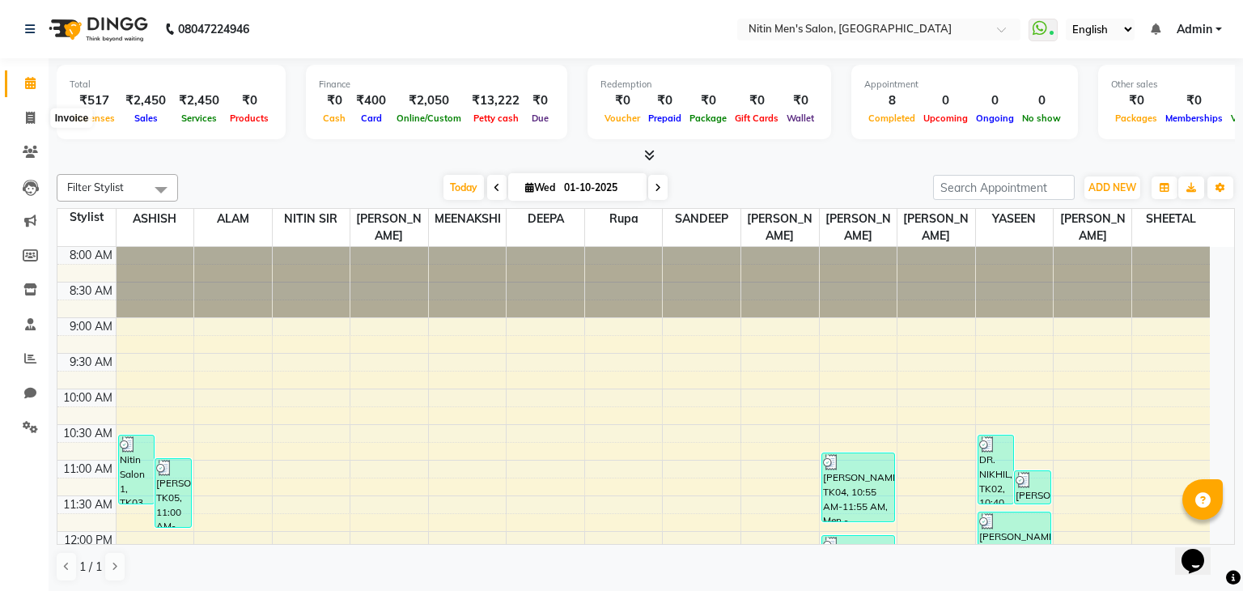
select select "7981"
select select "service"
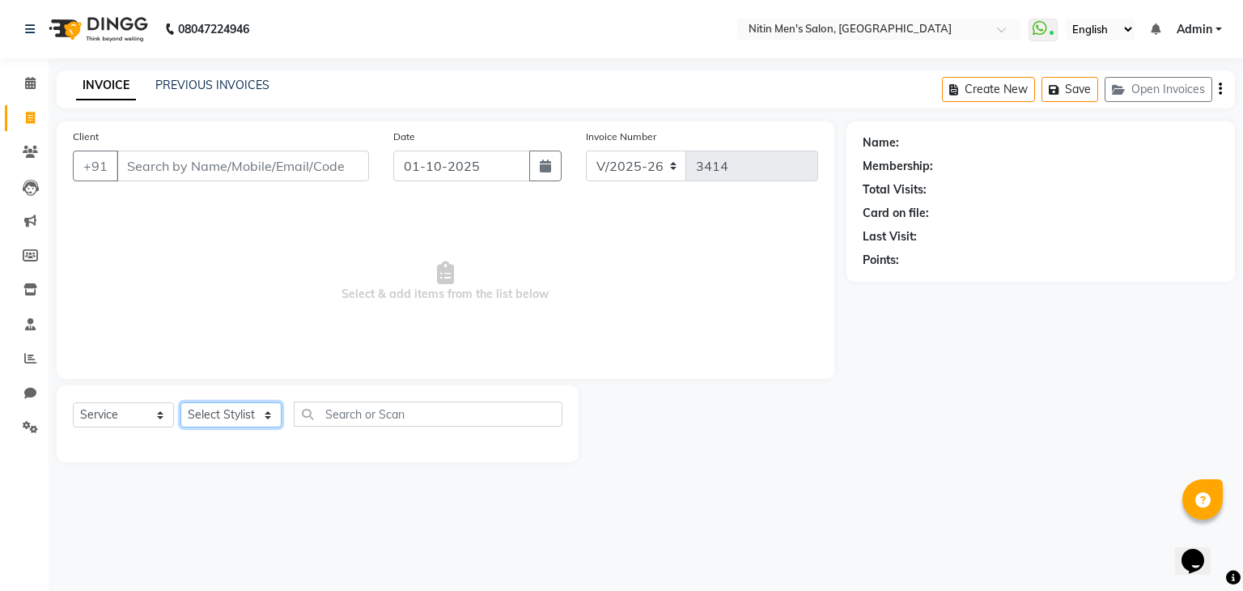
click at [244, 422] on select "Select Stylist [PERSON_NAME] DEEPA [PERSON_NAME] MEENAKSHI NITIN SIR [PERSON_NA…" at bounding box center [230, 414] width 101 height 25
click at [346, 175] on input "Client" at bounding box center [243, 166] width 252 height 31
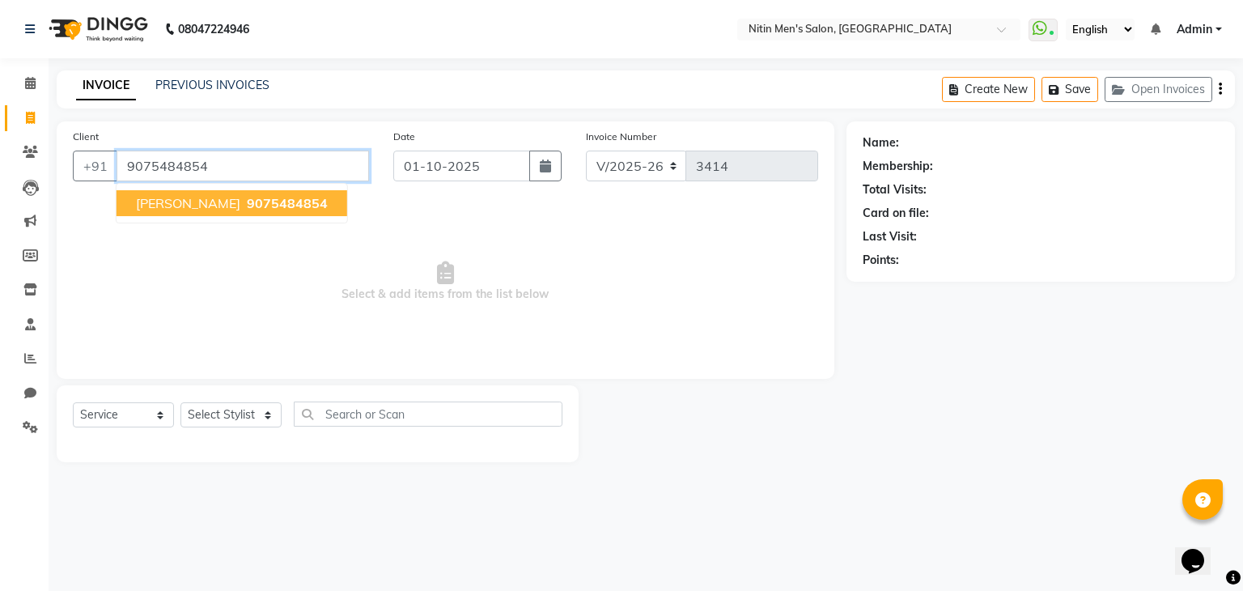
type input "9075484854"
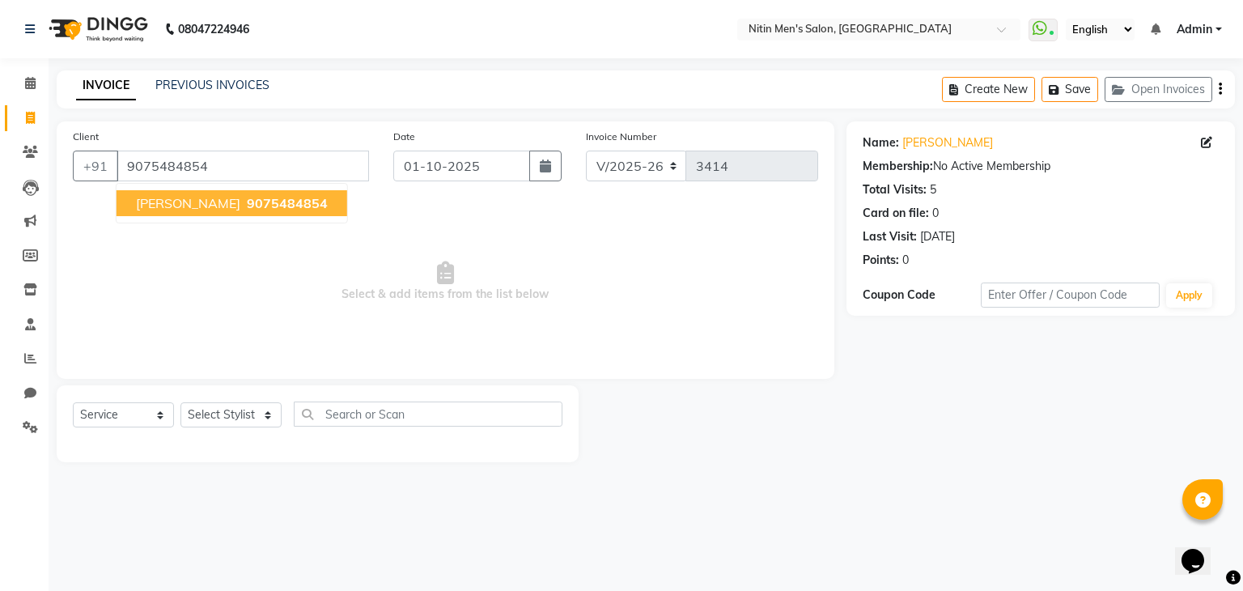
click at [258, 204] on span "9075484854" at bounding box center [287, 203] width 81 height 16
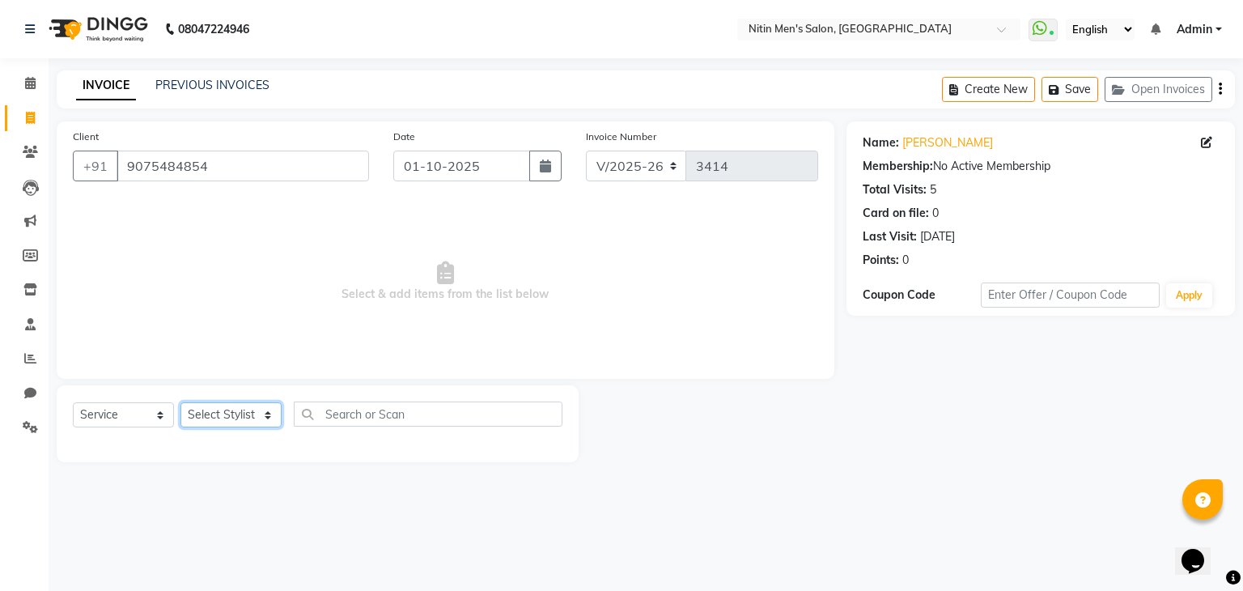
click at [237, 408] on select "Select Stylist [PERSON_NAME] DEEPA [PERSON_NAME] MEENAKSHI NITIN SIR [PERSON_NA…" at bounding box center [230, 414] width 101 height 25
select select "82599"
click at [180, 403] on select "Select Stylist [PERSON_NAME] DEEPA [PERSON_NAME] MEENAKSHI NITIN SIR [PERSON_NA…" at bounding box center [230, 414] width 101 height 25
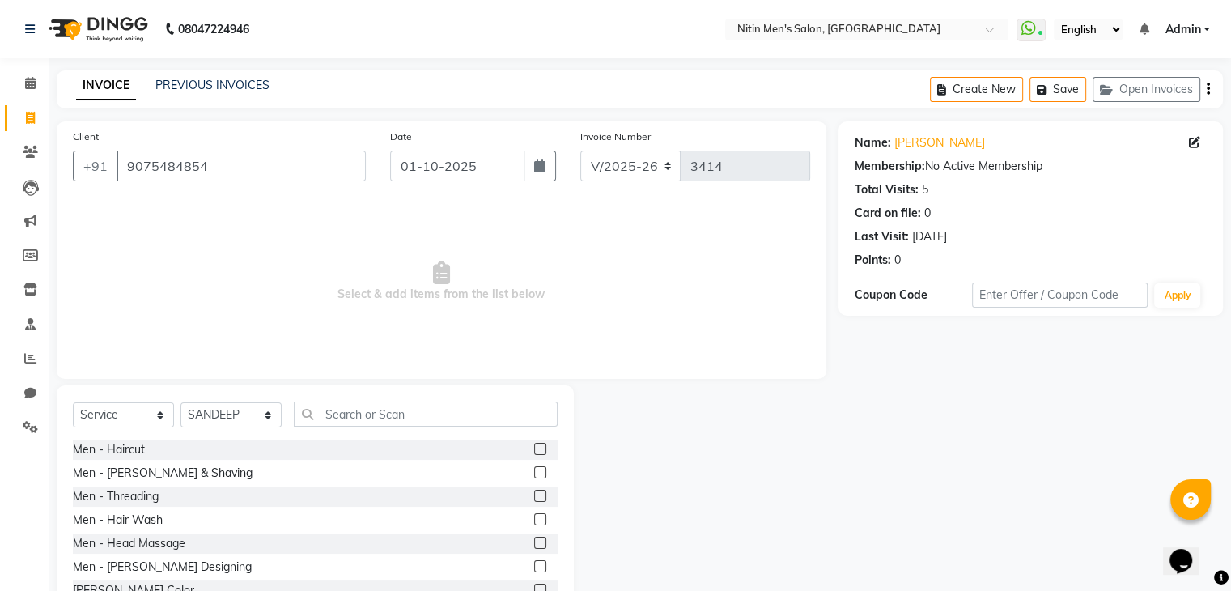
click at [534, 456] on div at bounding box center [539, 451] width 11 height 17
click at [534, 454] on label at bounding box center [540, 449] width 12 height 12
click at [534, 454] on input "checkbox" at bounding box center [539, 449] width 11 height 11
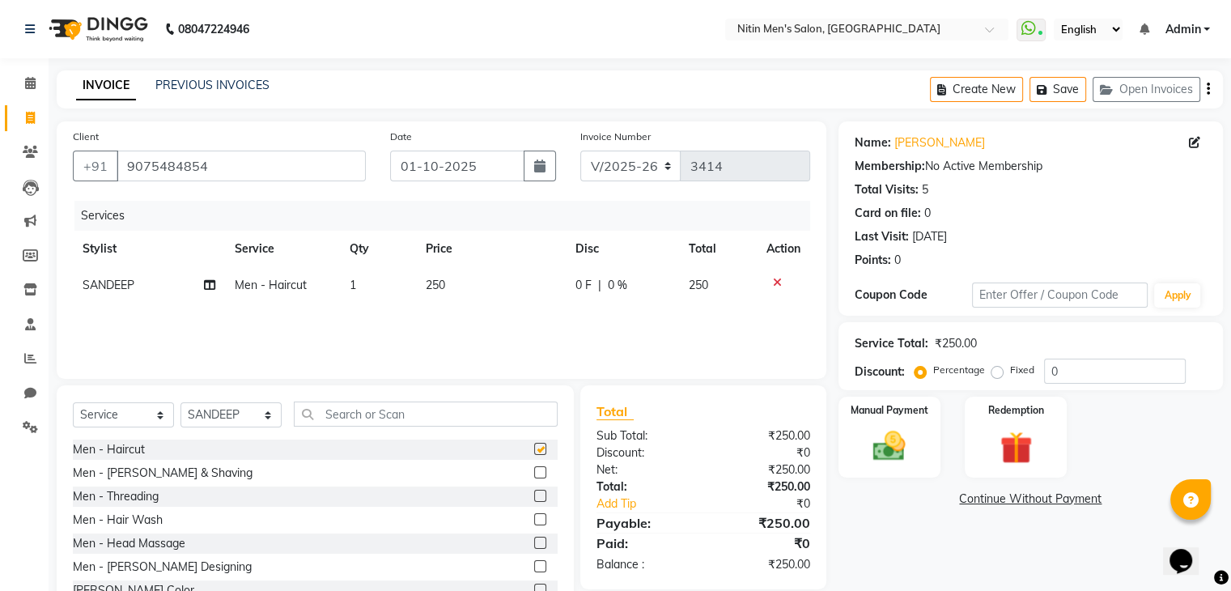
checkbox input "false"
click at [534, 475] on label at bounding box center [540, 472] width 12 height 12
click at [534, 475] on input "checkbox" at bounding box center [539, 473] width 11 height 11
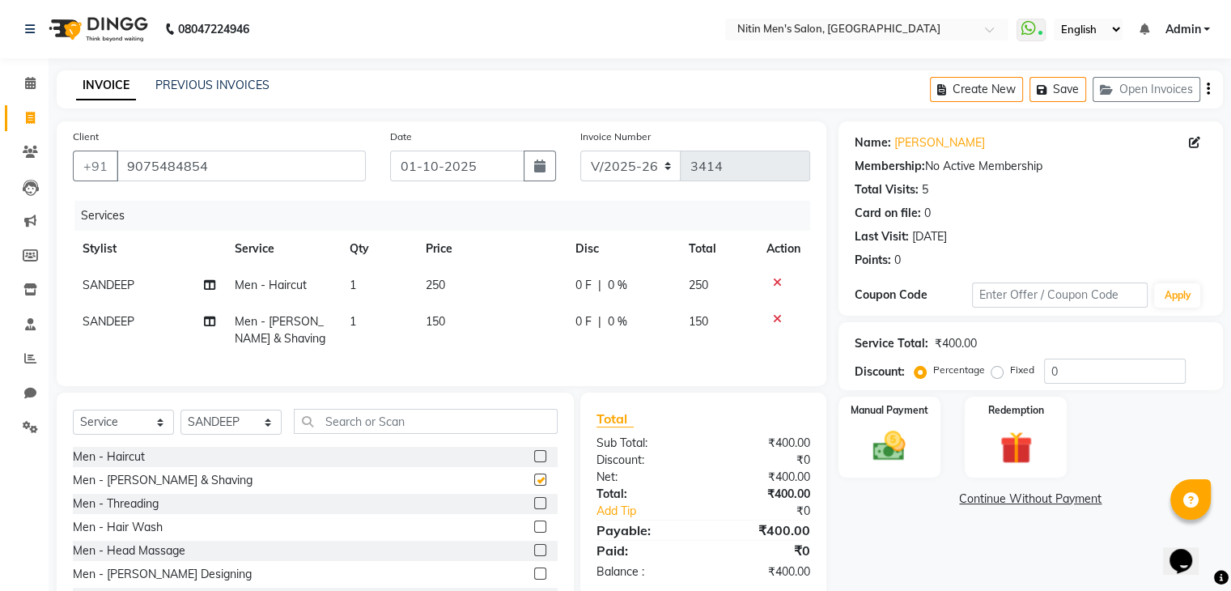
checkbox input "false"
click at [534, 533] on label at bounding box center [540, 526] width 12 height 12
click at [534, 533] on input "checkbox" at bounding box center [539, 527] width 11 height 11
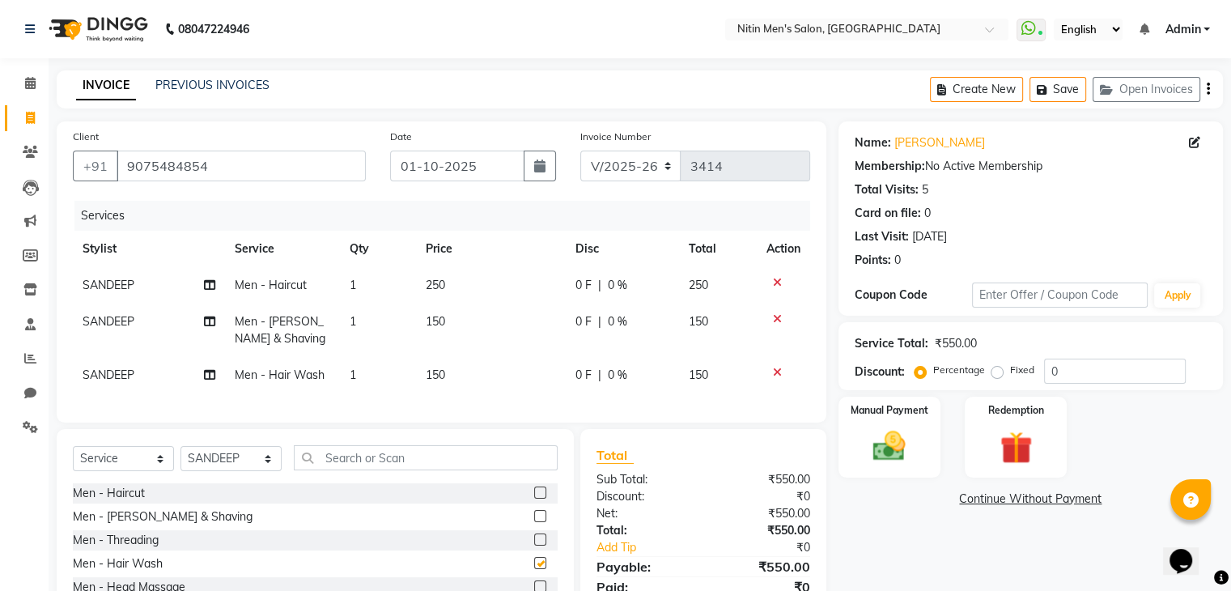
checkbox input "false"
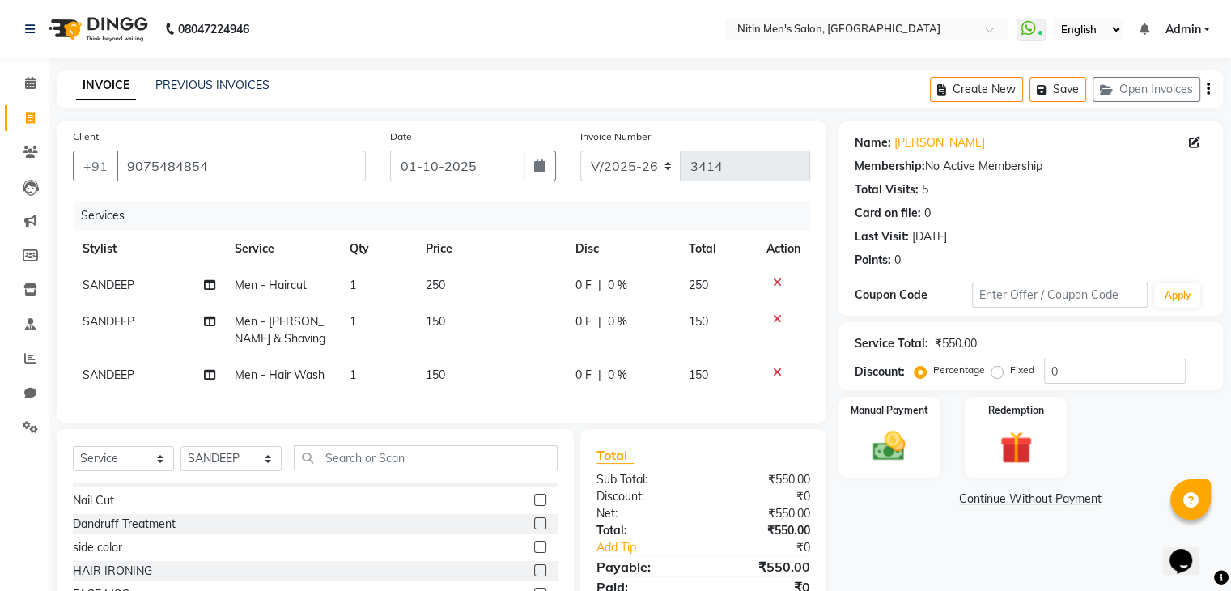
scroll to position [114, 0]
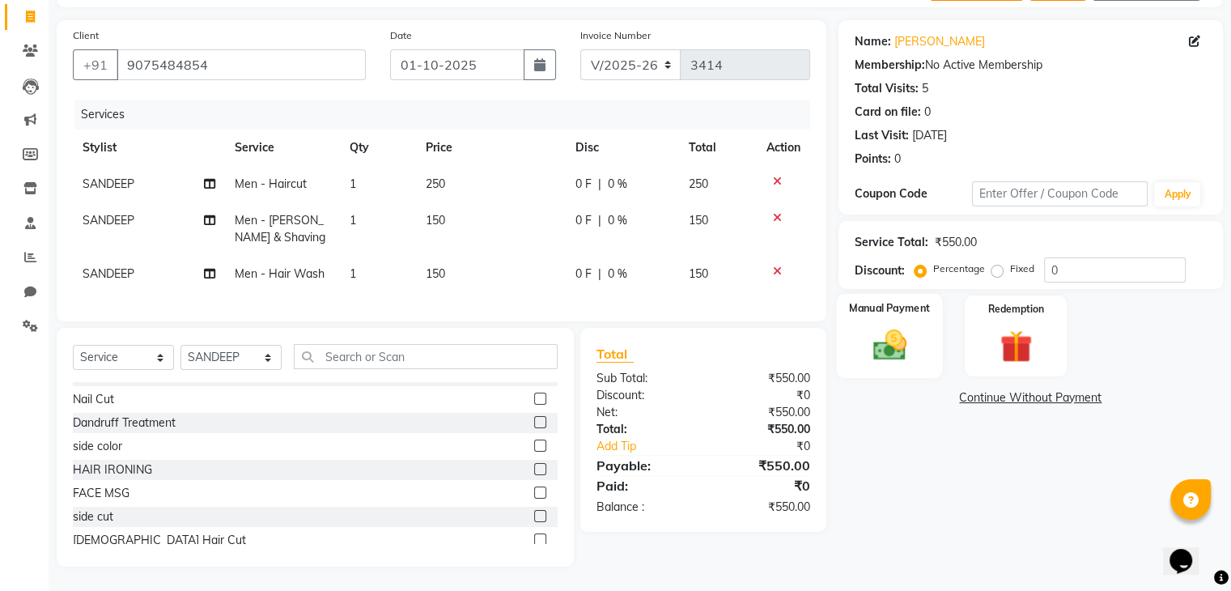
click at [903, 335] on img at bounding box center [889, 345] width 54 height 39
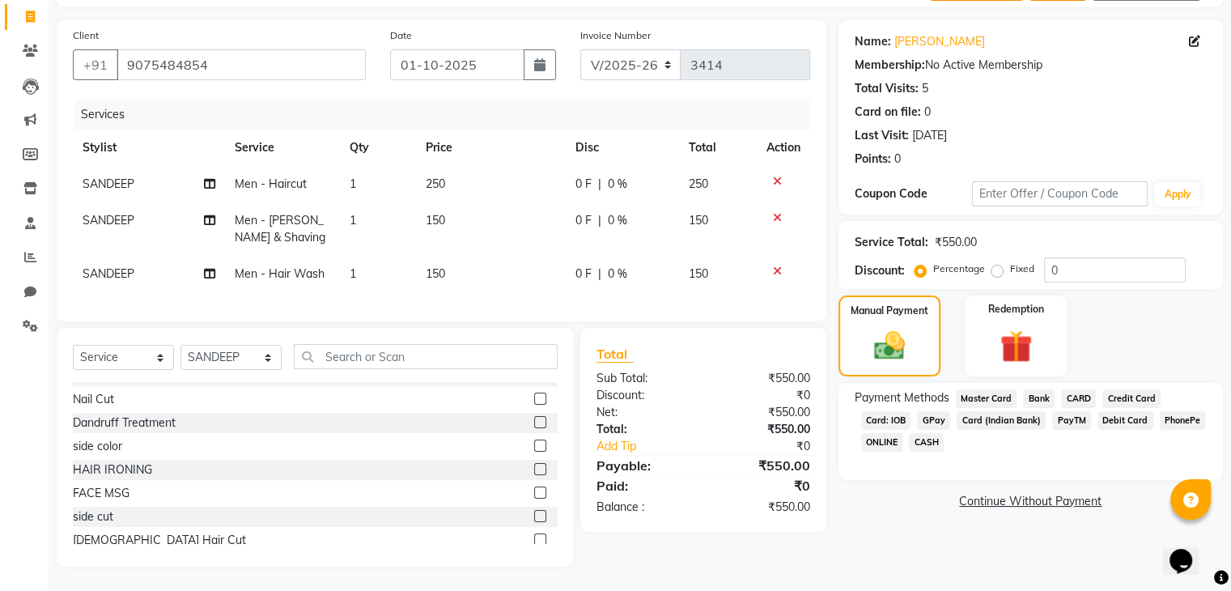
click at [926, 433] on span "CASH" at bounding box center [926, 442] width 35 height 19
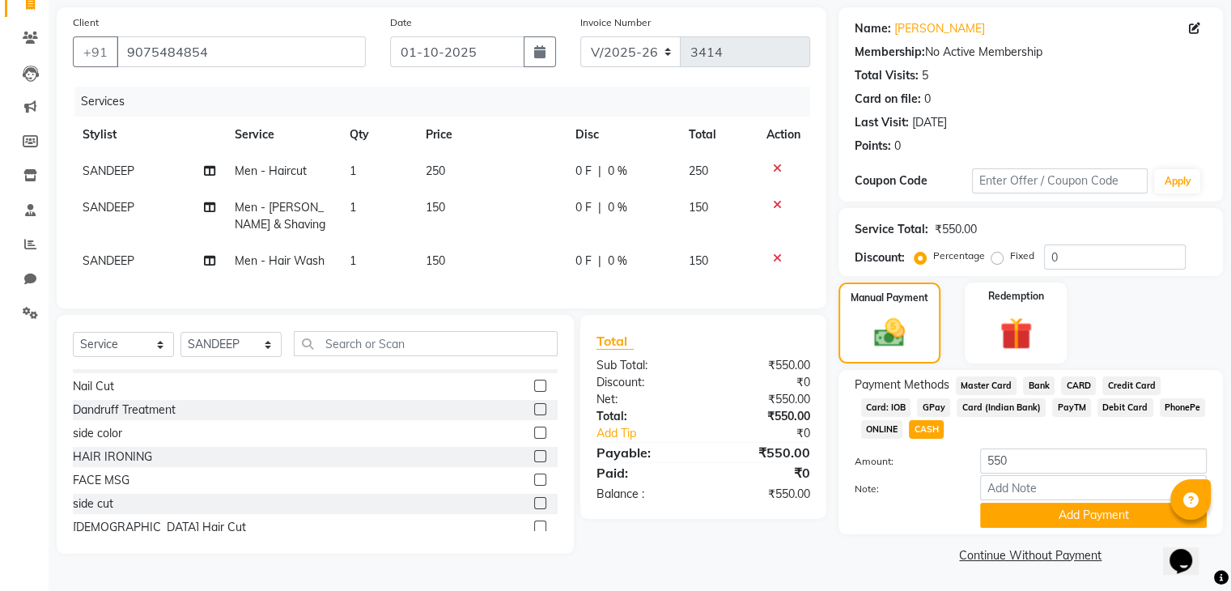
scroll to position [117, 0]
click at [1004, 515] on button "Add Payment" at bounding box center [1093, 514] width 227 height 25
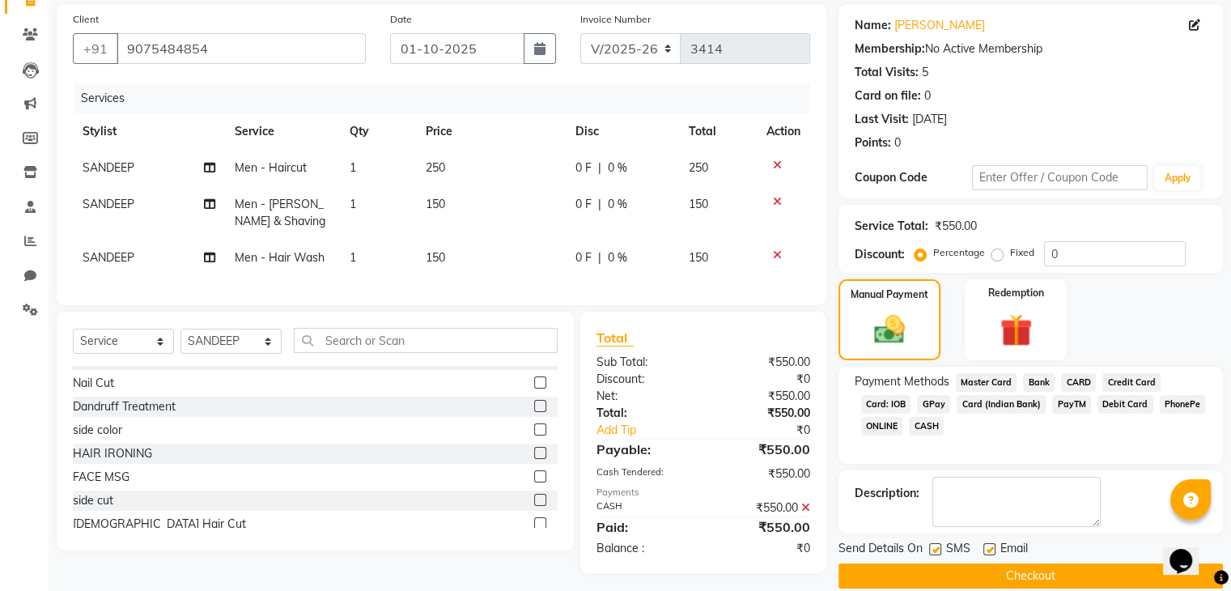
scroll to position [138, 0]
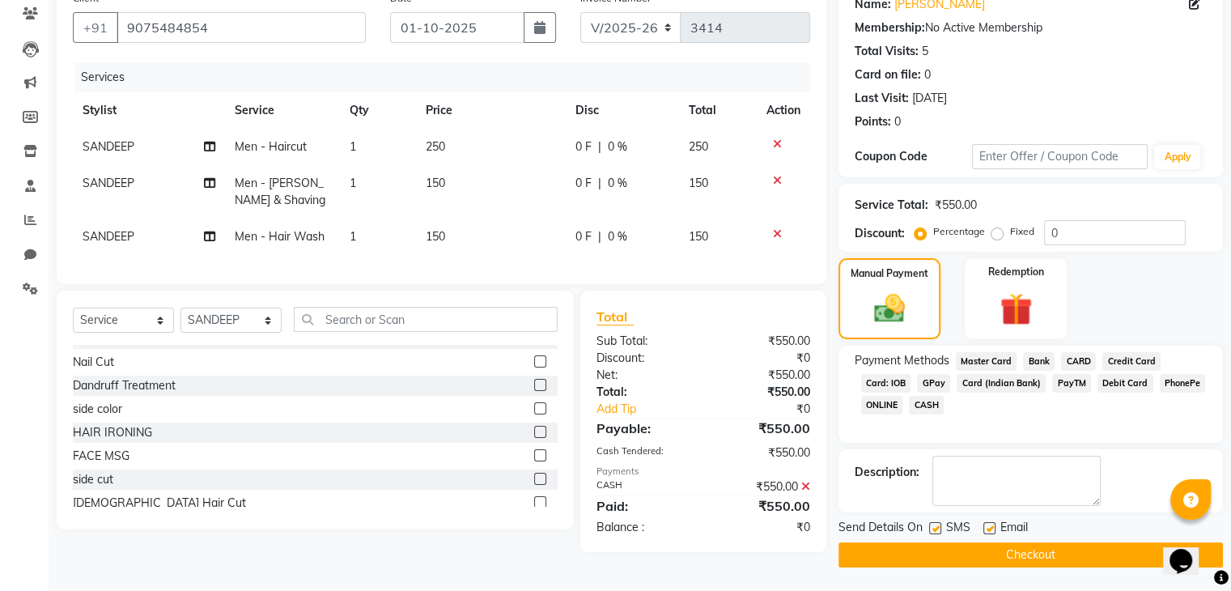
click at [992, 561] on button "Checkout" at bounding box center [1030, 554] width 384 height 25
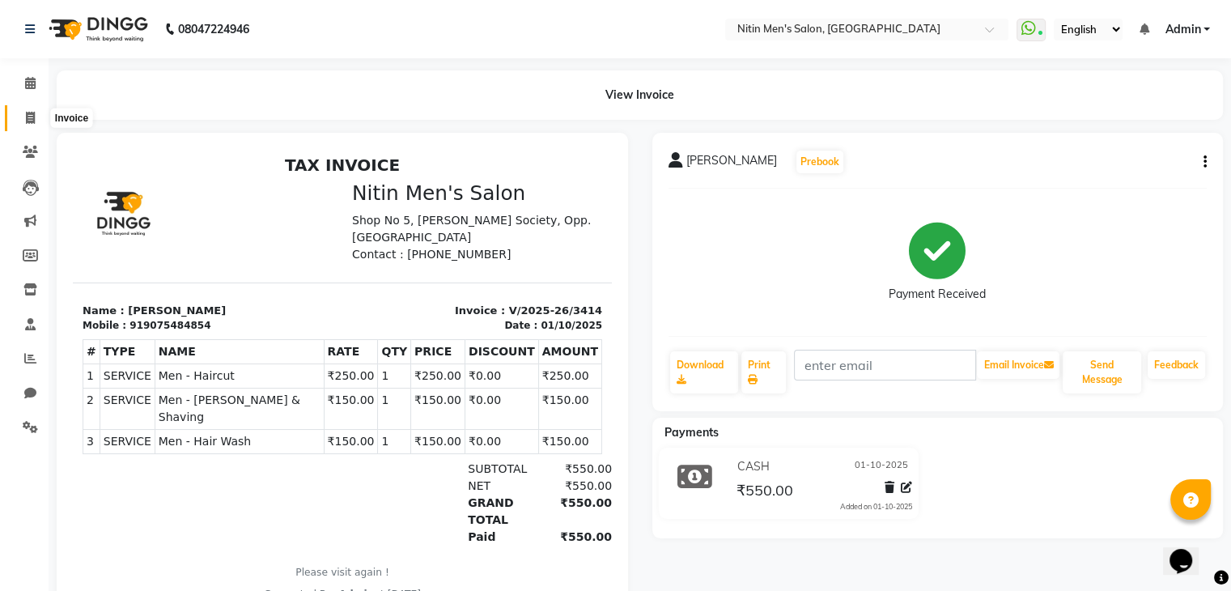
click at [33, 124] on icon at bounding box center [30, 118] width 9 height 12
select select "service"
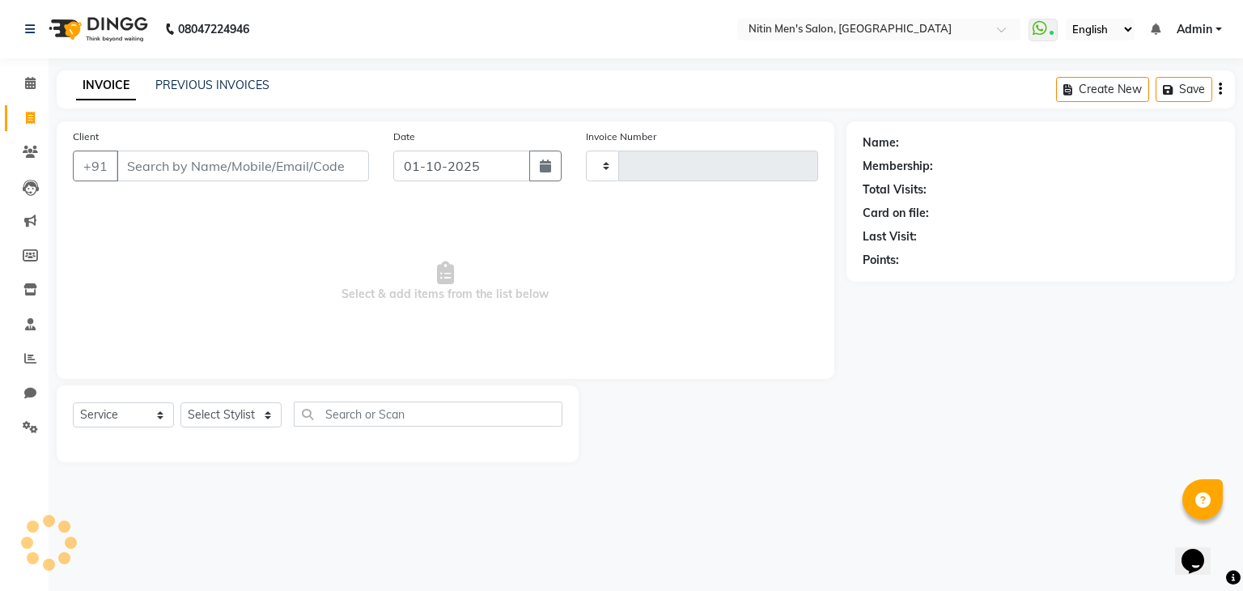
type input "3415"
select select "7981"
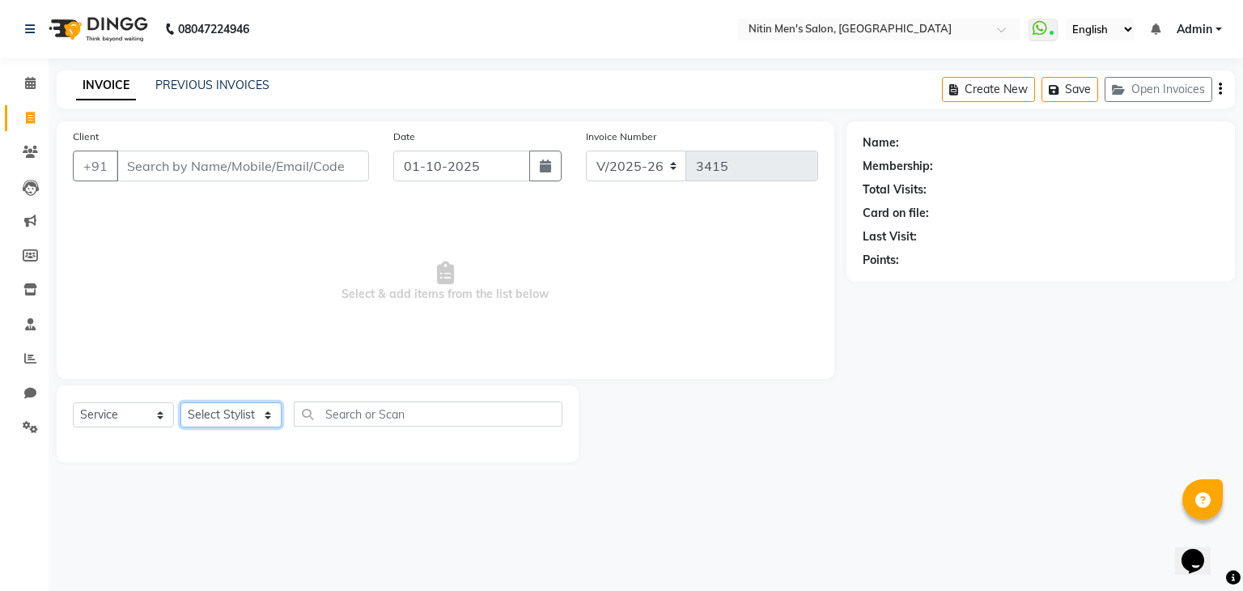
click at [251, 422] on select "Select Stylist [PERSON_NAME] DEEPA [PERSON_NAME] MEENAKSHI NITIN SIR [PERSON_NA…" at bounding box center [230, 414] width 101 height 25
select select "91720"
click at [180, 403] on select "Select Stylist [PERSON_NAME] DEEPA [PERSON_NAME] MEENAKSHI NITIN SIR [PERSON_NA…" at bounding box center [230, 414] width 101 height 25
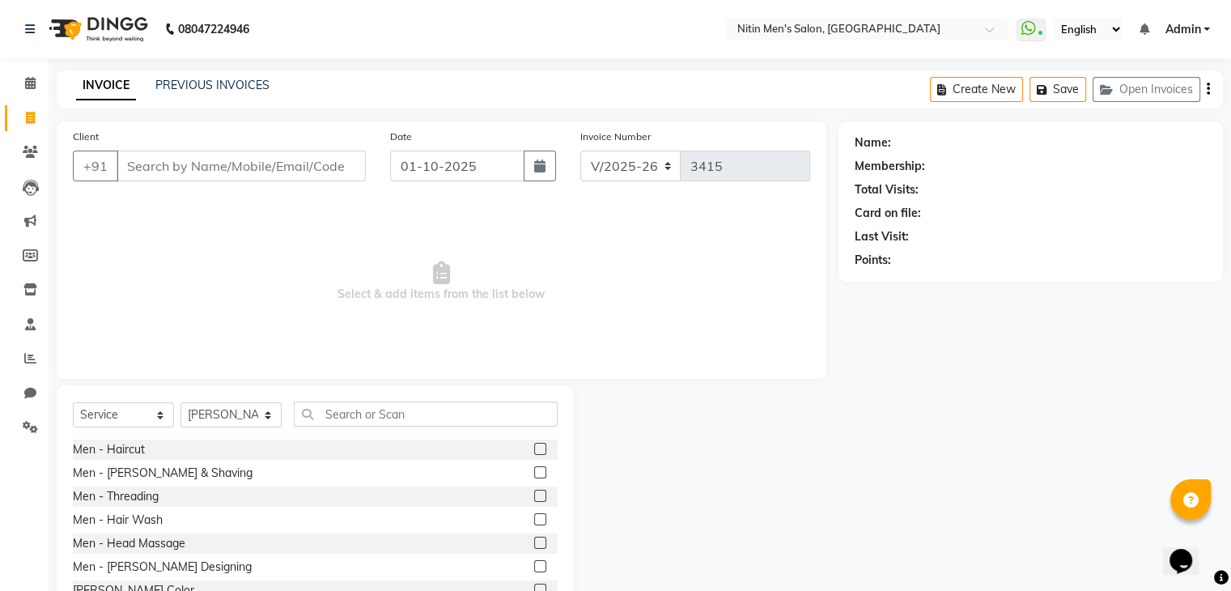
click at [534, 451] on label at bounding box center [540, 449] width 12 height 12
click at [534, 451] on input "checkbox" at bounding box center [539, 449] width 11 height 11
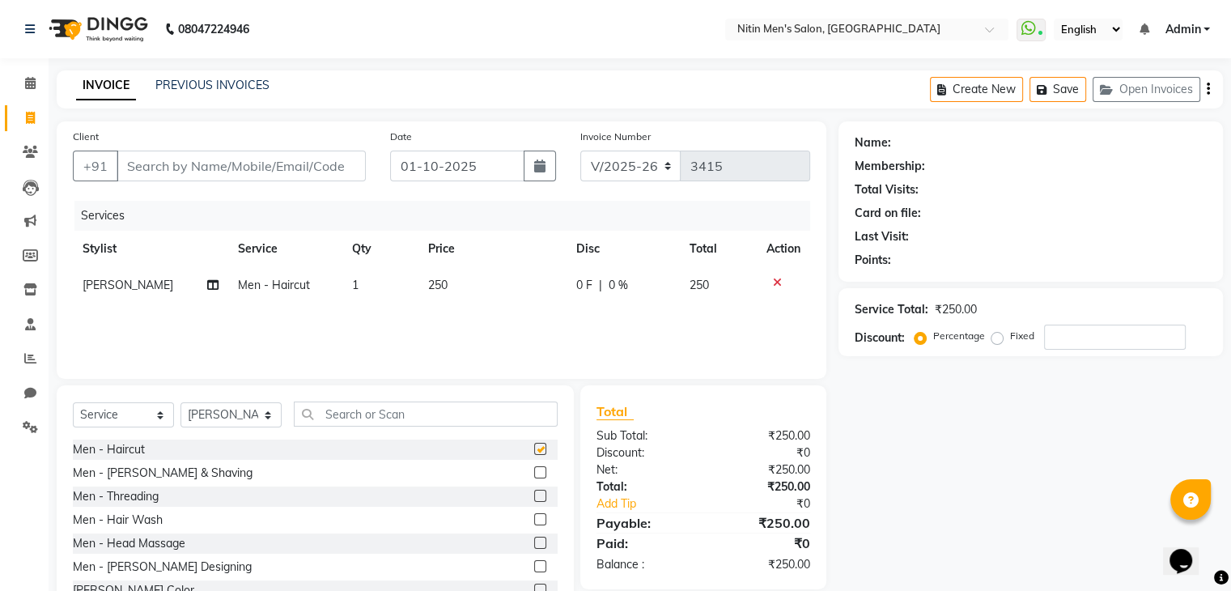
checkbox input "false"
click at [534, 467] on label at bounding box center [540, 472] width 12 height 12
click at [534, 468] on input "checkbox" at bounding box center [539, 473] width 11 height 11
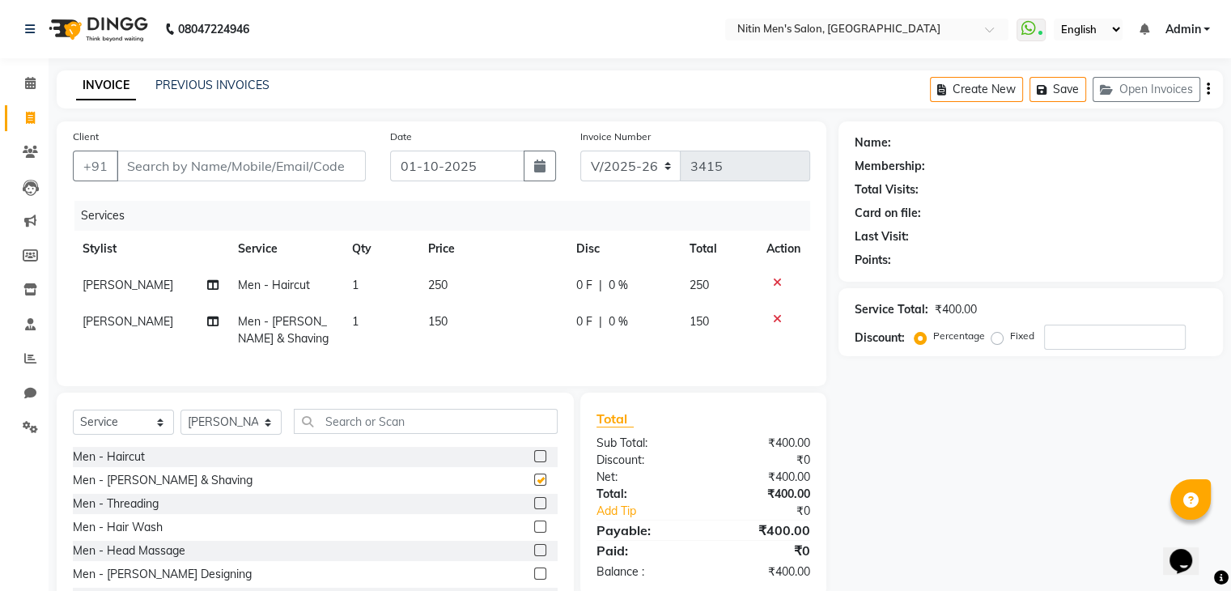
checkbox input "false"
click at [168, 162] on input "Client" at bounding box center [241, 166] width 249 height 31
type input "9"
type input "0"
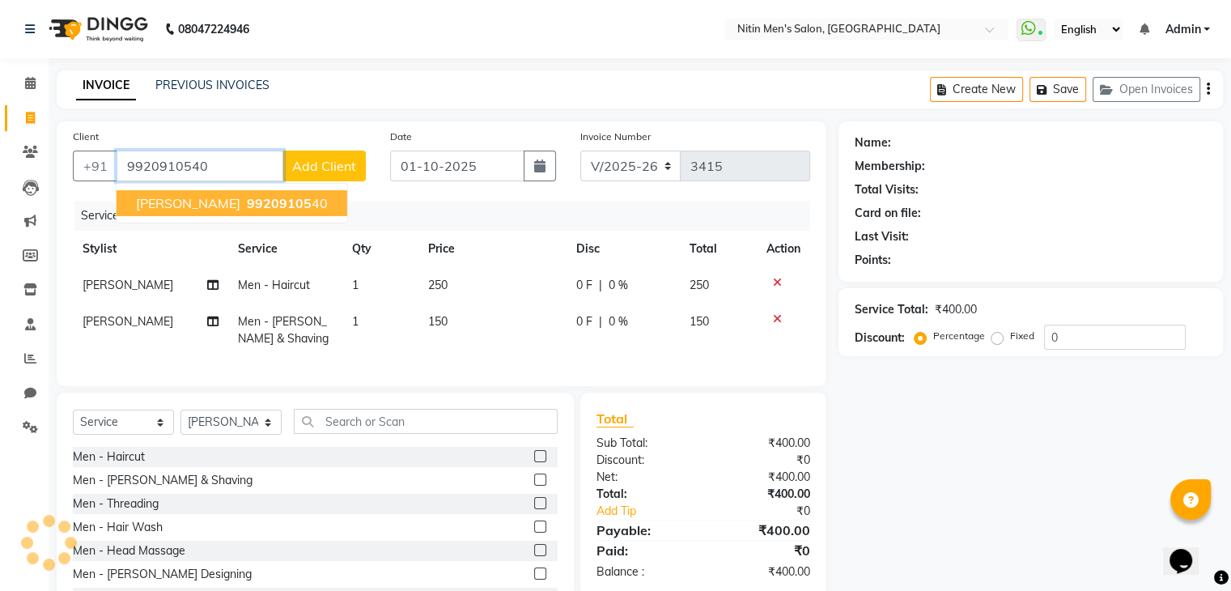
type input "9920910540"
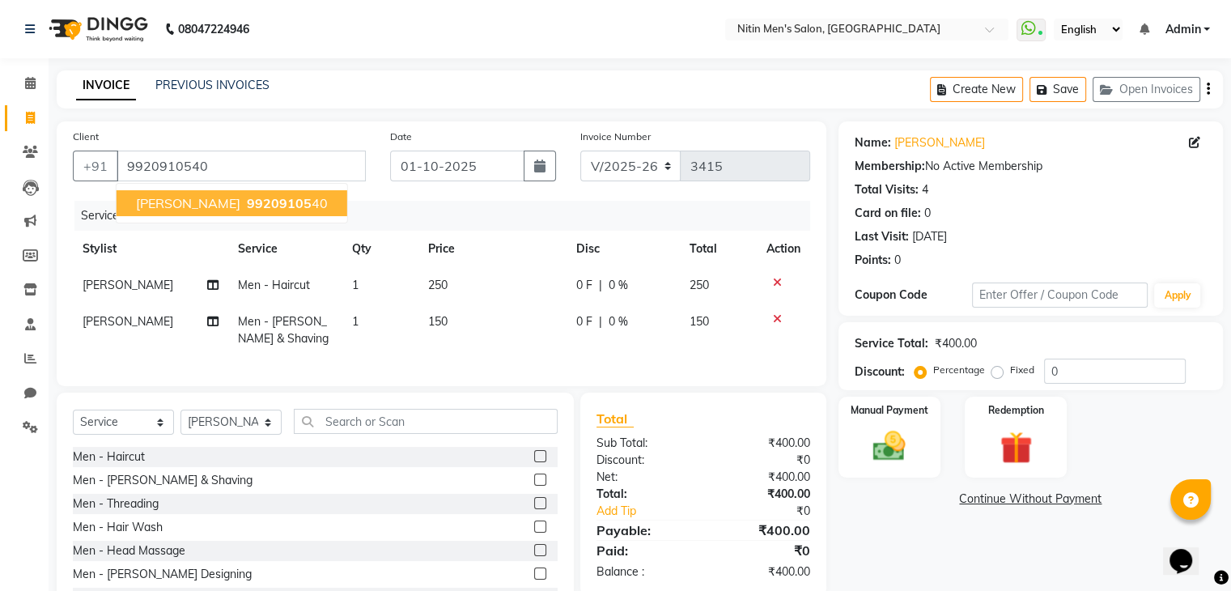
click at [176, 201] on span "[PERSON_NAME]" at bounding box center [188, 203] width 104 height 16
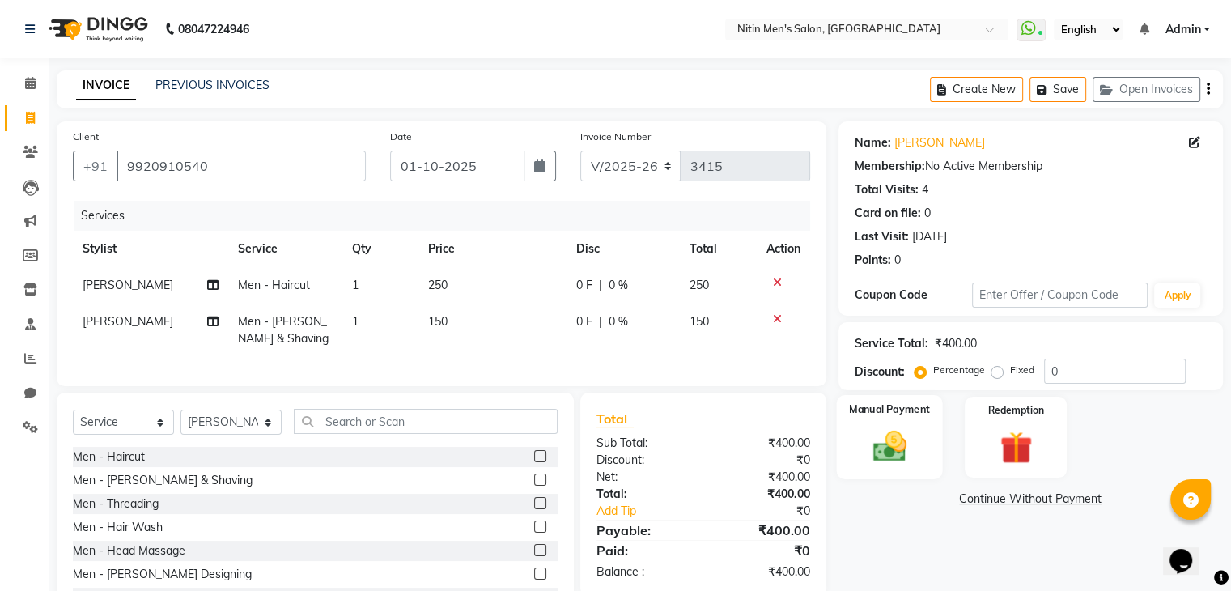
click at [868, 442] on img at bounding box center [889, 446] width 54 height 39
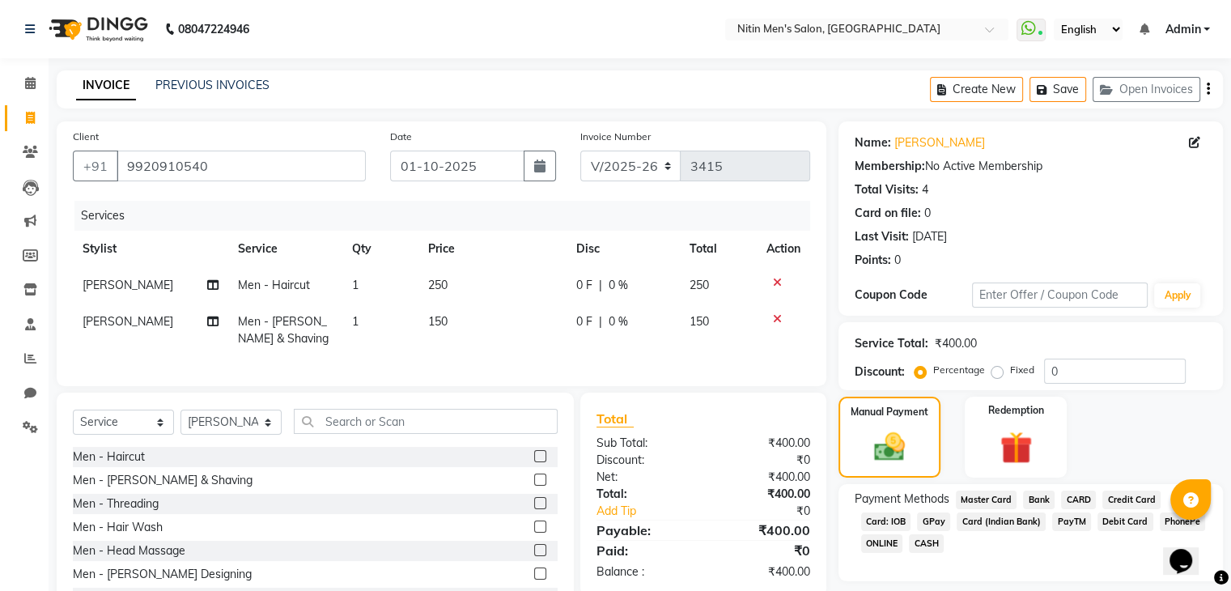
click at [931, 538] on span "CASH" at bounding box center [926, 543] width 35 height 19
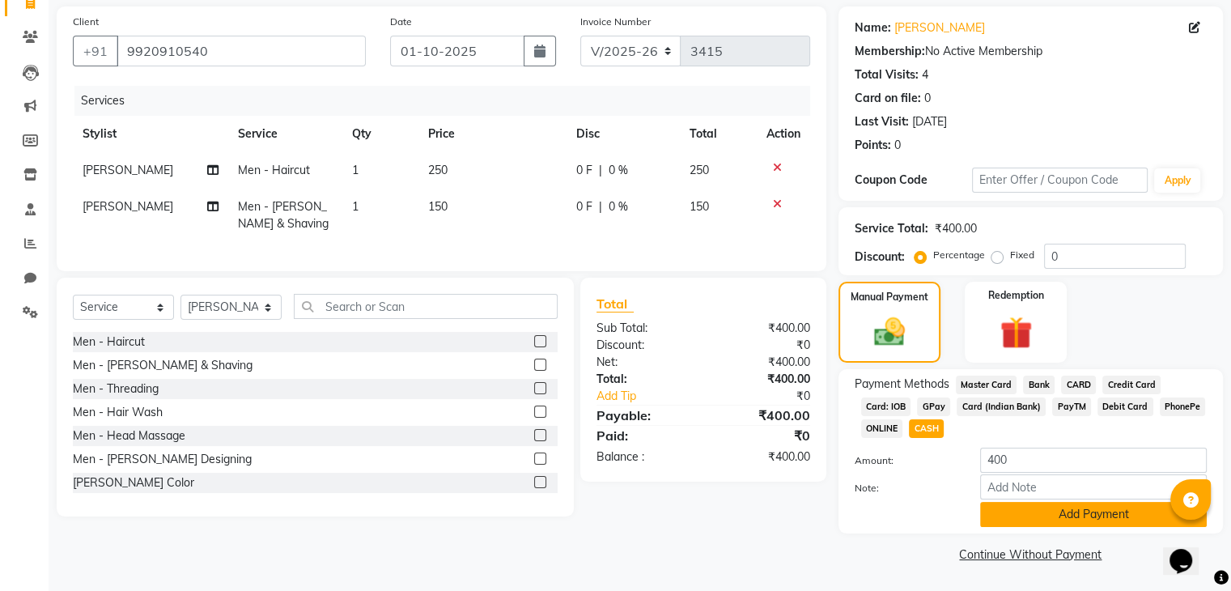
click at [1029, 516] on button "Add Payment" at bounding box center [1093, 514] width 227 height 25
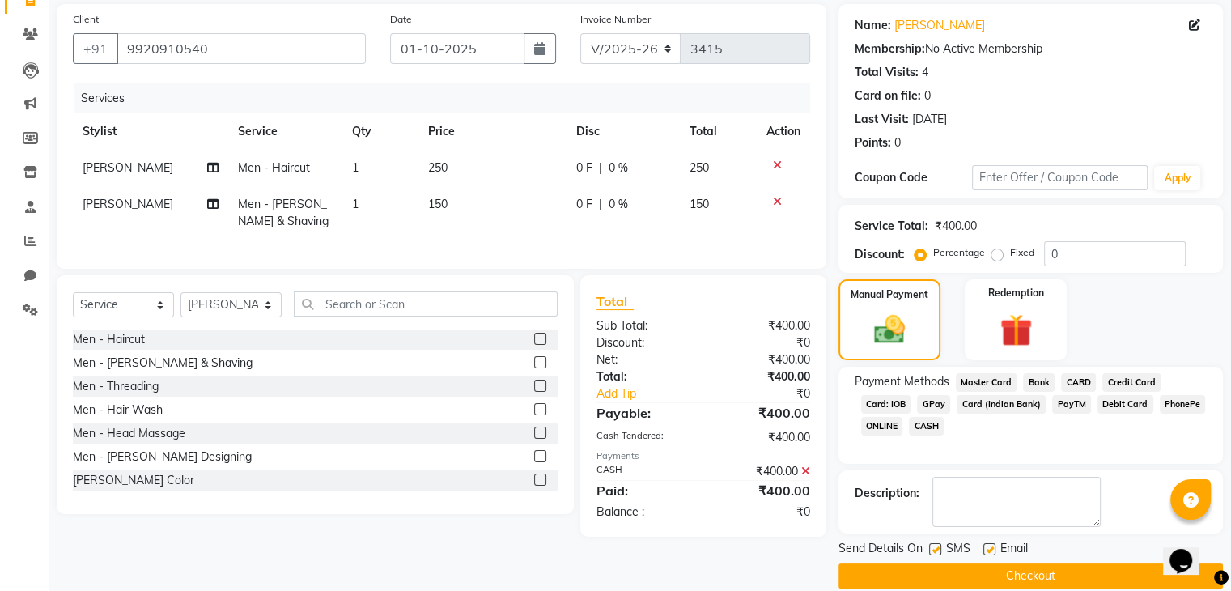
scroll to position [138, 0]
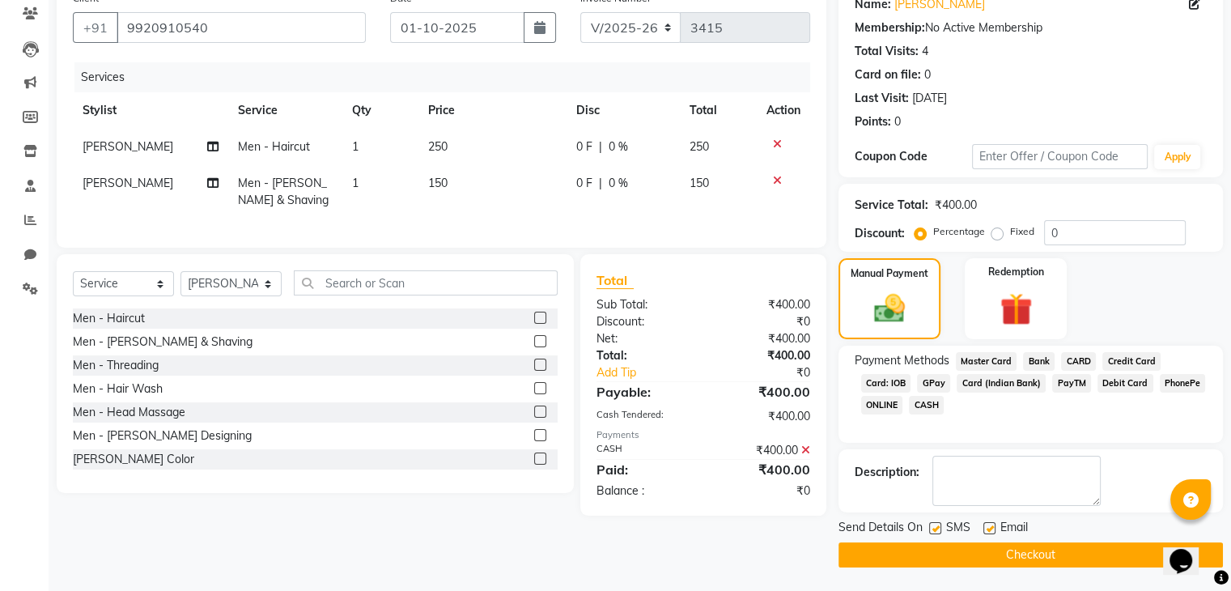
click at [1014, 545] on button "Checkout" at bounding box center [1030, 554] width 384 height 25
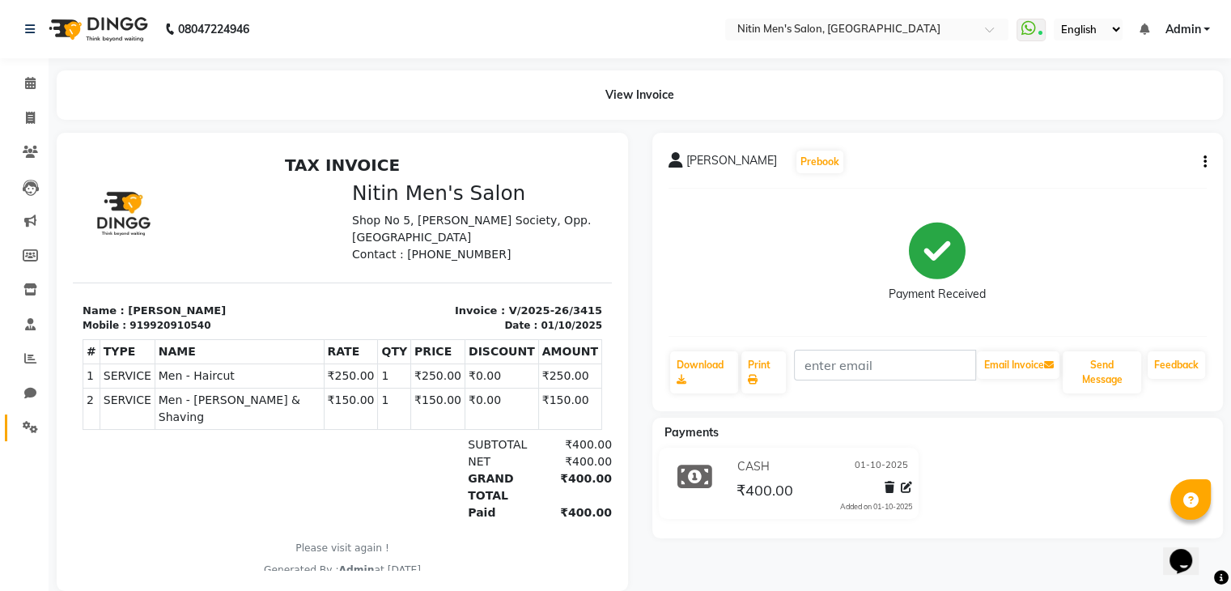
click at [36, 415] on link "Settings" at bounding box center [24, 427] width 39 height 27
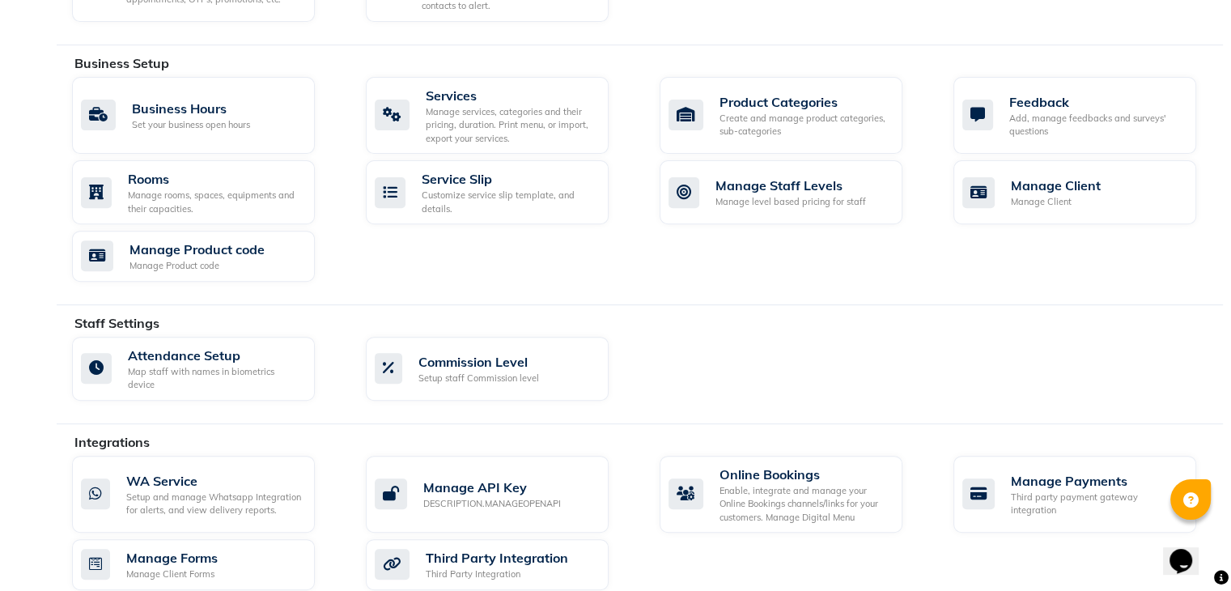
scroll to position [589, 0]
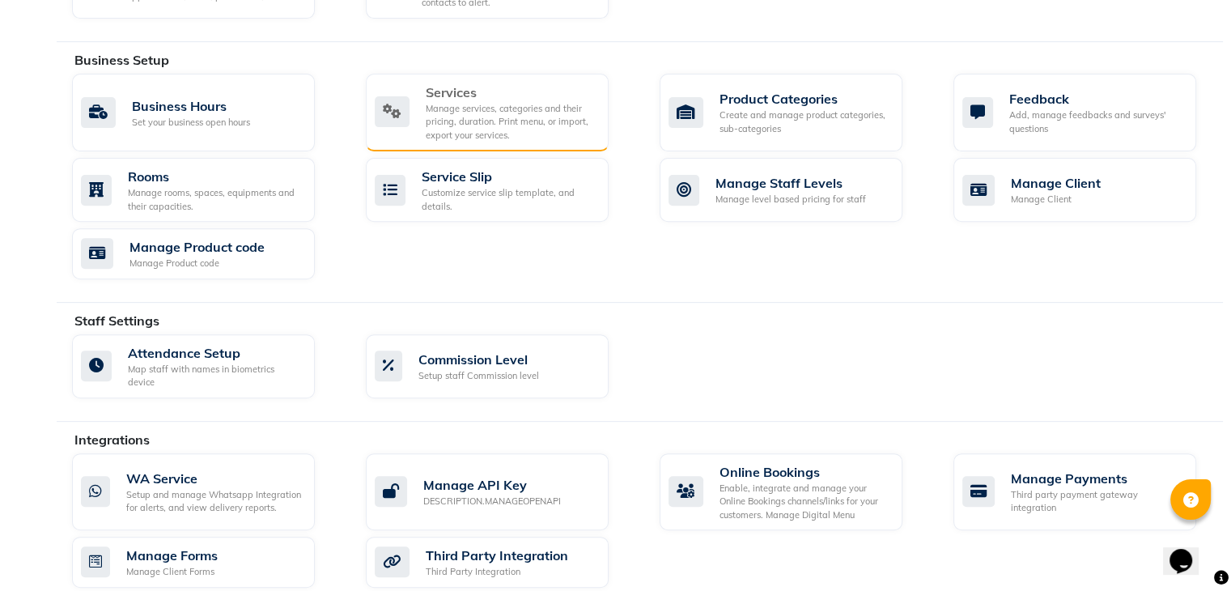
click at [533, 88] on div "Services" at bounding box center [511, 92] width 170 height 19
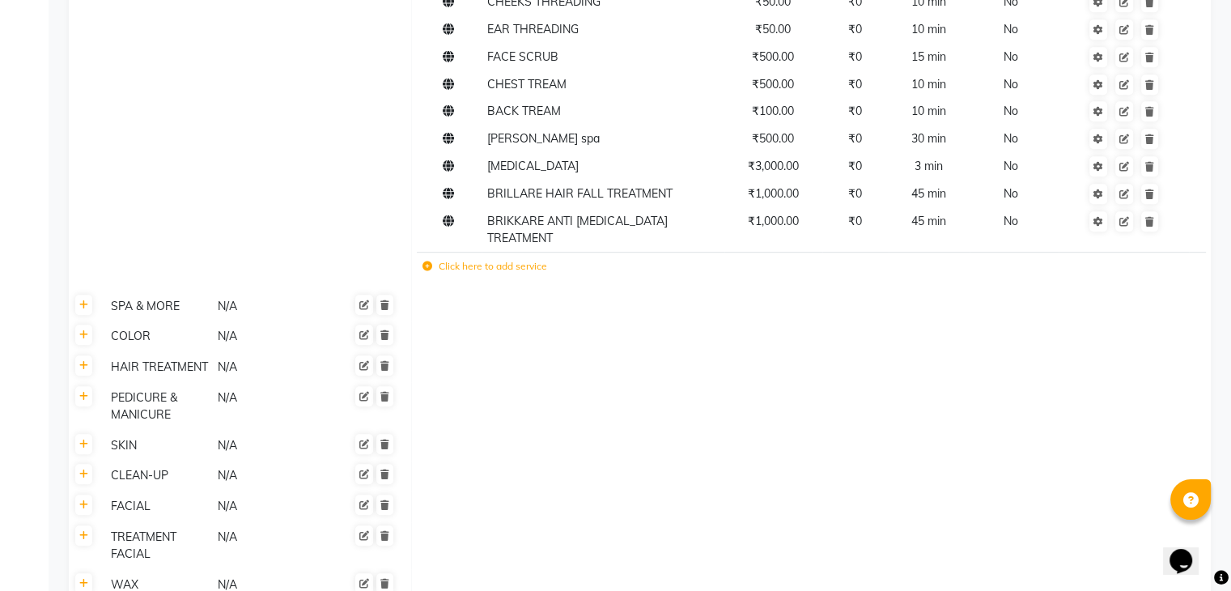
scroll to position [929, 0]
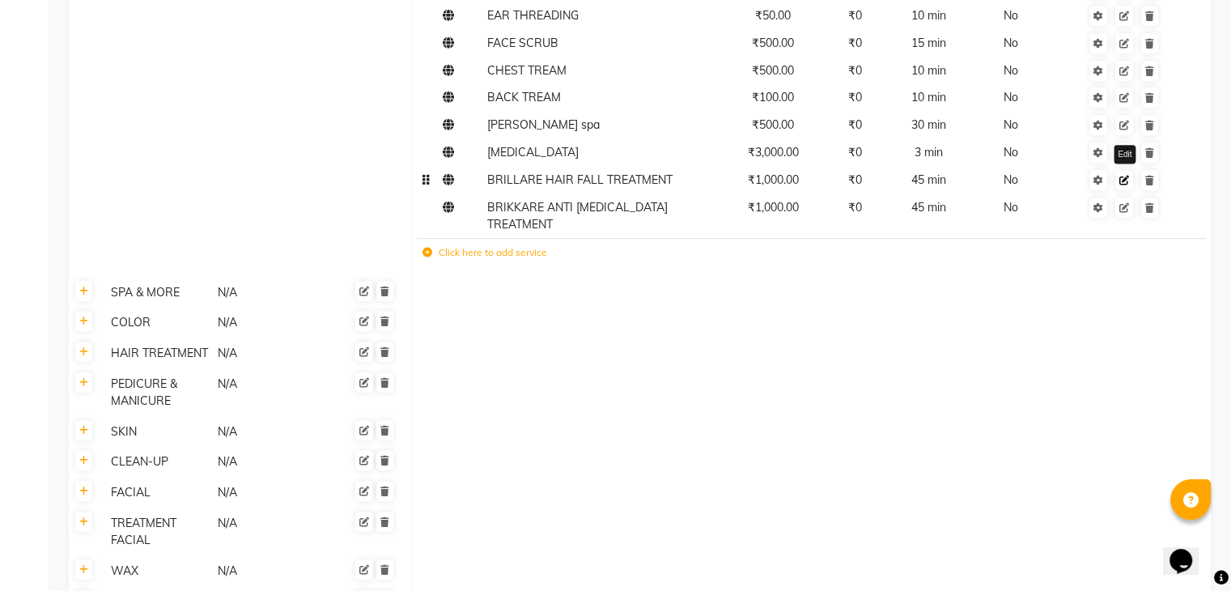
click at [1123, 190] on link at bounding box center [1124, 180] width 18 height 20
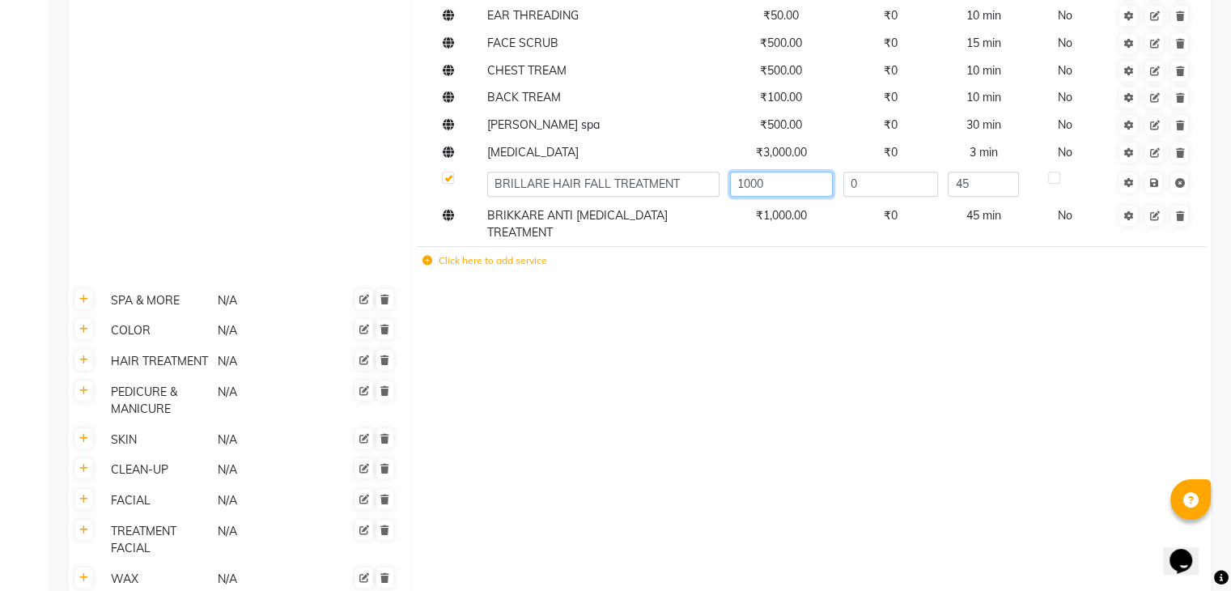
click at [748, 192] on input "1000" at bounding box center [781, 184] width 103 height 25
type input "800"
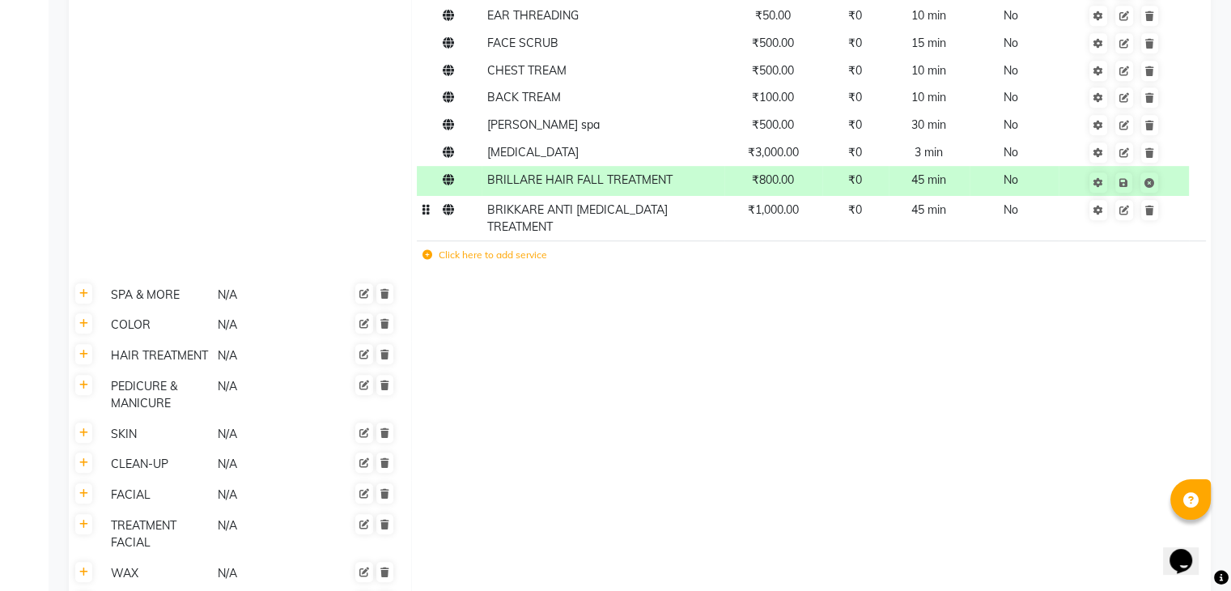
click at [1128, 215] on icon at bounding box center [1124, 211] width 10 height 10
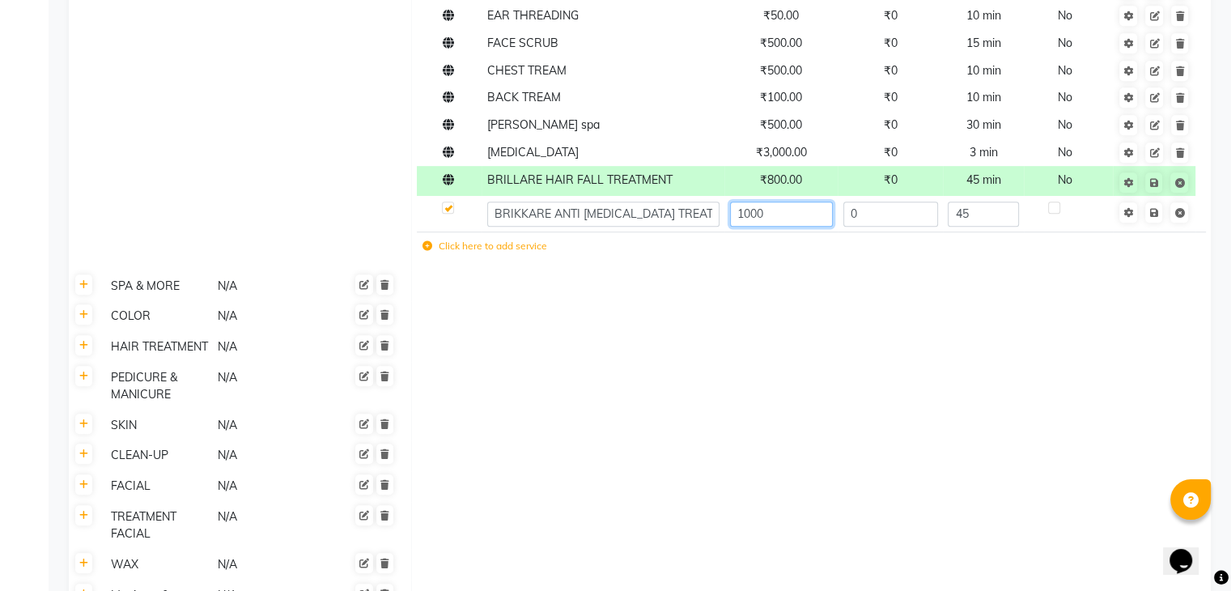
click at [764, 224] on input "1000" at bounding box center [781, 214] width 103 height 25
type input "800"
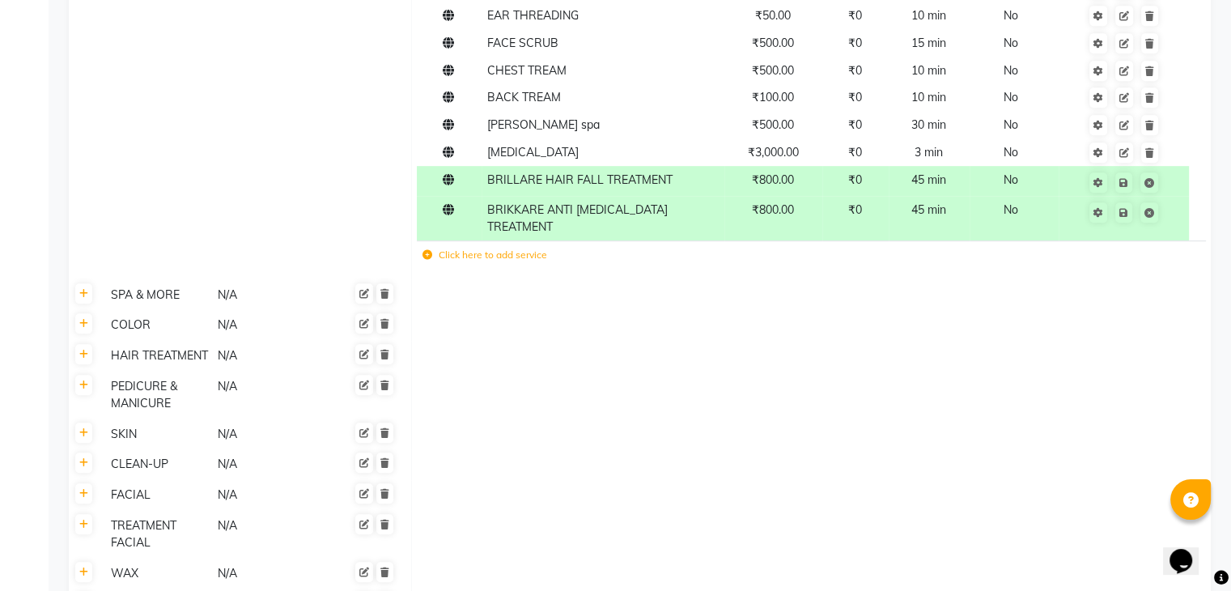
click at [868, 320] on td at bounding box center [811, 325] width 800 height 31
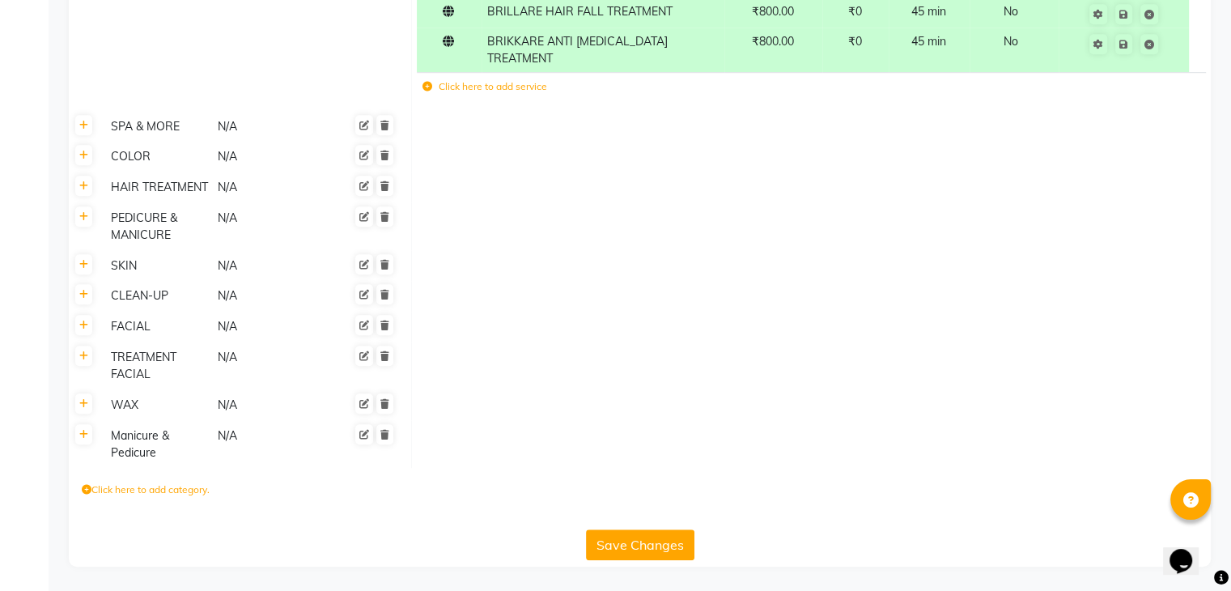
click at [667, 545] on button "Save Changes" at bounding box center [640, 544] width 108 height 31
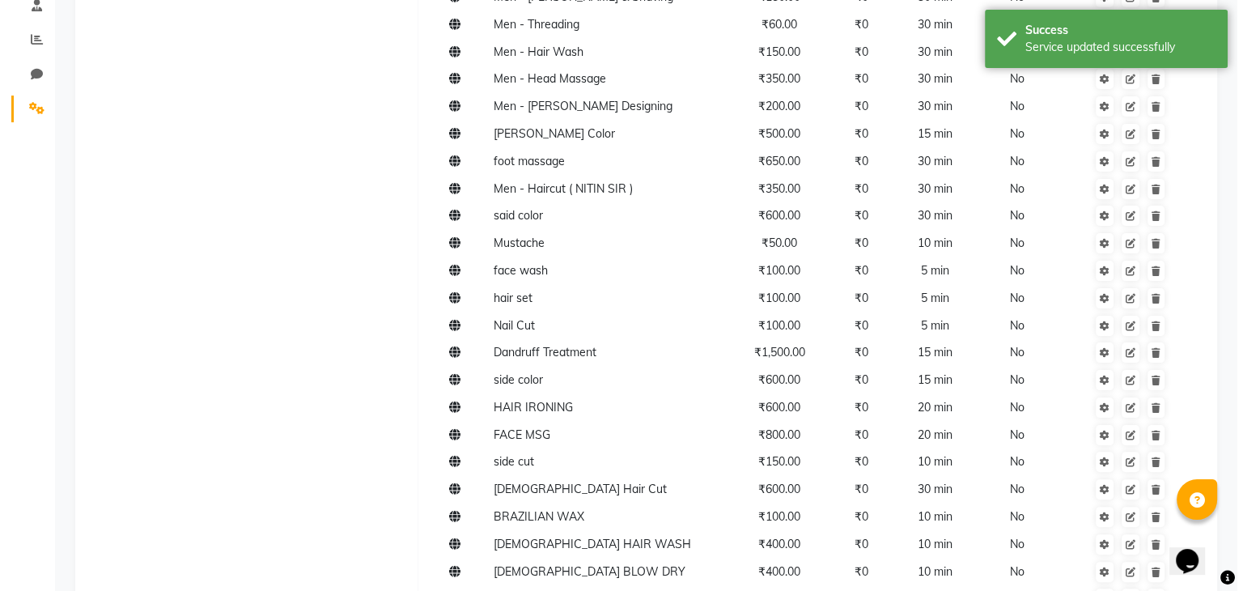
scroll to position [0, 0]
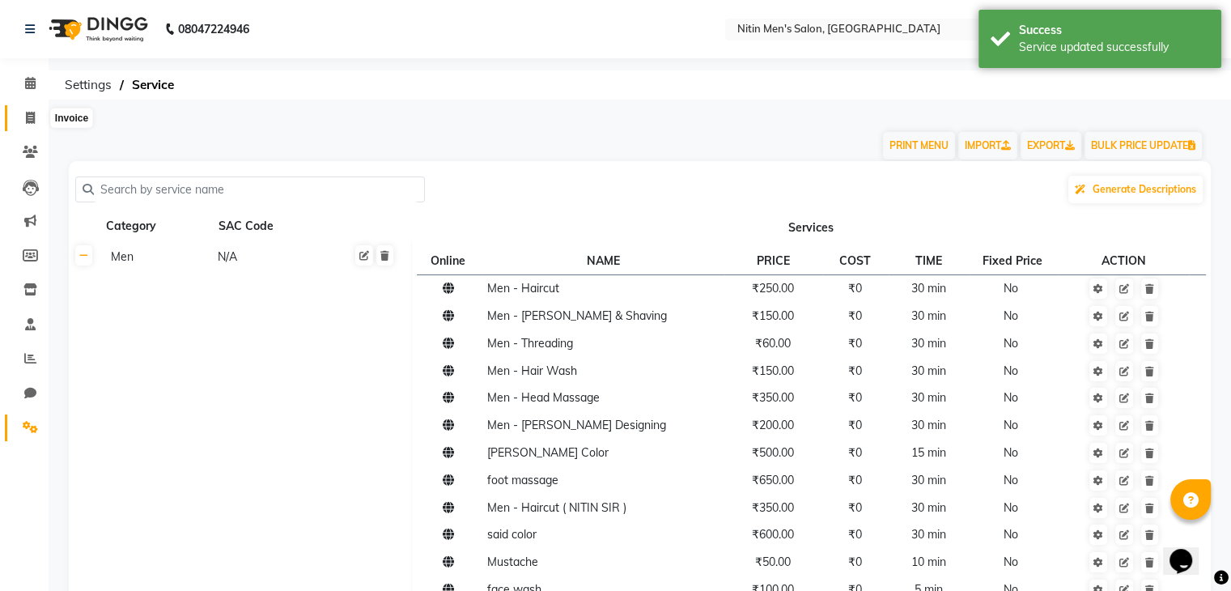
click at [16, 125] on span at bounding box center [30, 118] width 28 height 19
select select "service"
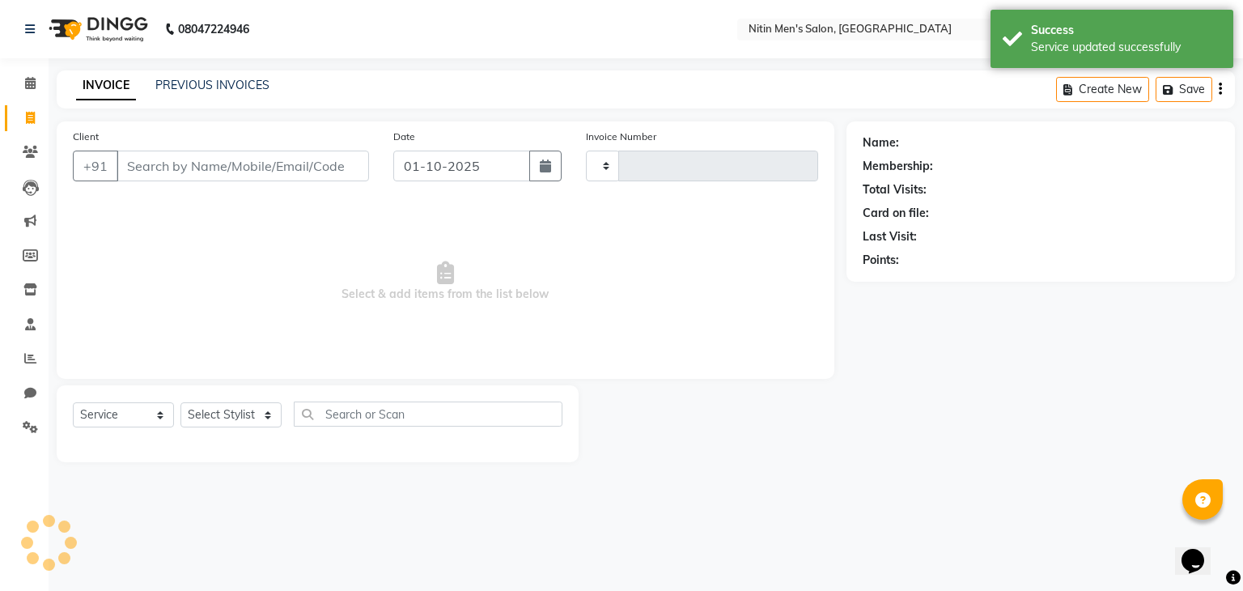
type input "3416"
select select "7981"
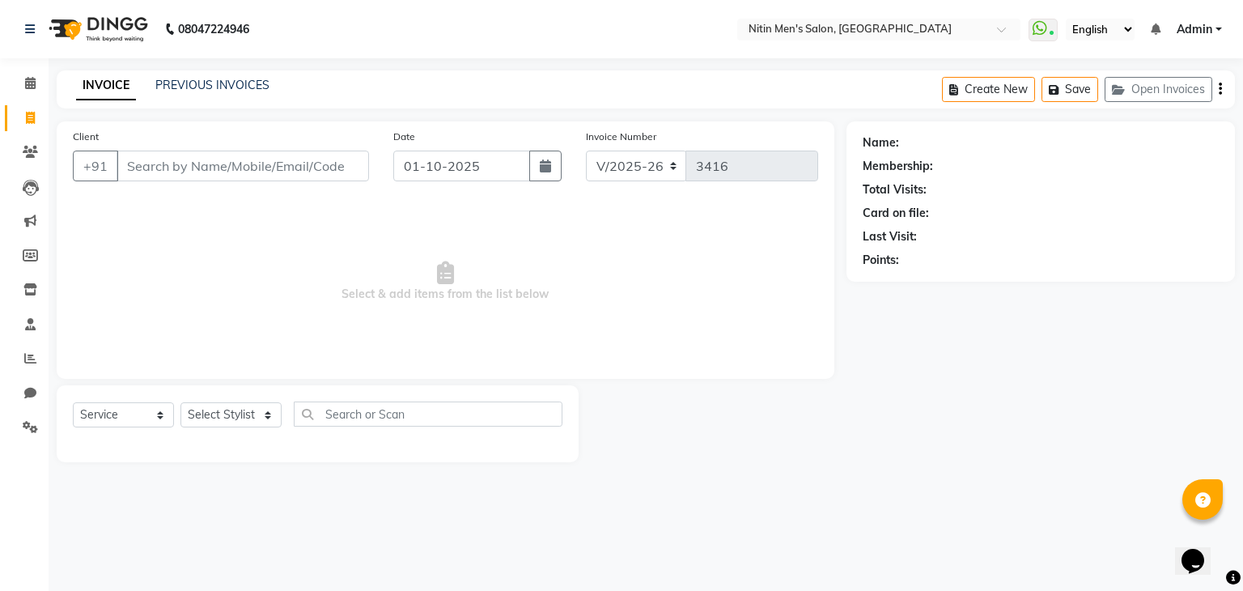
click at [1242, 161] on div "Name: Membership: Total Visits: Card on file: Last Visit: Points:" at bounding box center [1047, 291] width 401 height 341
